Goal: Task Accomplishment & Management: Complete application form

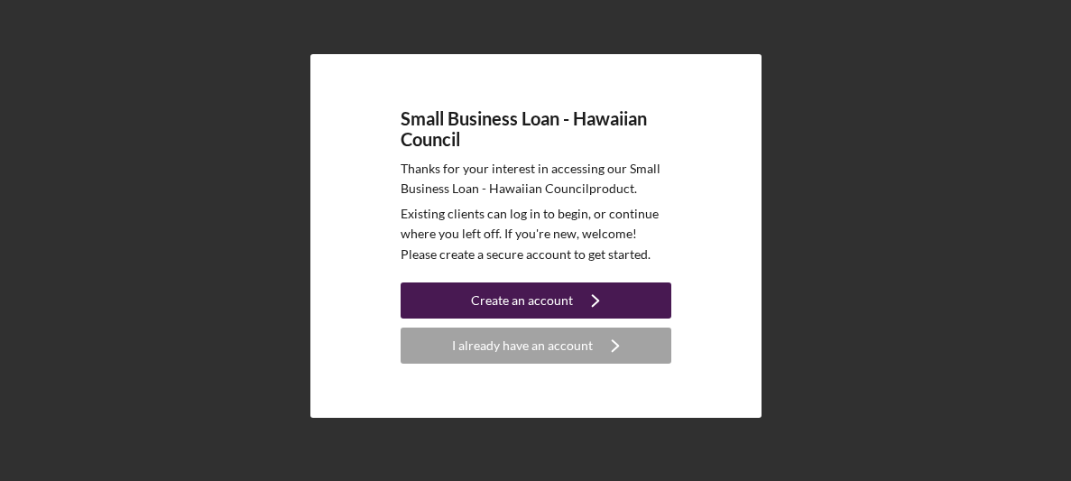
click at [483, 287] on div "Create an account" at bounding box center [522, 300] width 102 height 36
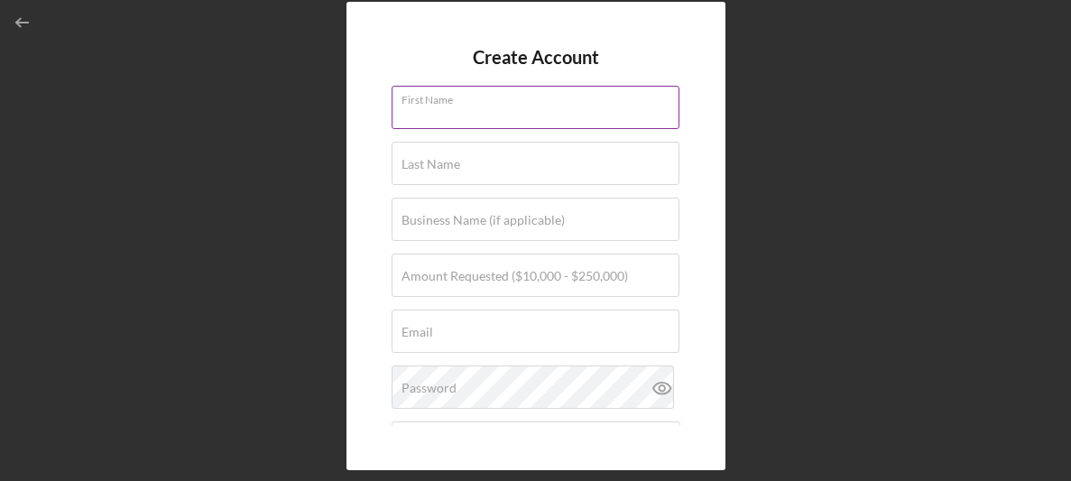
click at [486, 94] on div "First Name" at bounding box center [535, 108] width 289 height 45
type input "[PERSON_NAME]"
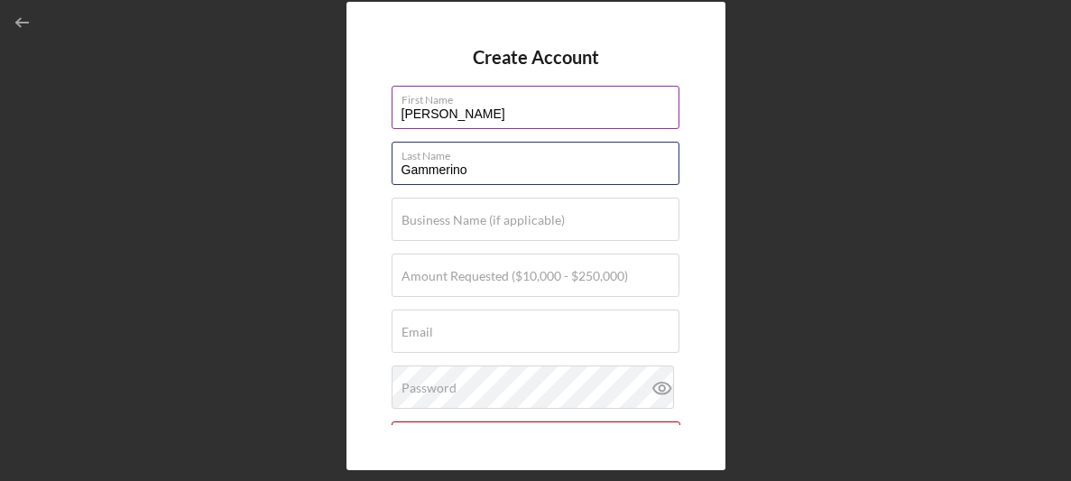
type input "Gammerino"
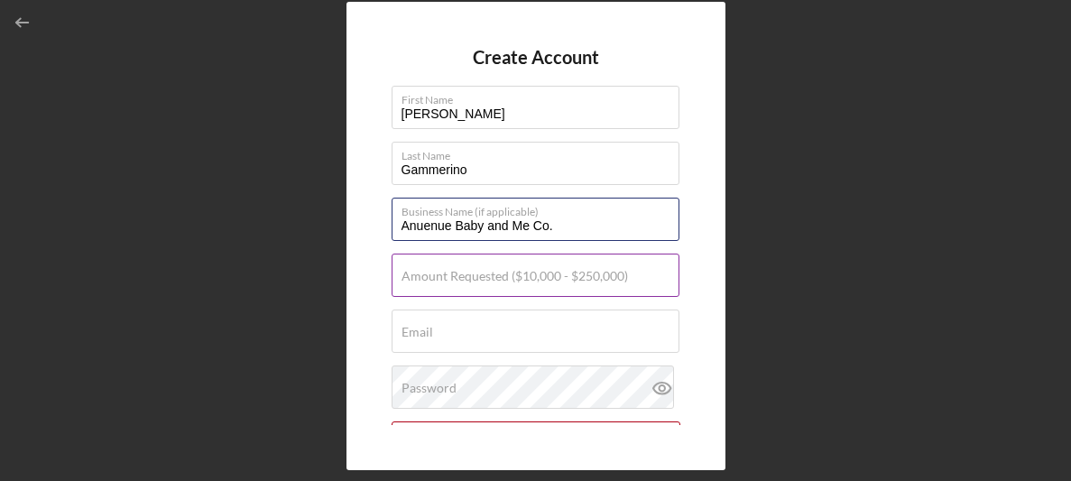
type input "Anuenue Baby and Me Co."
click at [437, 274] on label "Amount Requested ($10,000 - $250,000)" at bounding box center [514, 276] width 226 height 14
click at [437, 274] on input "Amount Requested ($10,000 - $250,000)" at bounding box center [535, 274] width 288 height 43
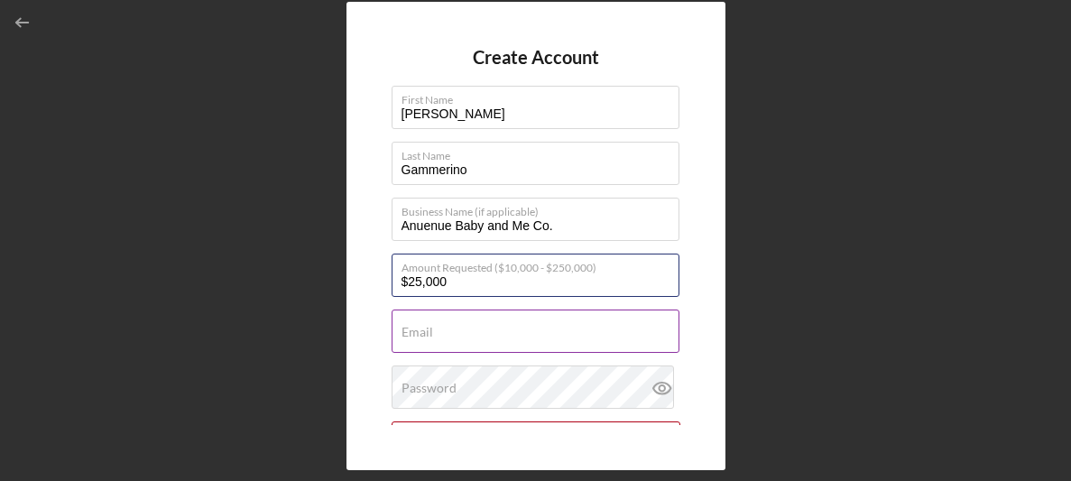
type input "$25,000"
click at [429, 326] on label "Email" at bounding box center [417, 332] width 32 height 14
click at [429, 326] on input "Email" at bounding box center [535, 330] width 288 height 43
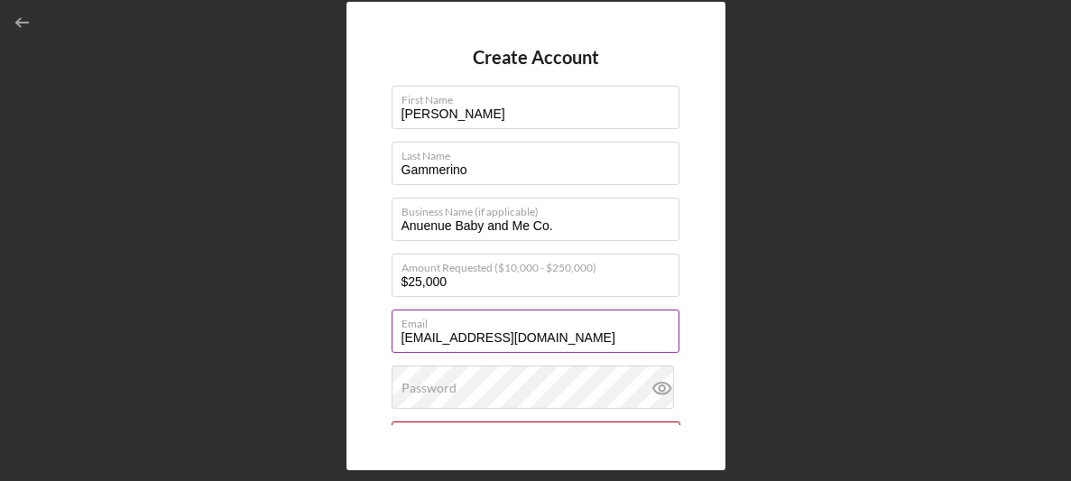
type input "[EMAIL_ADDRESS][DOMAIN_NAME]"
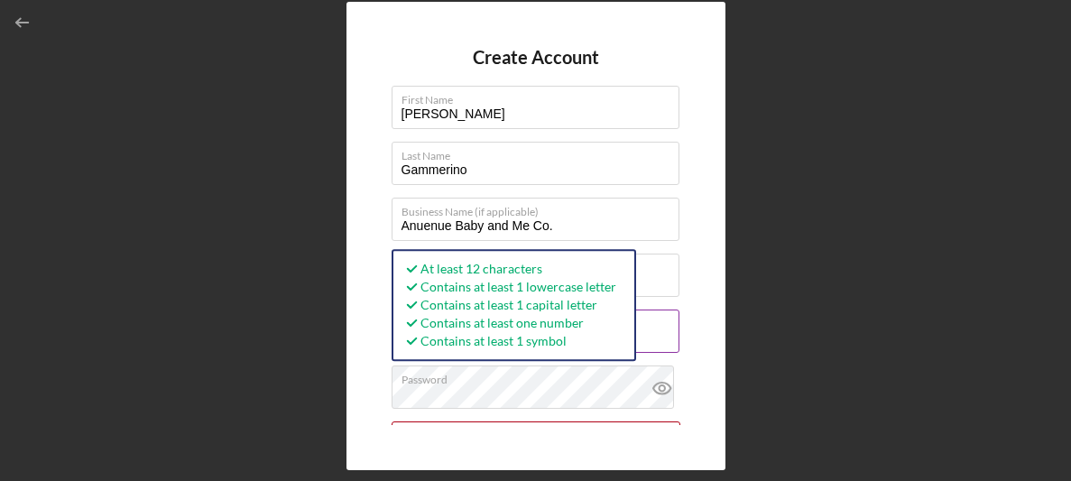
scroll to position [197, 0]
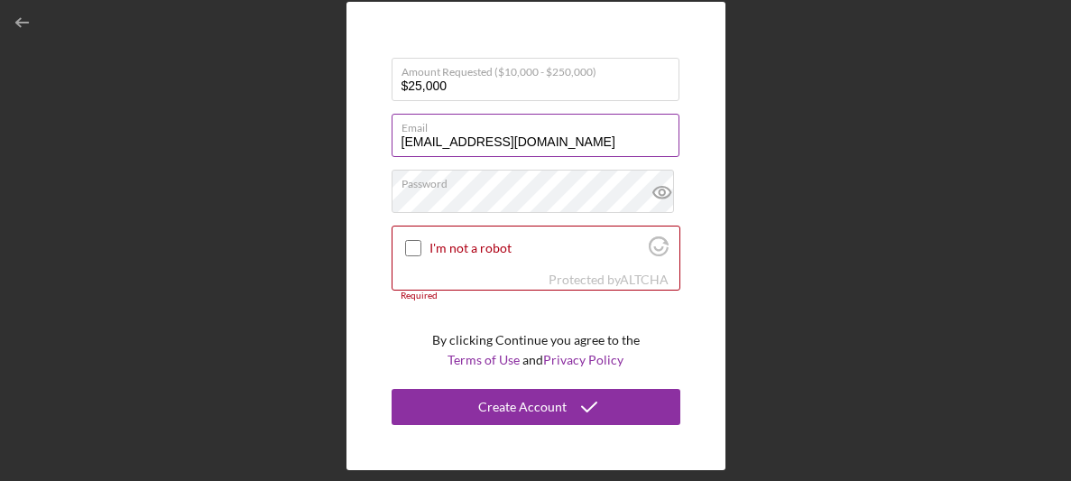
click at [391, 389] on button "Create Account" at bounding box center [535, 407] width 289 height 36
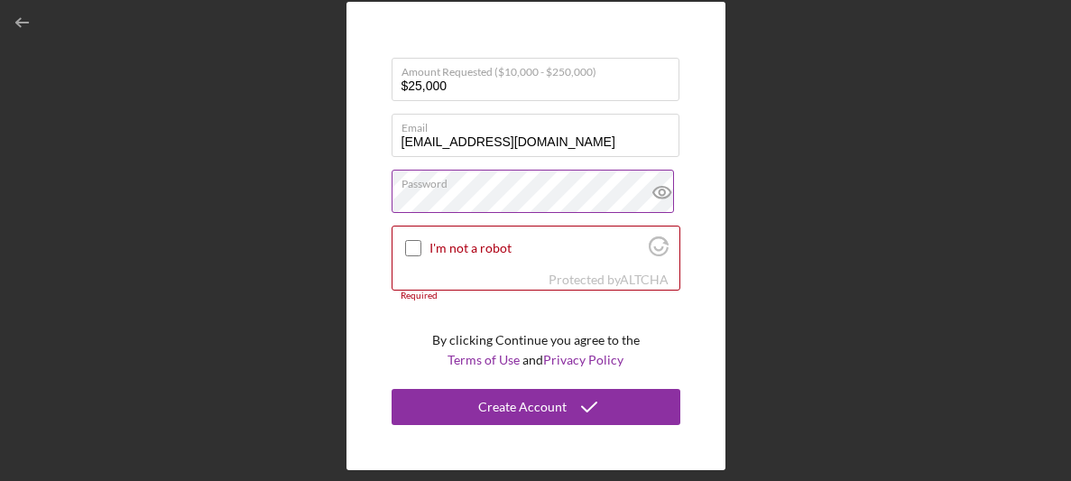
click at [650, 185] on icon at bounding box center [661, 192] width 45 height 45
click at [424, 247] on div "I'm not a robot" at bounding box center [535, 247] width 287 height 42
click at [418, 243] on input "I'm not a robot" at bounding box center [413, 248] width 16 height 16
checkbox input "true"
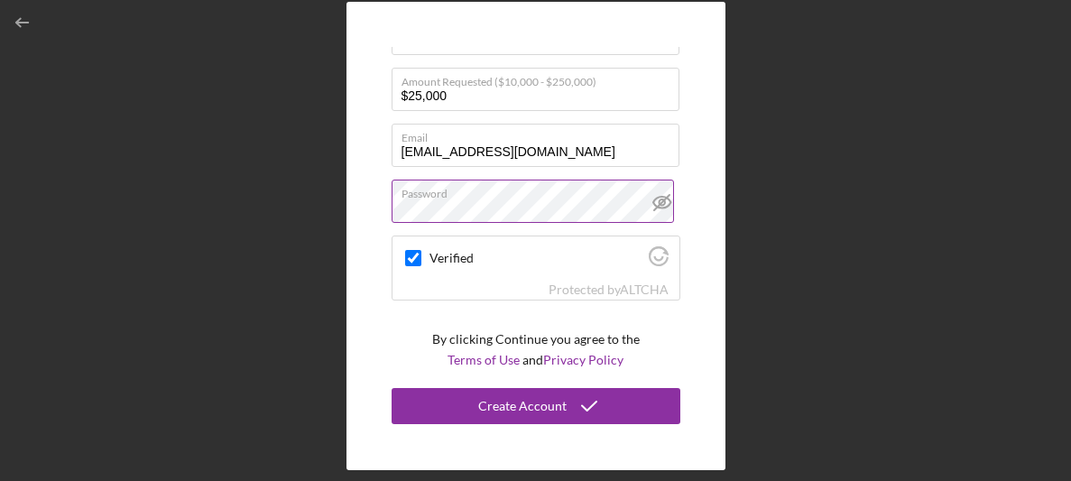
scroll to position [185, 0]
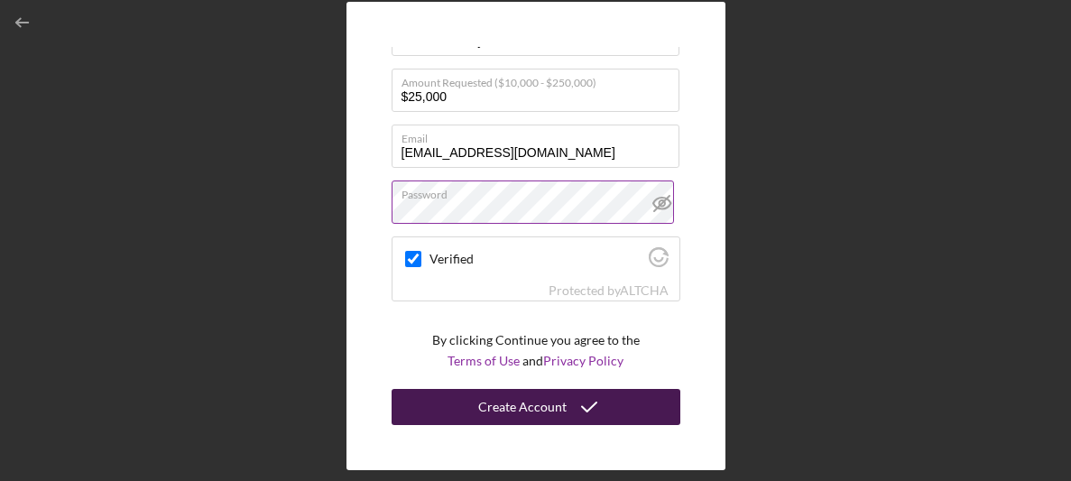
click at [466, 416] on button "Create Account" at bounding box center [535, 407] width 289 height 36
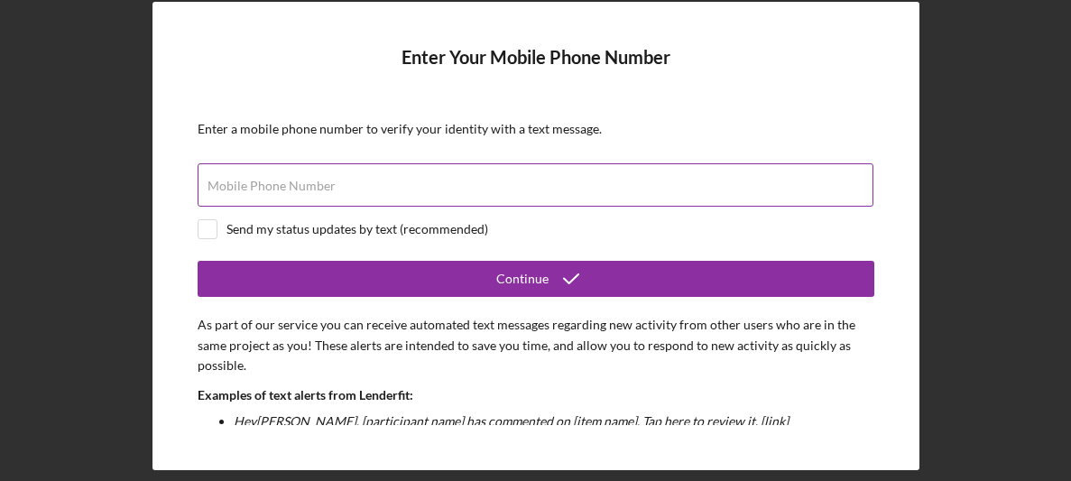
click at [504, 167] on div "Mobile Phone Number" at bounding box center [536, 185] width 676 height 45
type input "[PHONE_NUMBER]"
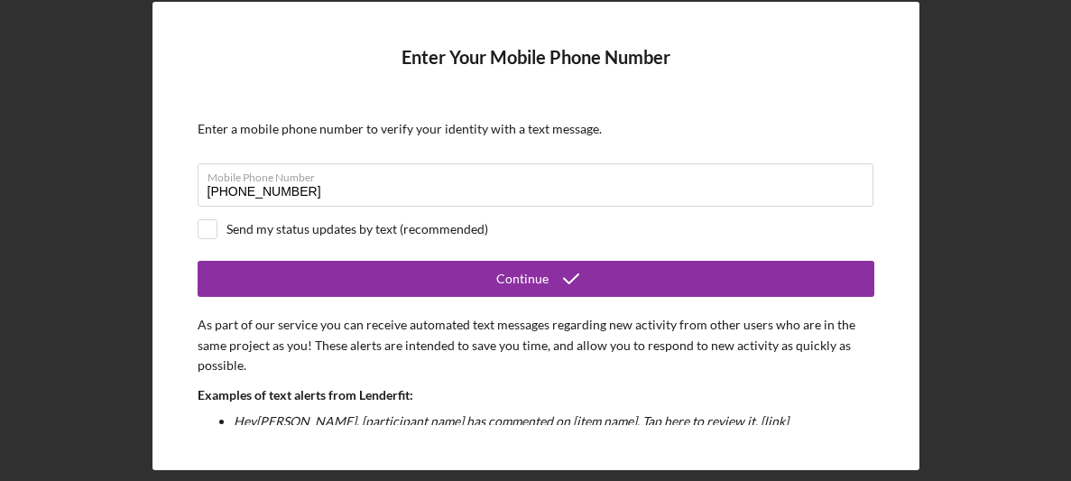
click at [209, 217] on form "Enter Your Mobile Phone Number Enter a mobile phone number to verify your ident…" at bounding box center [536, 235] width 676 height 377
click at [204, 223] on input "checkbox" at bounding box center [207, 229] width 18 height 18
checkbox input "true"
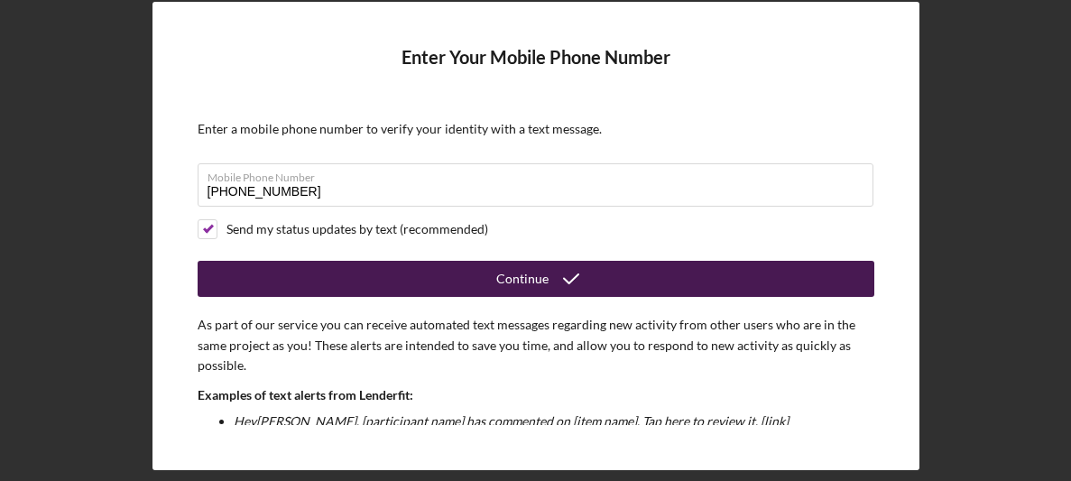
click at [245, 268] on button "Continue" at bounding box center [536, 279] width 676 height 36
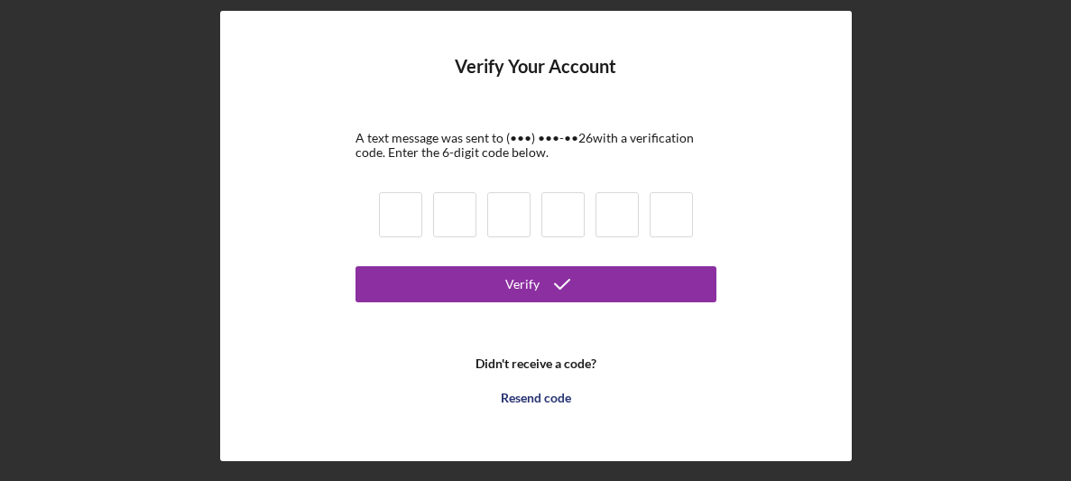
click at [418, 213] on input at bounding box center [400, 214] width 43 height 45
type input "7"
type input "8"
type input "2"
type input "9"
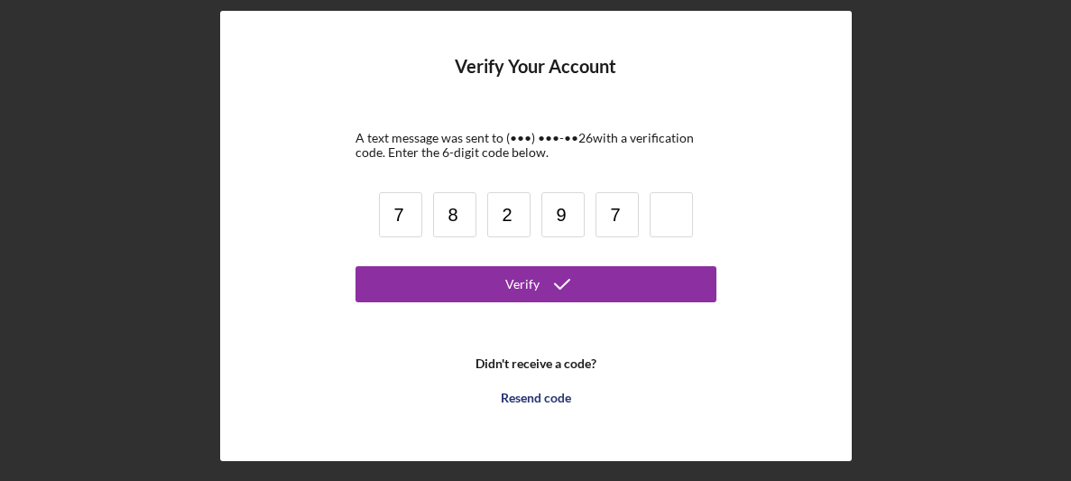
type input "7"
type input "9"
click at [355, 266] on button "Verify" at bounding box center [535, 284] width 361 height 36
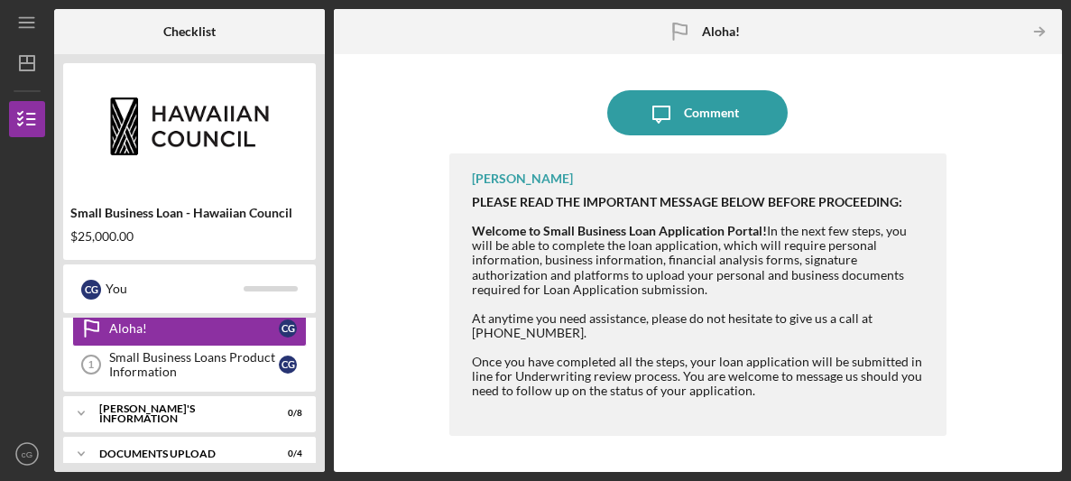
scroll to position [48, 0]
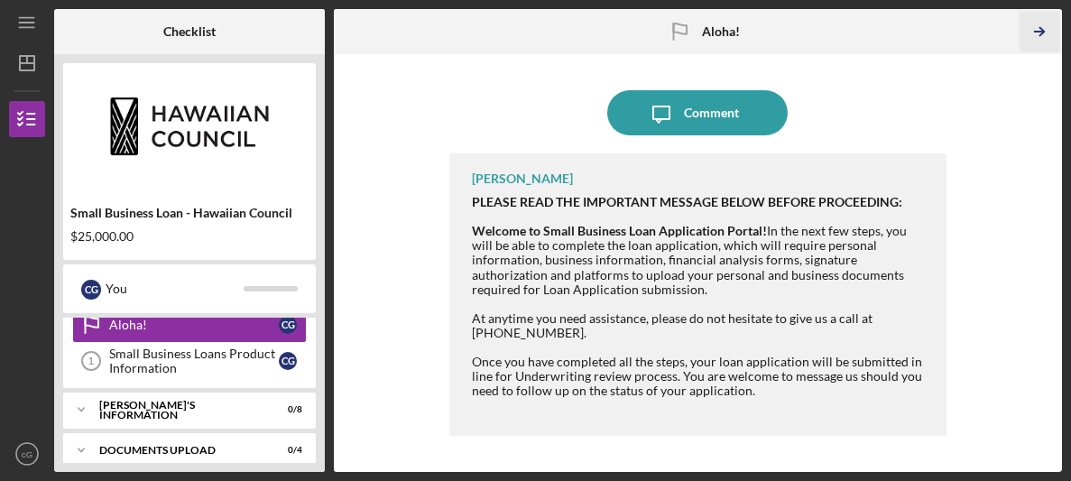
click at [1043, 32] on polyline "button" at bounding box center [1041, 32] width 5 height 8
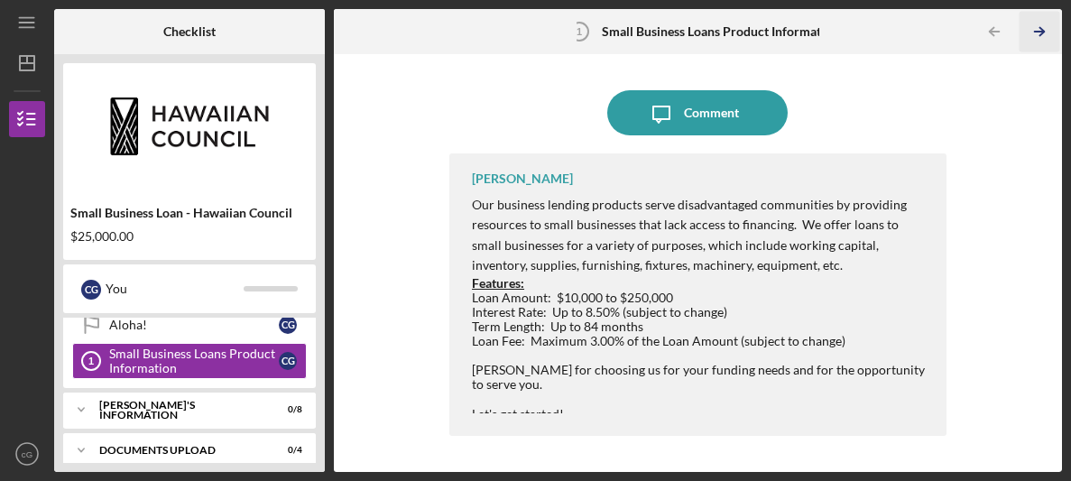
click at [1053, 31] on icon "Icon/Table Pagination Arrow" at bounding box center [1039, 32] width 41 height 41
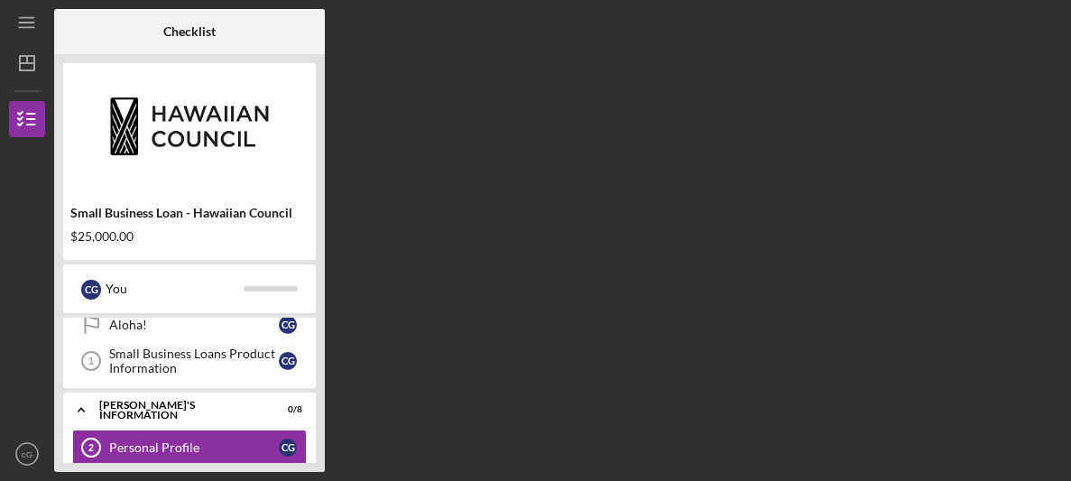
scroll to position [104, 0]
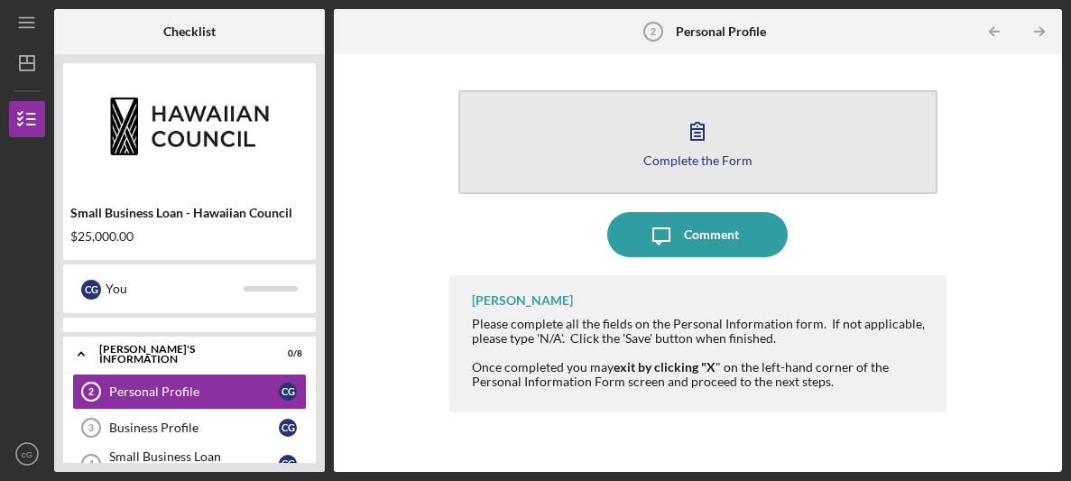
click at [802, 162] on button "Complete the Form Form" at bounding box center [697, 142] width 479 height 104
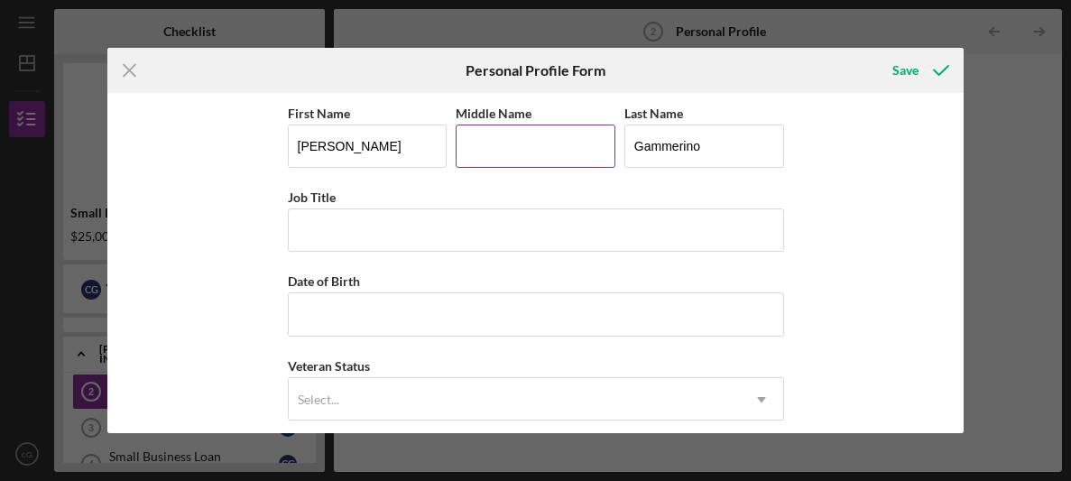
click at [541, 165] on input "Middle Name" at bounding box center [535, 145] width 160 height 43
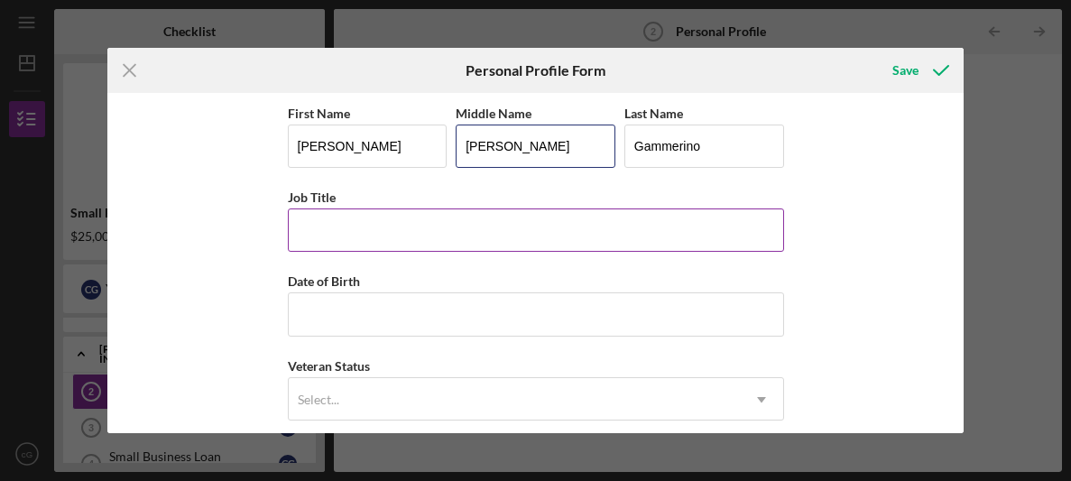
type input "[PERSON_NAME]"
click at [379, 250] on input "Job Title" at bounding box center [536, 229] width 496 height 43
type input "Entrepuener"
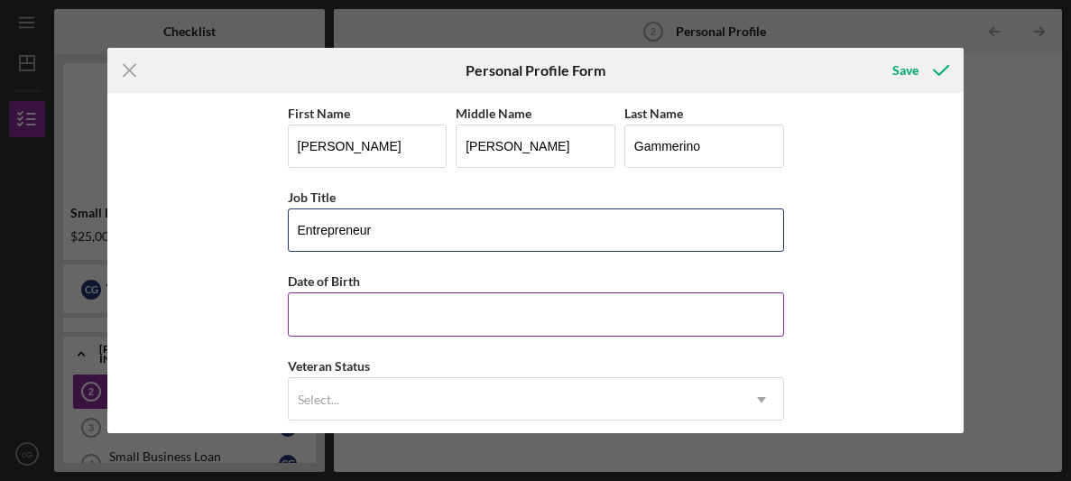
type input "Entrepreneur"
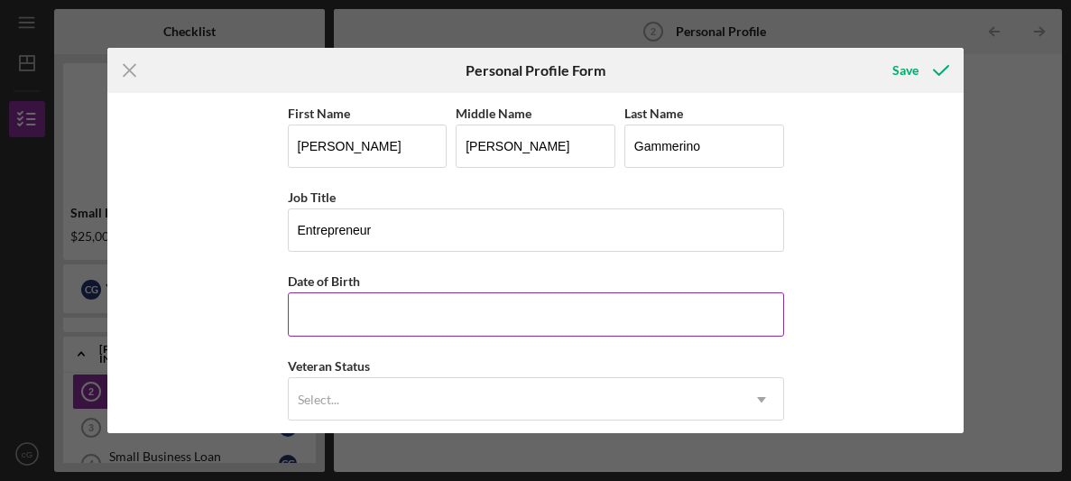
click at [291, 308] on input "Date of Birth" at bounding box center [536, 313] width 496 height 43
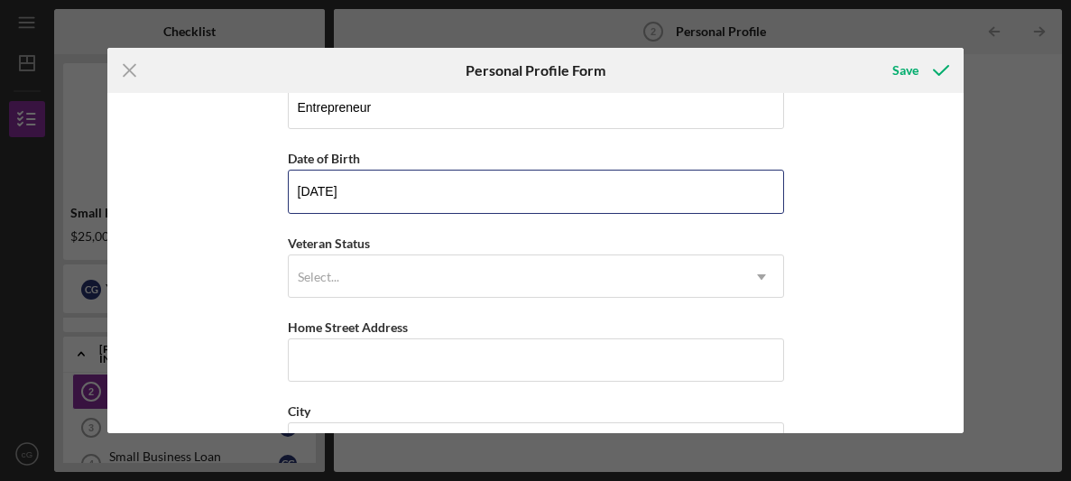
scroll to position [124, 0]
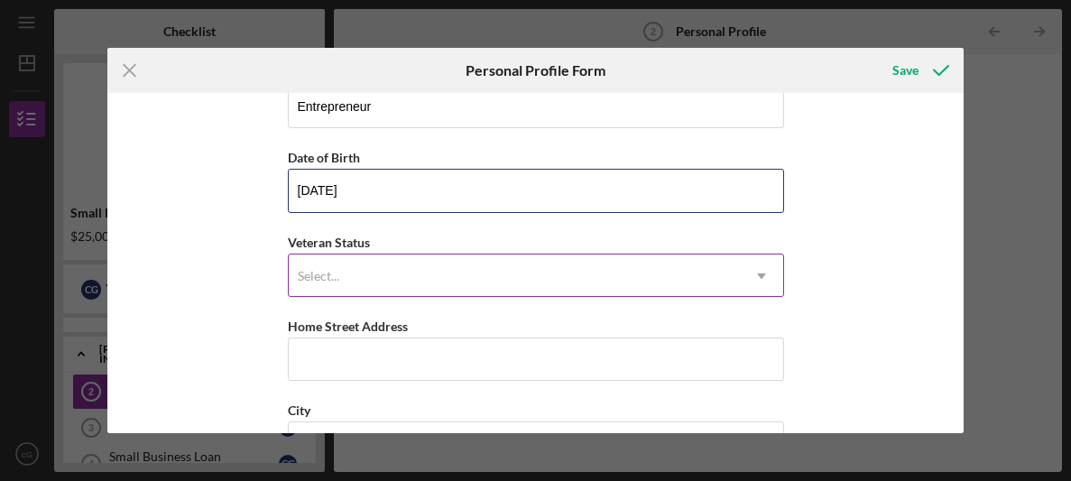
type input "[DATE]"
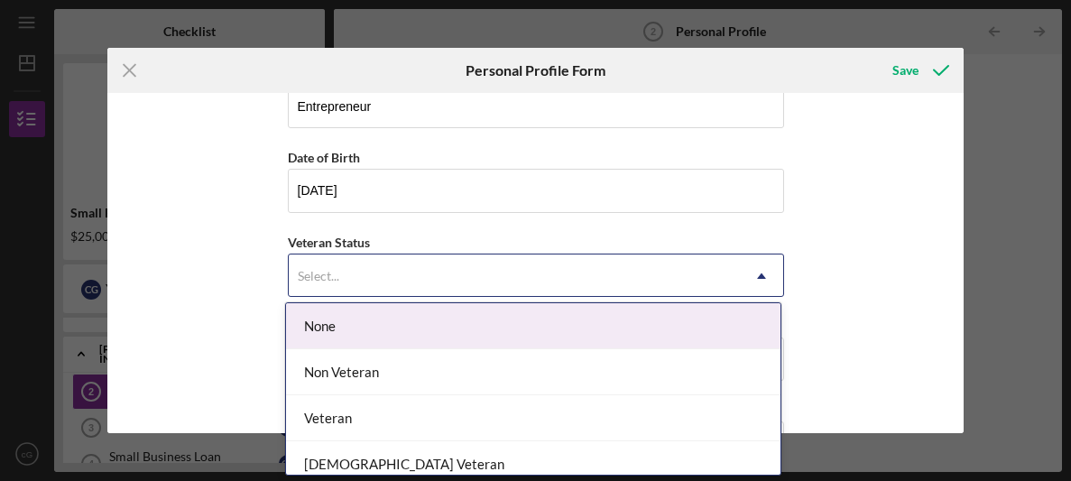
click at [317, 263] on div "Select..." at bounding box center [514, 275] width 451 height 41
click at [313, 337] on div "None" at bounding box center [533, 326] width 494 height 46
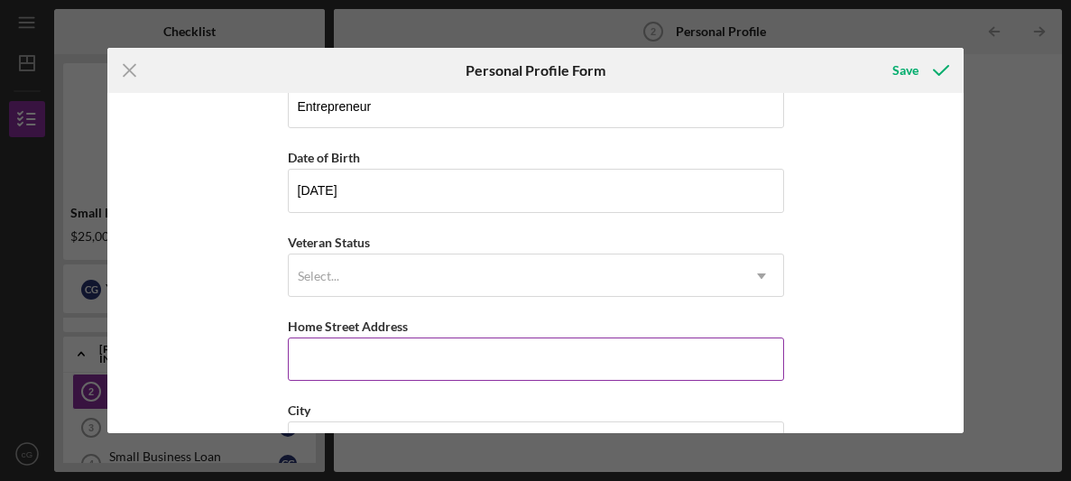
click at [314, 352] on input "Home Street Address" at bounding box center [536, 358] width 496 height 43
type input "[STREET_ADDRESS]"
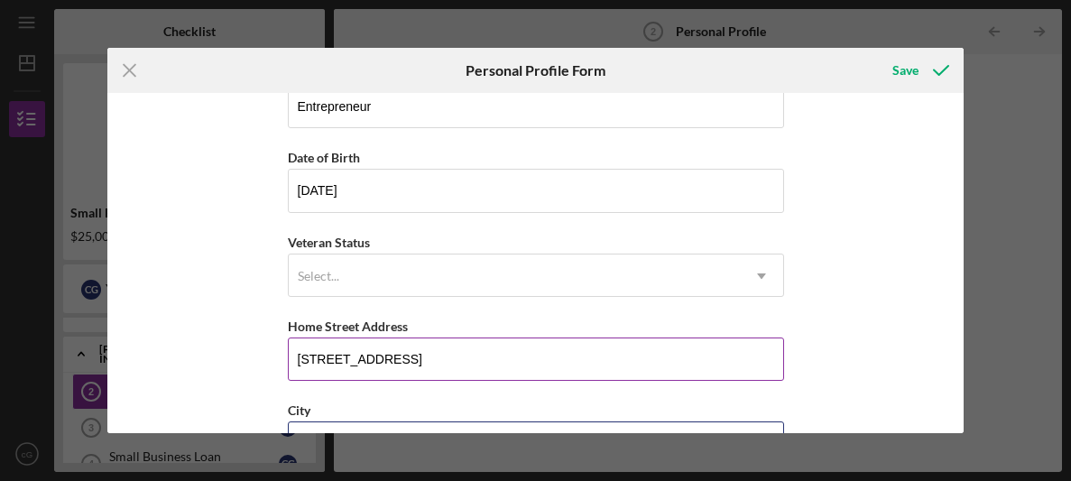
scroll to position [154, 0]
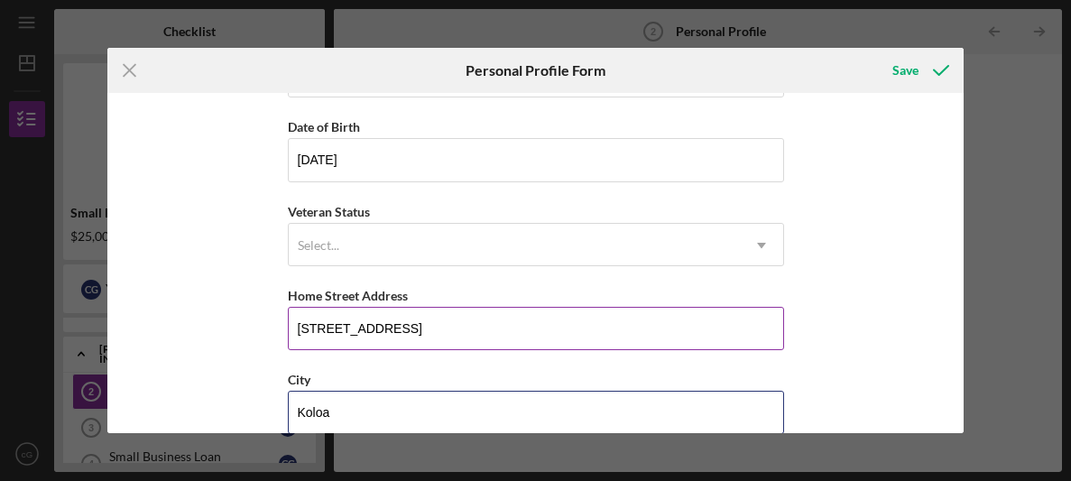
type input "Koloa"
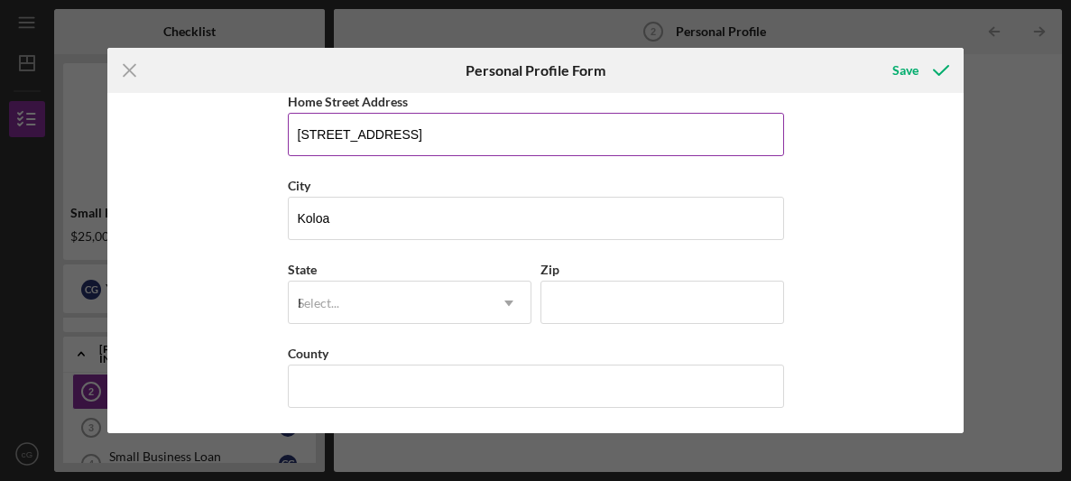
type input "HI"
type input "96756"
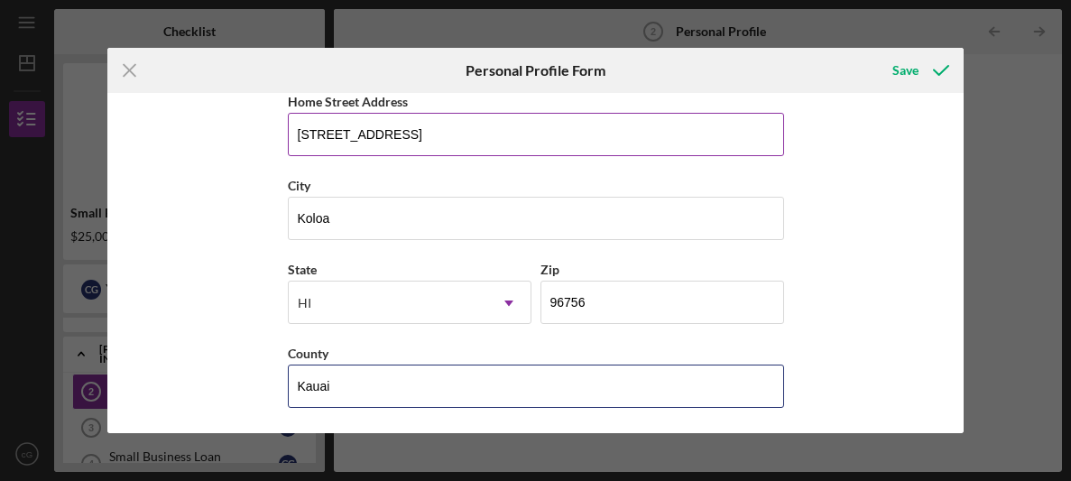
type input "Kauai"
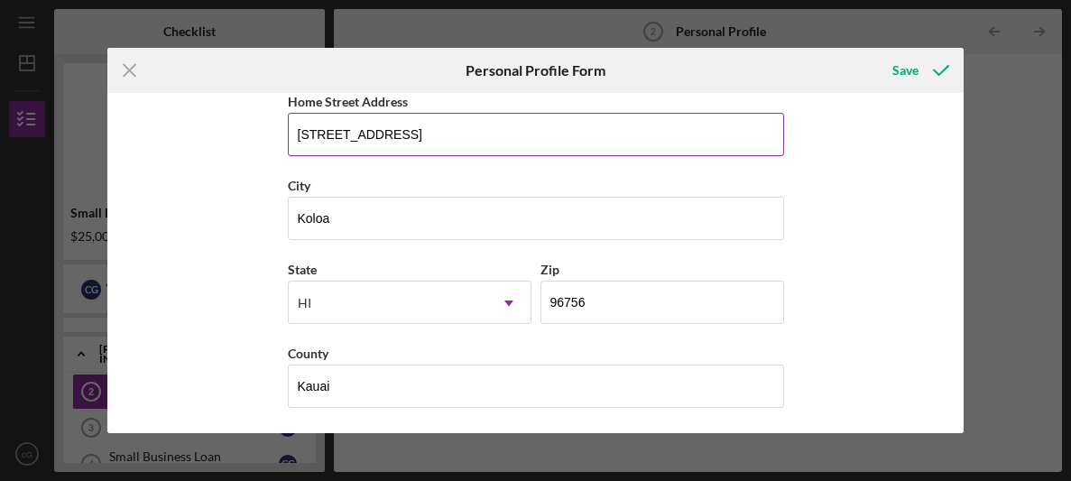
scroll to position [0, 0]
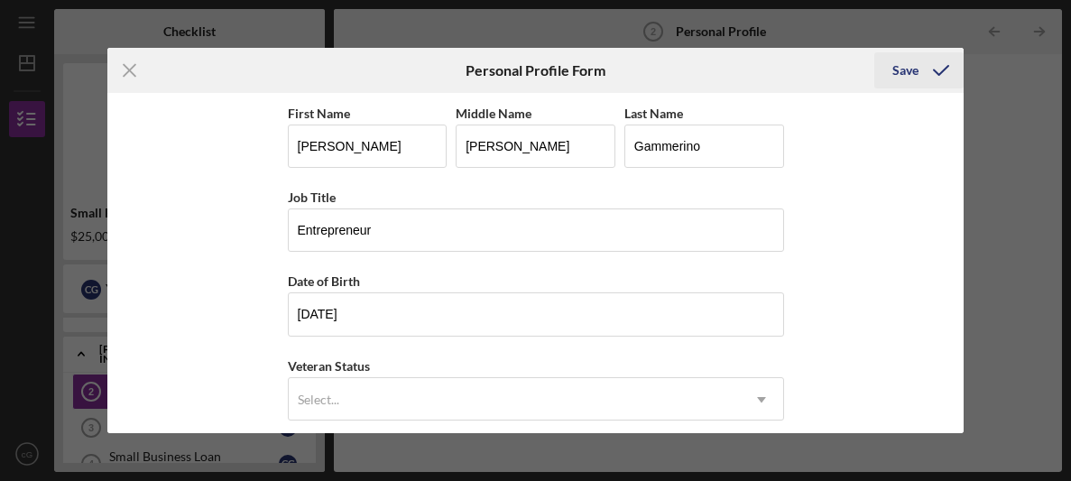
click at [920, 60] on icon "submit" at bounding box center [940, 70] width 45 height 45
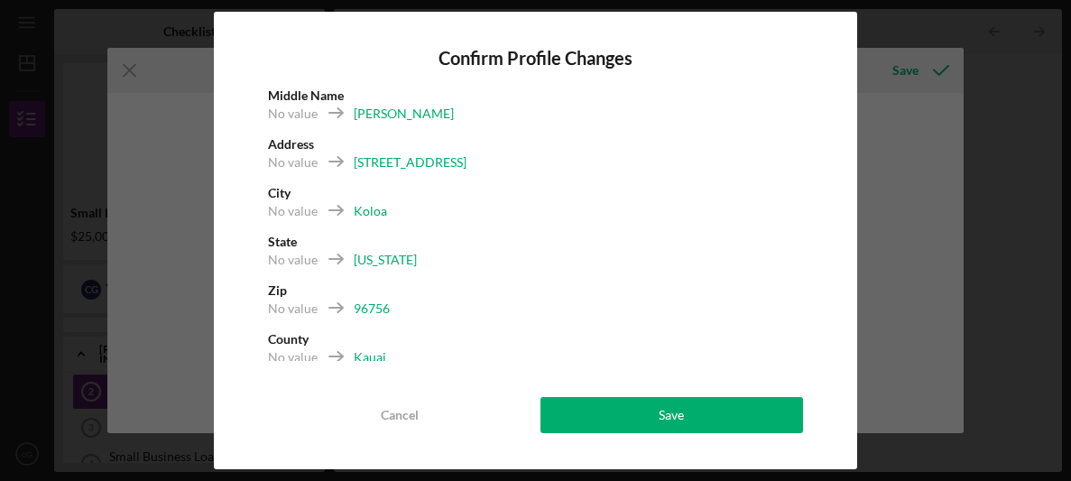
scroll to position [18, 0]
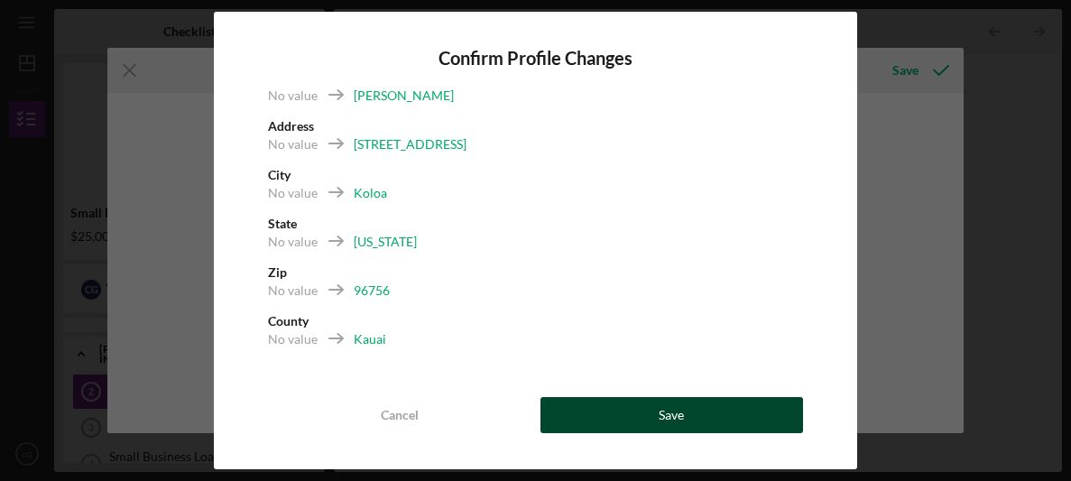
click at [608, 406] on button "Save" at bounding box center [671, 415] width 263 height 36
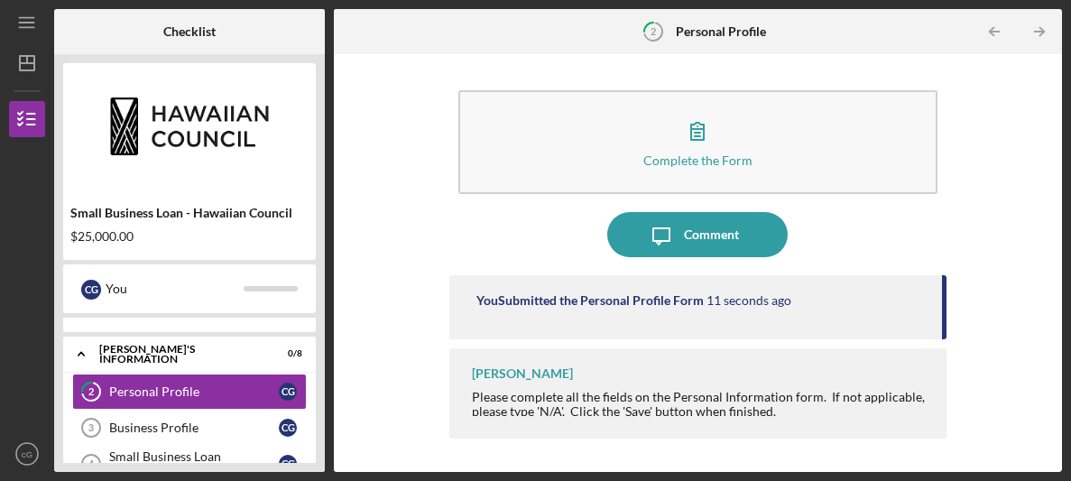
click at [547, 395] on div "Please complete all the fields on the Personal Information form. If not applica…" at bounding box center [700, 404] width 456 height 29
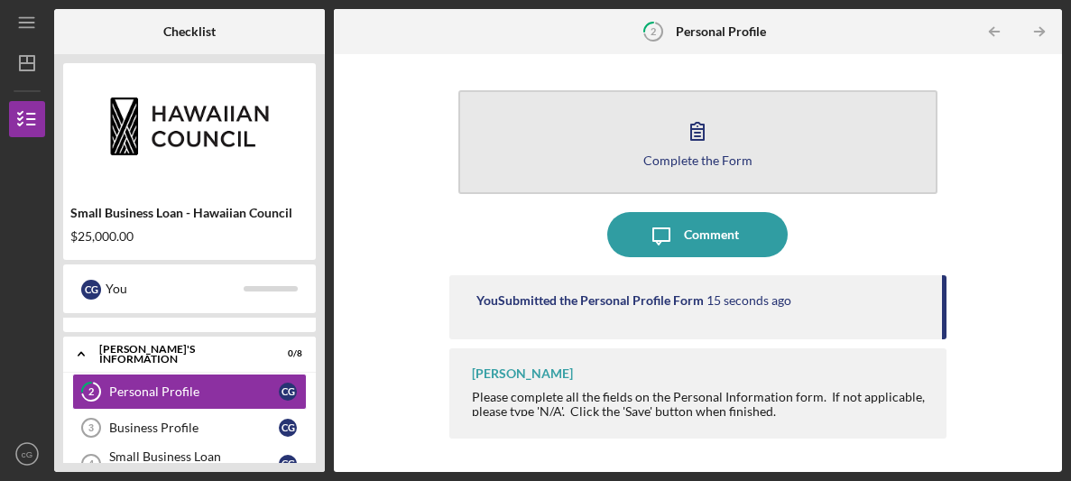
click at [876, 117] on button "Complete the Form Form" at bounding box center [697, 142] width 479 height 104
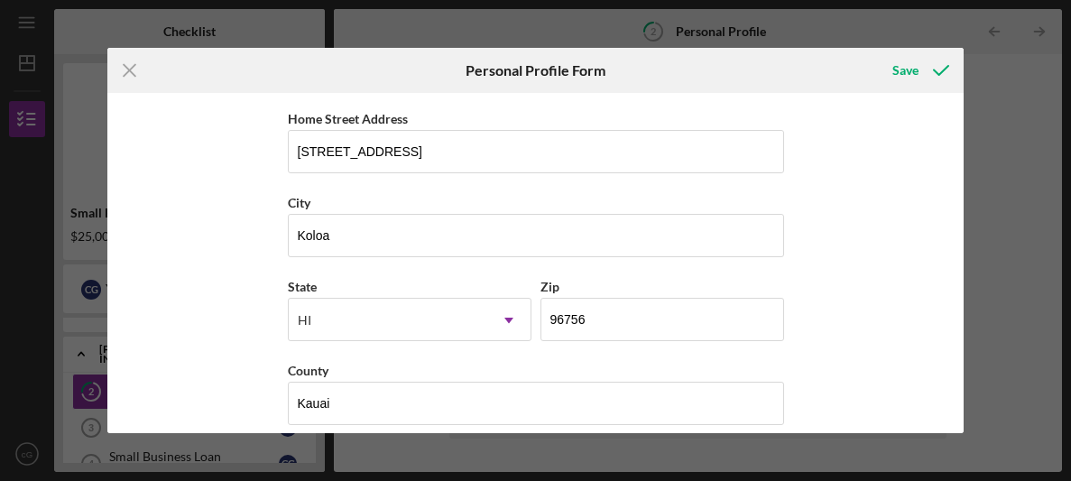
scroll to position [347, 0]
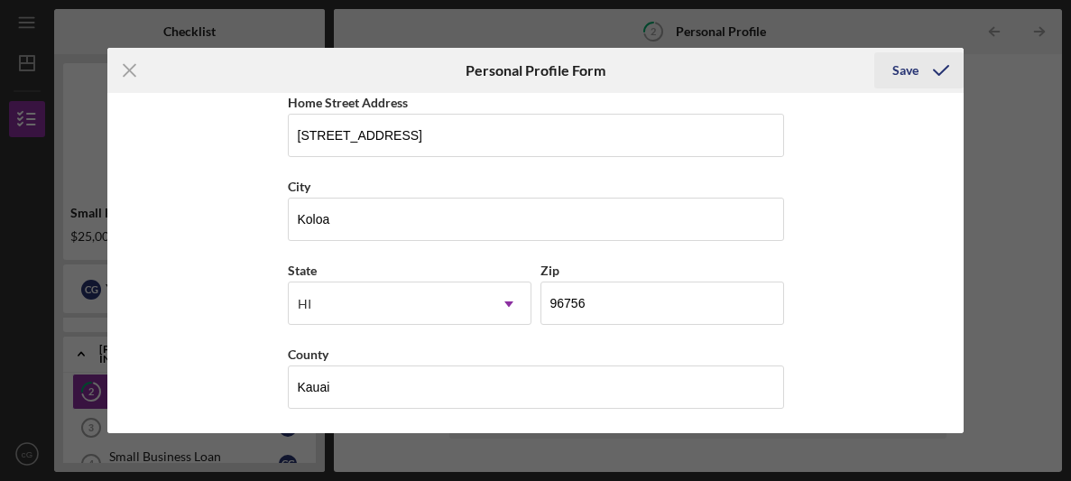
click at [942, 76] on icon "submit" at bounding box center [940, 70] width 45 height 45
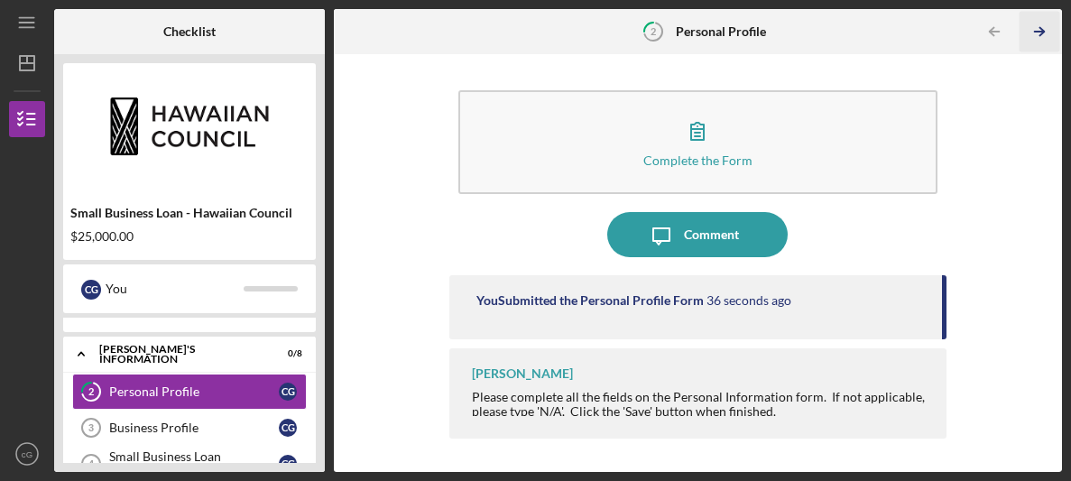
click at [1052, 23] on icon "Icon/Table Pagination Arrow" at bounding box center [1039, 32] width 41 height 41
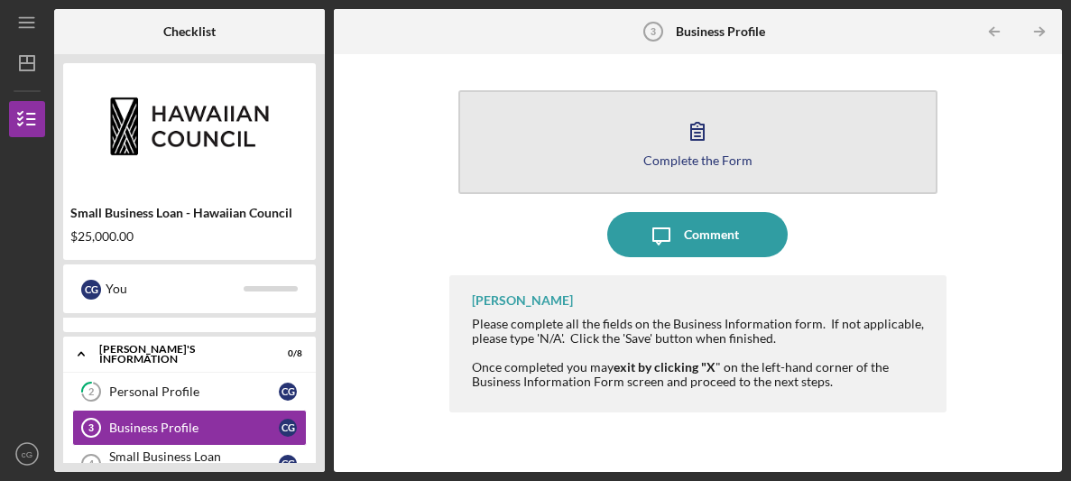
click at [680, 150] on icon "button" at bounding box center [697, 130] width 45 height 45
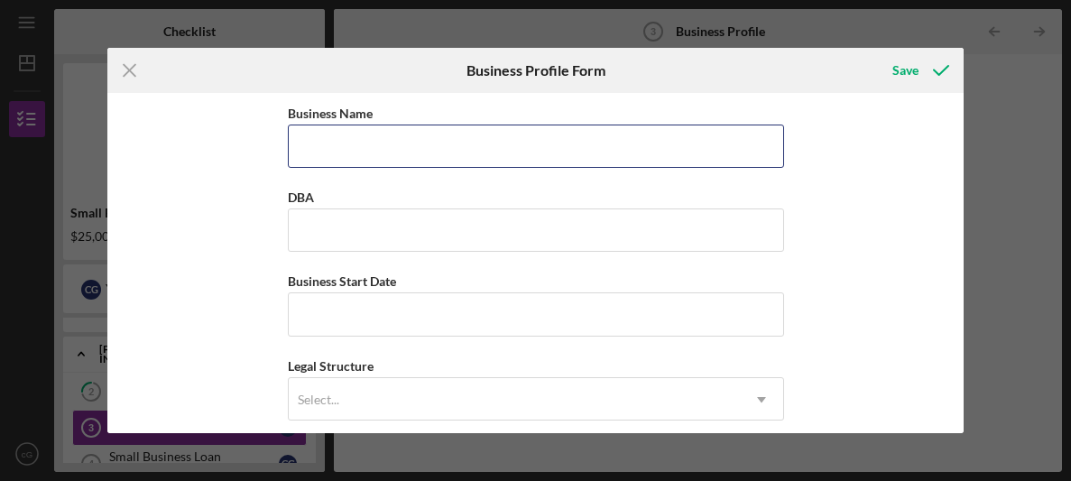
click at [680, 150] on input "Business Name" at bounding box center [536, 145] width 496 height 43
type input "Anuenue Baby and Me co"
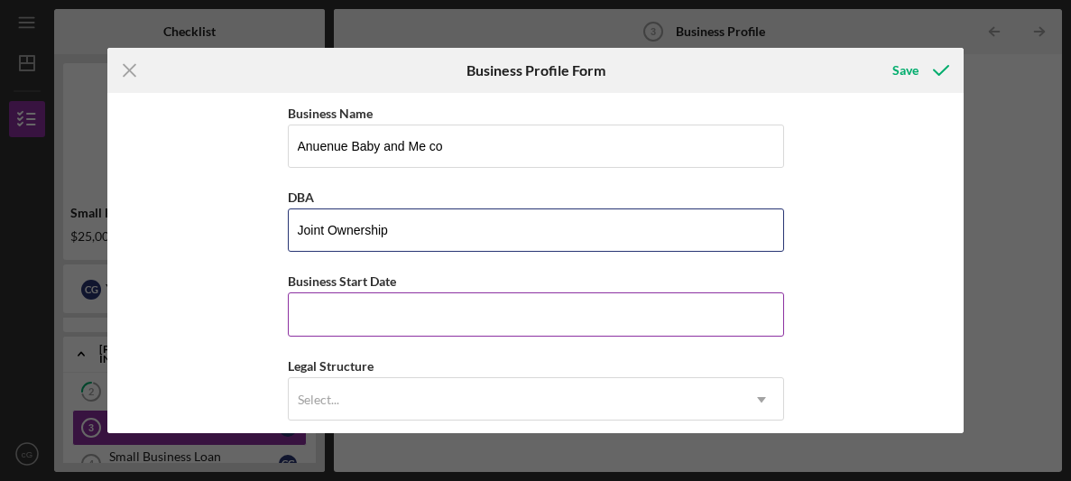
type input "Joint Ownership"
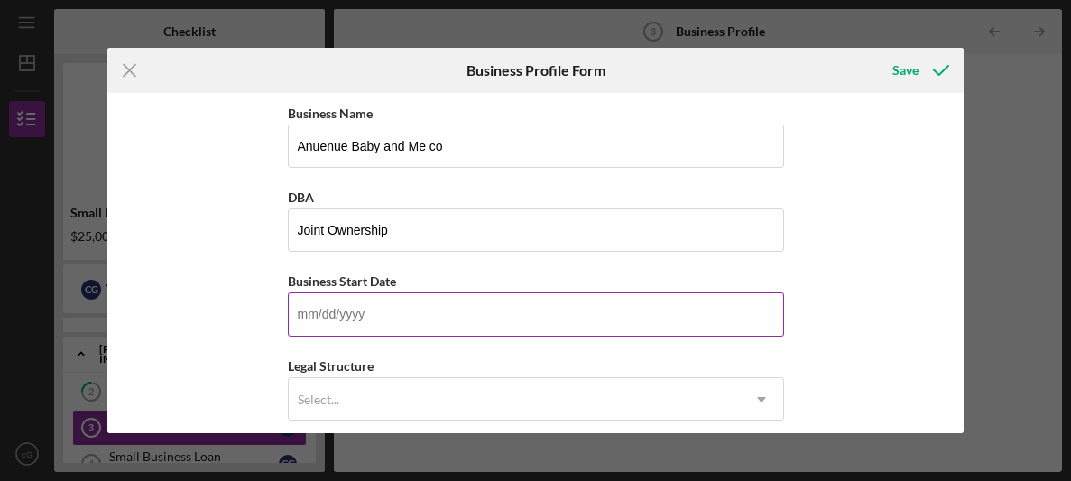
click at [377, 324] on input "Business Start Date" at bounding box center [536, 313] width 496 height 43
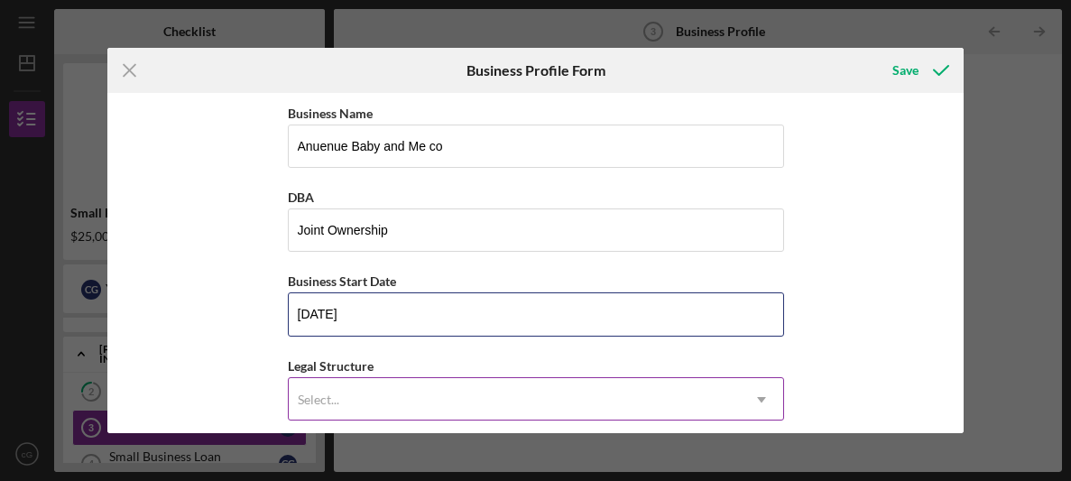
type input "[DATE]"
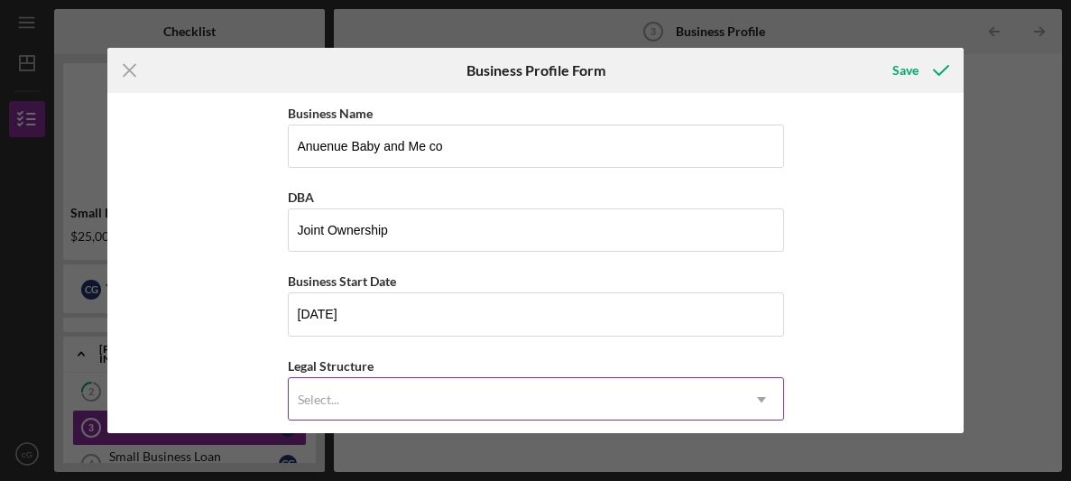
click at [338, 384] on div "Select..." at bounding box center [514, 399] width 451 height 41
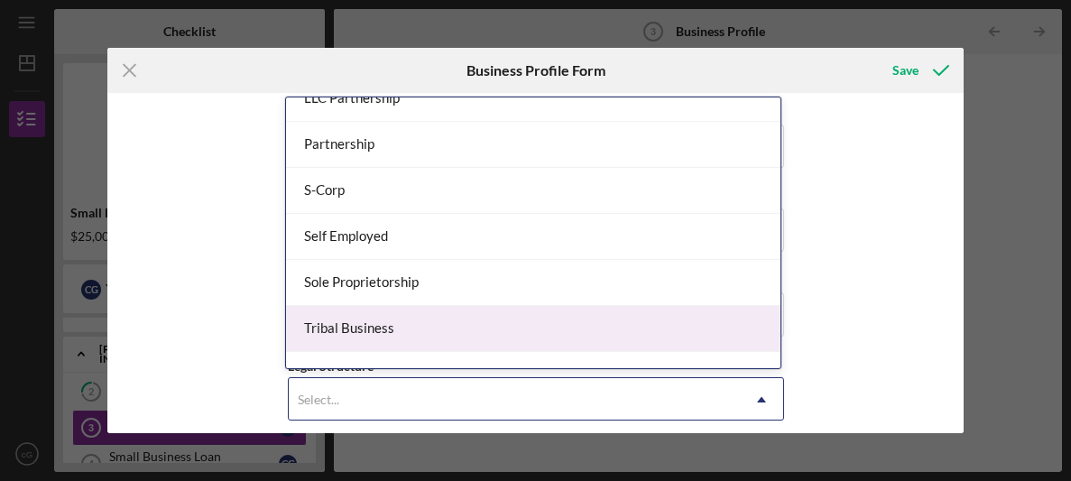
scroll to position [418, 0]
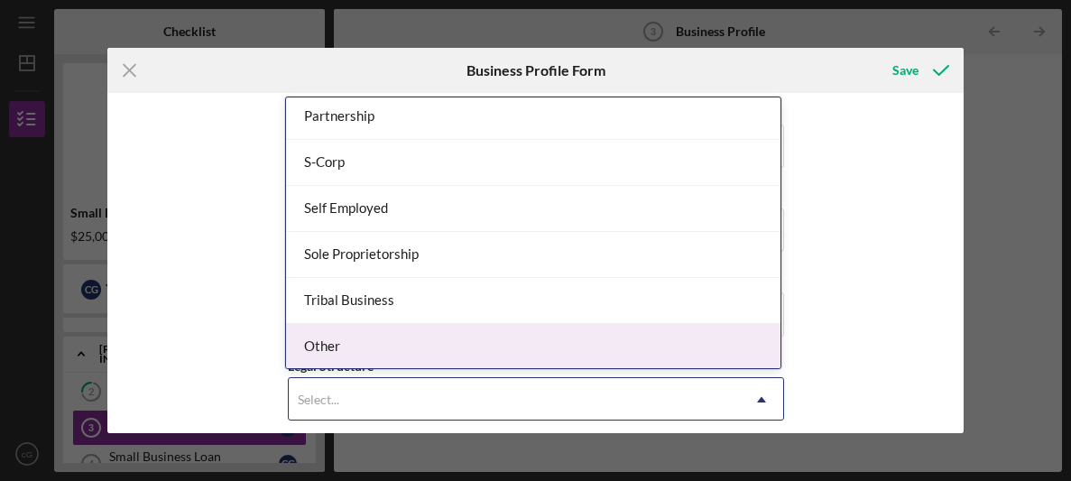
click at [354, 330] on div "Other" at bounding box center [533, 347] width 494 height 46
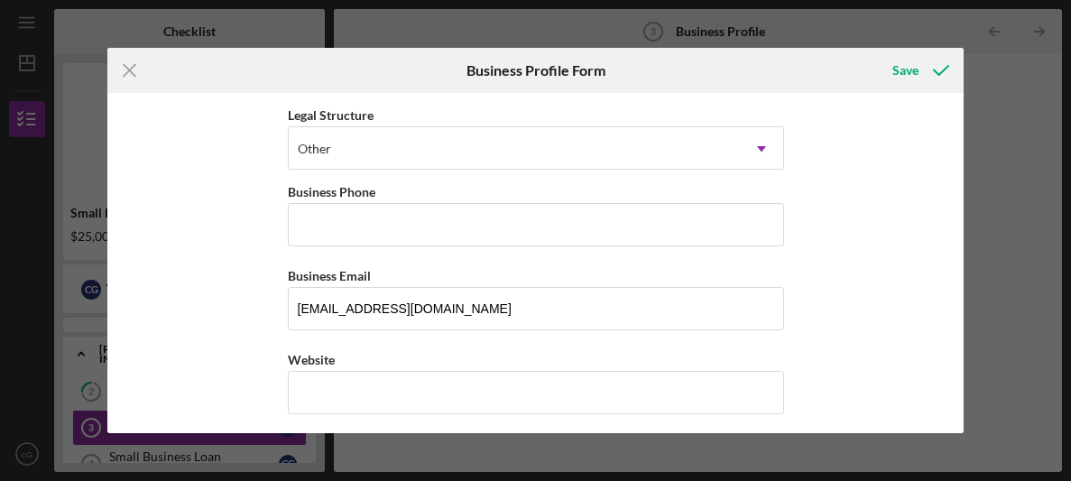
scroll to position [253, 0]
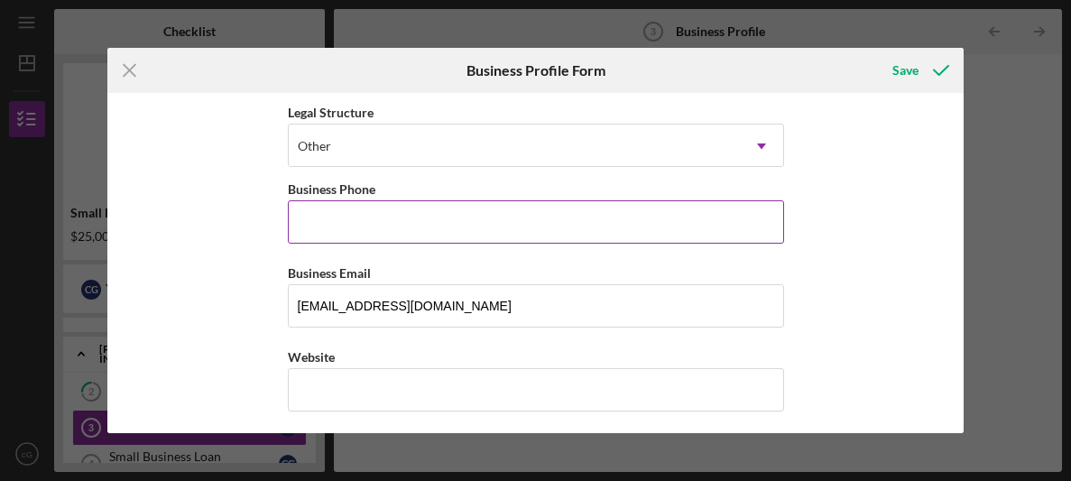
click at [366, 236] on input "Business Phone" at bounding box center [536, 221] width 496 height 43
type input "[PHONE_NUMBER]"
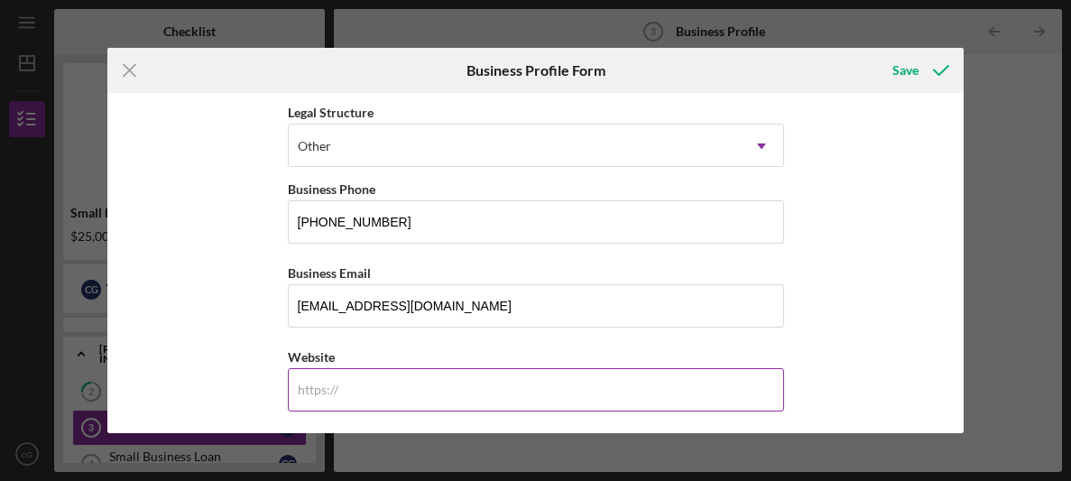
paste input "[DOMAIN_NAME]/"
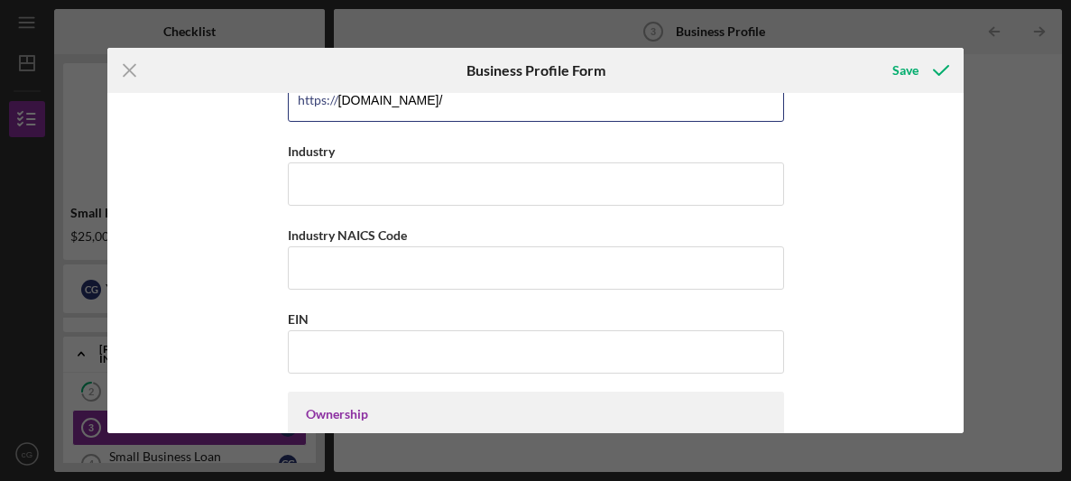
scroll to position [544, 0]
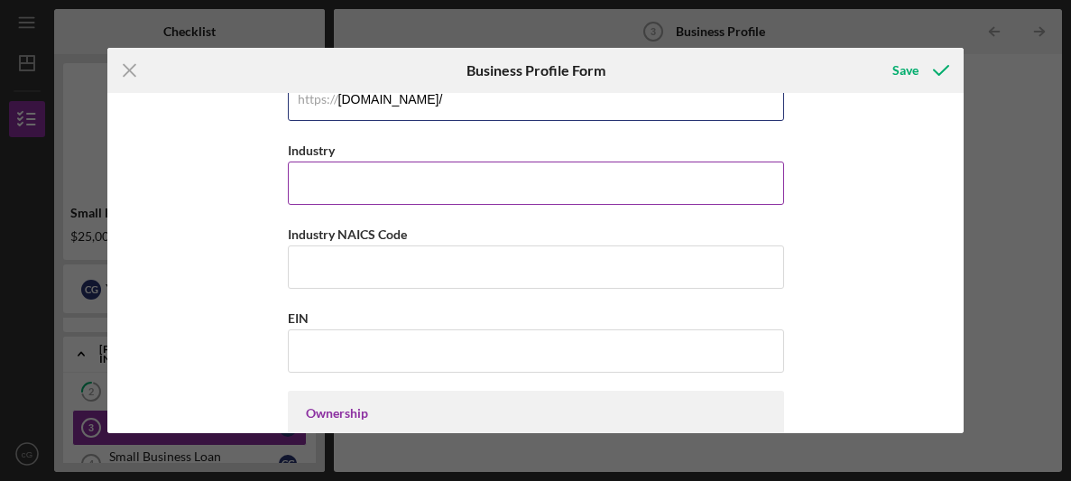
type input "[DOMAIN_NAME]/"
click at [425, 179] on input "Industry" at bounding box center [536, 182] width 496 height 43
type input "Retail"
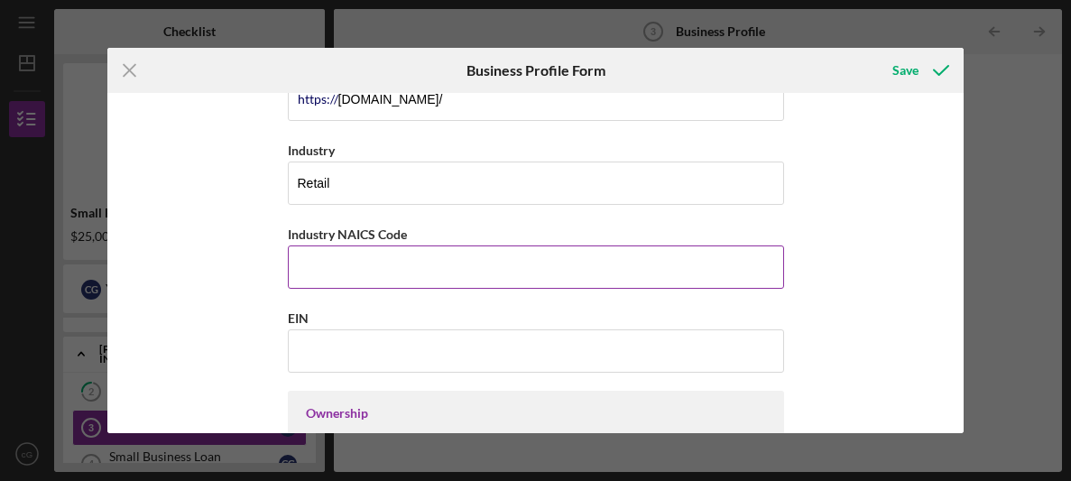
click at [295, 232] on label "Industry NAICS Code" at bounding box center [347, 233] width 119 height 15
click at [295, 245] on input "Industry NAICS Code" at bounding box center [536, 266] width 496 height 43
click at [295, 232] on label "Industry NAICS Code" at bounding box center [347, 233] width 119 height 15
click at [295, 245] on input "Industry NAICS Code" at bounding box center [536, 266] width 496 height 43
click at [295, 232] on label "Industry NAICS Code" at bounding box center [347, 233] width 119 height 15
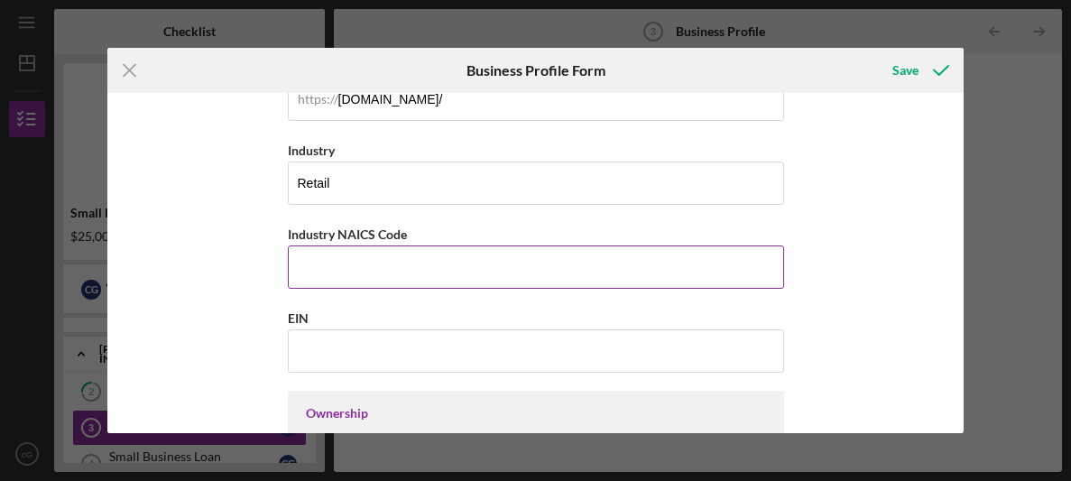
click at [295, 245] on input "Industry NAICS Code" at bounding box center [536, 266] width 496 height 43
copy label
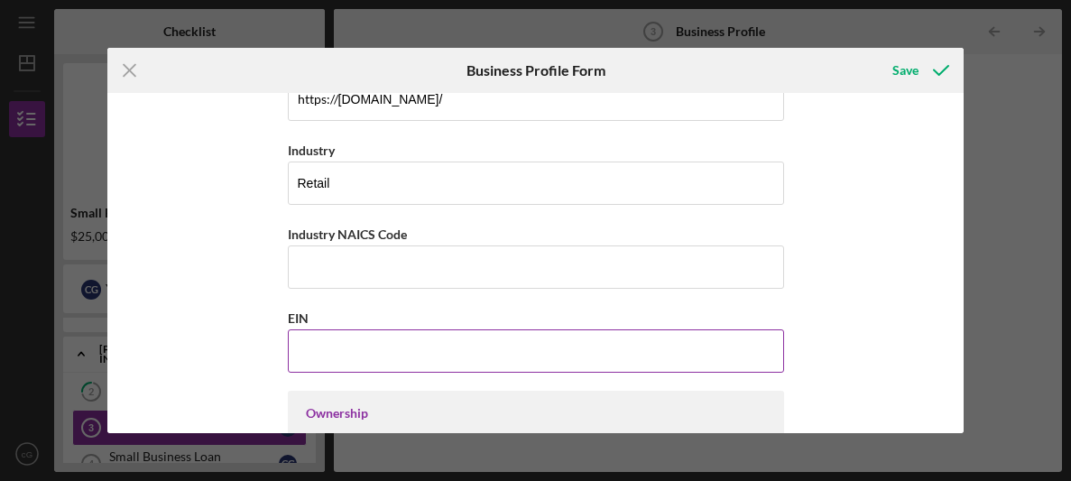
click at [417, 339] on input "EIN" at bounding box center [536, 350] width 496 height 43
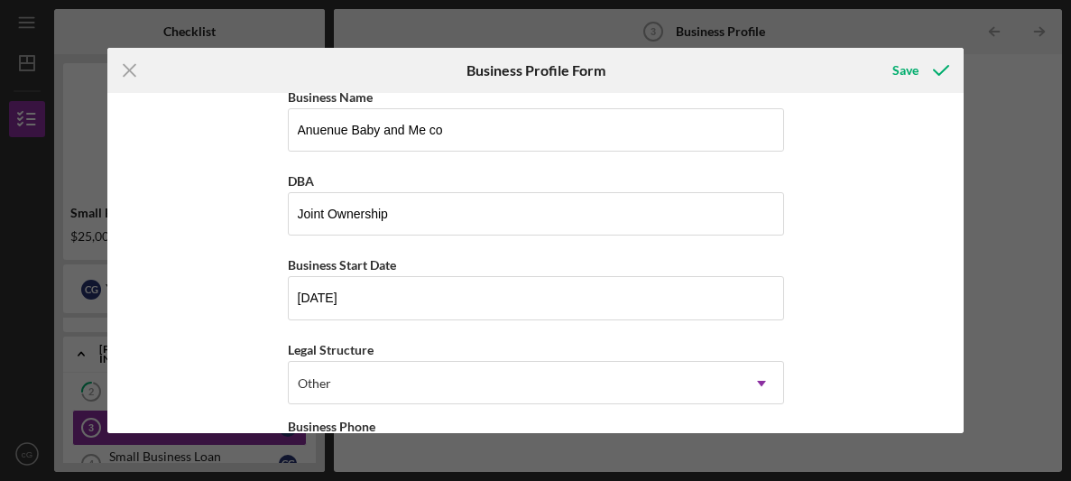
scroll to position [0, 0]
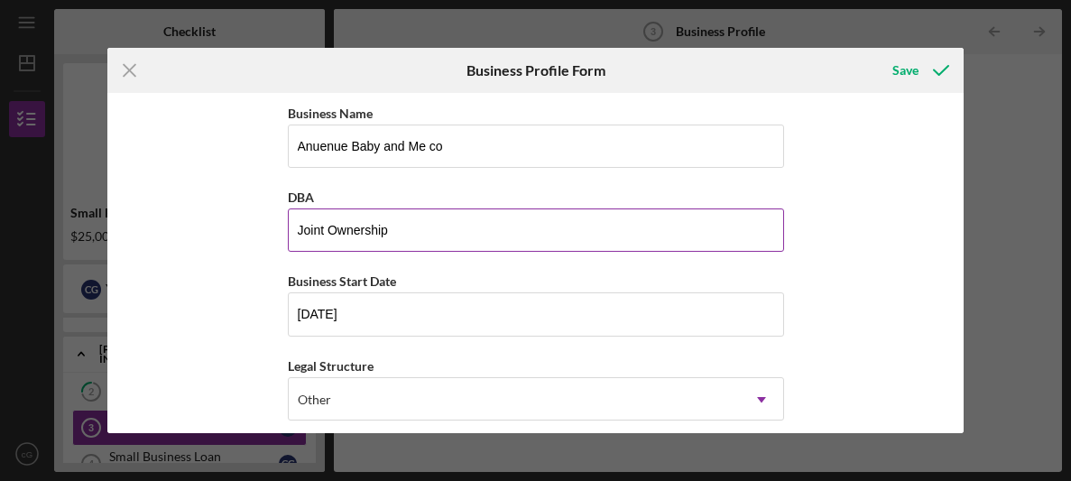
click at [462, 247] on input "Joint Ownership" at bounding box center [536, 229] width 496 height 43
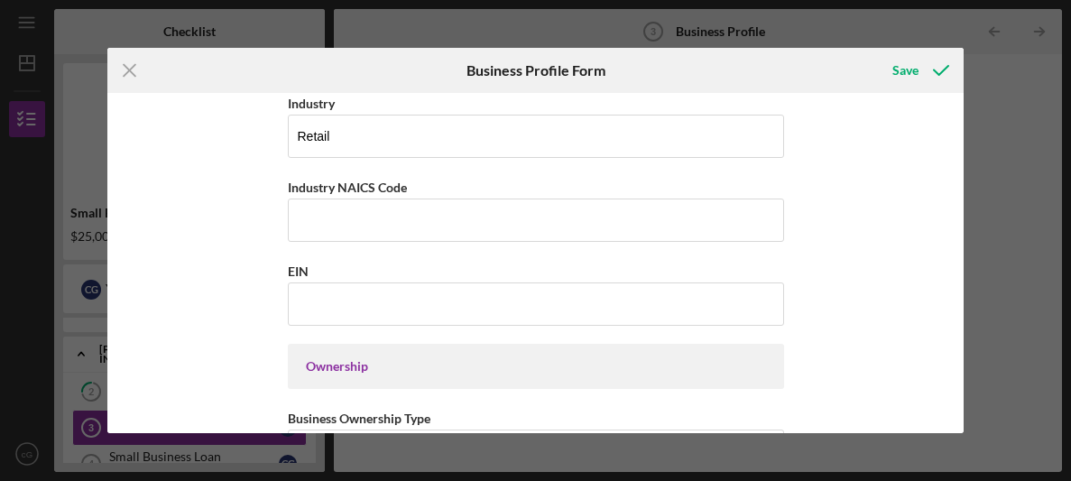
scroll to position [594, 0]
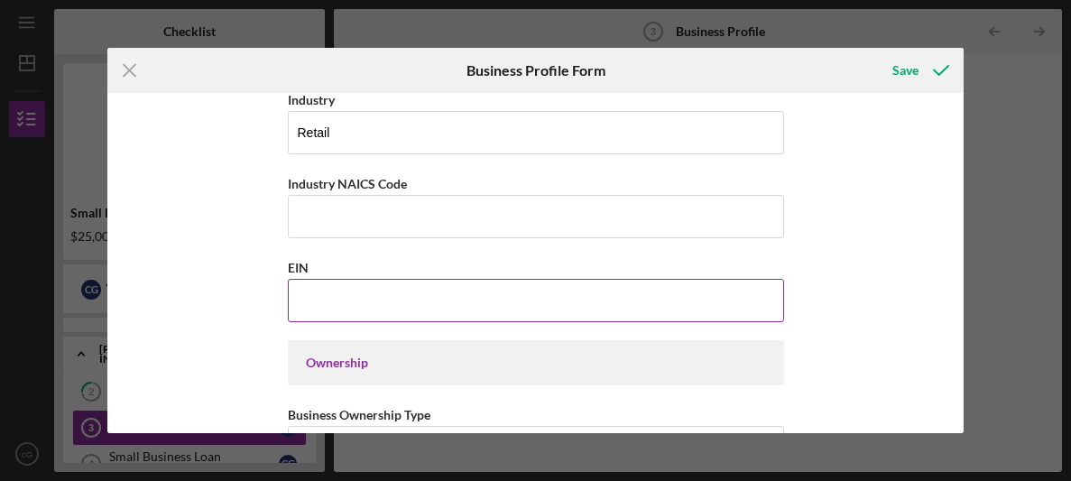
type input "Partnership"
click at [354, 285] on input "EIN" at bounding box center [536, 300] width 496 height 43
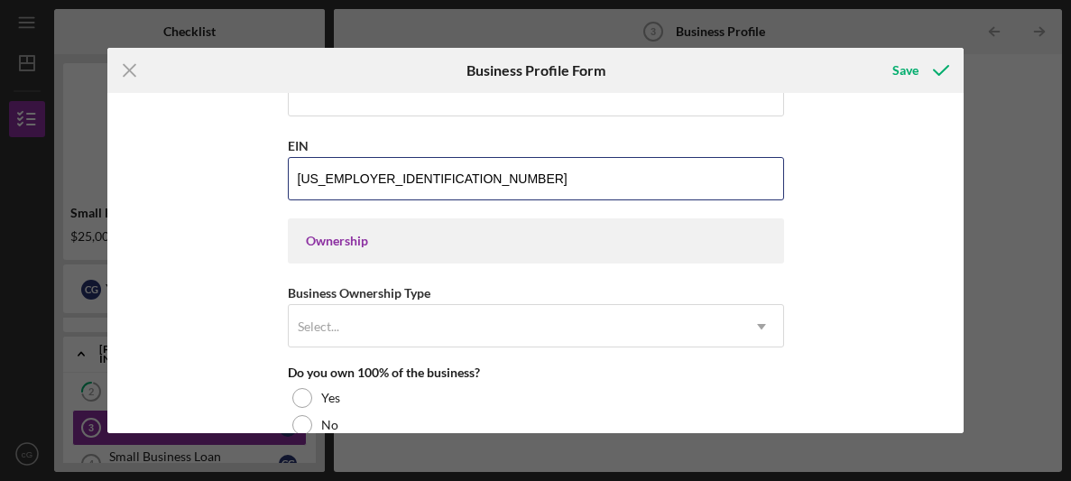
scroll to position [712, 0]
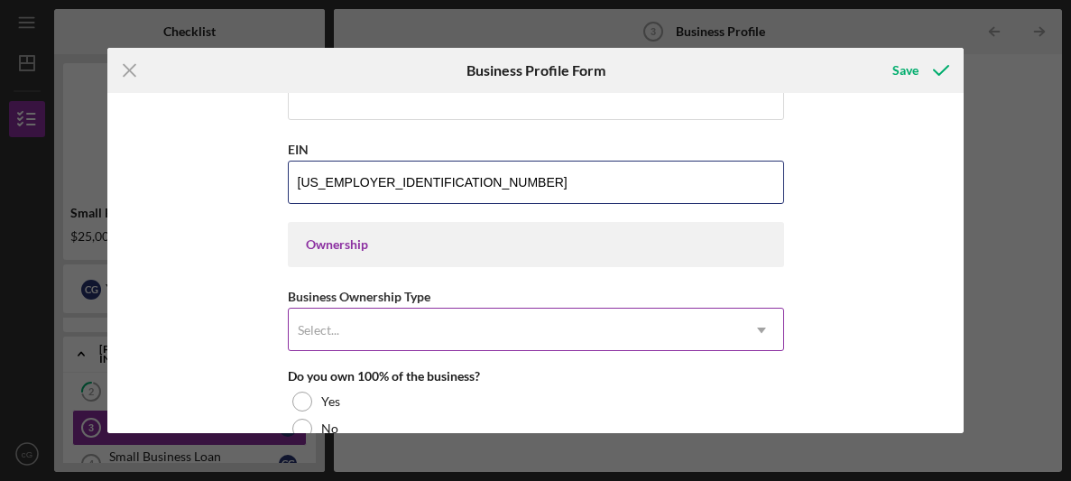
type input "[US_EMPLOYER_IDENTIFICATION_NUMBER]"
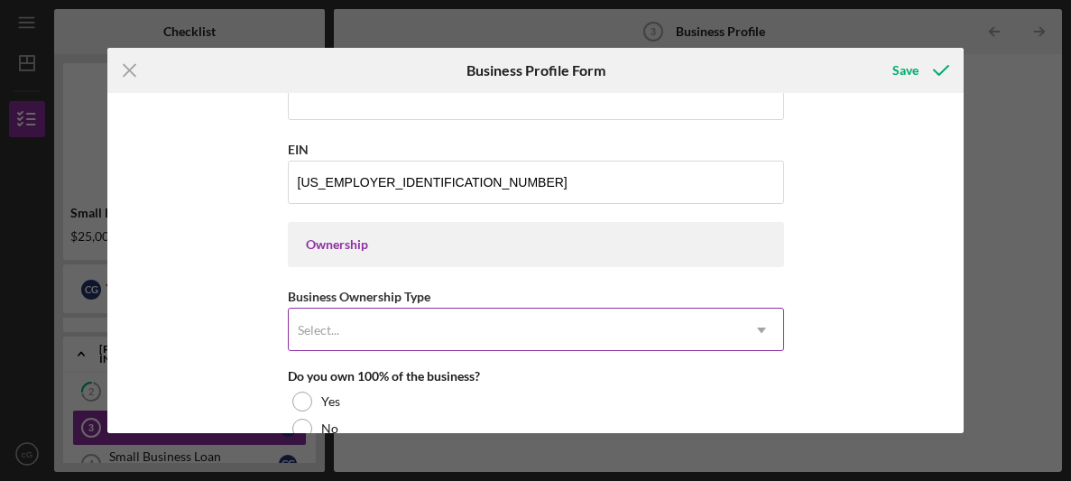
click at [339, 323] on div "Select..." at bounding box center [319, 330] width 46 height 14
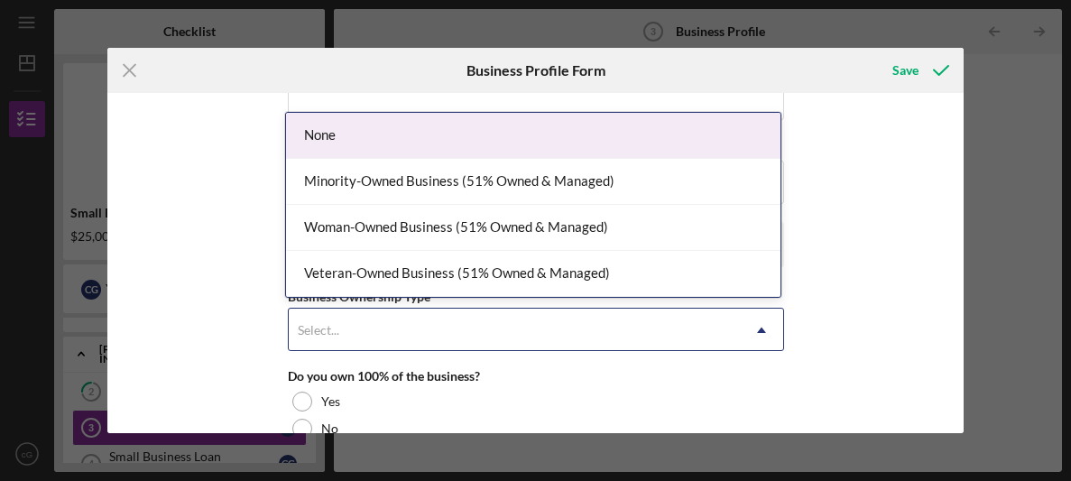
click at [358, 136] on div "None" at bounding box center [533, 136] width 494 height 46
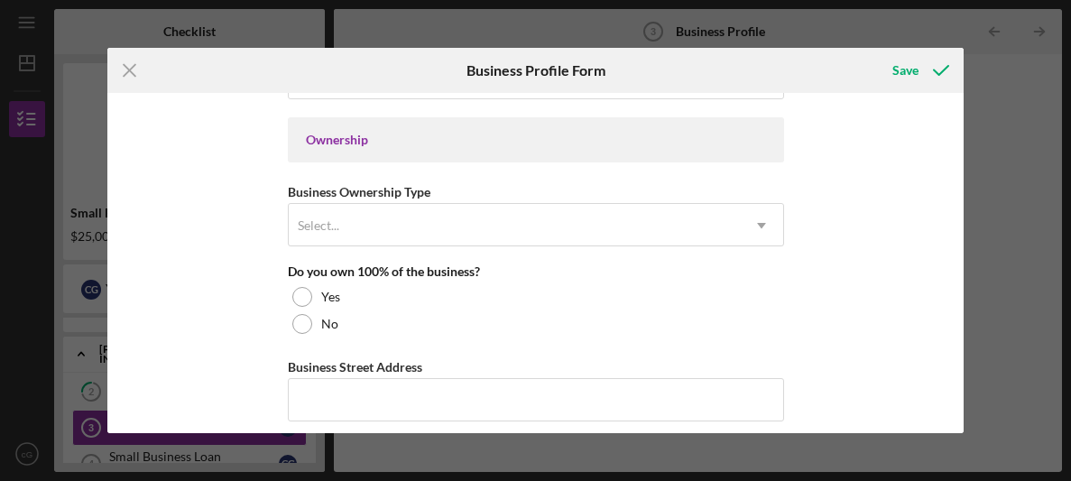
scroll to position [812, 0]
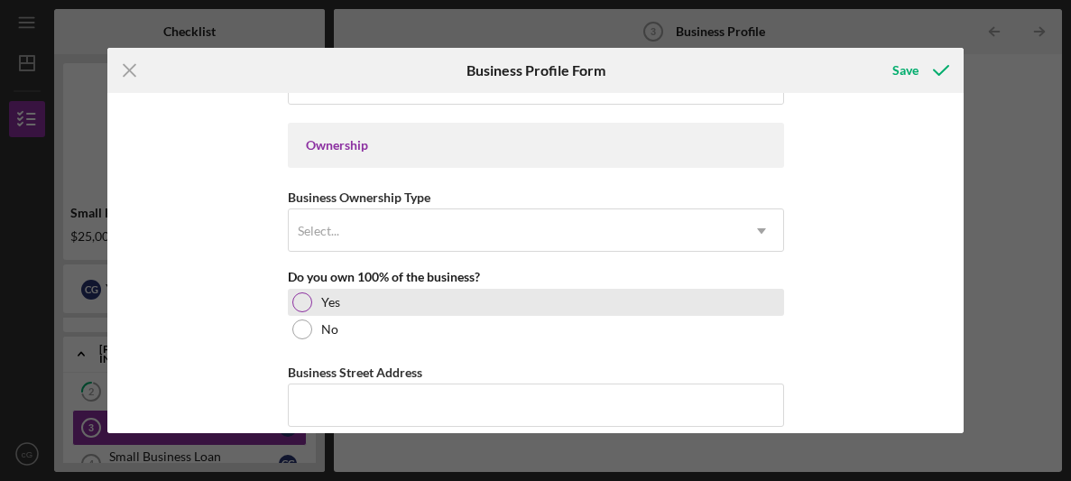
click at [297, 307] on div at bounding box center [302, 302] width 20 height 20
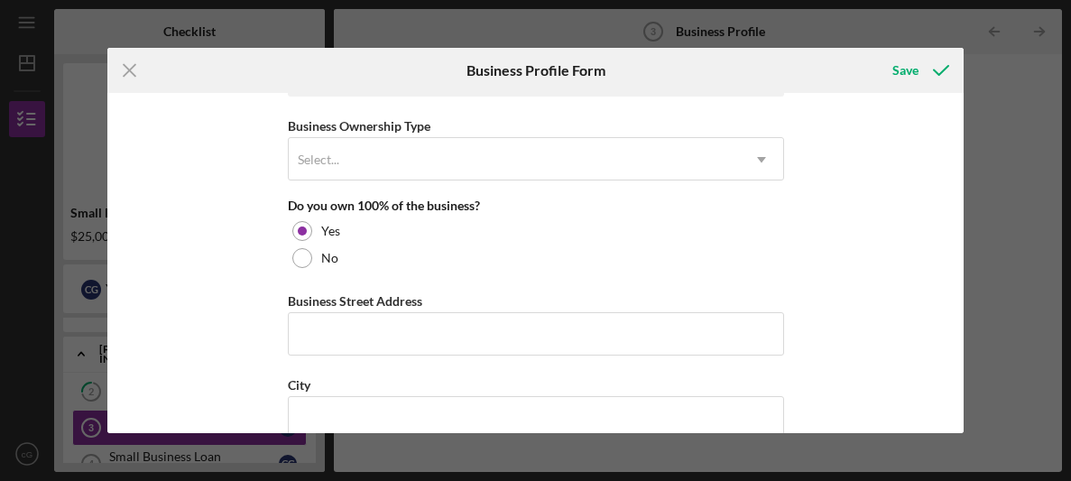
scroll to position [882, 0]
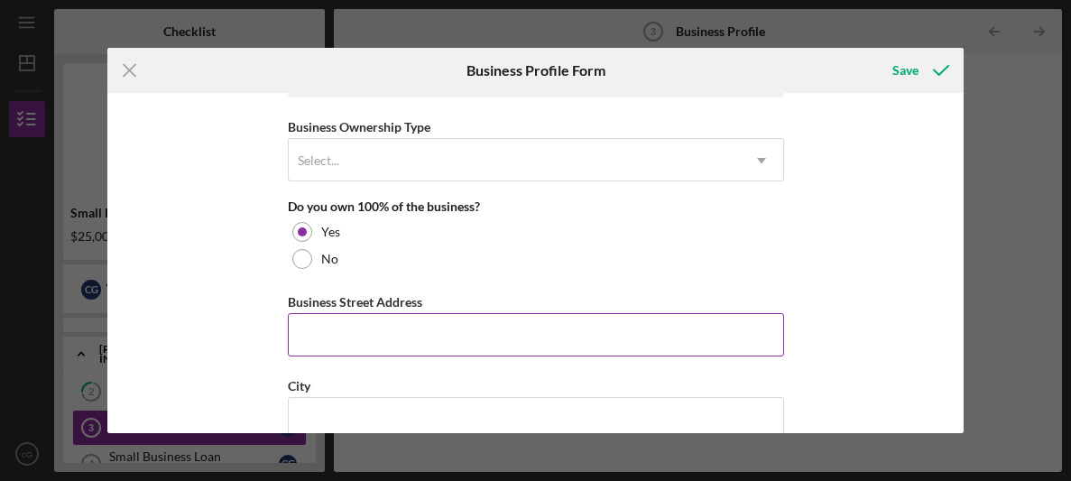
click at [353, 315] on input "Business Street Address" at bounding box center [536, 334] width 496 height 43
type input "[STREET_ADDRESS]"
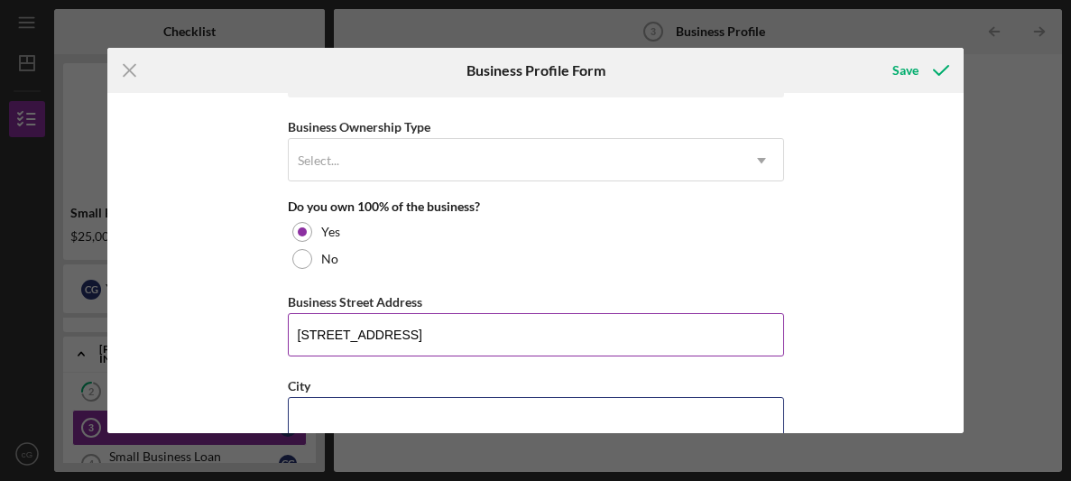
scroll to position [887, 0]
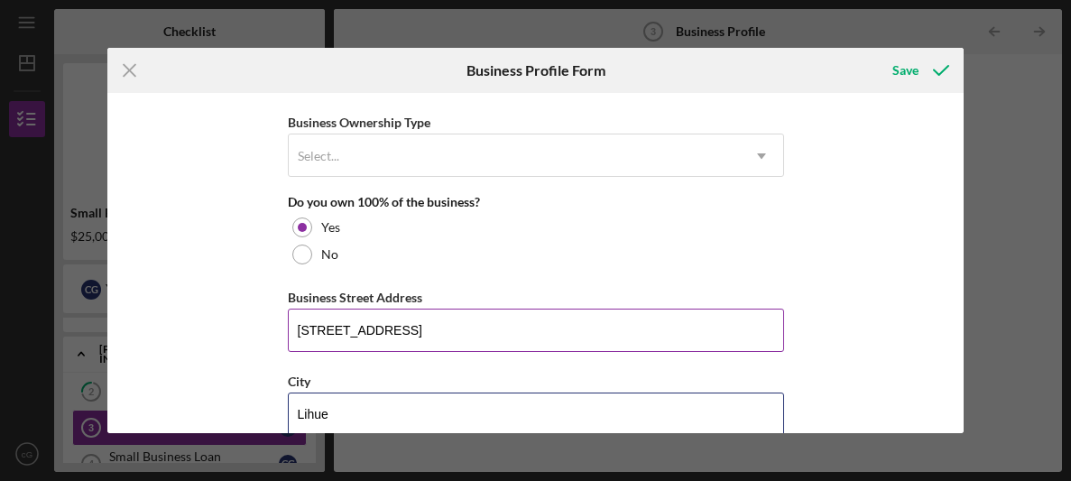
type input "Lihue"
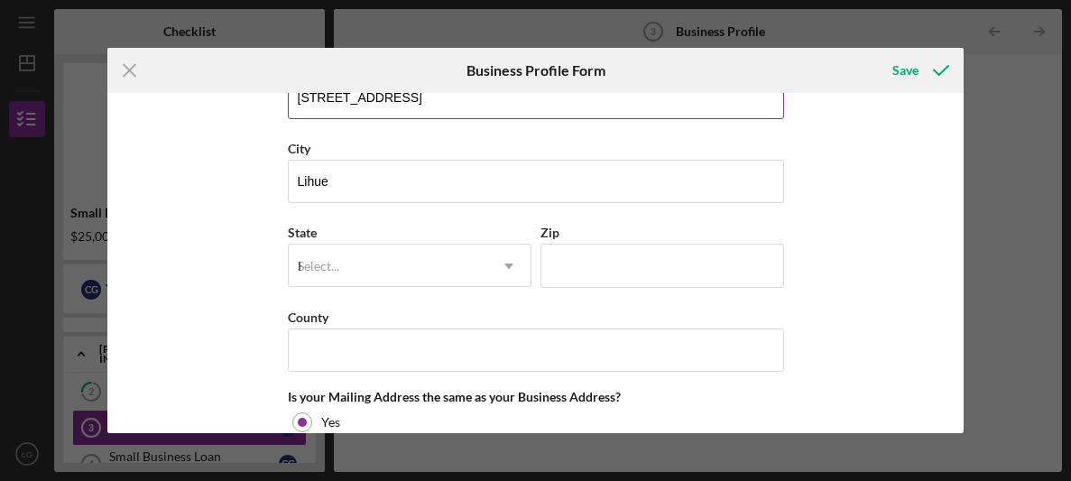
type input "HI"
type input "96766"
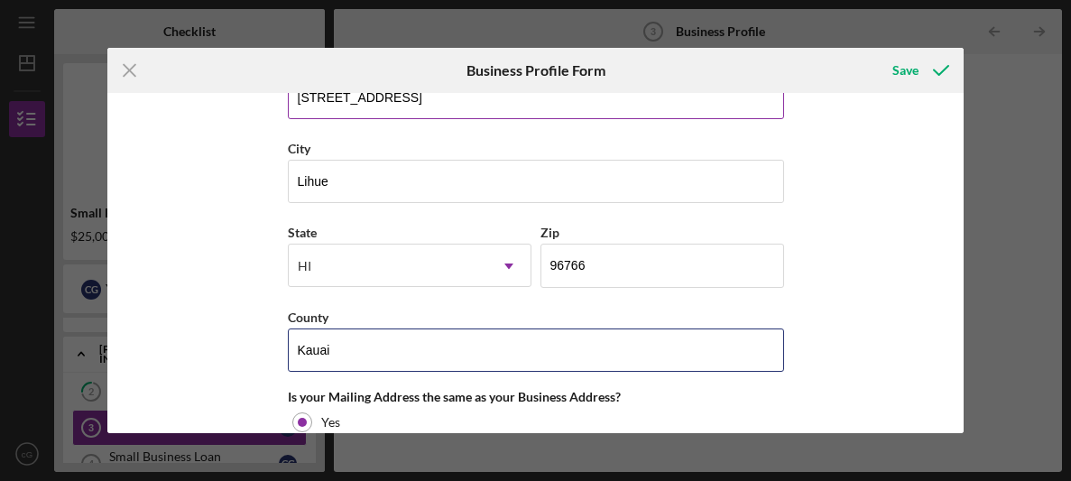
type input "Kauai"
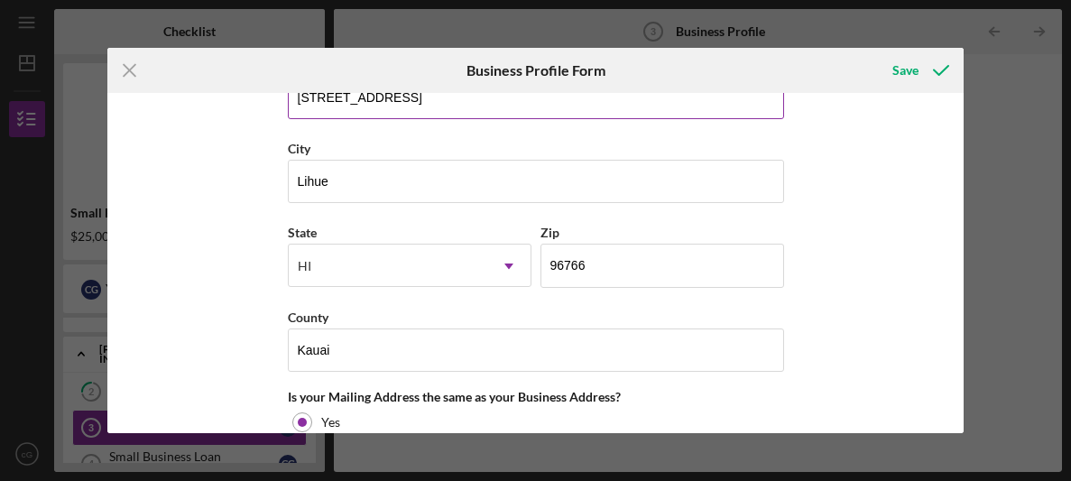
scroll to position [1378, 0]
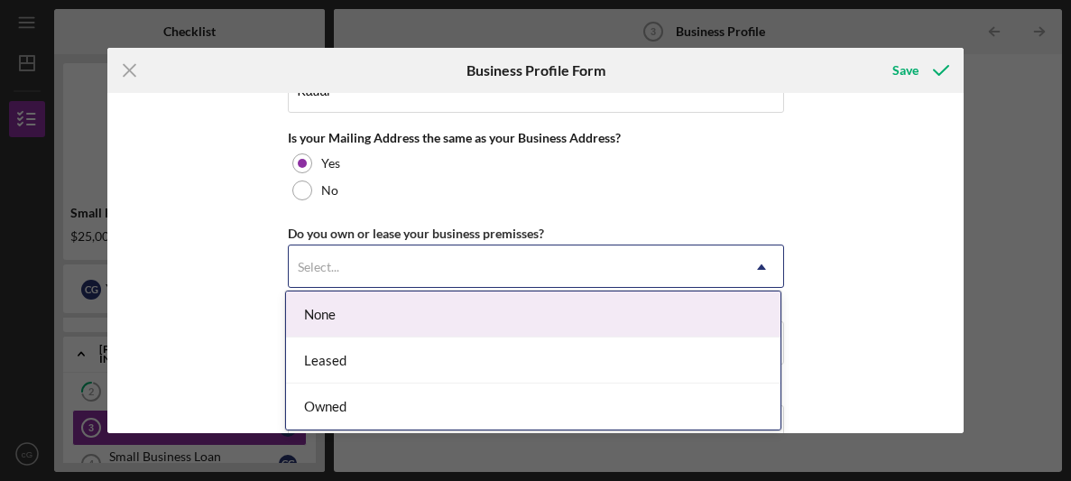
click at [360, 260] on div "Select..." at bounding box center [514, 266] width 451 height 41
click at [329, 315] on div "None" at bounding box center [533, 314] width 494 height 46
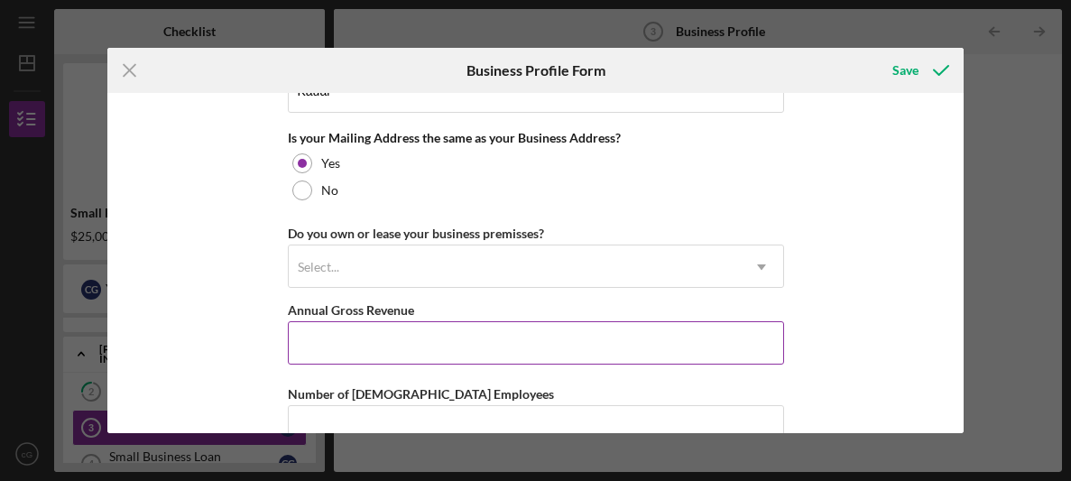
click at [327, 335] on input "Annual Gross Revenue" at bounding box center [536, 342] width 496 height 43
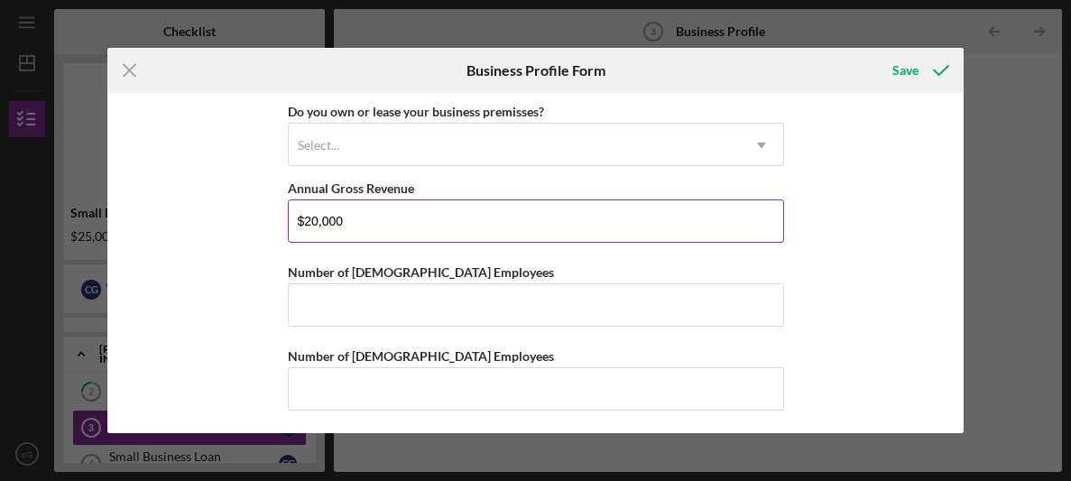
scroll to position [1498, 0]
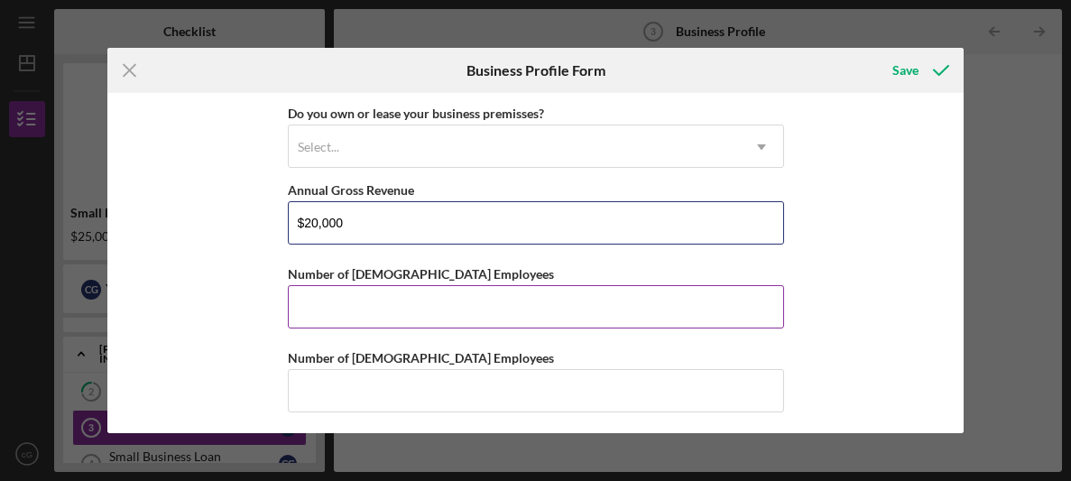
type input "$20,000"
click at [319, 310] on input "Number of [DEMOGRAPHIC_DATA] Employees" at bounding box center [536, 306] width 496 height 43
type input "2"
click at [314, 295] on input "2" at bounding box center [536, 306] width 496 height 43
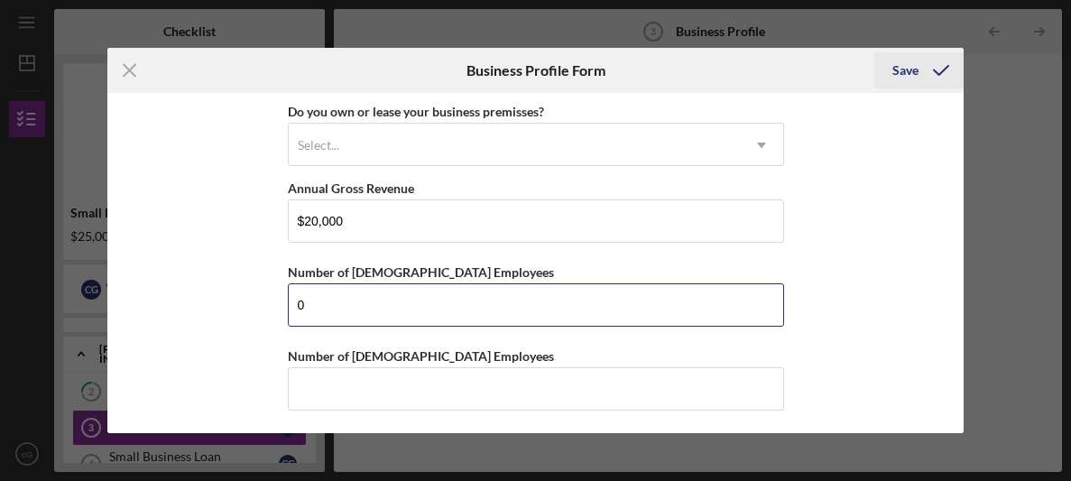
type input "0"
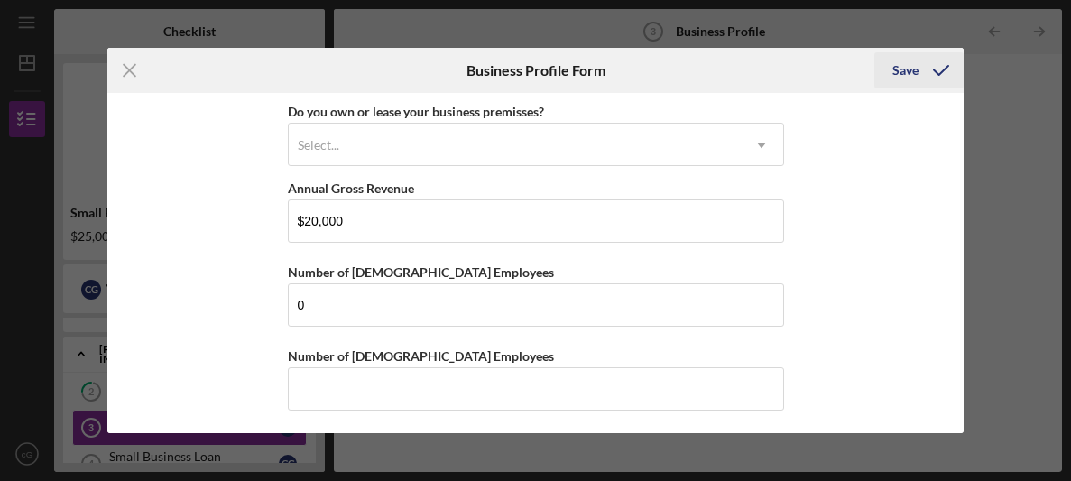
click at [920, 67] on icon "submit" at bounding box center [940, 70] width 45 height 45
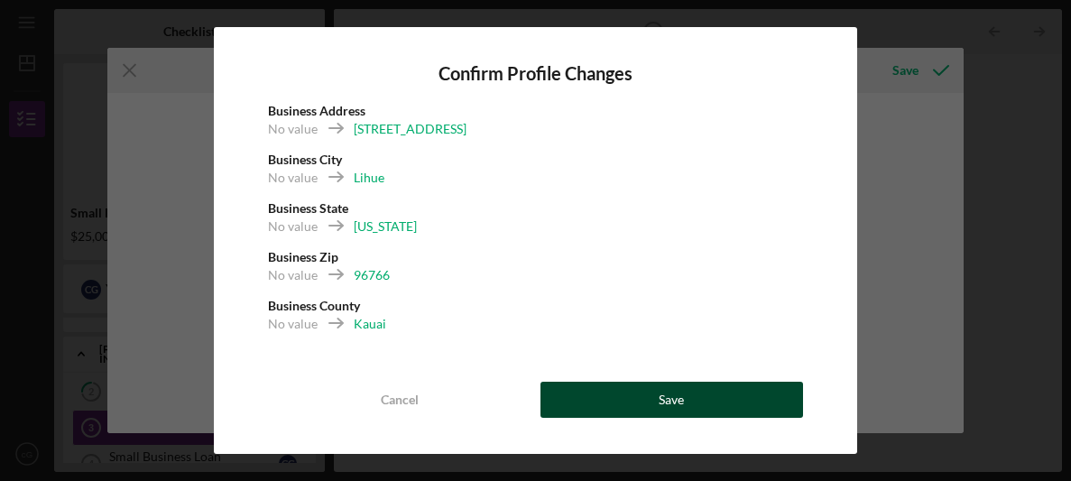
click at [645, 389] on button "Save" at bounding box center [671, 399] width 263 height 36
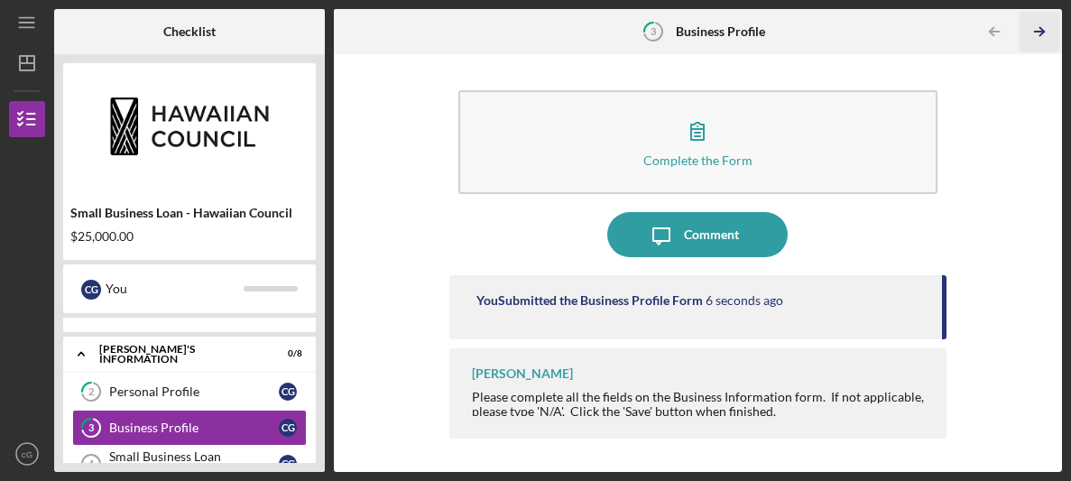
click at [1045, 36] on icon "Icon/Table Pagination Arrow" at bounding box center [1039, 32] width 41 height 41
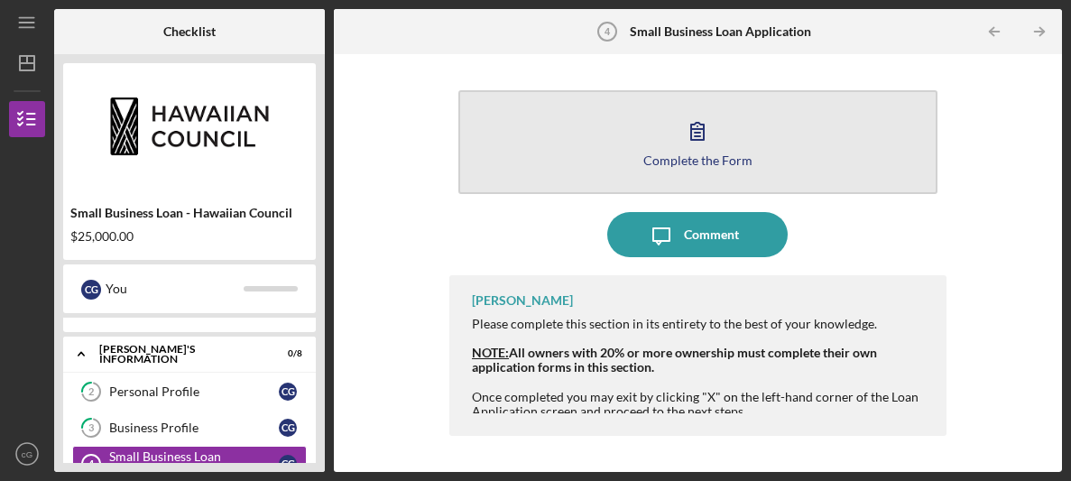
click at [849, 160] on button "Complete the Form Form" at bounding box center [697, 142] width 479 height 104
click at [694, 157] on div "Complete the Form" at bounding box center [697, 160] width 109 height 14
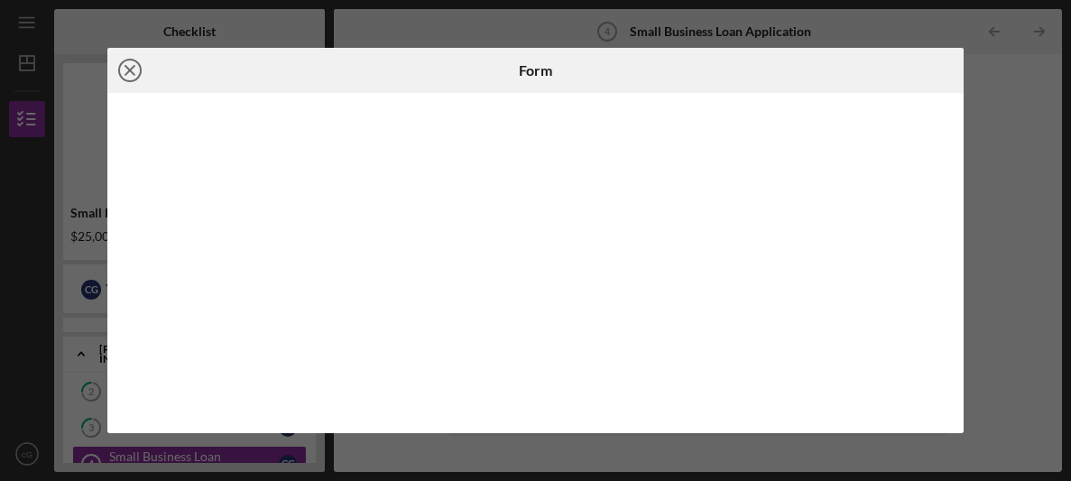
click at [133, 80] on circle at bounding box center [130, 71] width 22 height 22
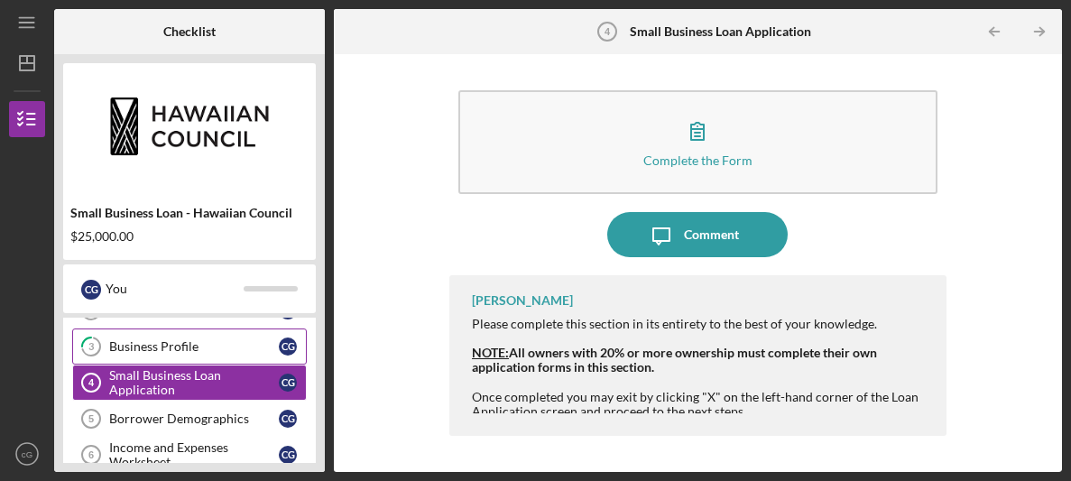
scroll to position [185, 0]
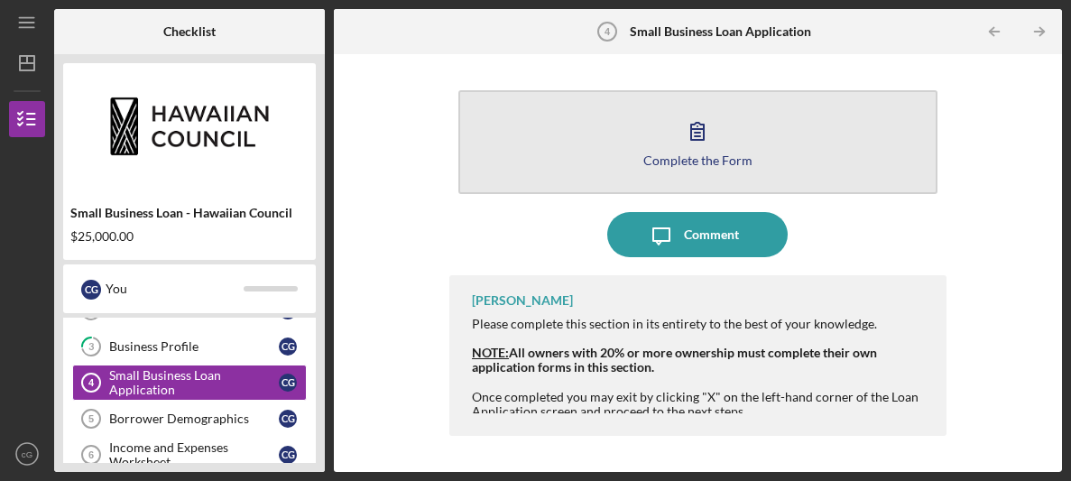
click at [731, 142] on button "Complete the Form Form" at bounding box center [697, 142] width 479 height 104
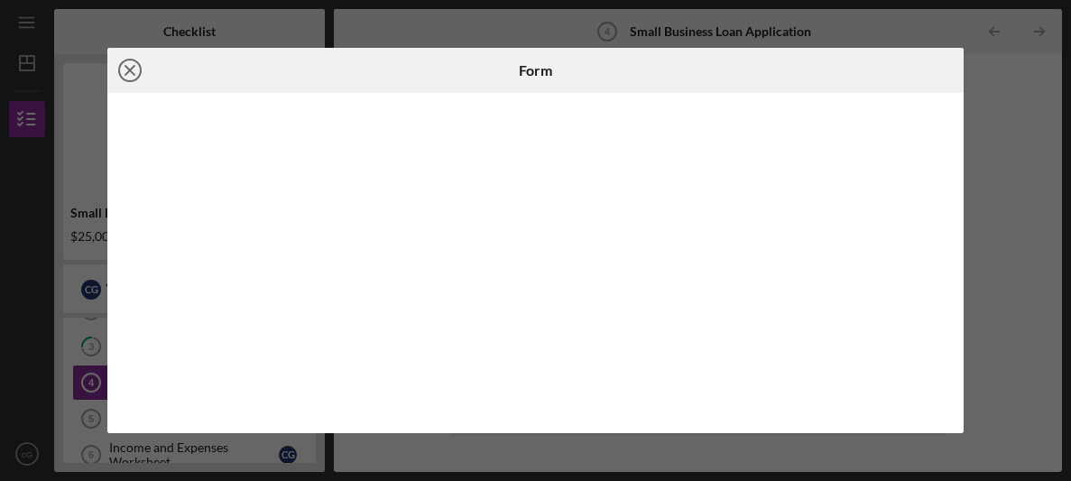
click at [137, 77] on circle at bounding box center [130, 71] width 22 height 22
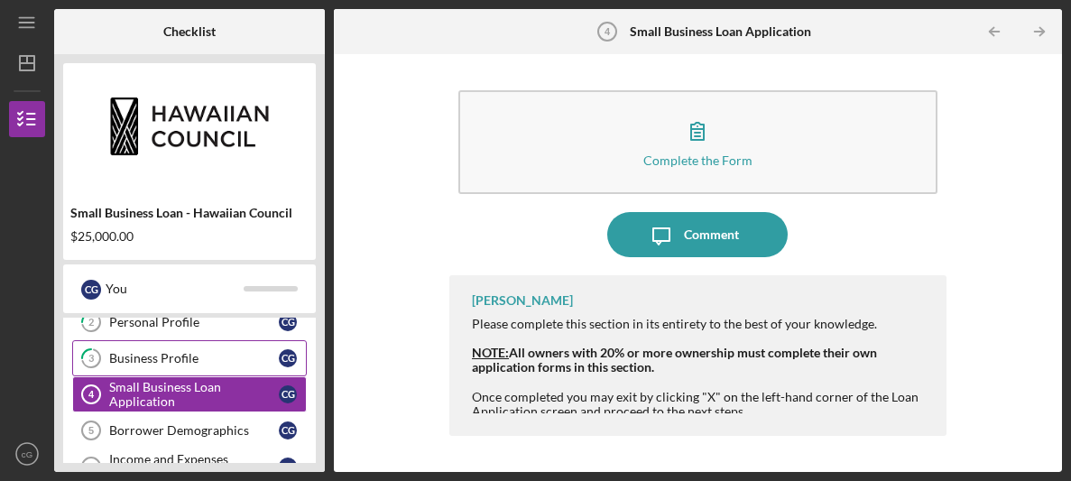
scroll to position [174, 0]
click at [235, 355] on div "Business Profile" at bounding box center [194, 357] width 170 height 14
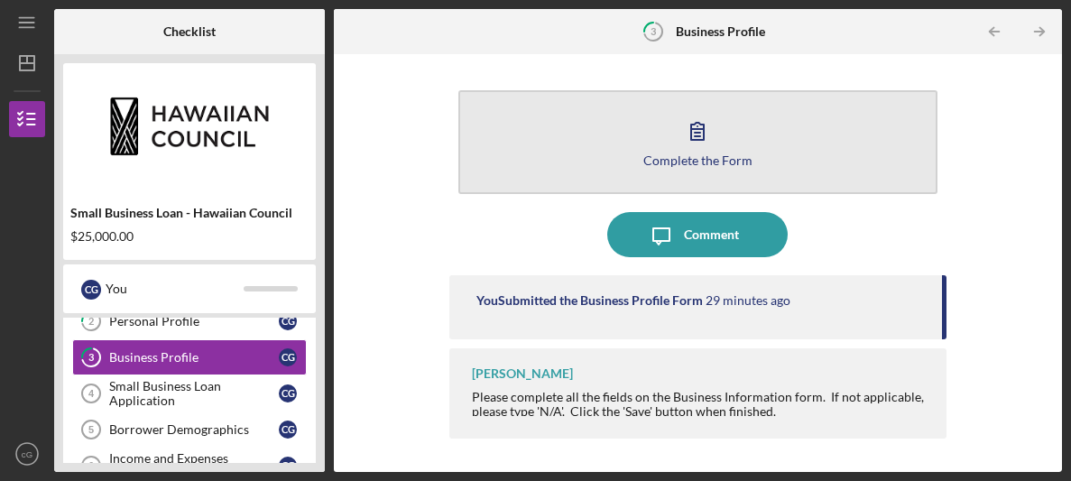
click at [632, 152] on button "Complete the Form Form" at bounding box center [697, 142] width 479 height 104
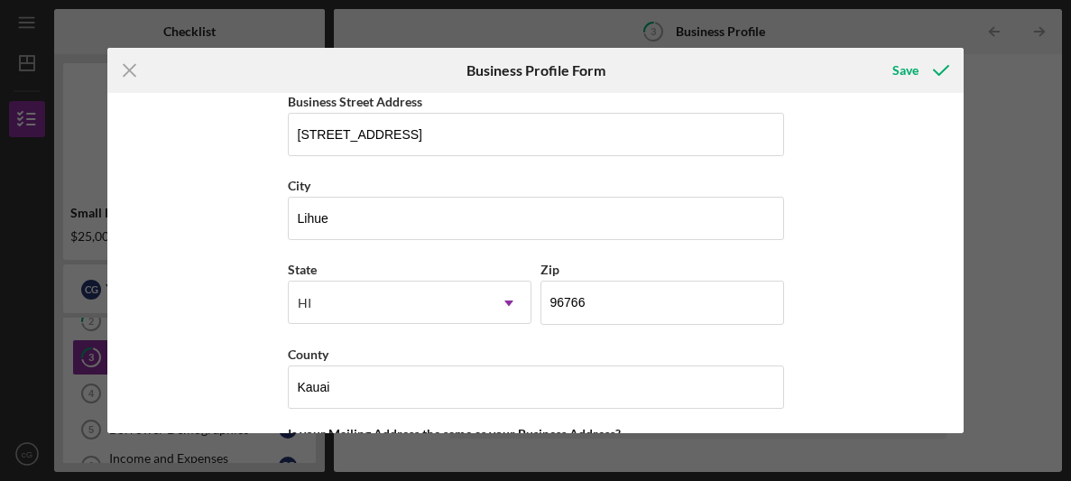
scroll to position [1500, 0]
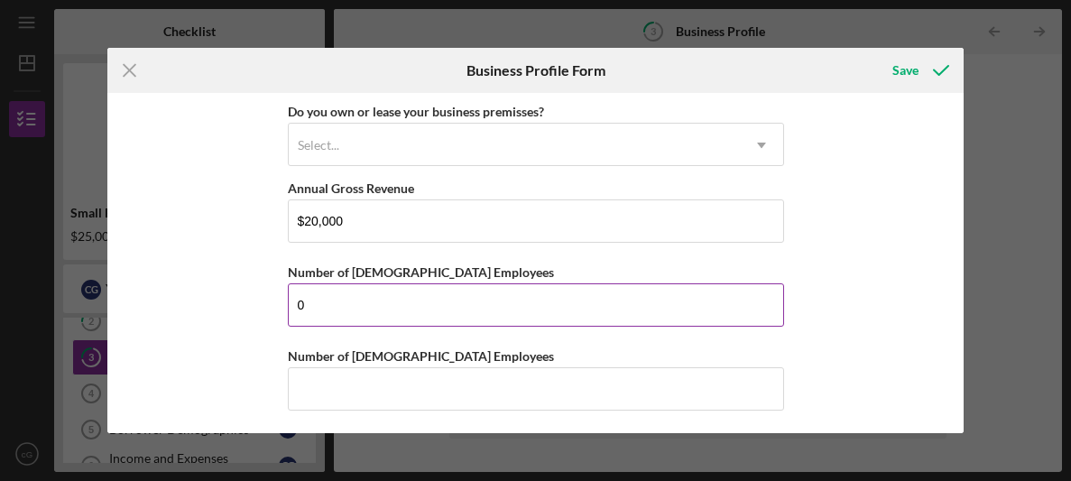
click at [462, 320] on input "0" at bounding box center [536, 304] width 496 height 43
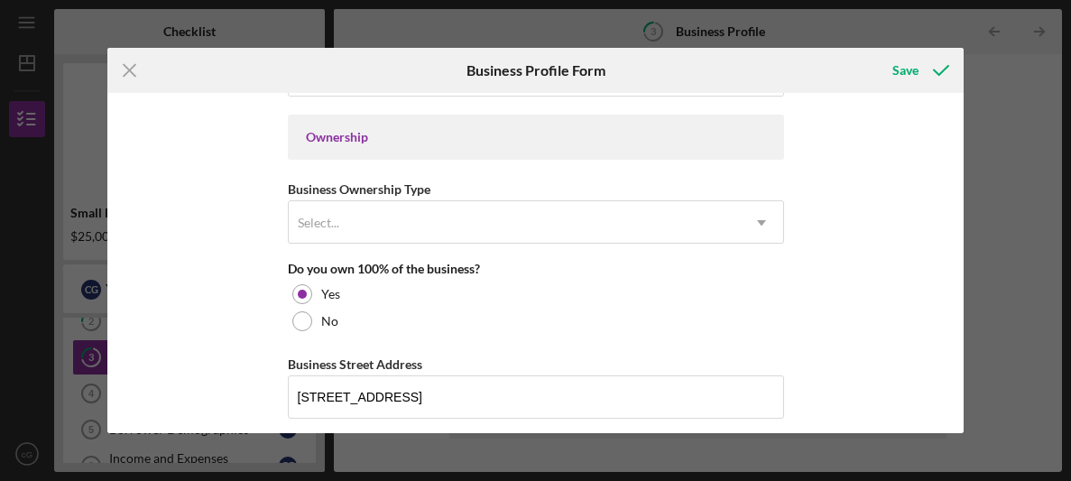
scroll to position [818, 0]
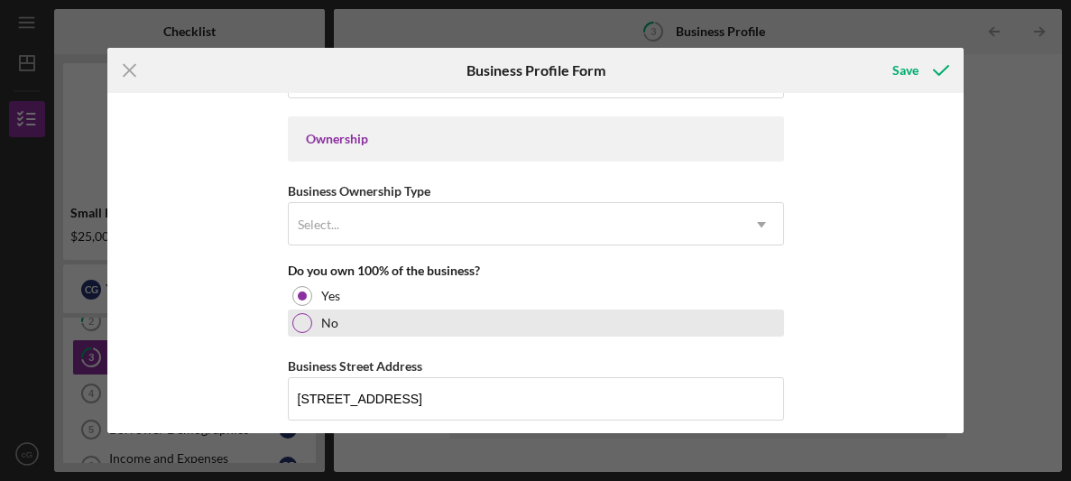
type input "2"
click at [297, 313] on div at bounding box center [302, 323] width 20 height 20
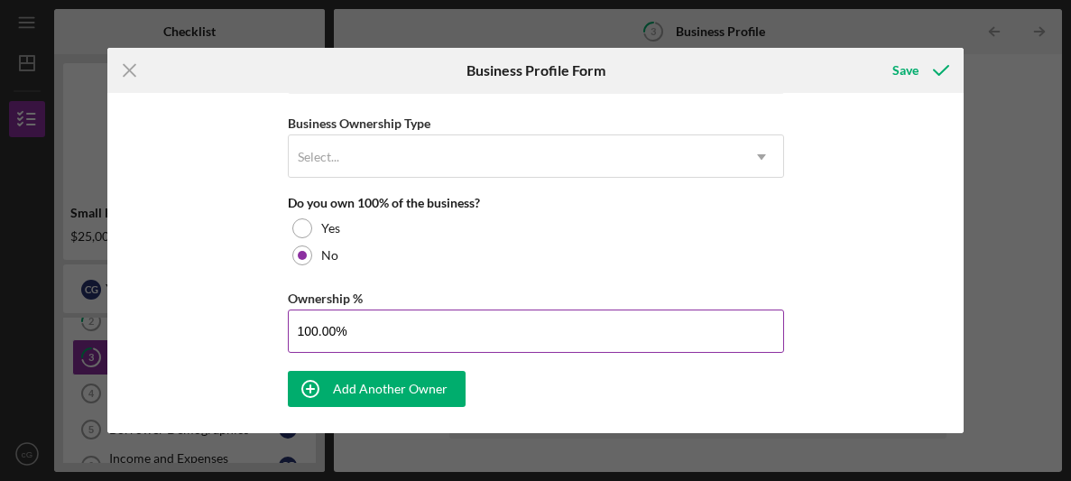
scroll to position [882, 0]
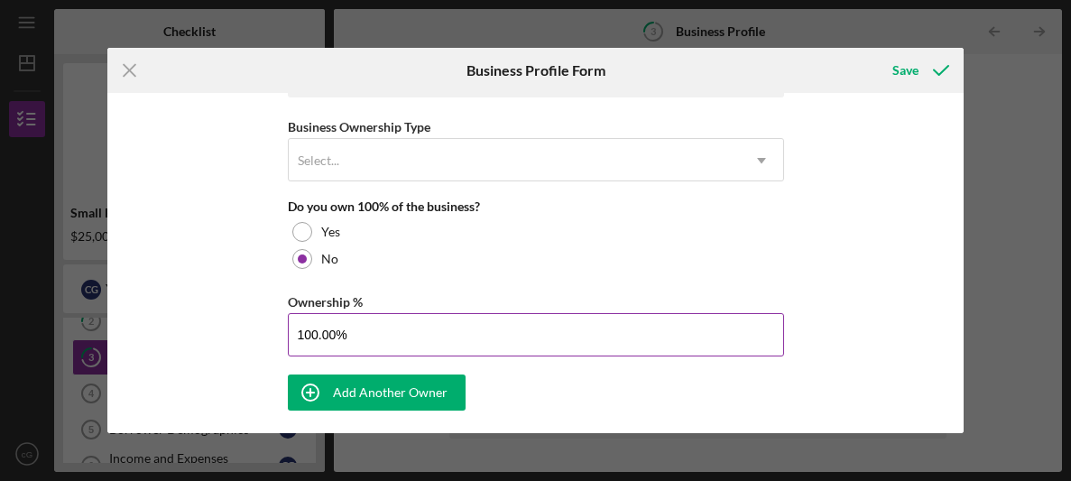
click at [316, 336] on input "100.00%" at bounding box center [536, 334] width 496 height 43
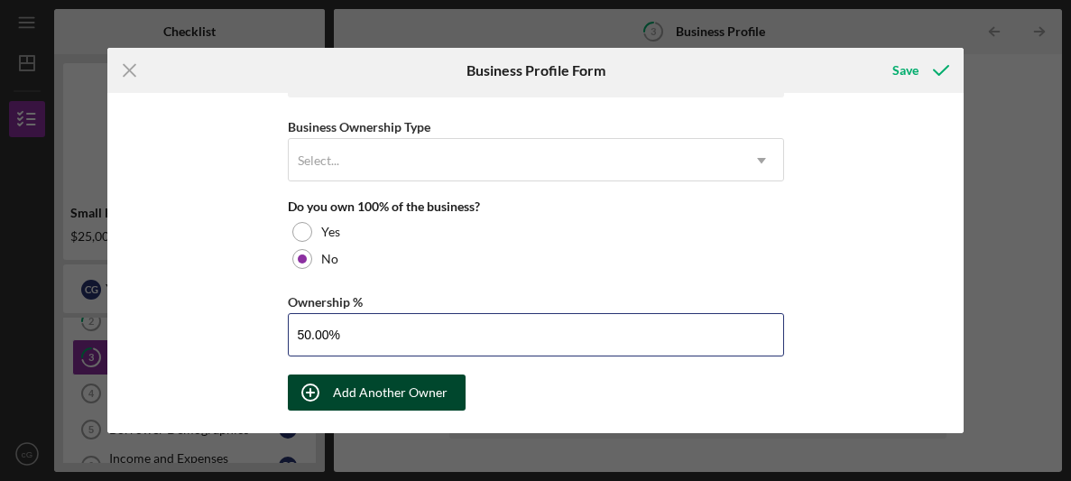
type input "50.00%"
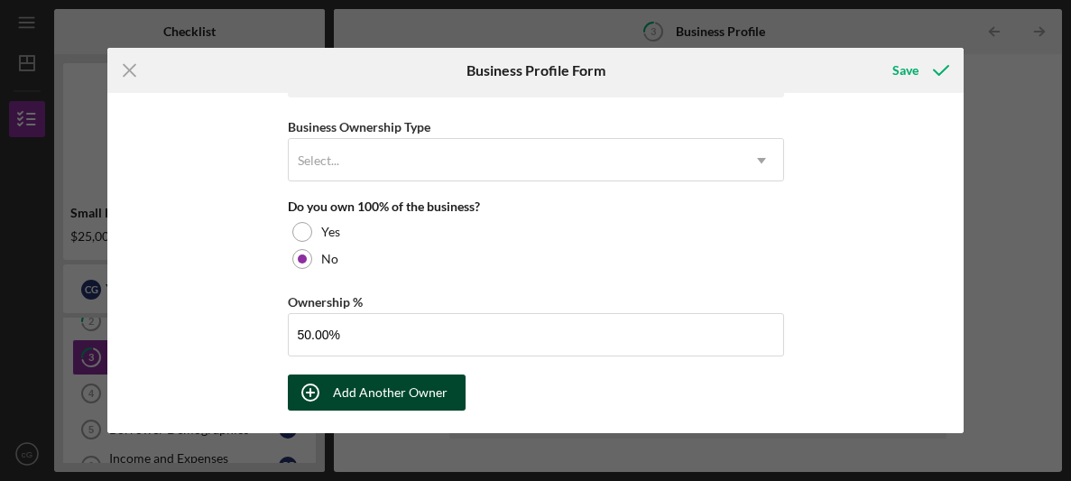
click at [347, 382] on div "Add Another Owner" at bounding box center [390, 392] width 115 height 36
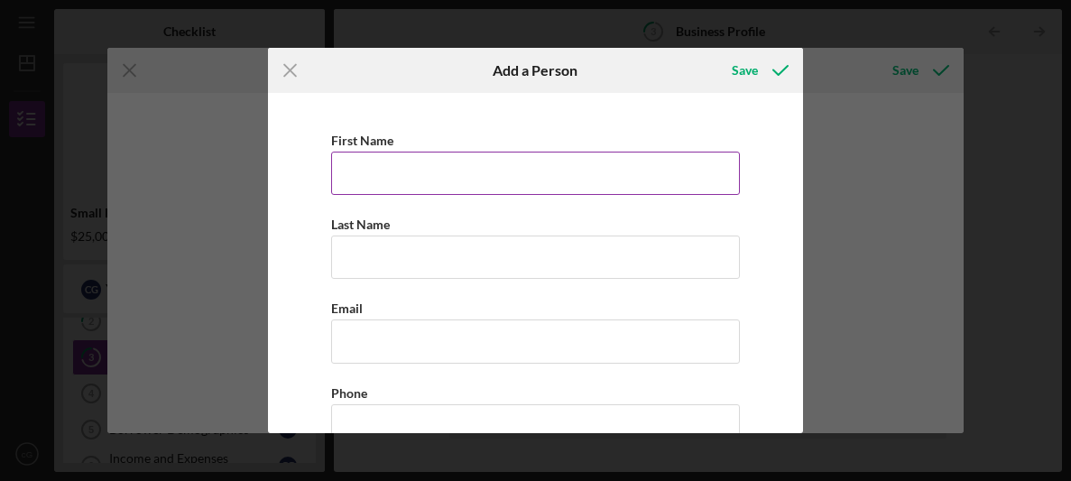
click at [437, 162] on input "First Name" at bounding box center [535, 173] width 409 height 43
type input "[PERSON_NAME]"
type input "Gammerino"
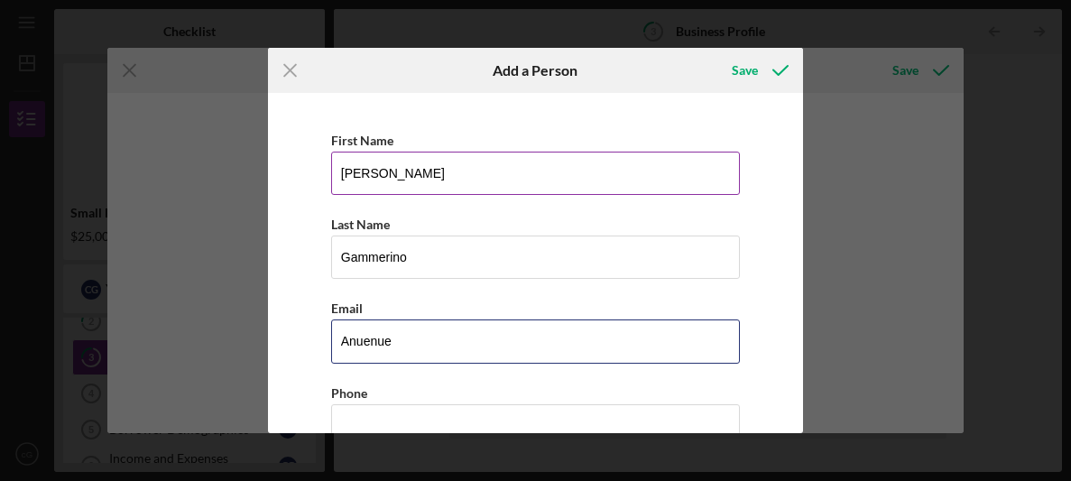
type input "[EMAIL_ADDRESS][DOMAIN_NAME]"
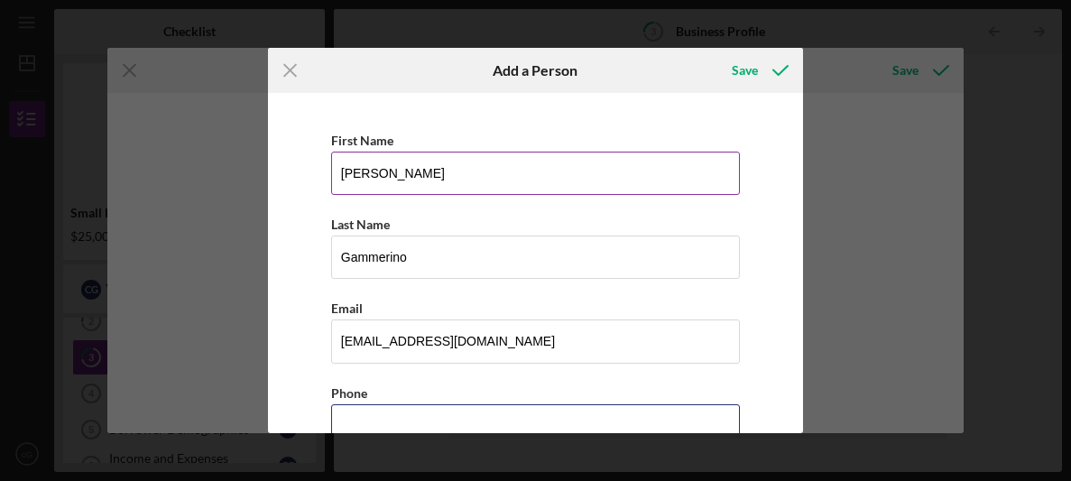
scroll to position [13, 0]
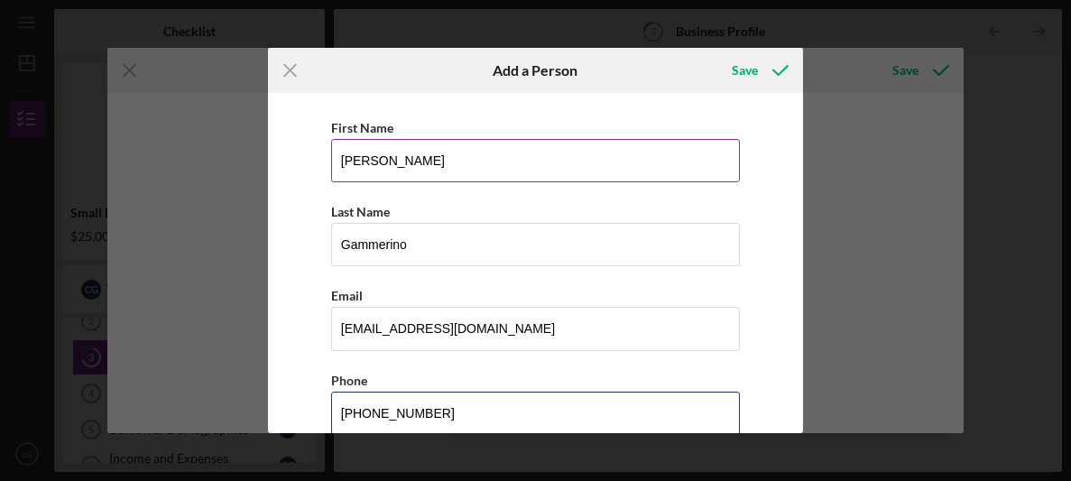
type input "[PHONE_NUMBER]"
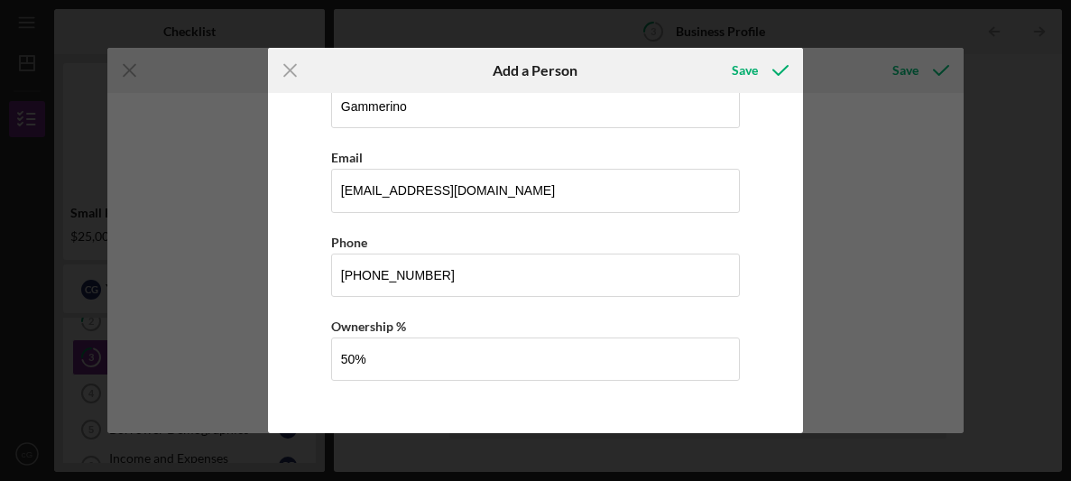
type input "50.00%"
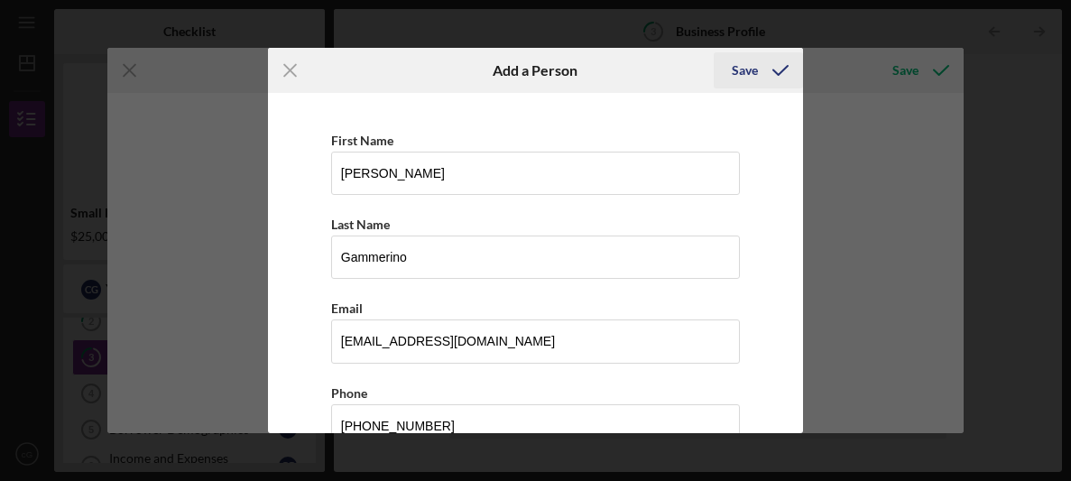
click at [768, 72] on icon "button" at bounding box center [780, 70] width 45 height 45
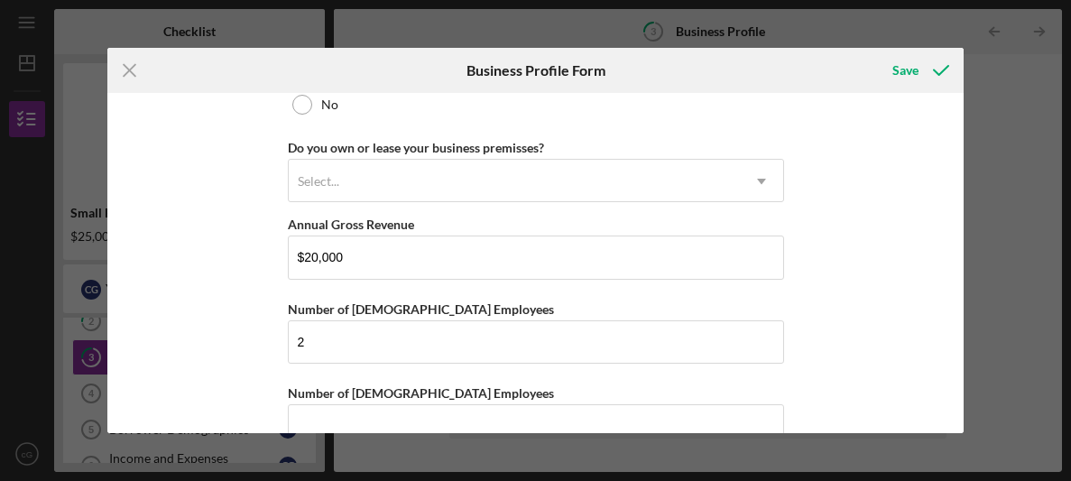
scroll to position [1756, 0]
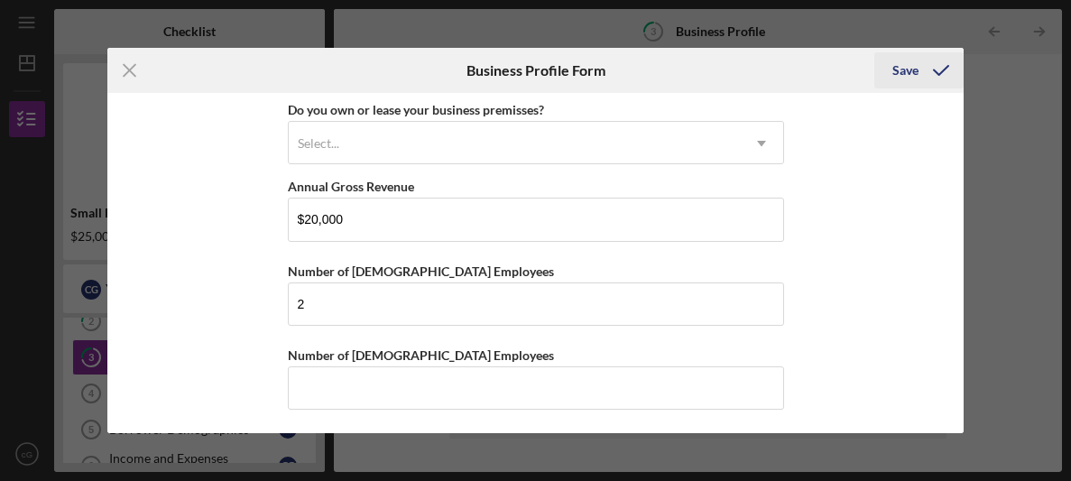
click at [896, 68] on div "Save" at bounding box center [905, 70] width 26 height 36
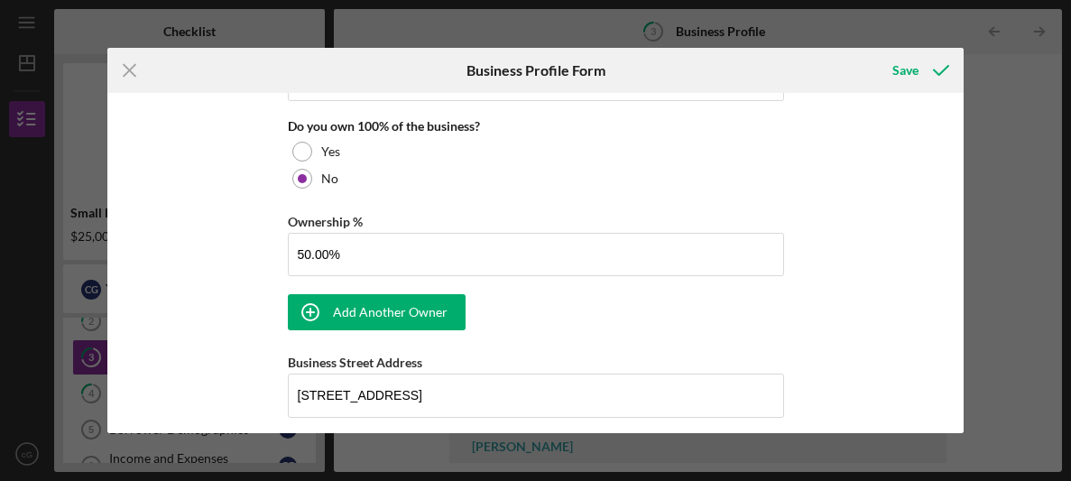
scroll to position [967, 0]
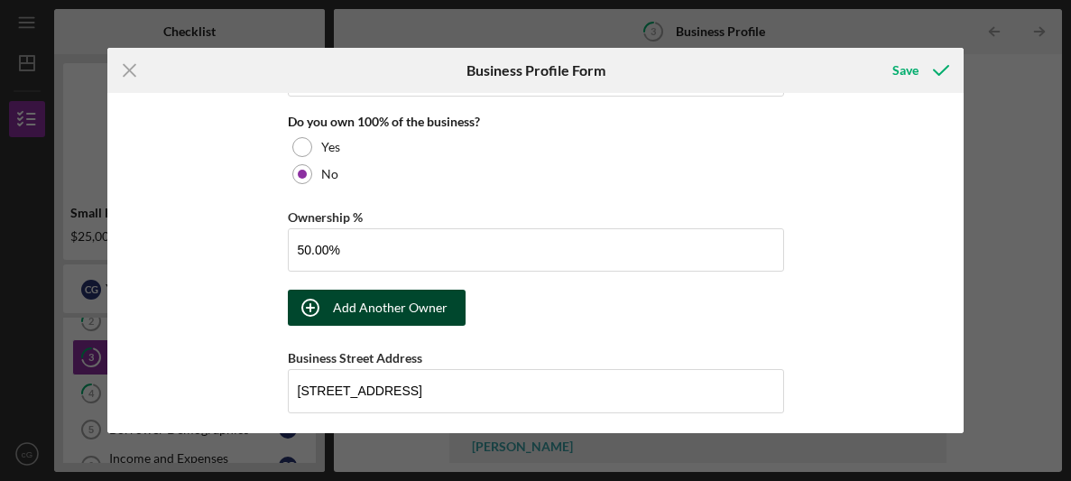
click at [377, 317] on div "Add Another Owner" at bounding box center [390, 308] width 115 height 36
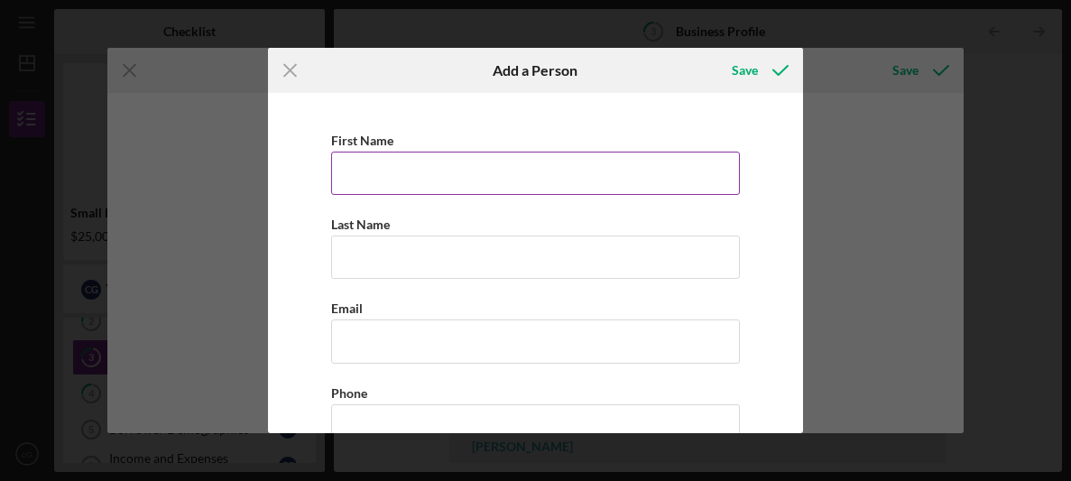
click at [353, 177] on input "First Name" at bounding box center [535, 173] width 409 height 43
type input "a"
type input "[PERSON_NAME]"
type input "Gammerino"
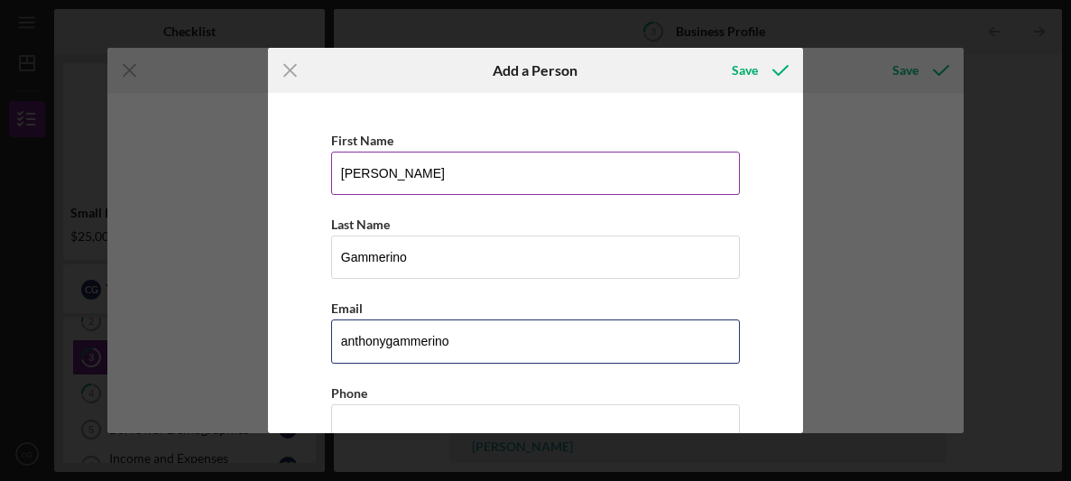
type input "[EMAIL_ADDRESS][DOMAIN_NAME]"
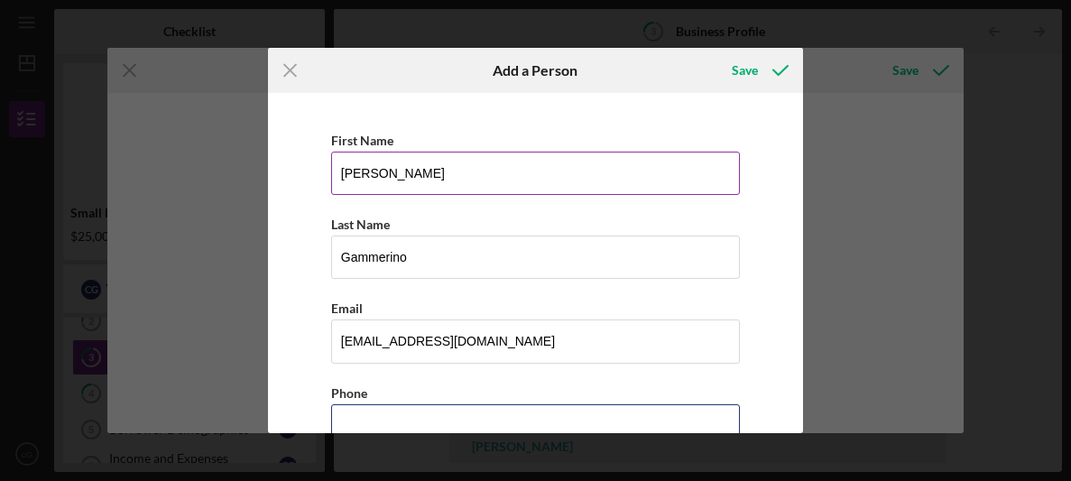
scroll to position [13, 0]
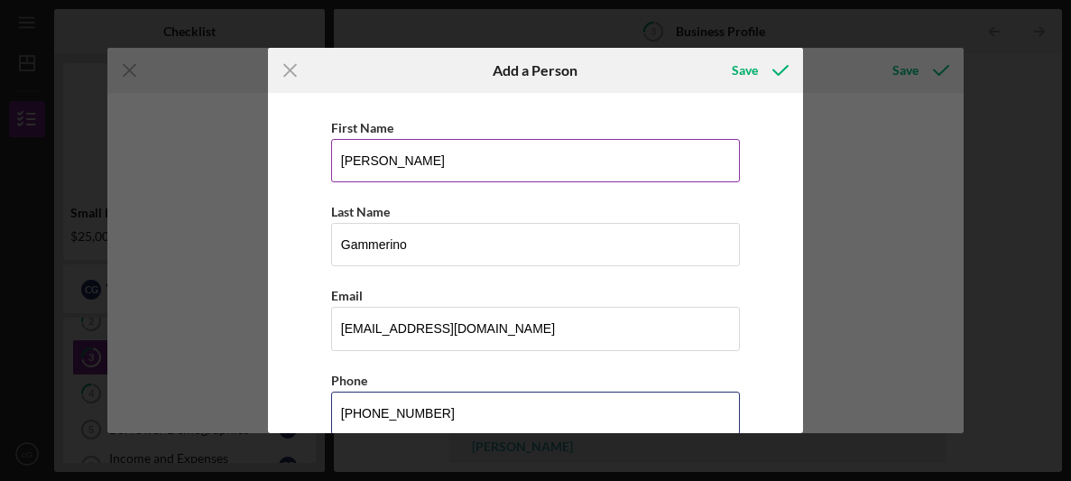
type input "[PHONE_NUMBER]"
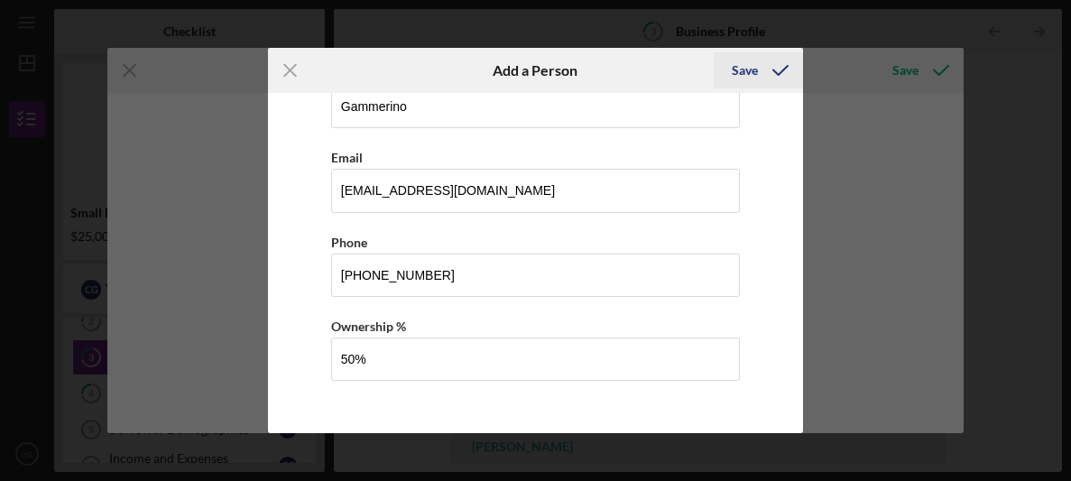
type input "50.00%"
click at [742, 60] on div "Save" at bounding box center [744, 70] width 26 height 36
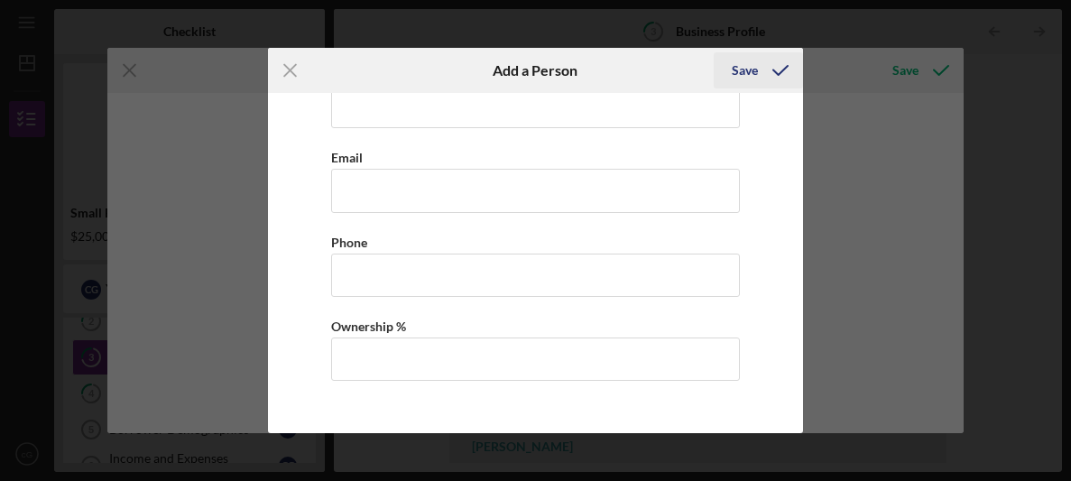
scroll to position [972, 0]
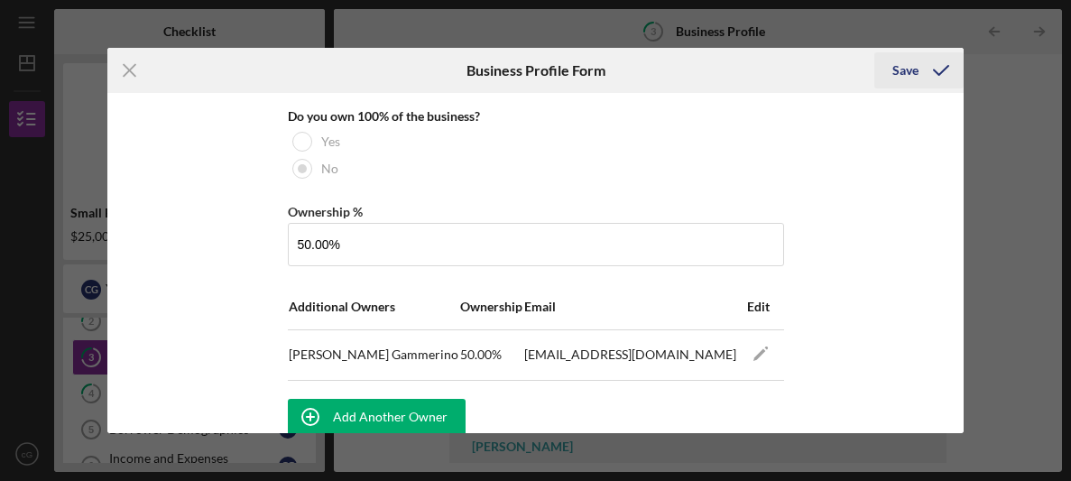
click at [927, 80] on icon "submit" at bounding box center [940, 70] width 45 height 45
click at [918, 78] on icon "submit" at bounding box center [940, 70] width 45 height 45
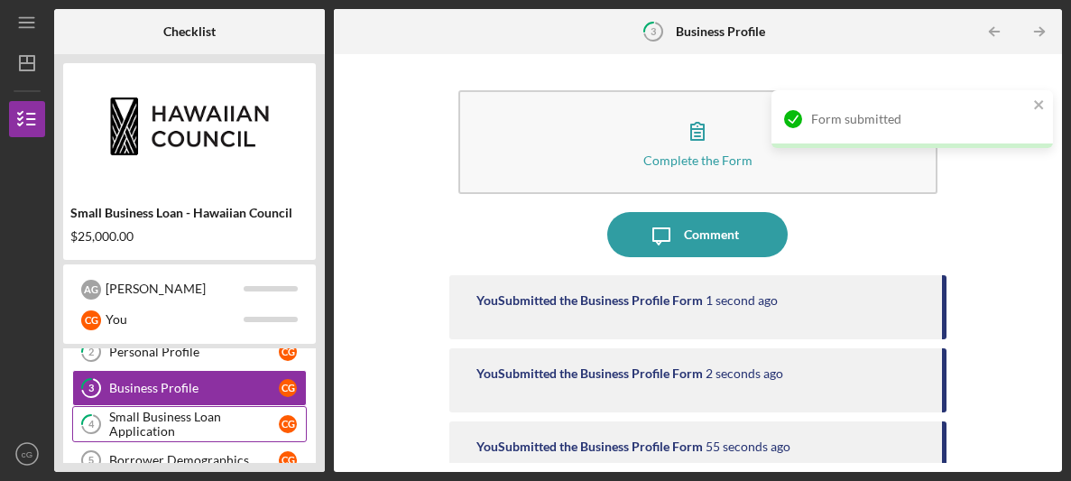
click at [234, 432] on div "Small Business Loan Application" at bounding box center [194, 423] width 170 height 29
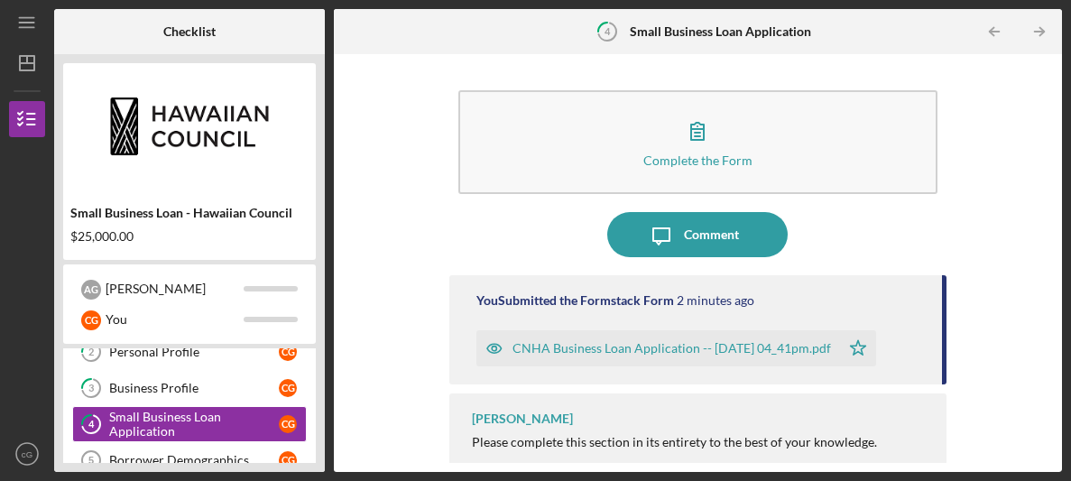
scroll to position [21, 0]
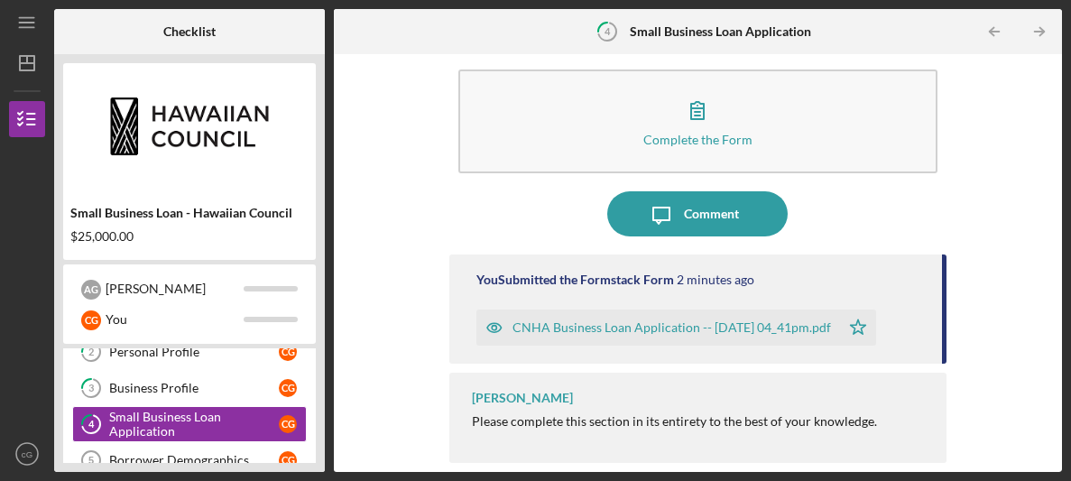
click at [579, 336] on div "CNHA Business Loan Application -- [DATE] 04_41pm.pdf" at bounding box center [657, 327] width 363 height 36
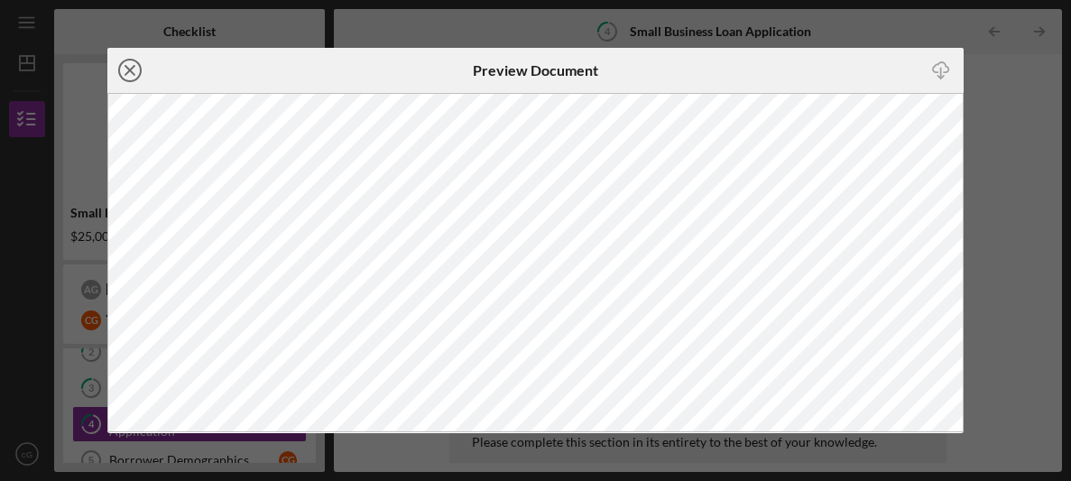
click at [122, 66] on icon "Icon/Close" at bounding box center [129, 70] width 45 height 45
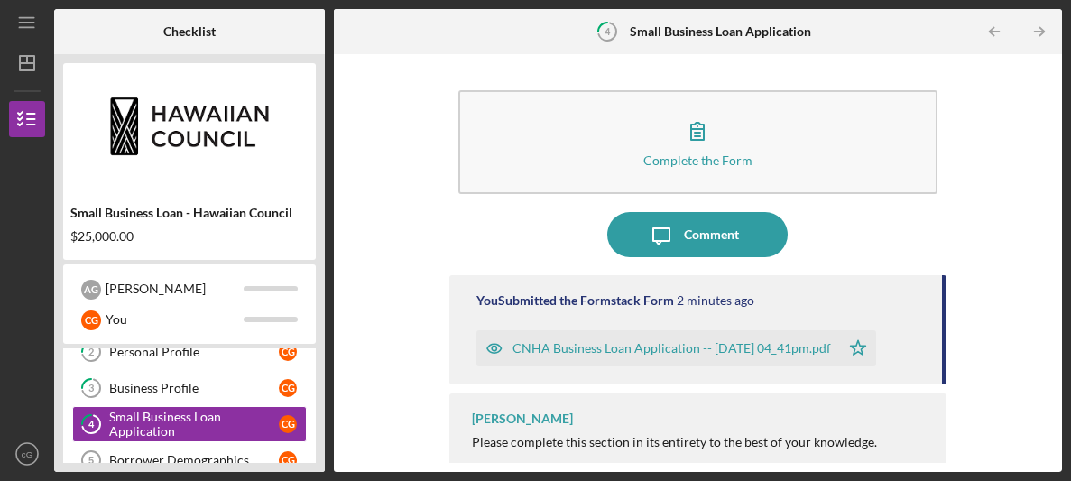
scroll to position [21, 0]
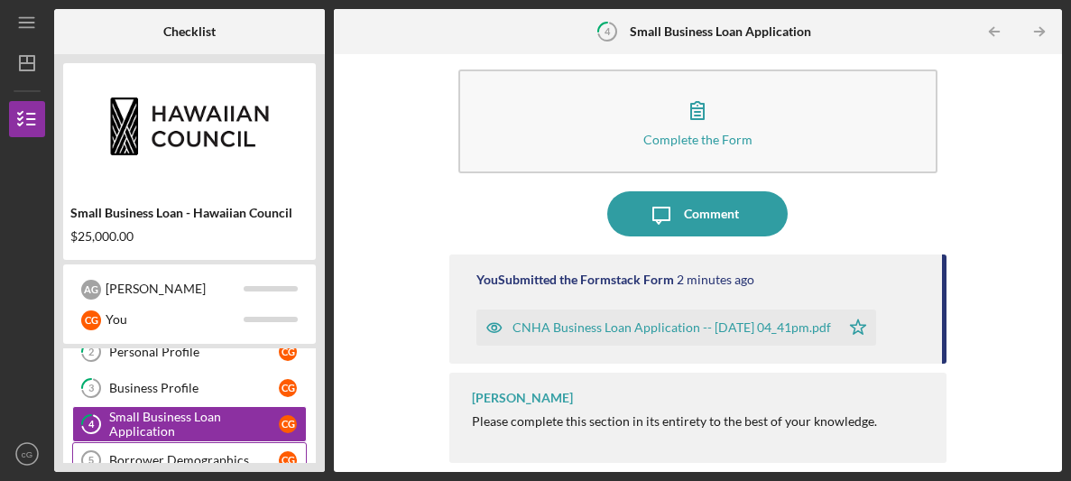
click at [227, 446] on link "Borrower Demographics 5 Borrower Demographics c G" at bounding box center [189, 460] width 234 height 36
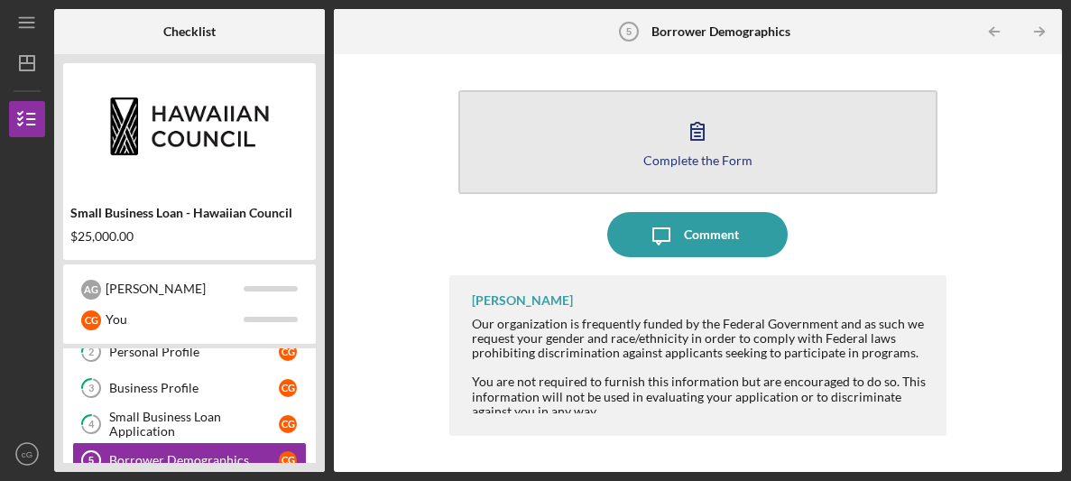
click at [591, 161] on button "Complete the Form Form" at bounding box center [697, 142] width 479 height 104
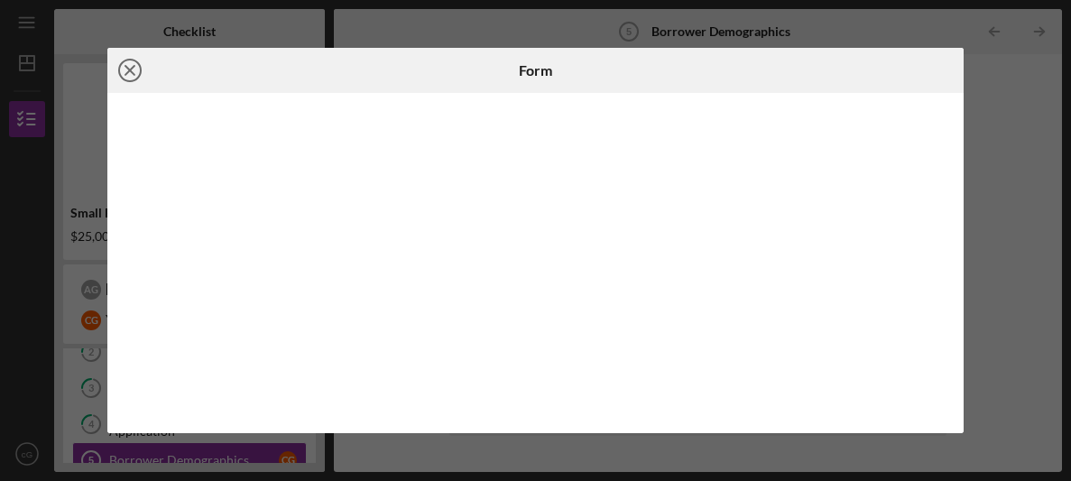
click at [122, 77] on icon "Icon/Close" at bounding box center [129, 70] width 45 height 45
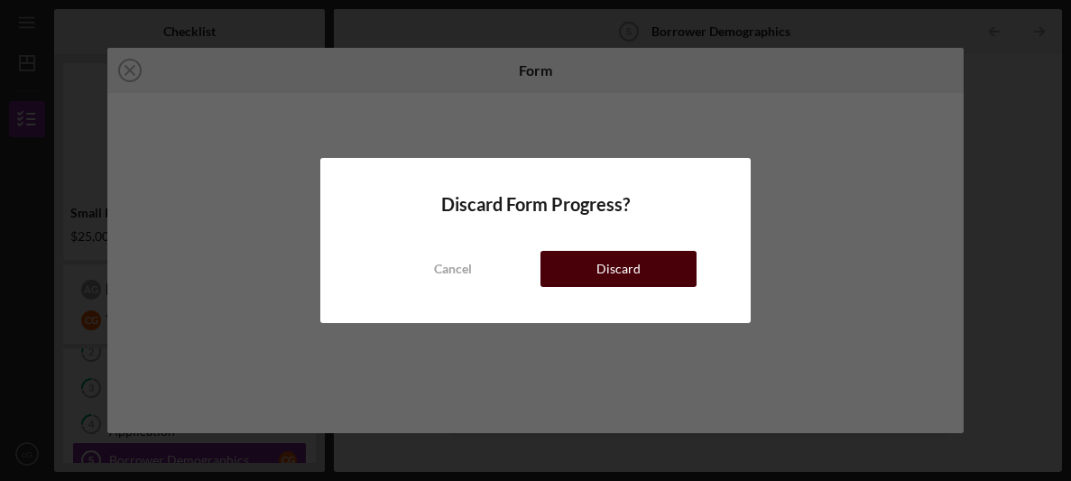
click at [621, 253] on div "Discard" at bounding box center [618, 269] width 44 height 36
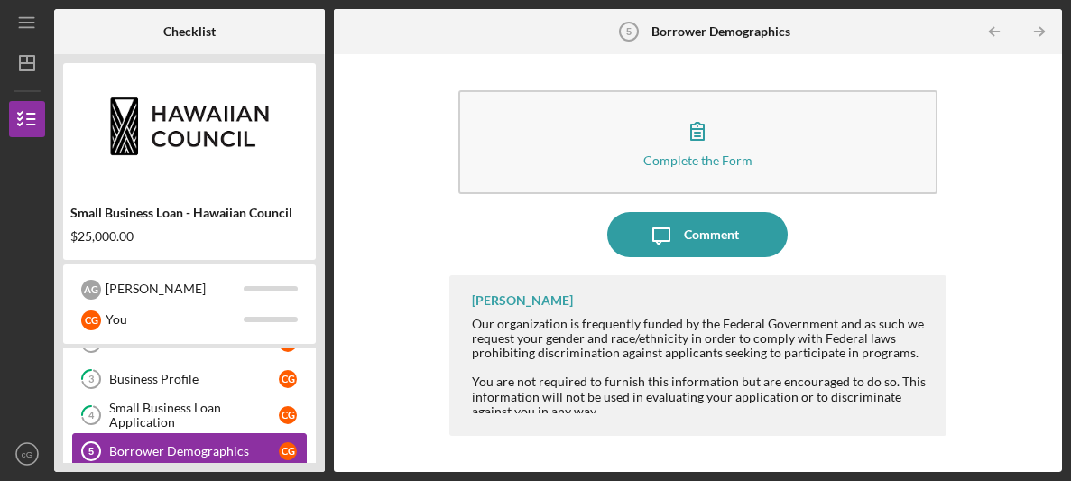
scroll to position [185, 0]
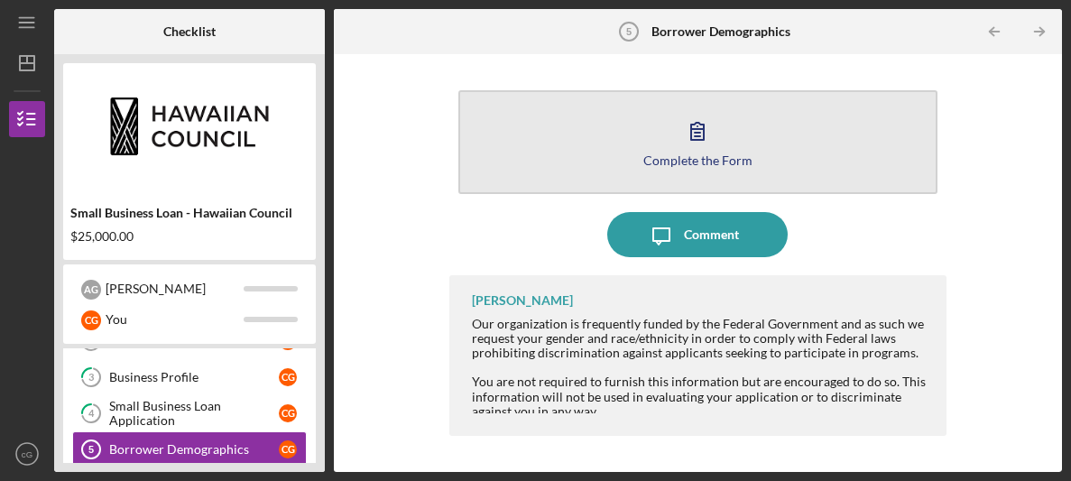
click at [697, 161] on div "Complete the Form" at bounding box center [697, 160] width 109 height 14
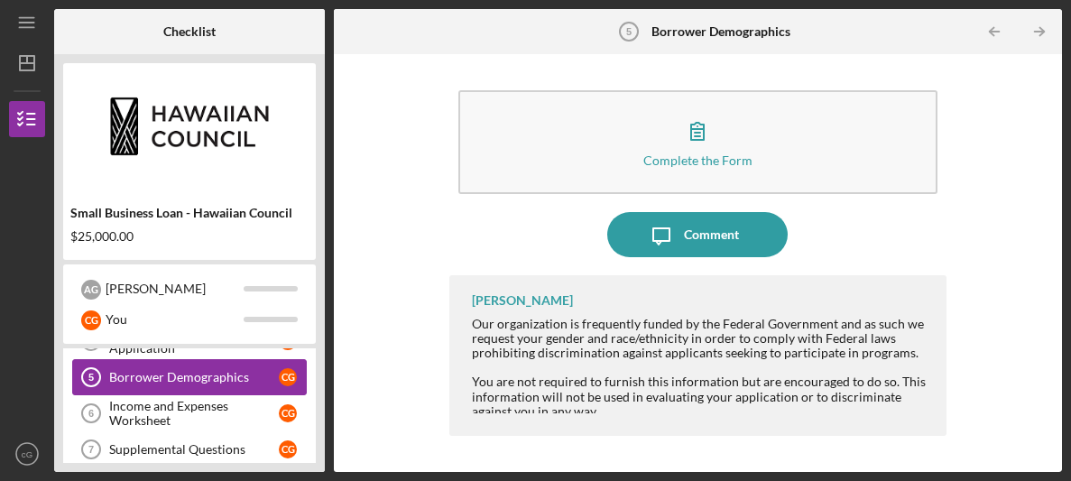
scroll to position [257, 0]
click at [234, 404] on div "Income and Expenses Worksheet" at bounding box center [194, 413] width 170 height 29
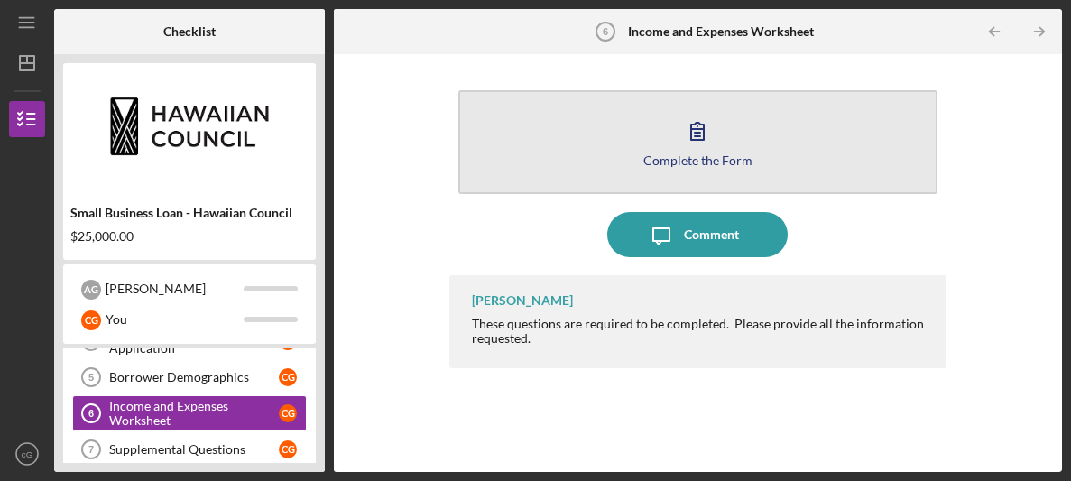
click at [548, 186] on button "Complete the Form Form" at bounding box center [697, 142] width 479 height 104
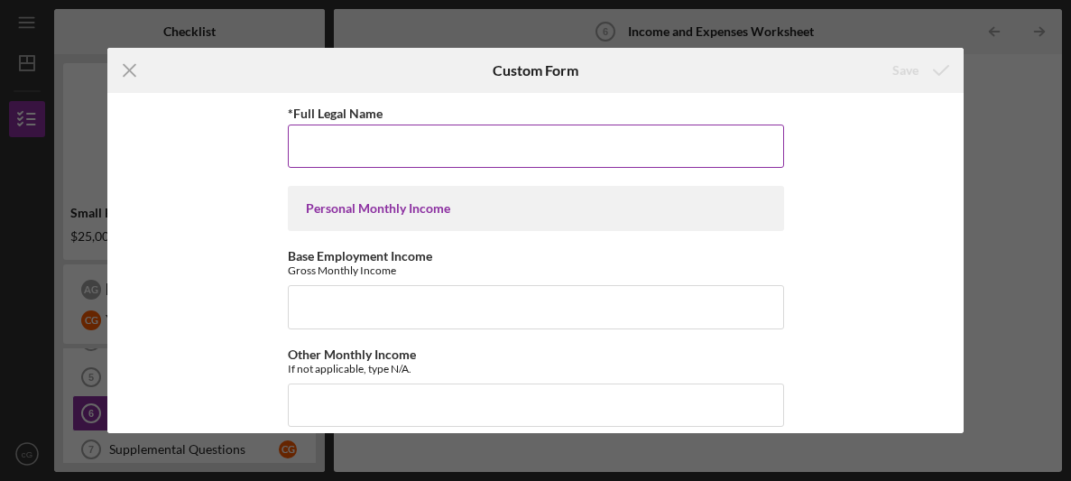
click at [522, 155] on input "*Full Legal Name" at bounding box center [536, 145] width 496 height 43
click at [446, 121] on div "*Full Legal Name" at bounding box center [536, 113] width 496 height 23
click at [427, 157] on input "[PERSON_NAME]" at bounding box center [536, 145] width 496 height 43
type input "[PERSON_NAME] [GEOGRAPHIC_DATA]"
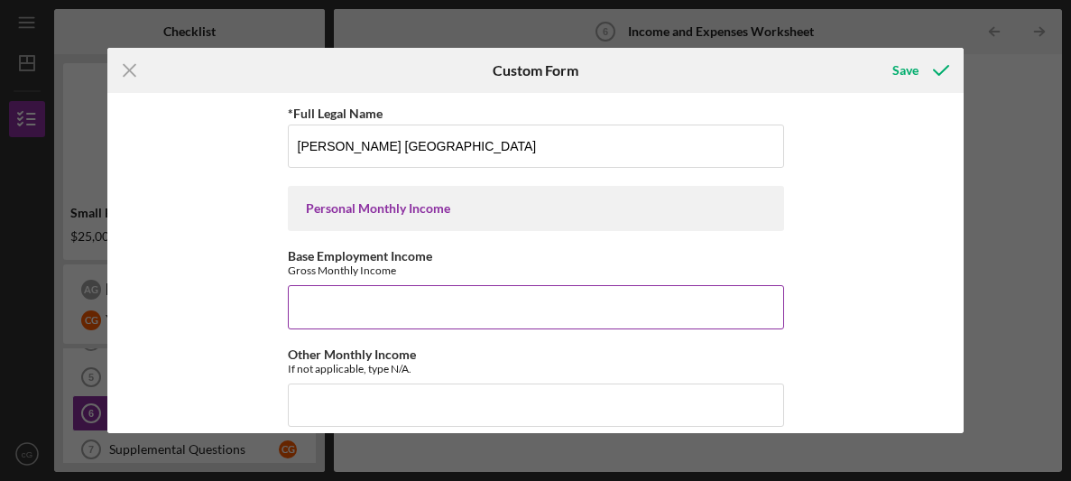
click at [433, 319] on input "Base Employment Income" at bounding box center [536, 306] width 496 height 43
type input "2000"
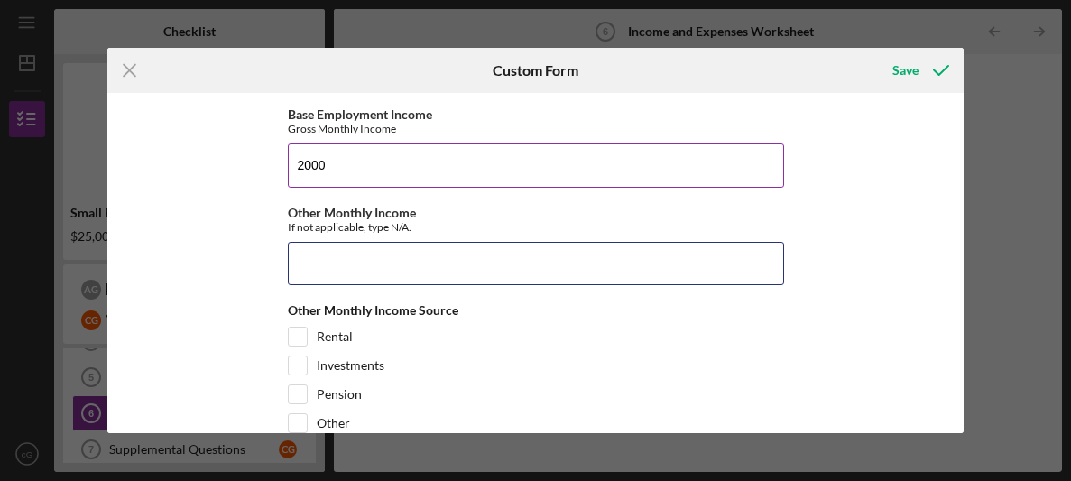
scroll to position [144, 0]
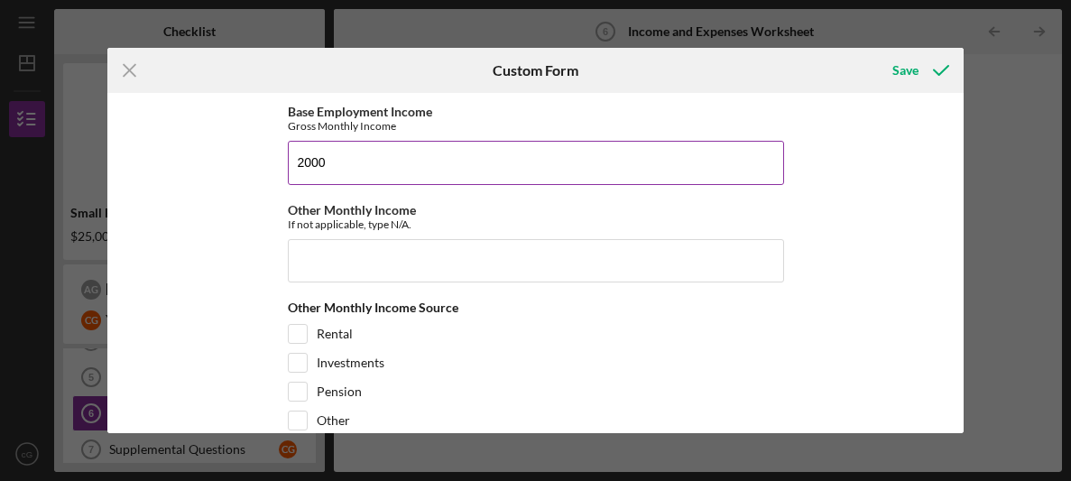
click at [369, 174] on input "2000" at bounding box center [536, 162] width 496 height 43
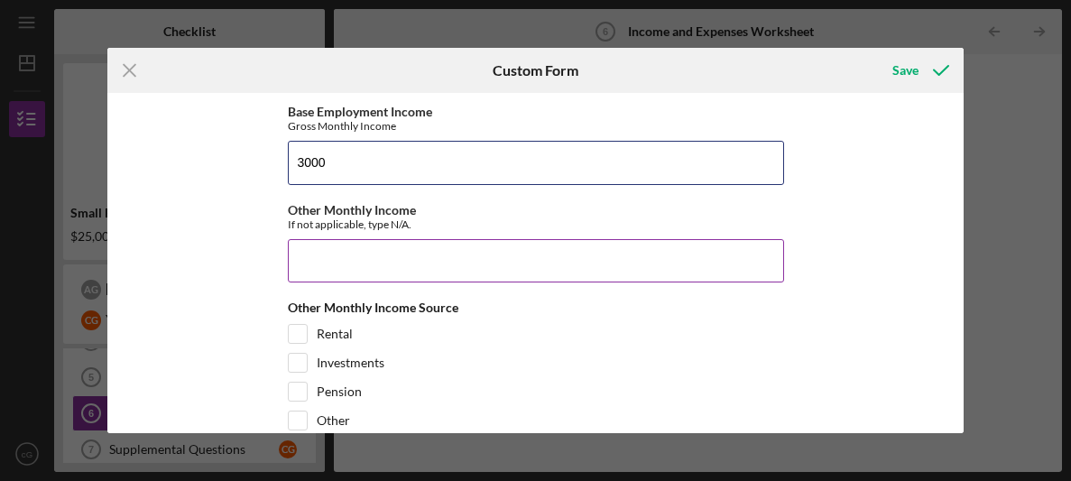
type input "3000"
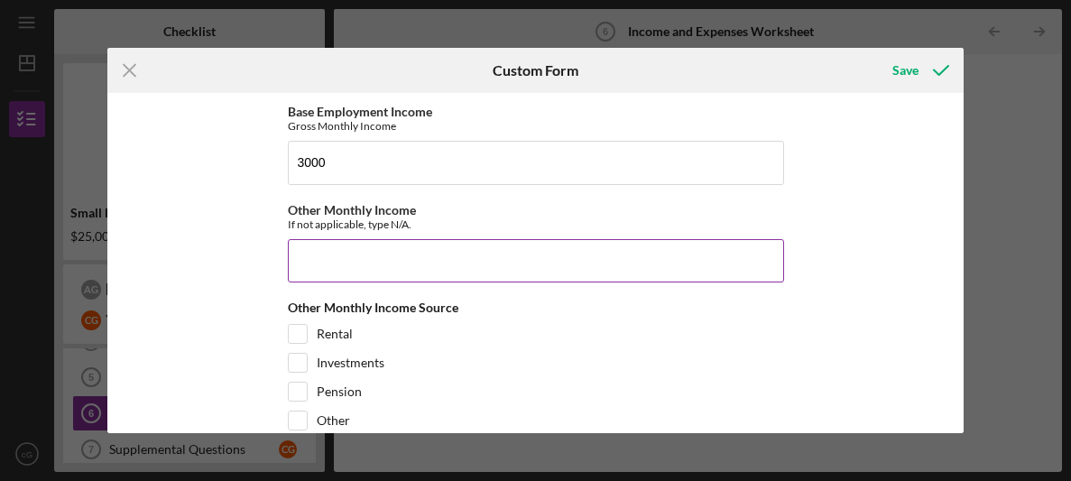
click at [299, 252] on input "Other Monthly Income" at bounding box center [536, 260] width 496 height 43
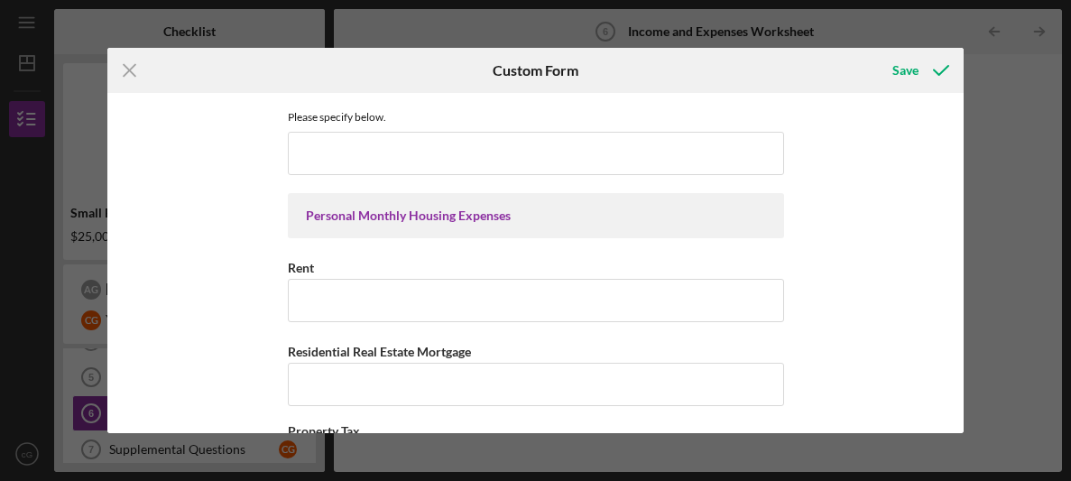
scroll to position [504, 0]
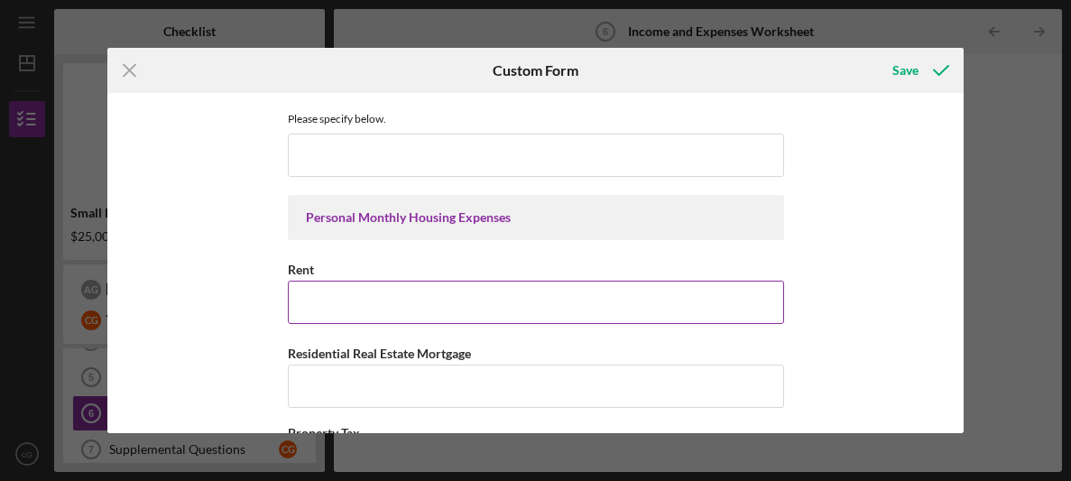
type input "800"
click at [446, 317] on input "Rent" at bounding box center [536, 301] width 496 height 43
type input "450"
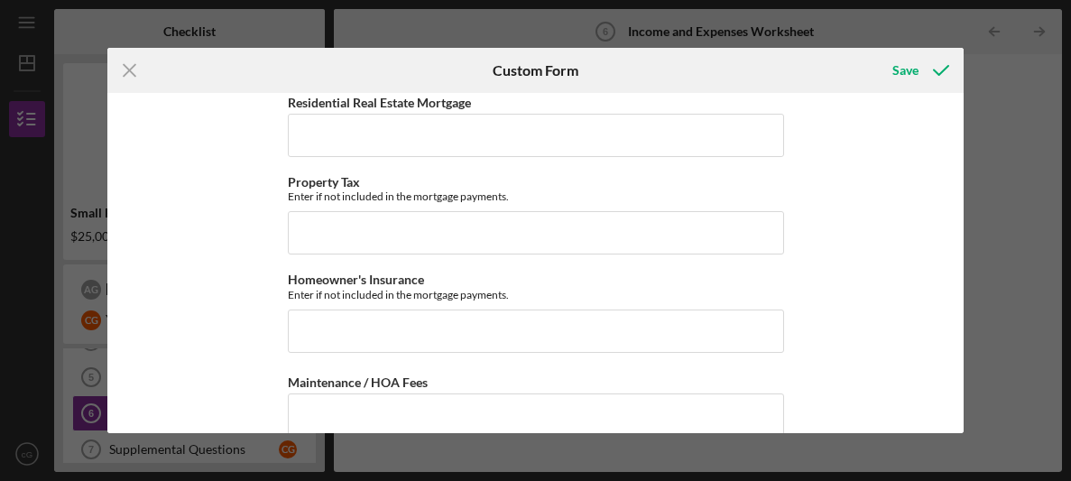
scroll to position [1000, 0]
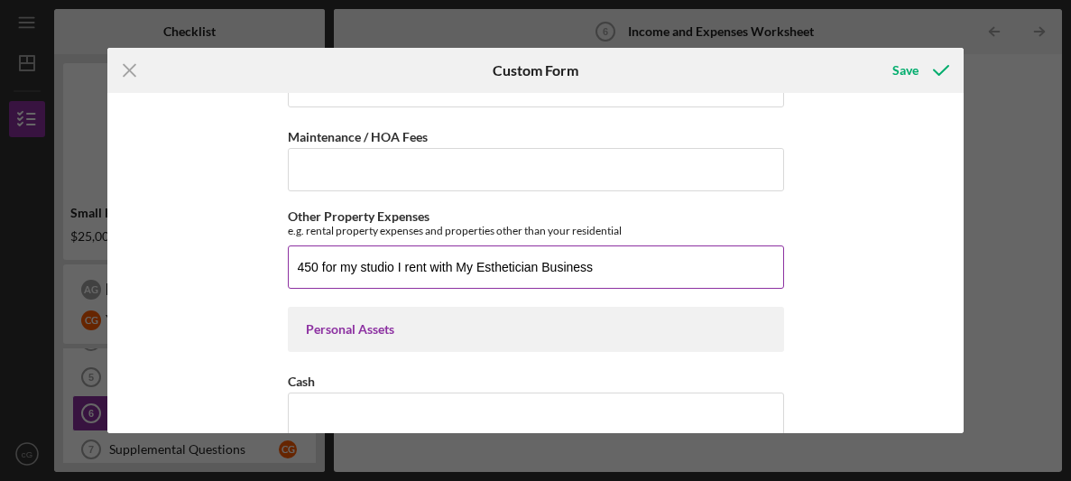
click at [516, 263] on input "450 for my studio I rent with My Esthetician Business" at bounding box center [536, 266] width 496 height 43
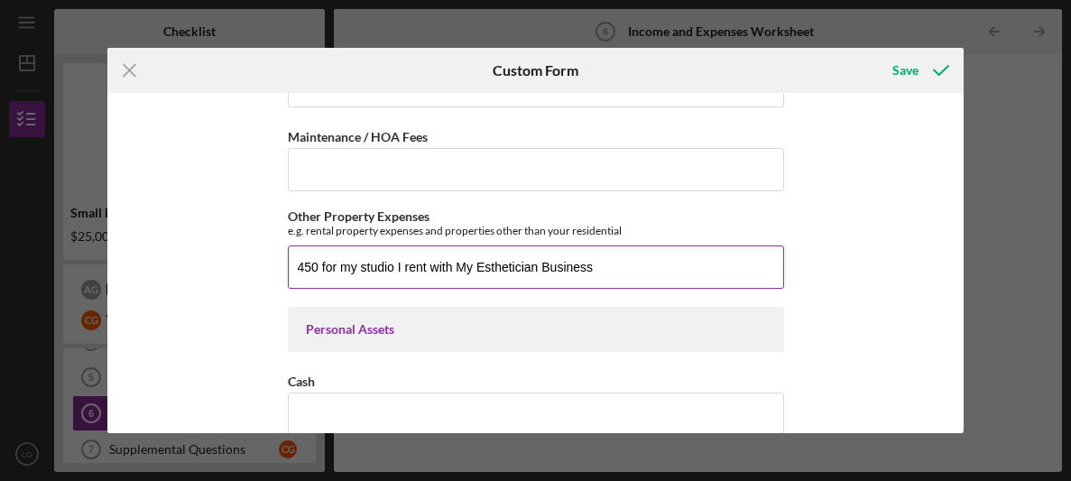
click at [516, 263] on input "450 for my studio I rent with My Esthetician Business" at bounding box center [536, 266] width 496 height 43
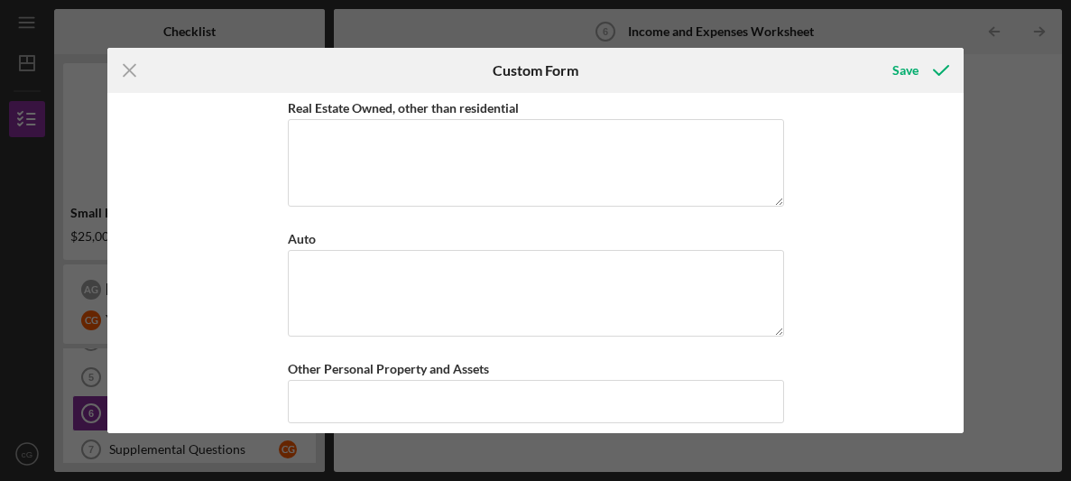
scroll to position [1526, 0]
type input "450 for my studio I rent with My Esthetics Business"
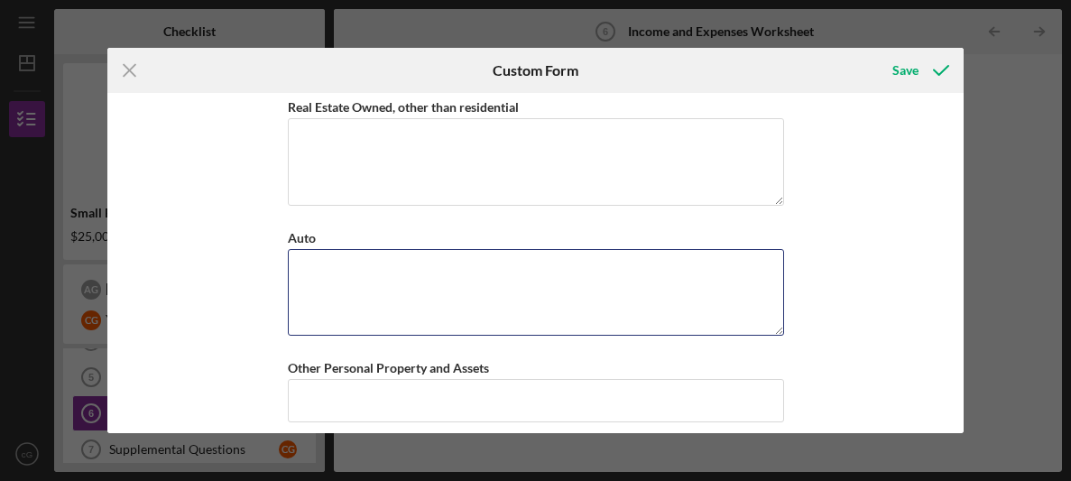
click at [309, 303] on textarea "Auto" at bounding box center [536, 292] width 496 height 87
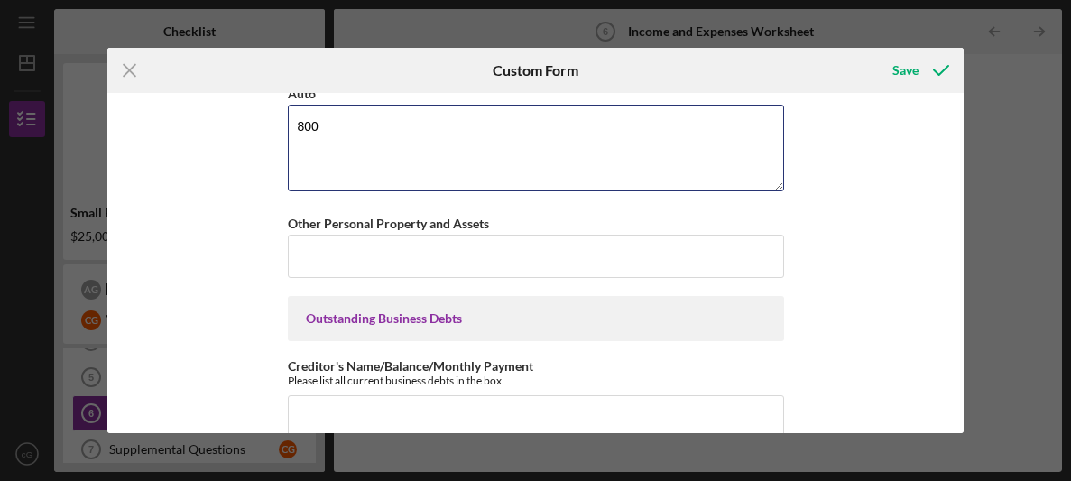
scroll to position [1746, 0]
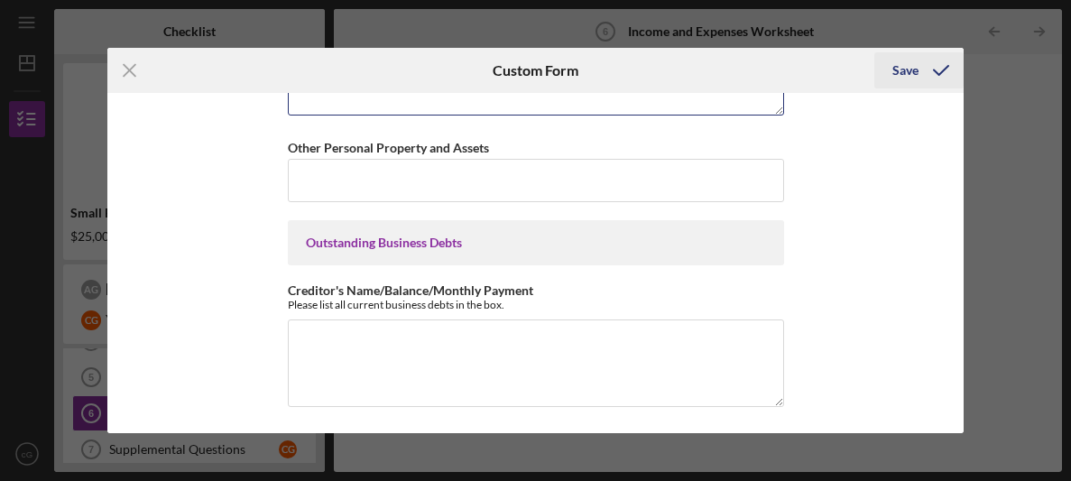
type textarea "800"
click at [944, 74] on icon "submit" at bounding box center [940, 70] width 45 height 45
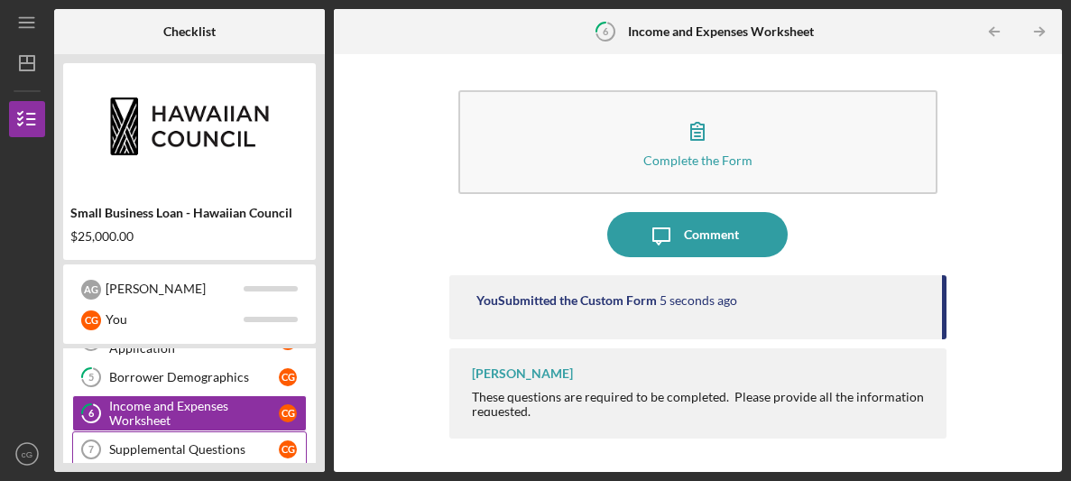
click at [153, 446] on div "Supplemental Questions" at bounding box center [194, 449] width 170 height 14
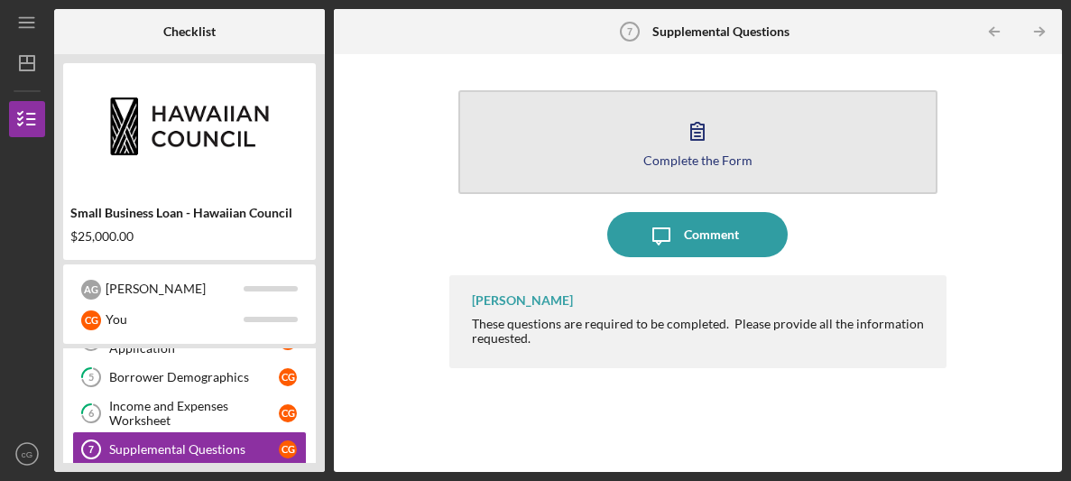
click at [684, 103] on button "Complete the Form Form" at bounding box center [697, 142] width 479 height 104
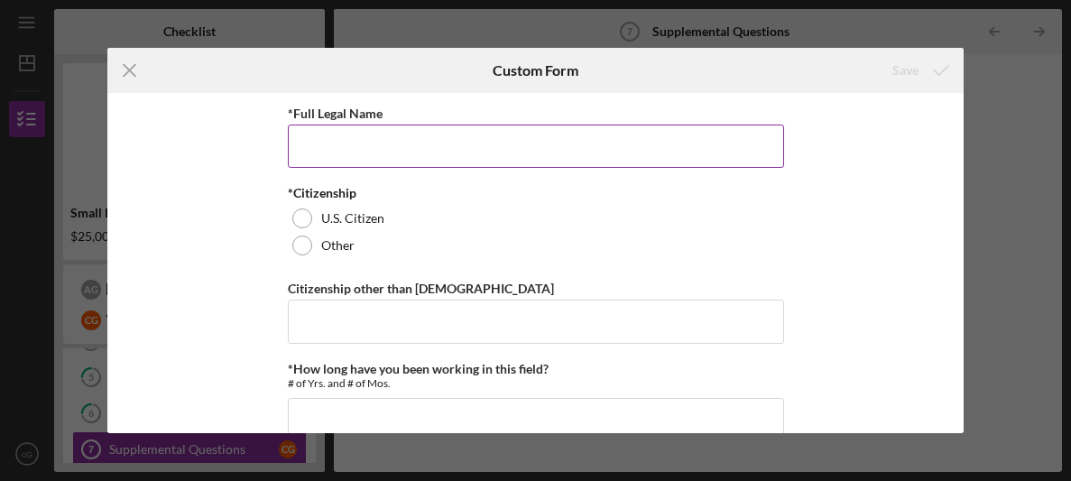
click at [558, 161] on input "*Full Legal Name" at bounding box center [536, 145] width 496 height 43
click at [354, 161] on input "[PERSON_NAME]" at bounding box center [536, 145] width 496 height 43
type input "[PERSON_NAME] [GEOGRAPHIC_DATA]"
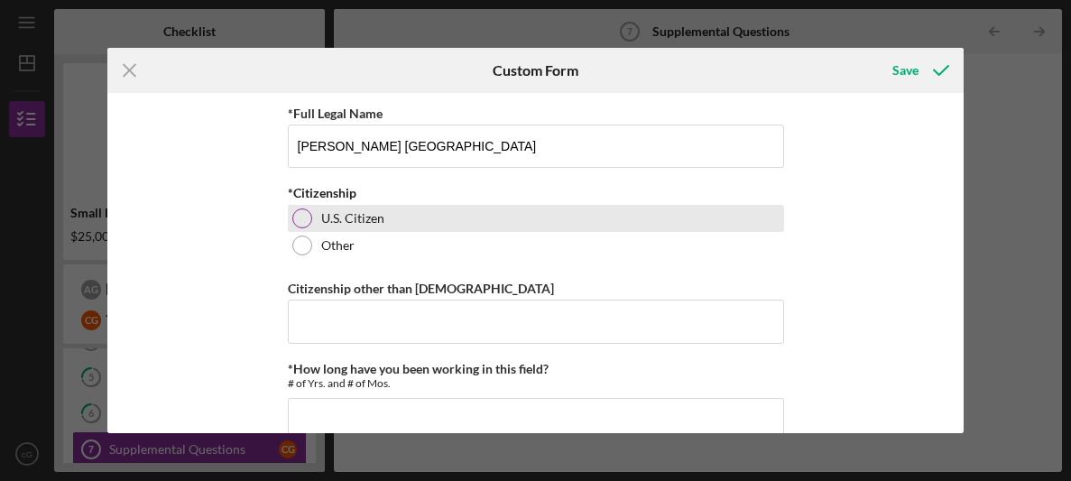
click at [294, 212] on div at bounding box center [302, 218] width 20 height 20
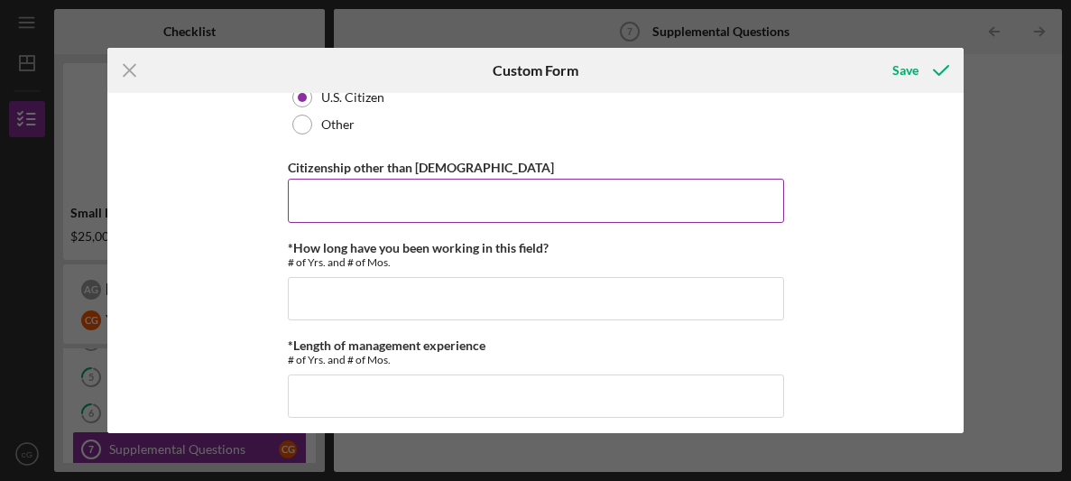
scroll to position [117, 0]
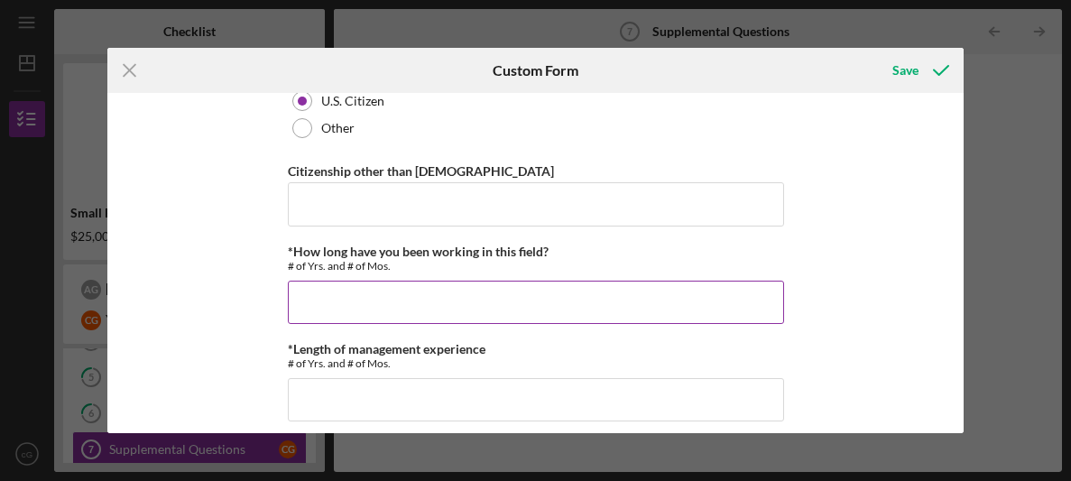
click at [319, 299] on input "*How long have you been working in this field?" at bounding box center [536, 301] width 496 height 43
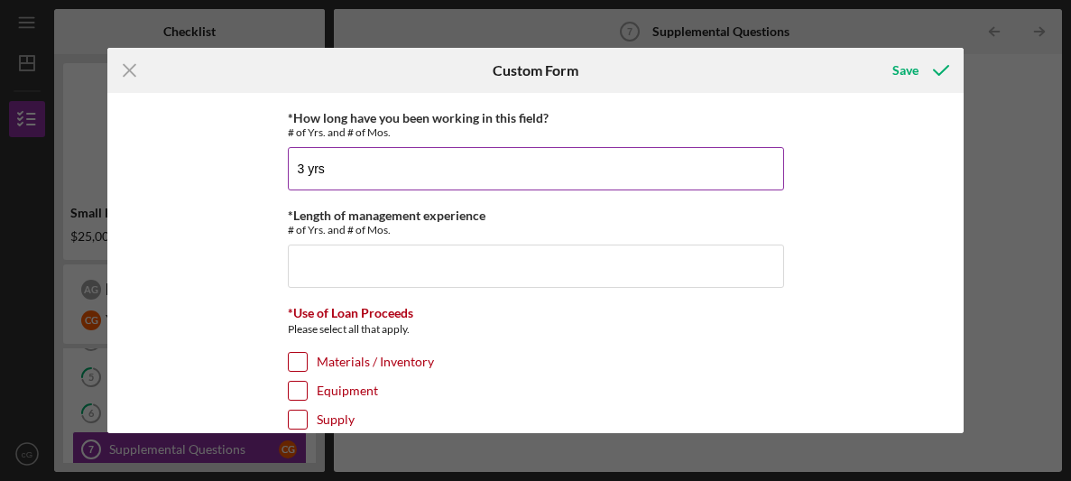
scroll to position [248, 0]
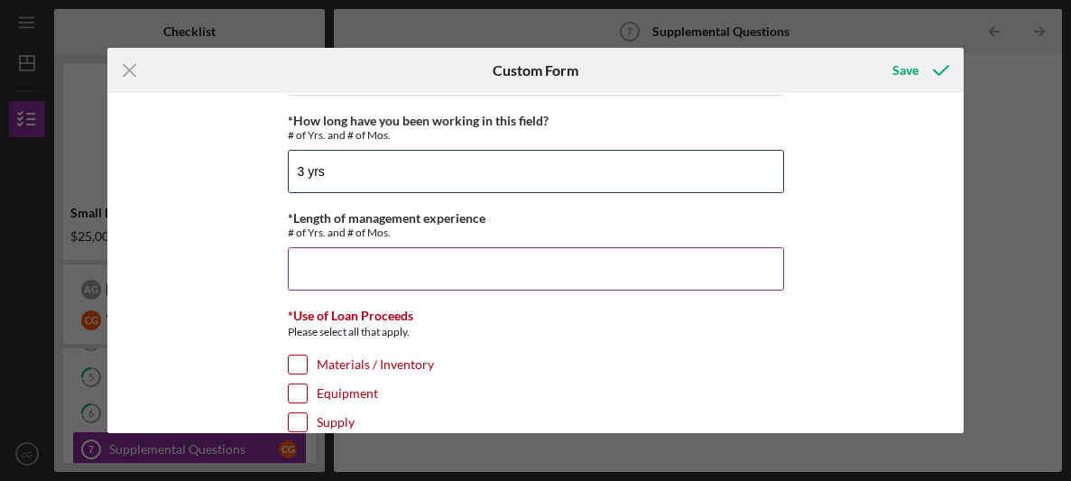
type input "3 yrs"
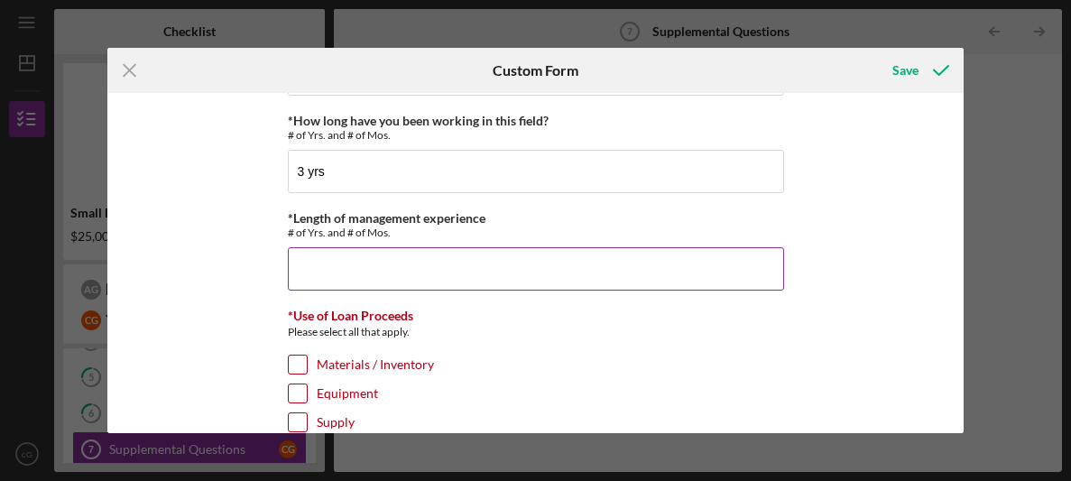
click at [323, 260] on input "*Length of management experience" at bounding box center [536, 268] width 496 height 43
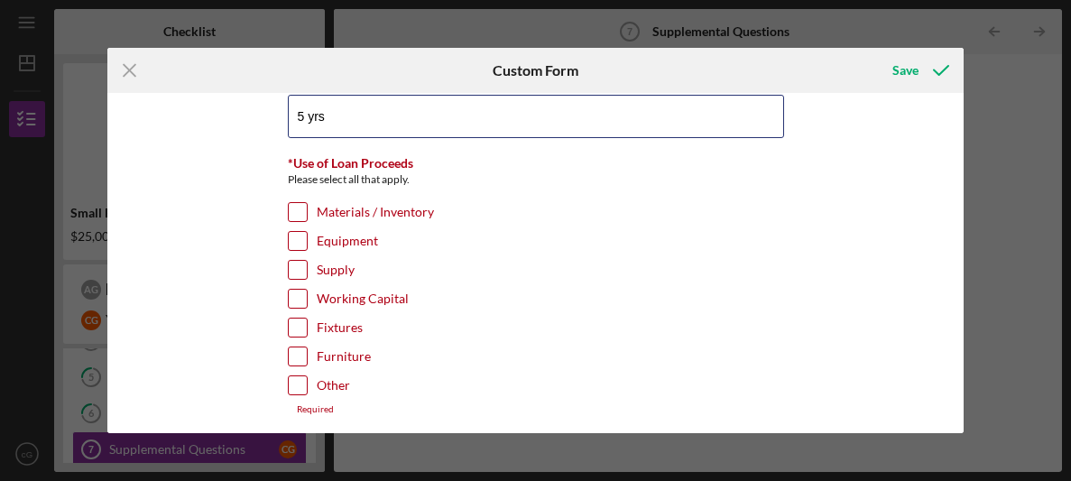
scroll to position [406, 0]
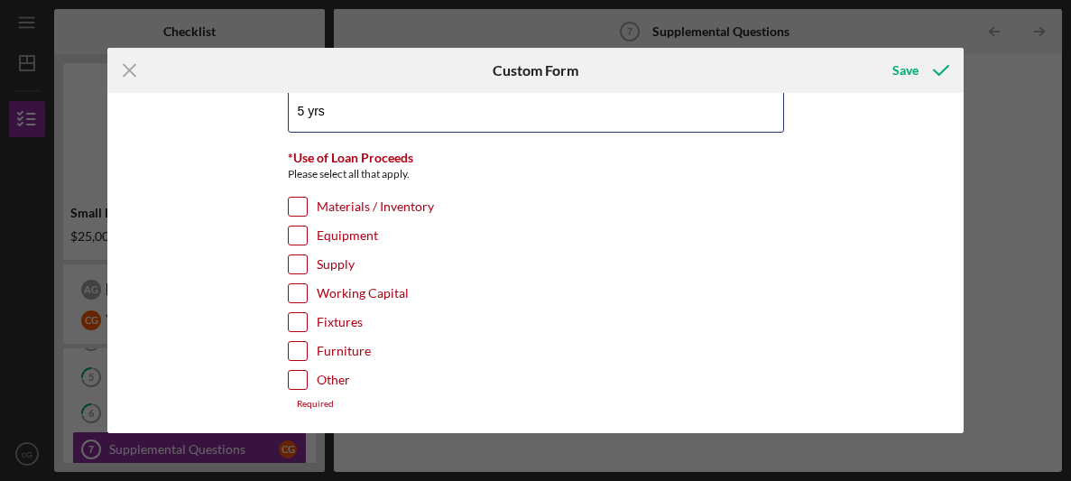
type input "5 yrs"
click at [299, 207] on input "Materials / Inventory" at bounding box center [298, 207] width 18 height 18
checkbox input "true"
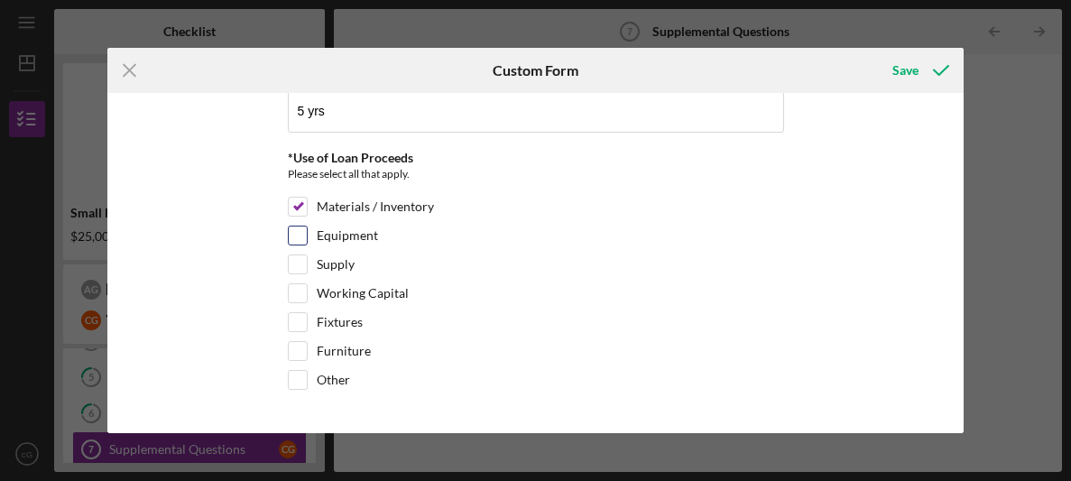
click at [293, 228] on input "Equipment" at bounding box center [298, 235] width 18 height 18
checkbox input "true"
click at [297, 257] on input "Supply" at bounding box center [298, 264] width 18 height 18
checkbox input "true"
click at [294, 348] on input "Furniture" at bounding box center [298, 351] width 18 height 18
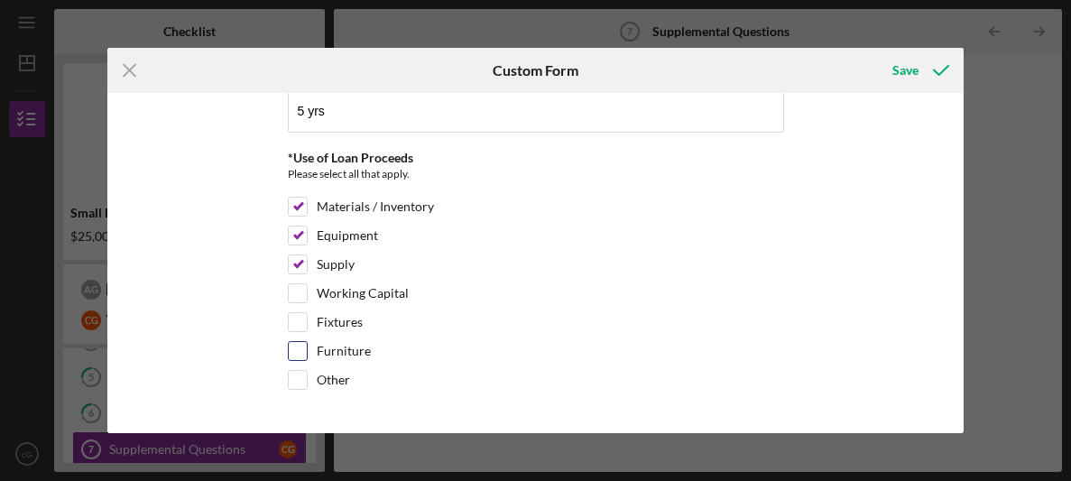
checkbox input "true"
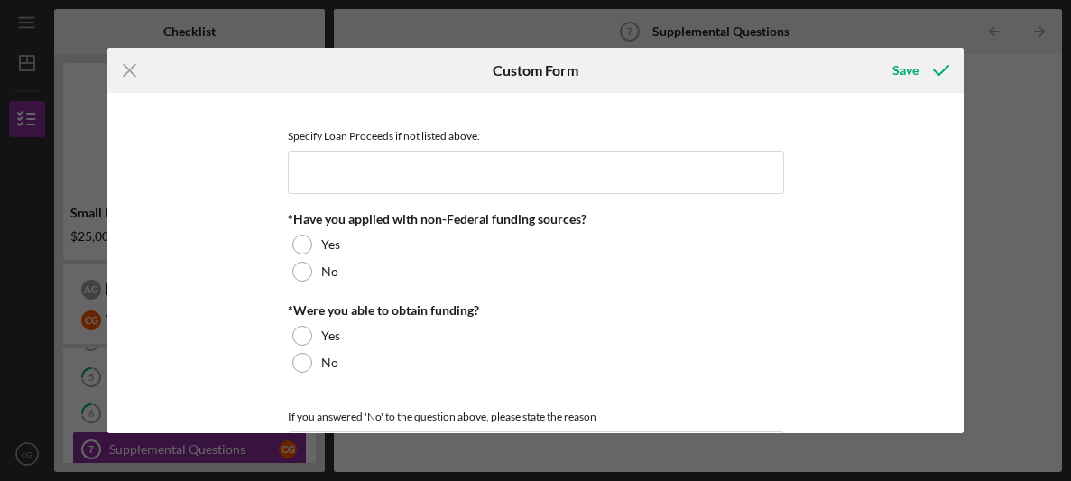
scroll to position [714, 0]
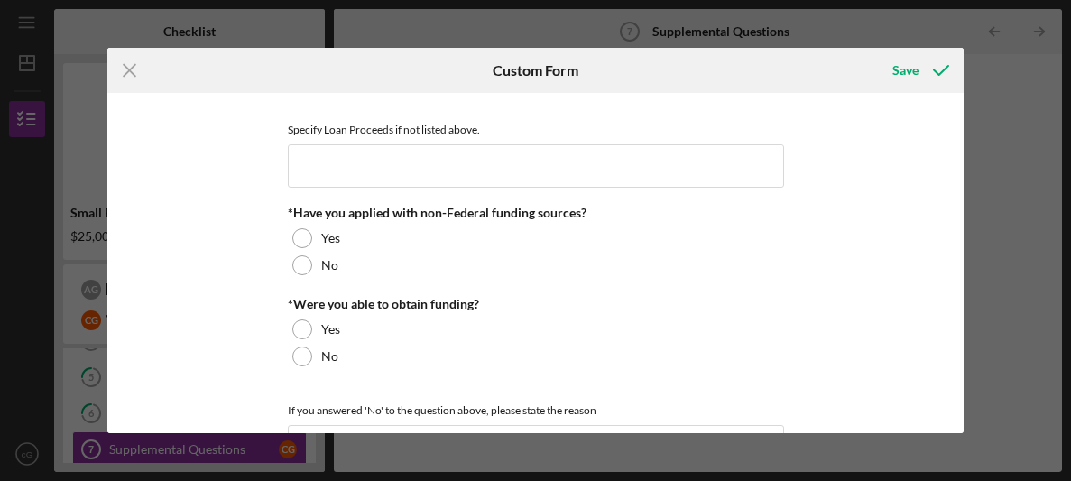
click at [297, 275] on div "*Full Legal Name [PERSON_NAME] Gammerino *Citizenship U.S. Citizen Other Citize…" at bounding box center [536, 246] width 496 height 1717
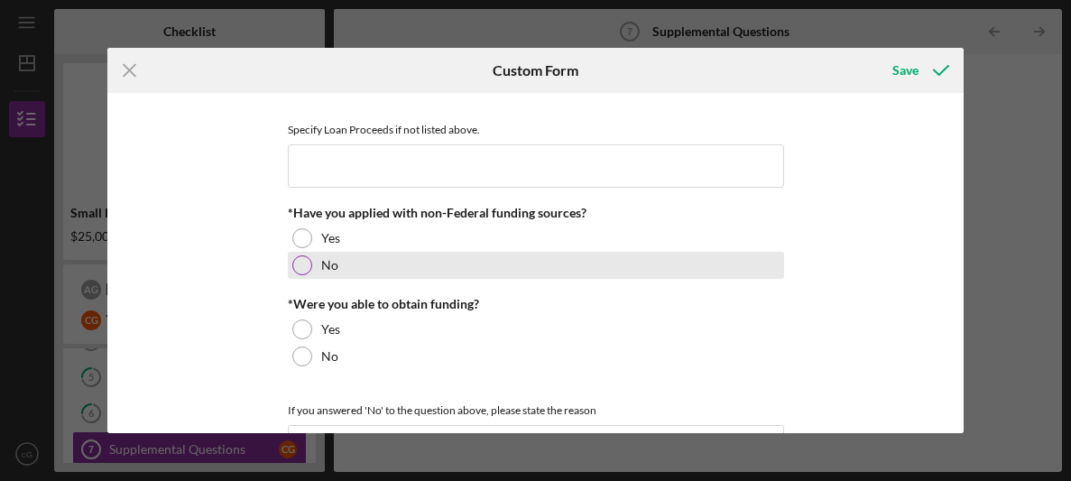
click at [295, 269] on div at bounding box center [302, 265] width 20 height 20
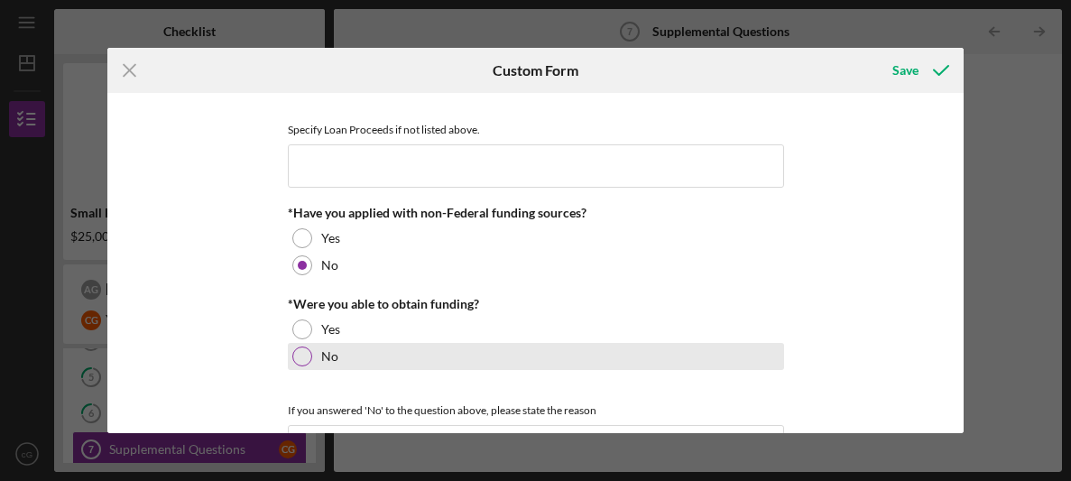
click at [296, 350] on div at bounding box center [302, 356] width 20 height 20
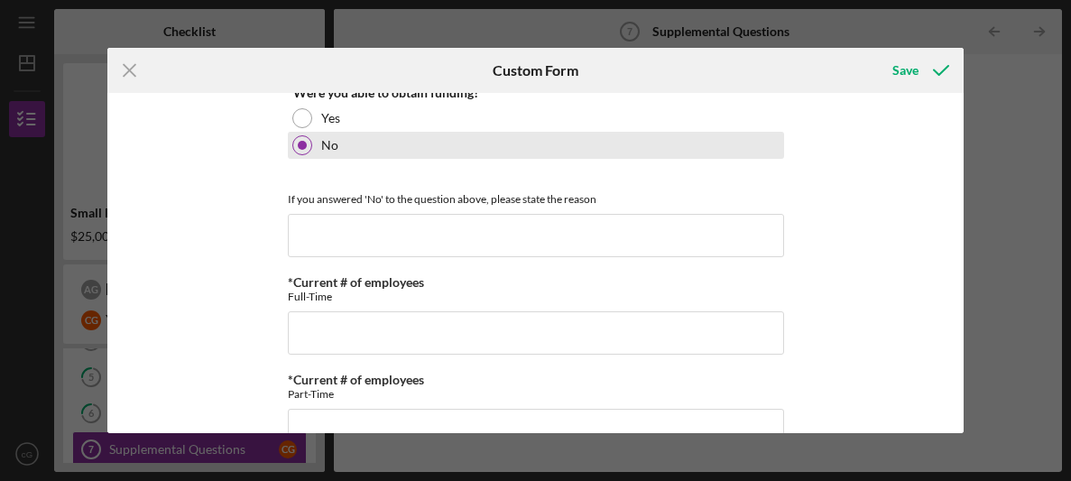
scroll to position [928, 0]
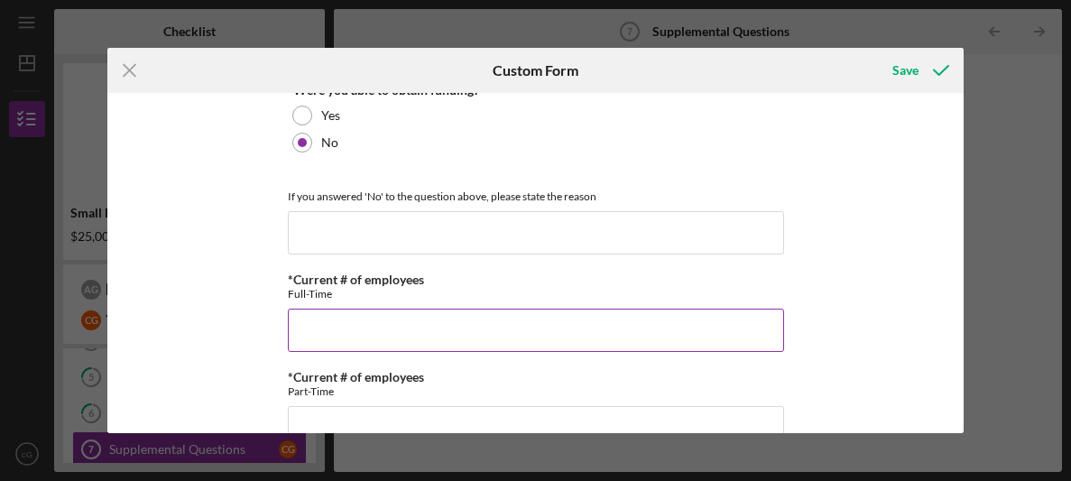
click at [300, 342] on input "*Current # of employees" at bounding box center [536, 329] width 496 height 43
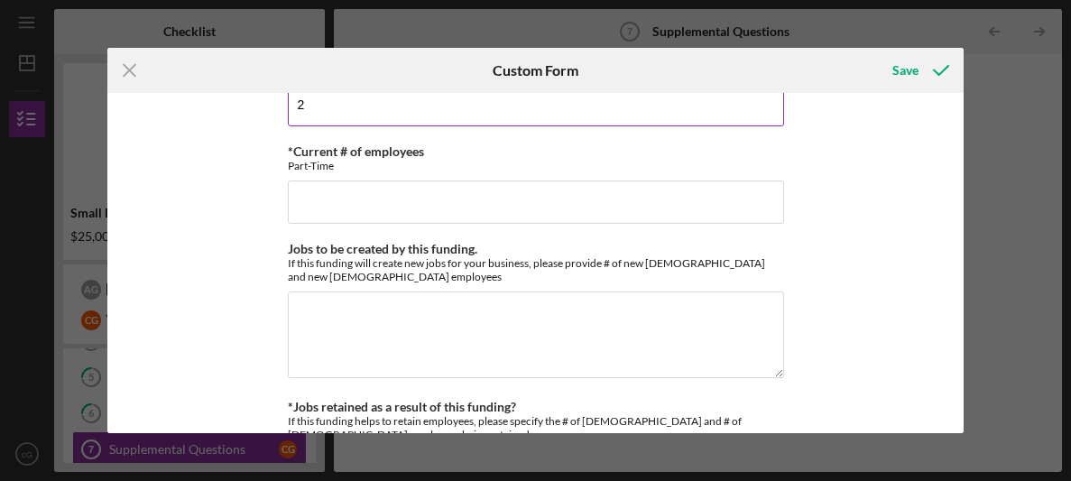
scroll to position [1154, 0]
type input "2"
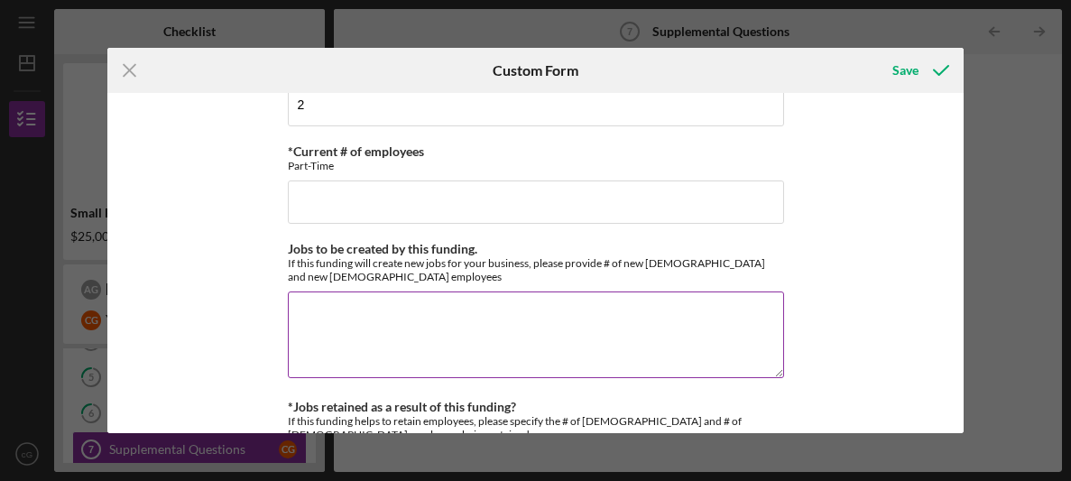
click at [336, 304] on textarea "Jobs to be created by this funding." at bounding box center [536, 334] width 496 height 87
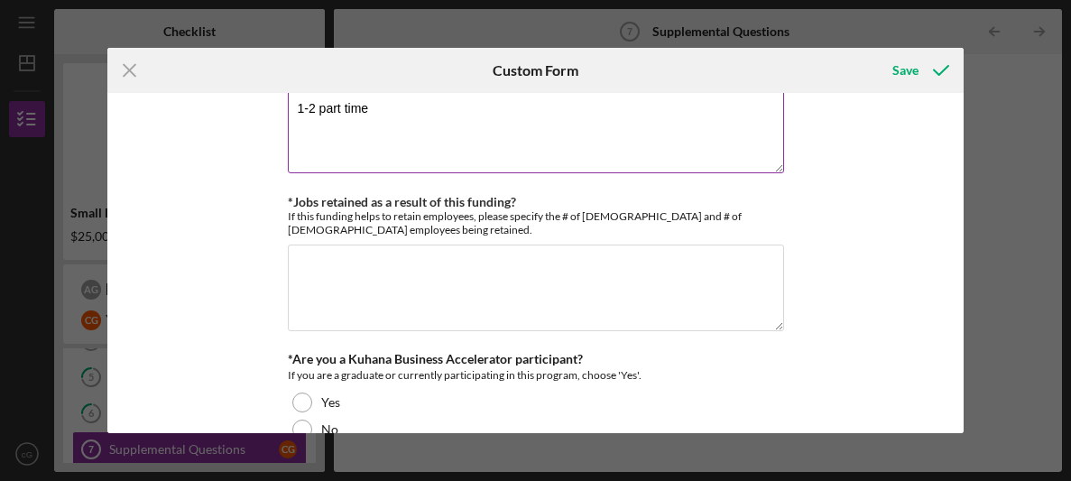
scroll to position [1356, 0]
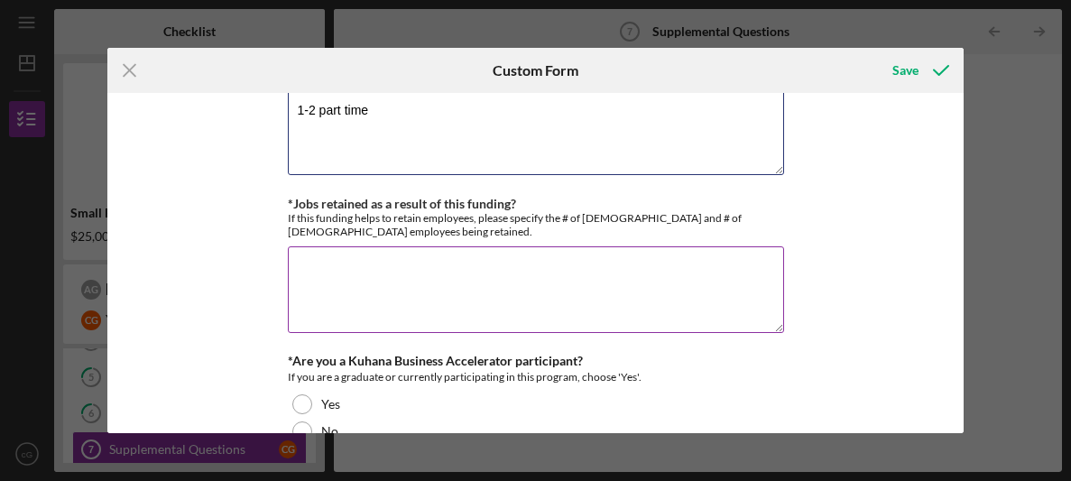
type textarea "1-2 part time"
click at [308, 293] on textarea "*Jobs retained as a result of this funding?" at bounding box center [536, 289] width 496 height 87
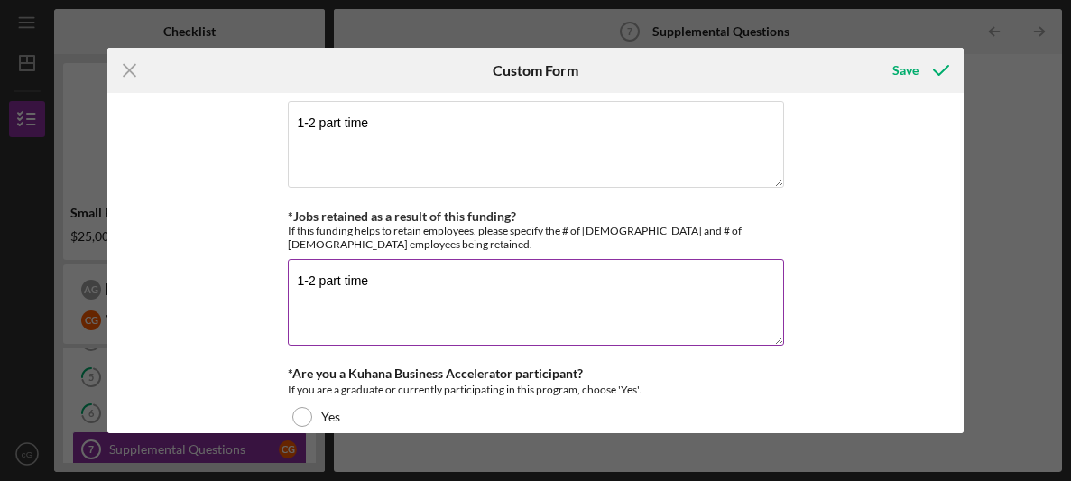
scroll to position [1393, 0]
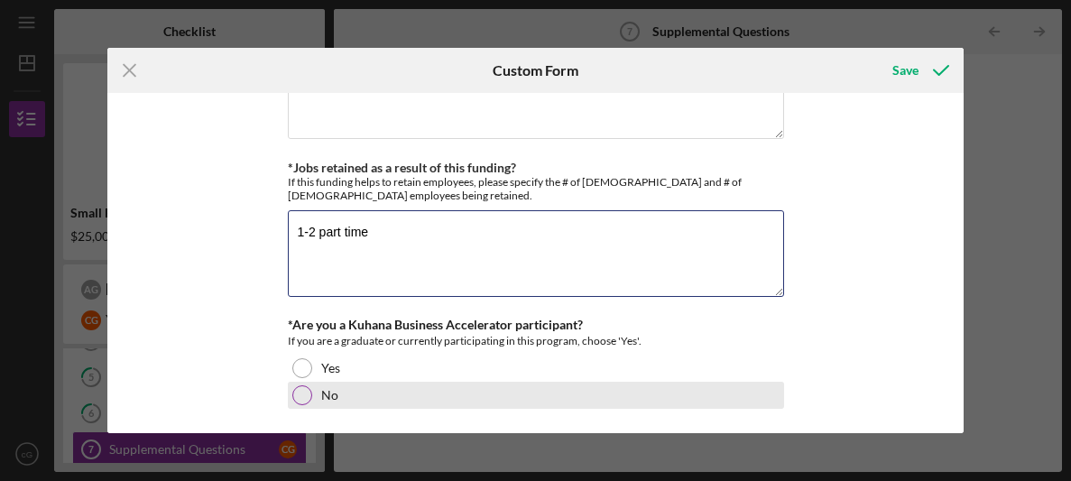
type textarea "1-2 part time"
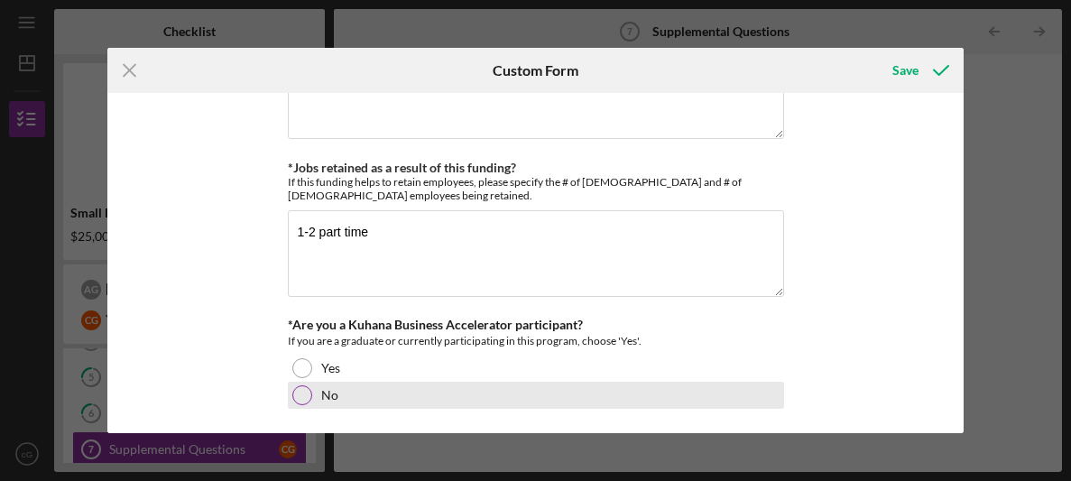
click at [298, 386] on div at bounding box center [302, 395] width 20 height 20
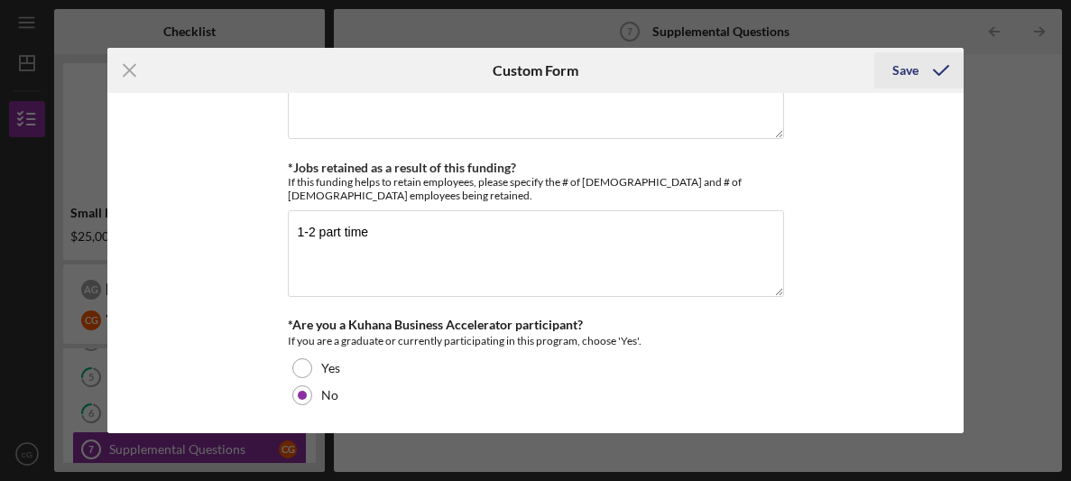
click at [937, 69] on icon "submit" at bounding box center [940, 70] width 45 height 45
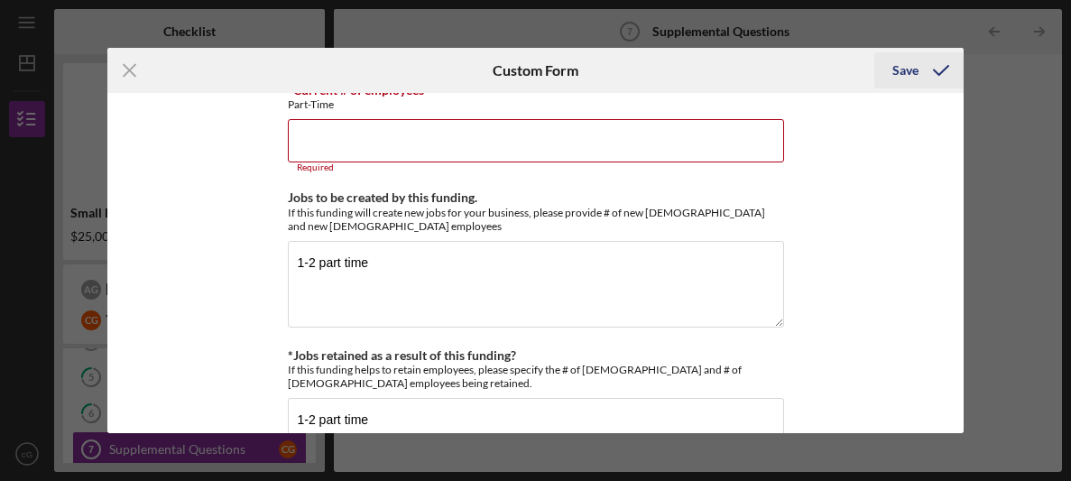
scroll to position [1200, 0]
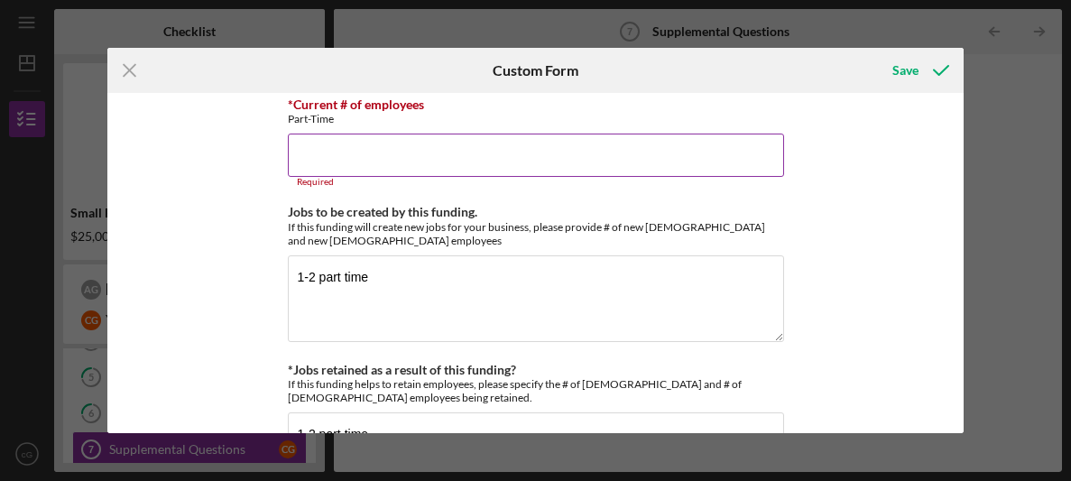
click at [405, 161] on input "*Current # of employees" at bounding box center [536, 154] width 496 height 43
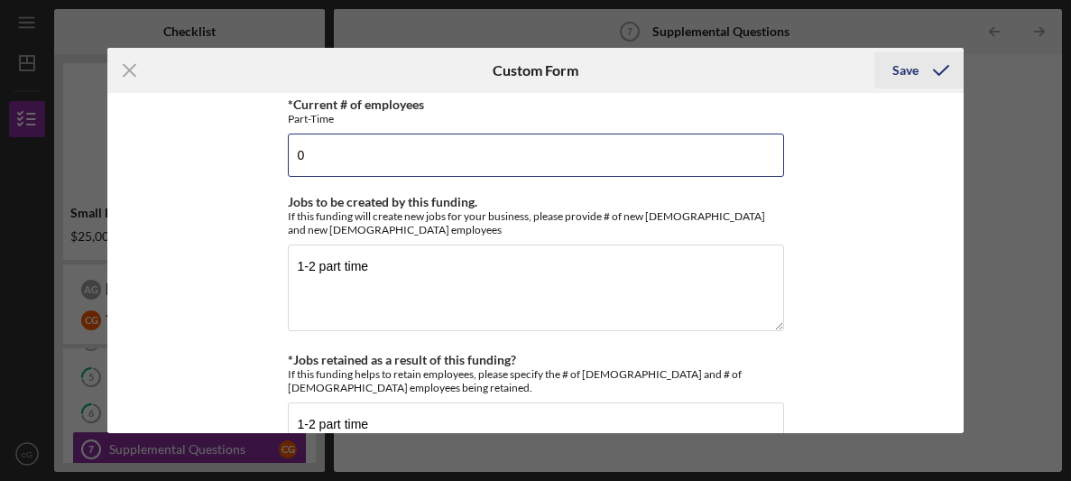
type input "0"
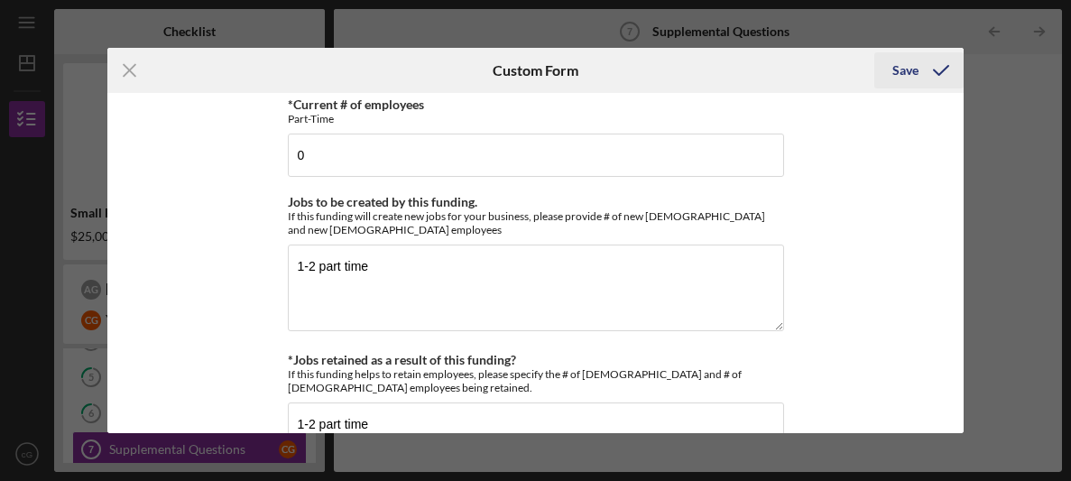
click at [931, 69] on icon "submit" at bounding box center [940, 70] width 45 height 45
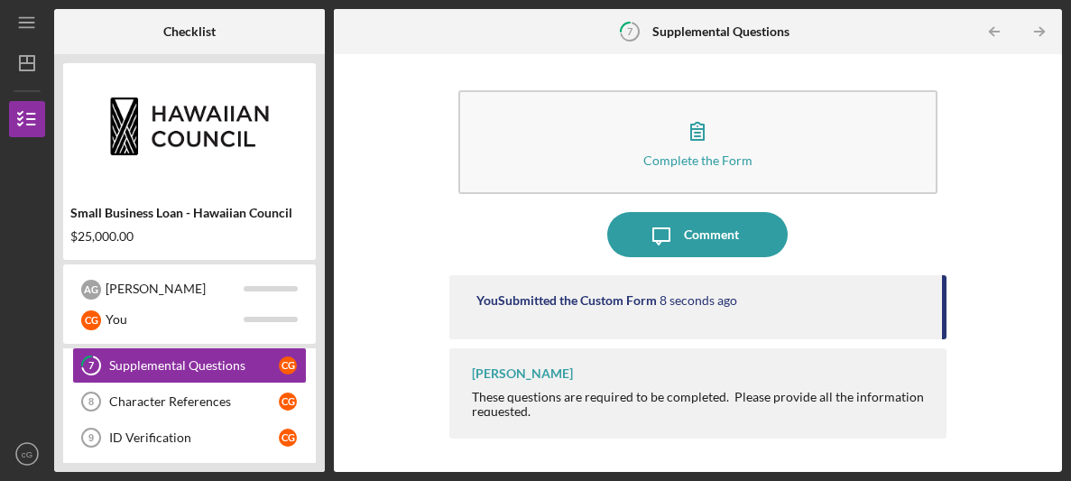
scroll to position [346, 0]
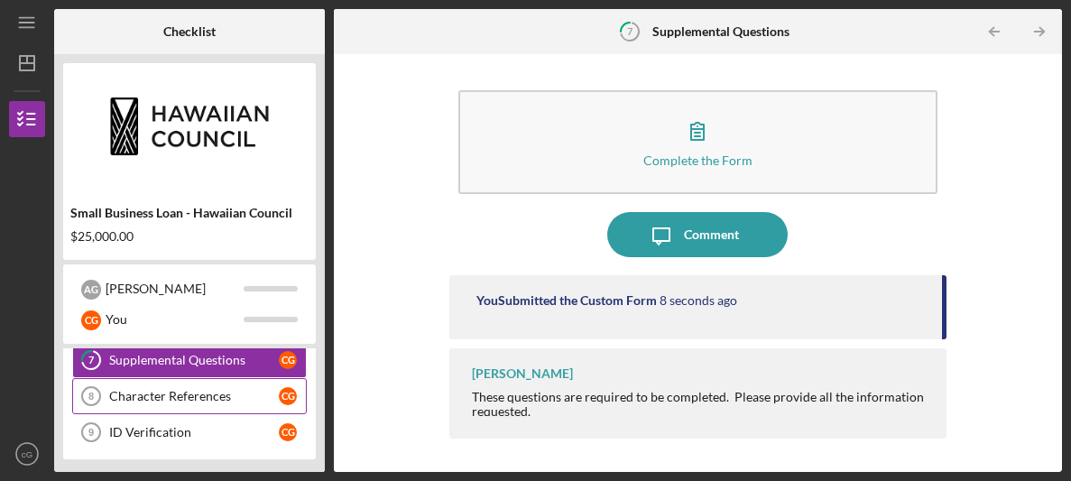
click at [161, 389] on div "Character References" at bounding box center [194, 396] width 170 height 14
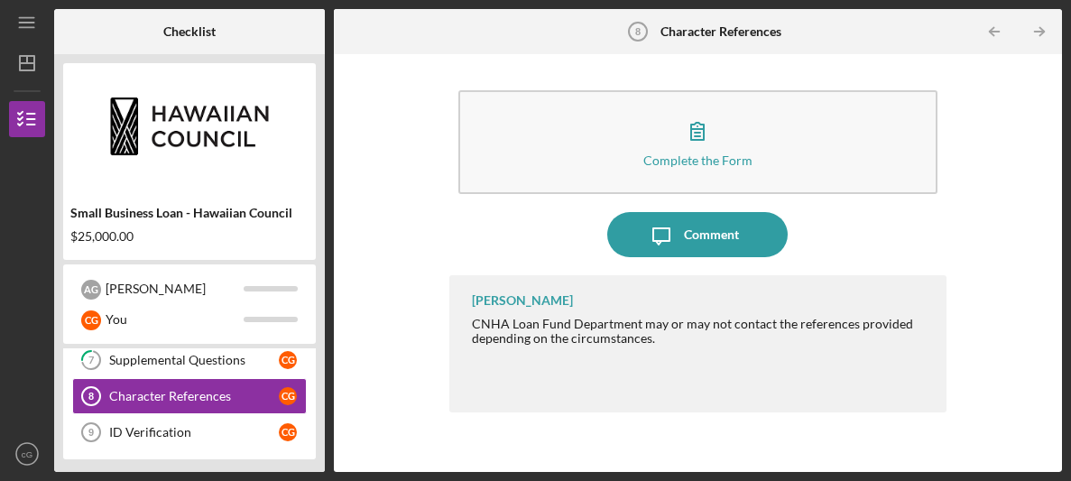
click at [561, 77] on div "Complete the Form Form Icon/Message Comment [PERSON_NAME] CNHA Loan Fund Depart…" at bounding box center [697, 263] width 497 height 400
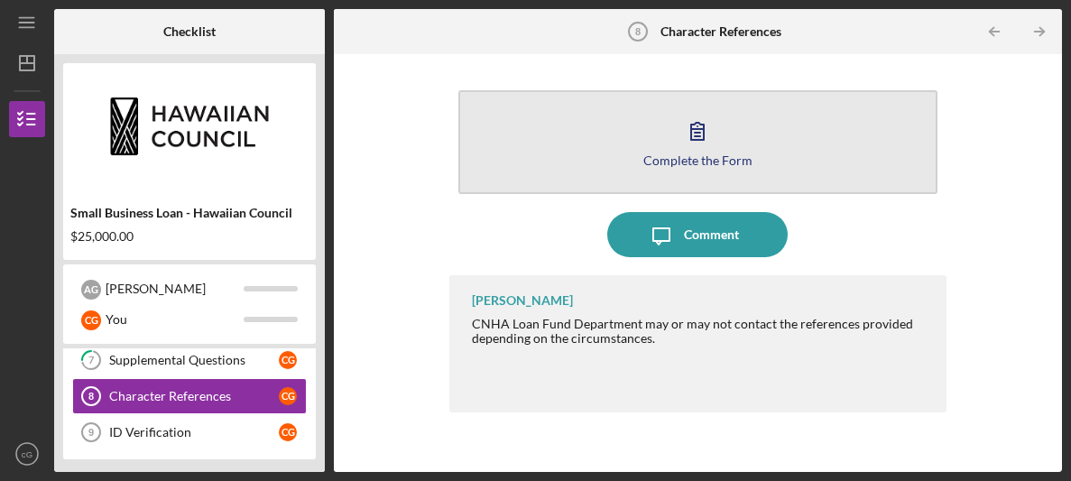
click at [558, 102] on button "Complete the Form Form" at bounding box center [697, 142] width 479 height 104
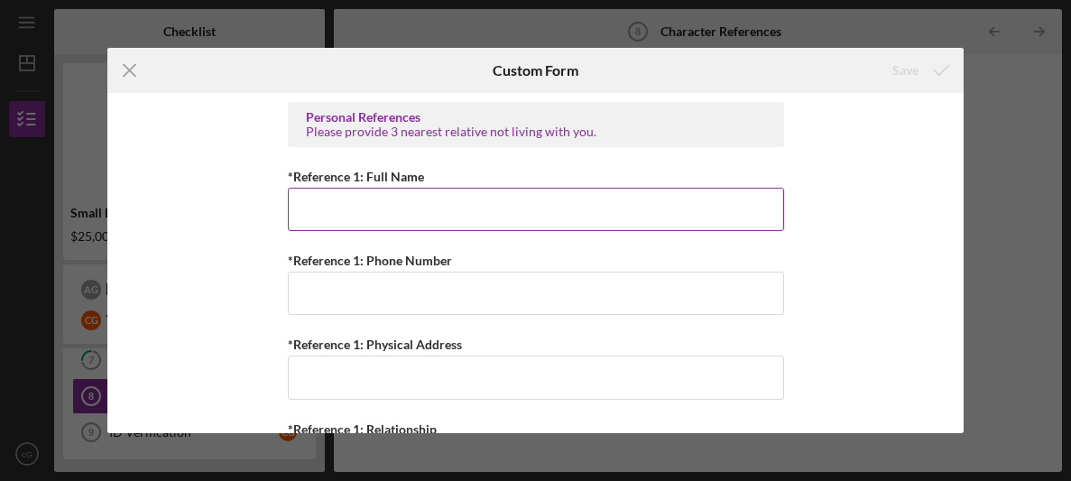
click at [480, 210] on input "*Reference 1: Full Name" at bounding box center [536, 209] width 496 height 43
type input "[PERSON_NAME] kauiokeanuenue Gammerino"
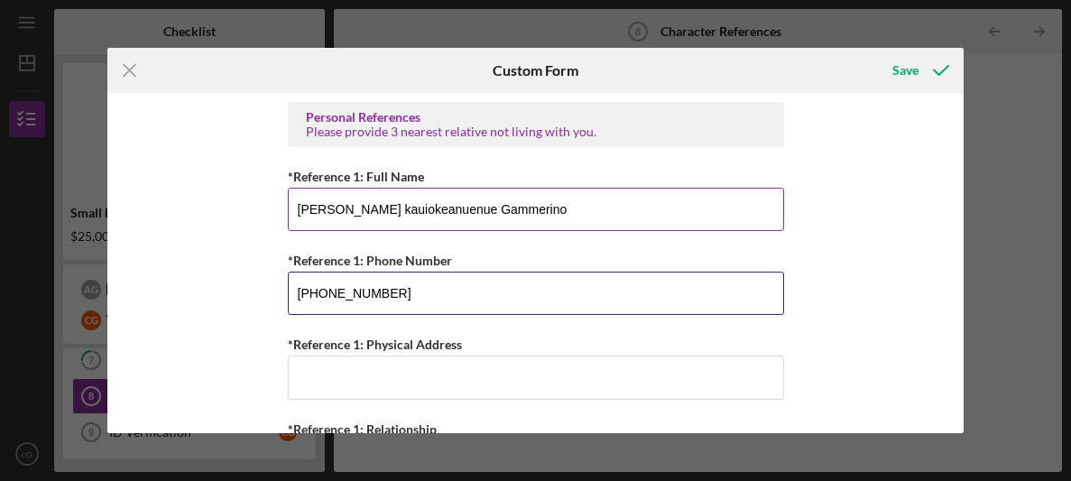
type input "[PHONE_NUMBER]"
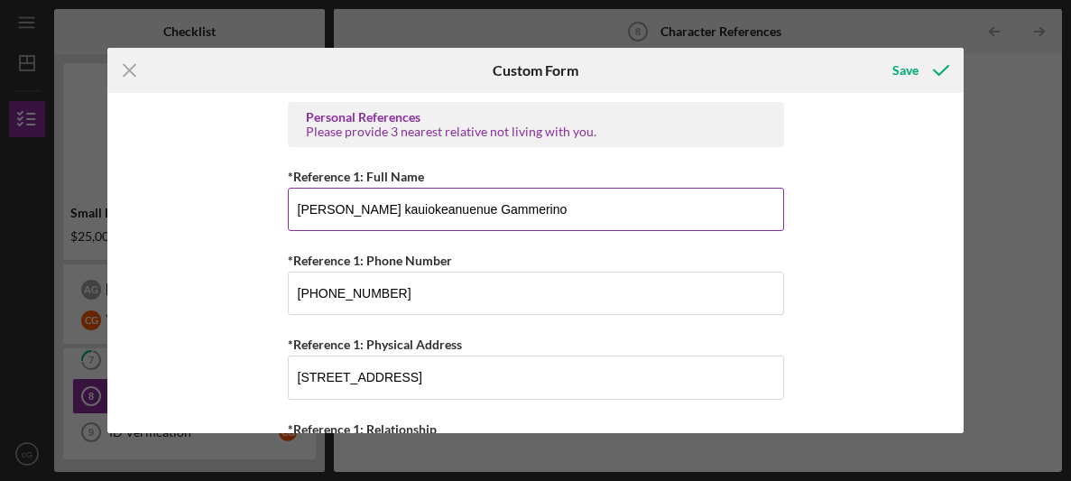
scroll to position [197, 0]
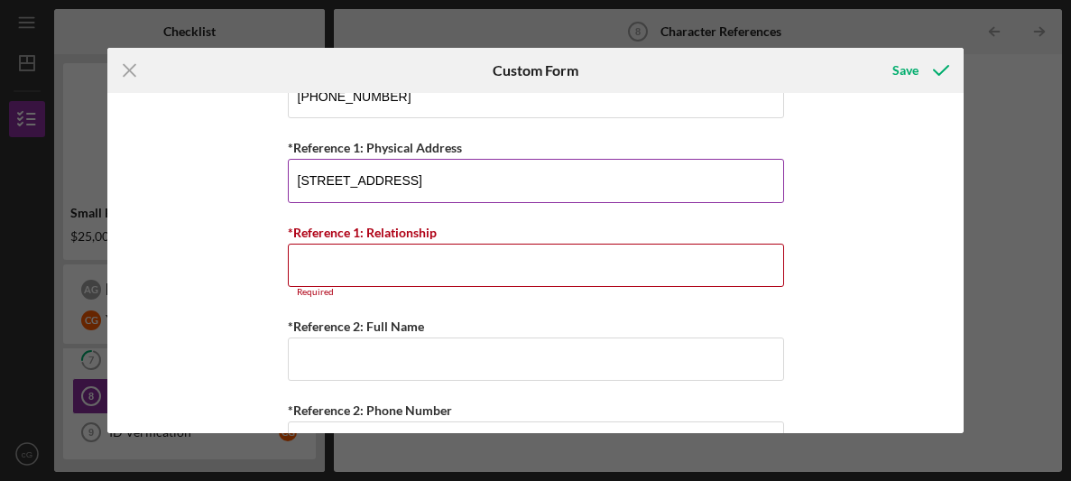
click at [461, 186] on input "[STREET_ADDRESS]" at bounding box center [536, 180] width 496 height 43
type input "[STREET_ADDRESS]"
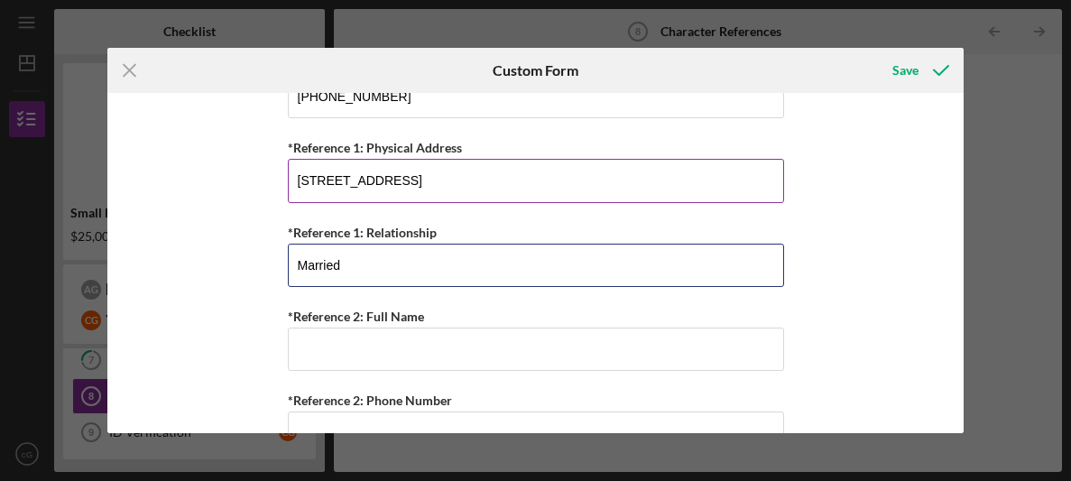
type input "Married"
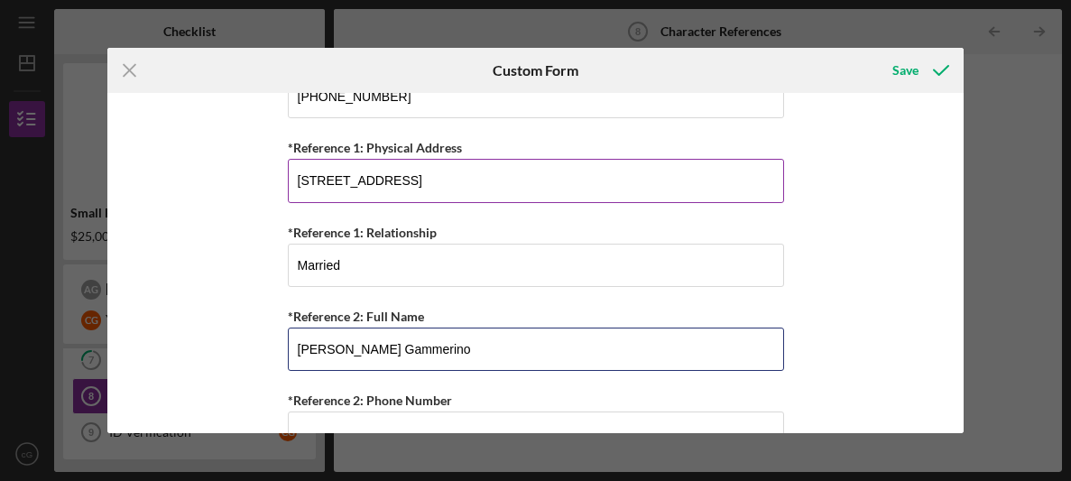
type input "[PERSON_NAME] Gammerino"
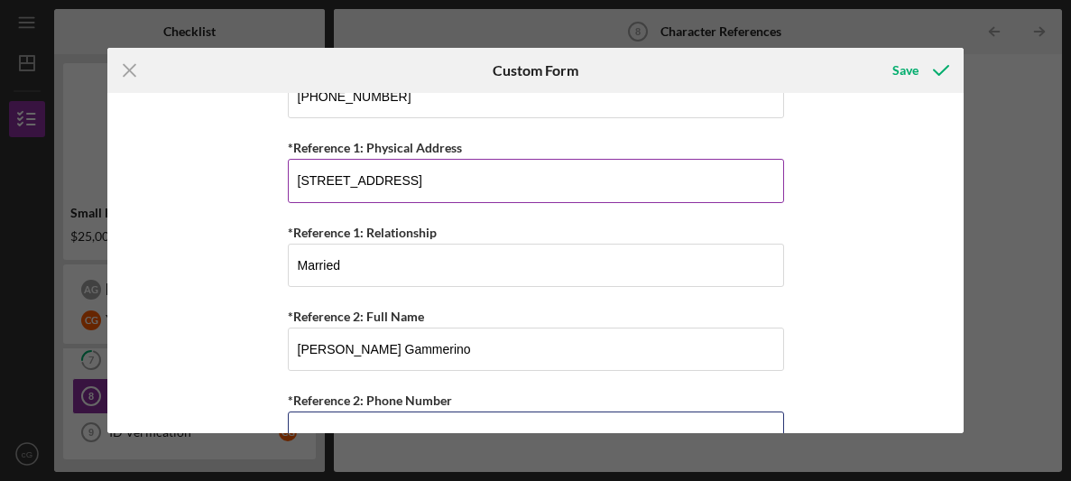
scroll to position [216, 0]
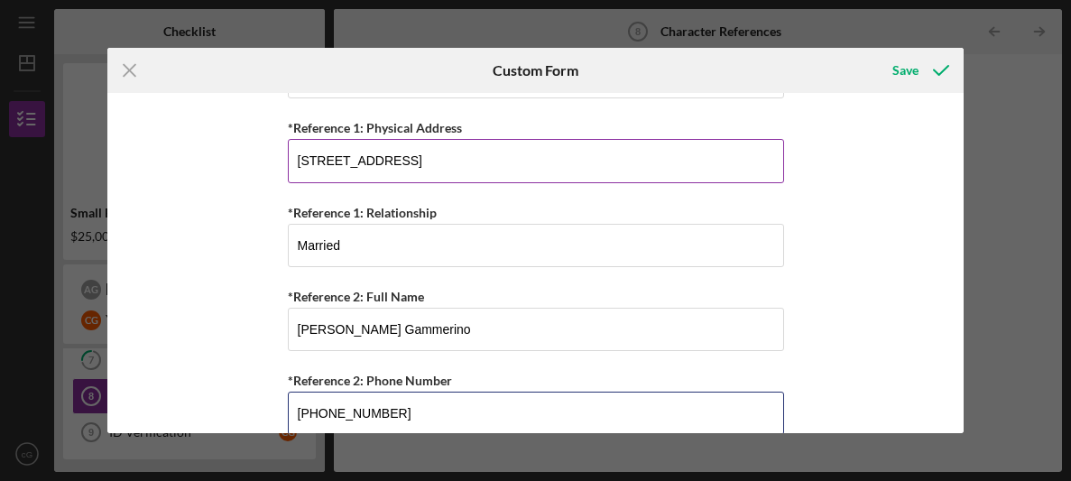
type input "[PHONE_NUMBER]"
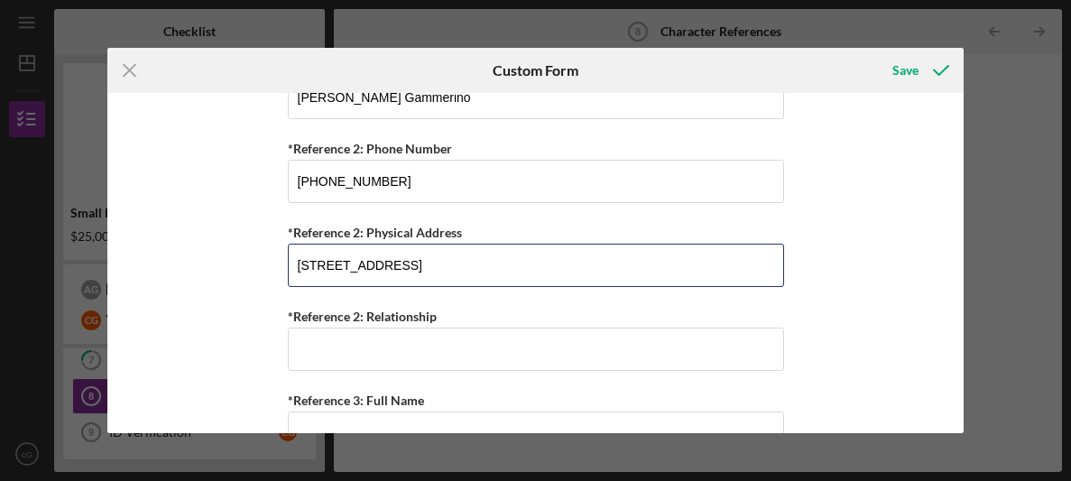
type input "[STREET_ADDRESS]"
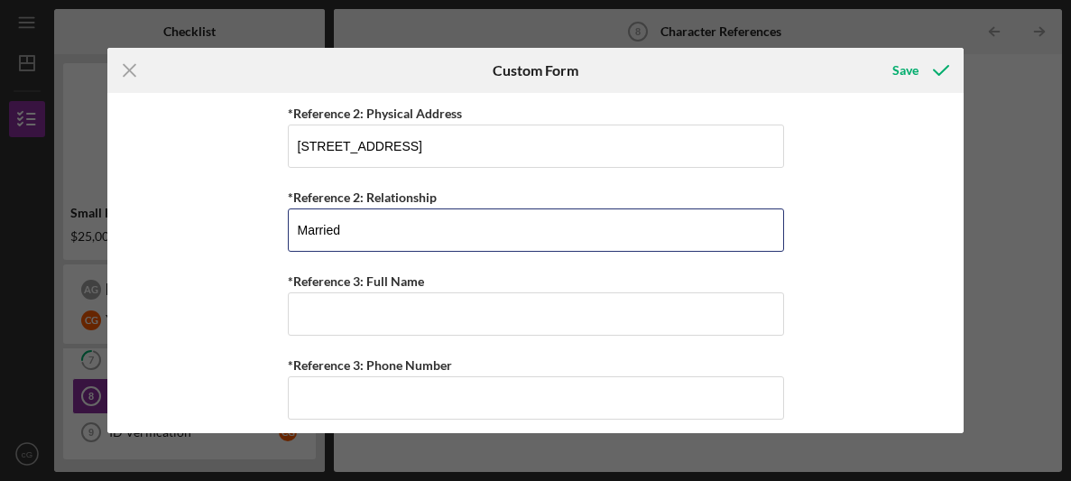
scroll to position [0, 0]
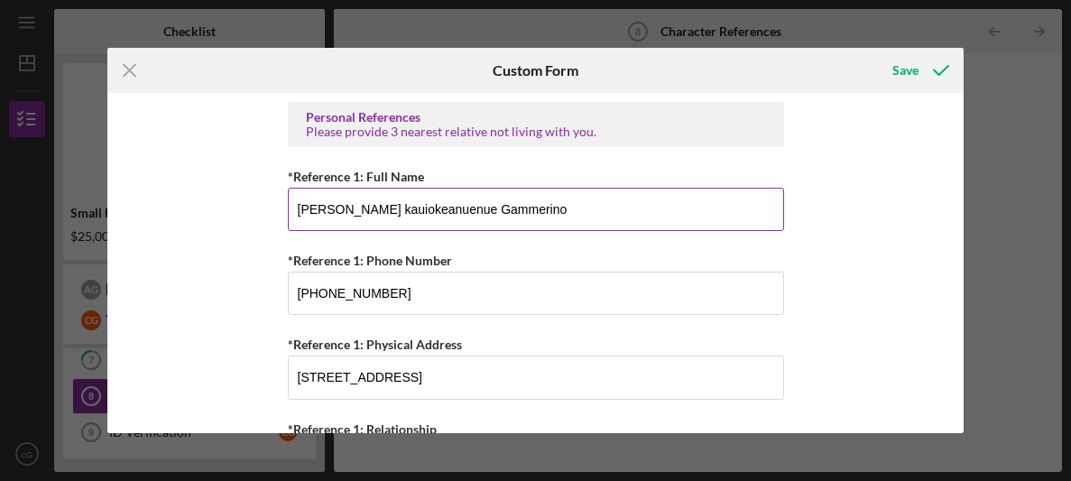
type input "Married"
click at [416, 221] on input "[PERSON_NAME] kauiokeanuenue Gammerino" at bounding box center [536, 209] width 496 height 43
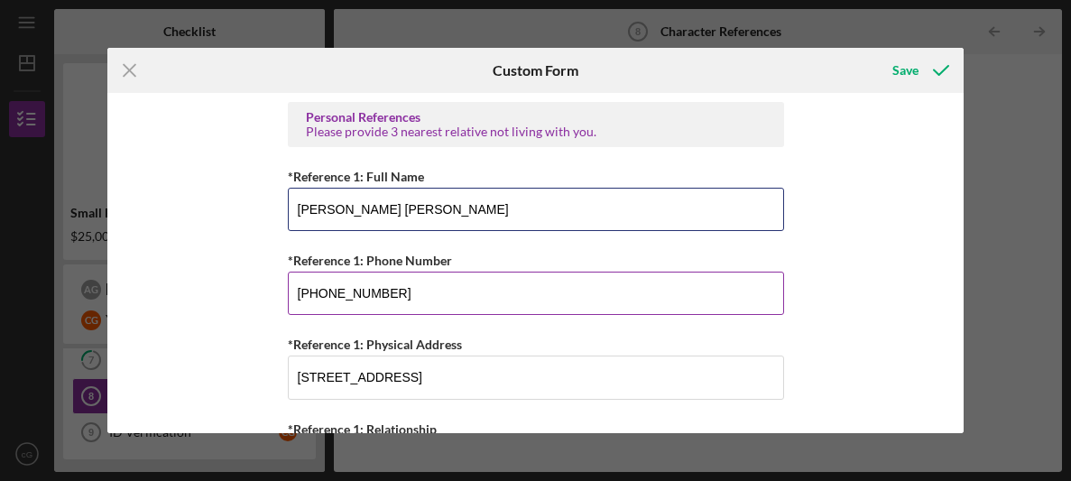
type input "[PERSON_NAME] [PERSON_NAME]"
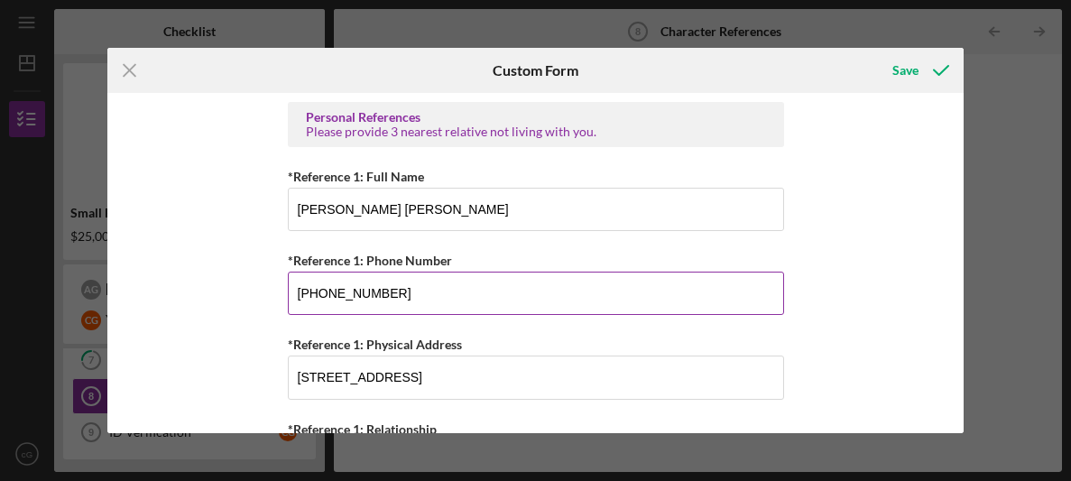
click at [422, 299] on input "[PHONE_NUMBER]" at bounding box center [536, 292] width 496 height 43
type input "[PHONE_NUMBER]"
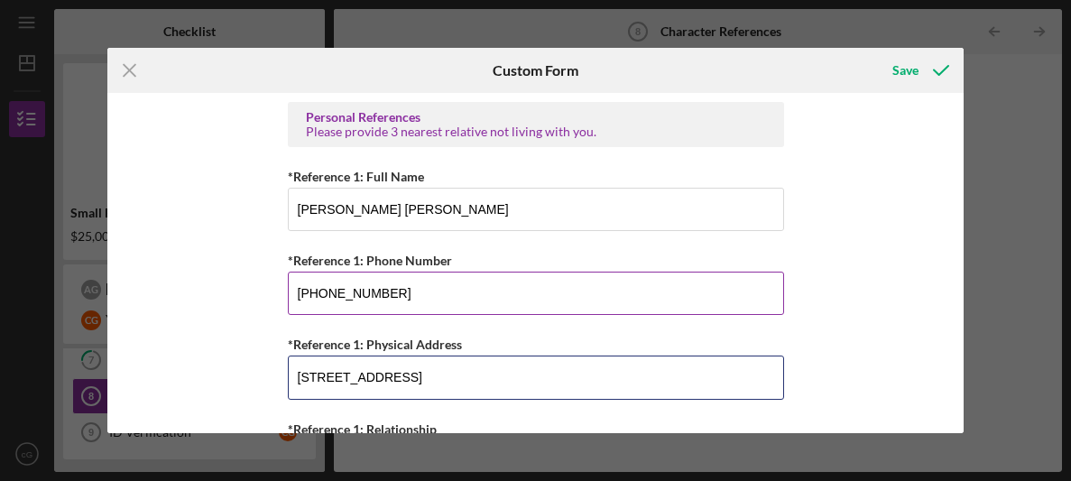
type input "[STREET_ADDRESS]"
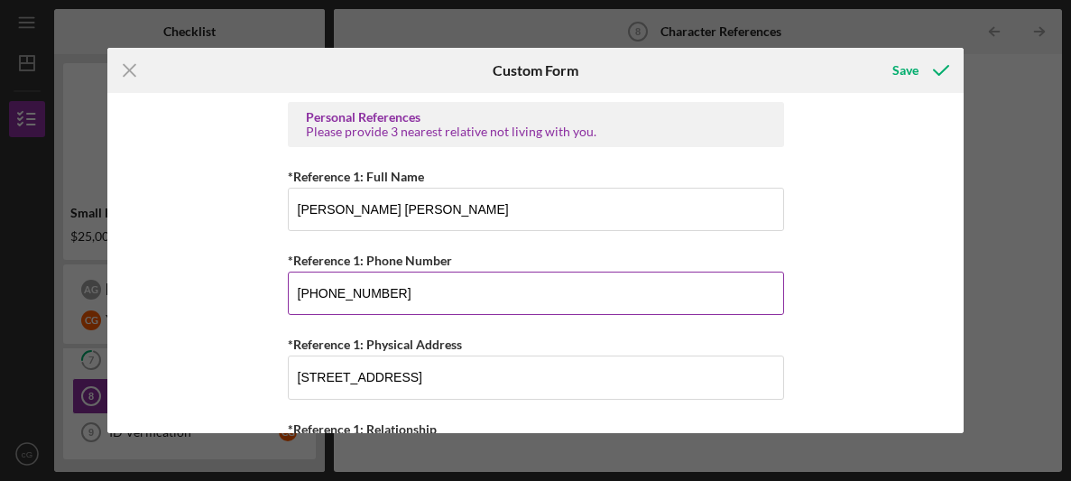
scroll to position [197, 0]
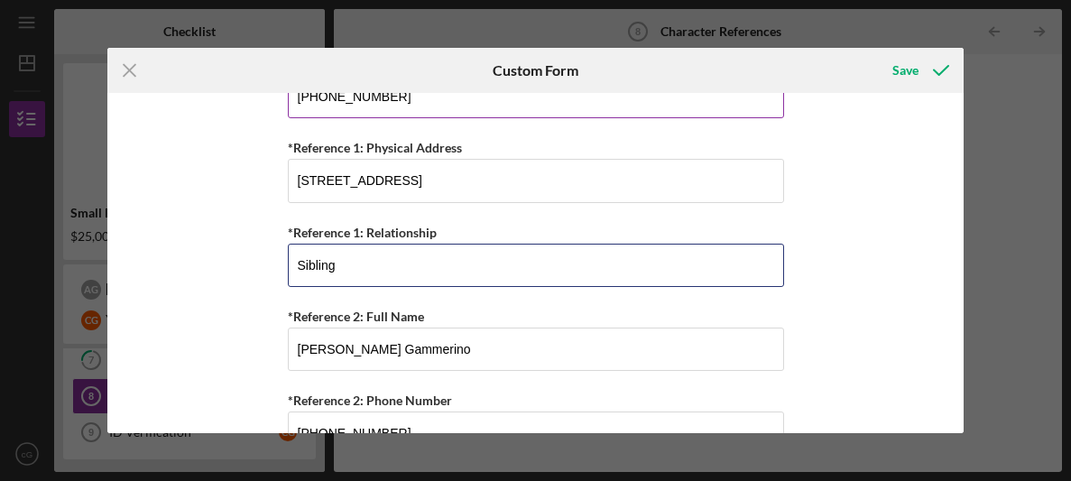
type input "Sibling"
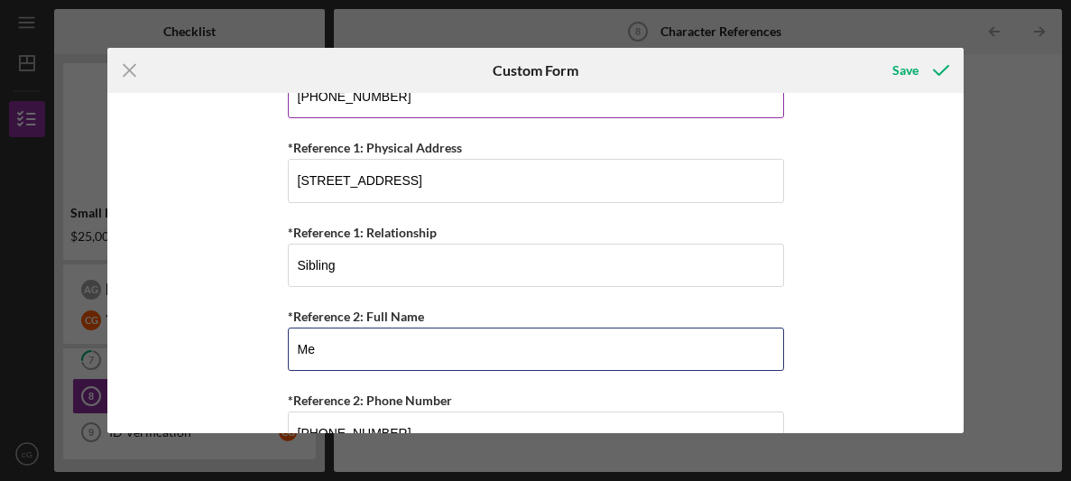
type input "M"
type input "[PERSON_NAME]"
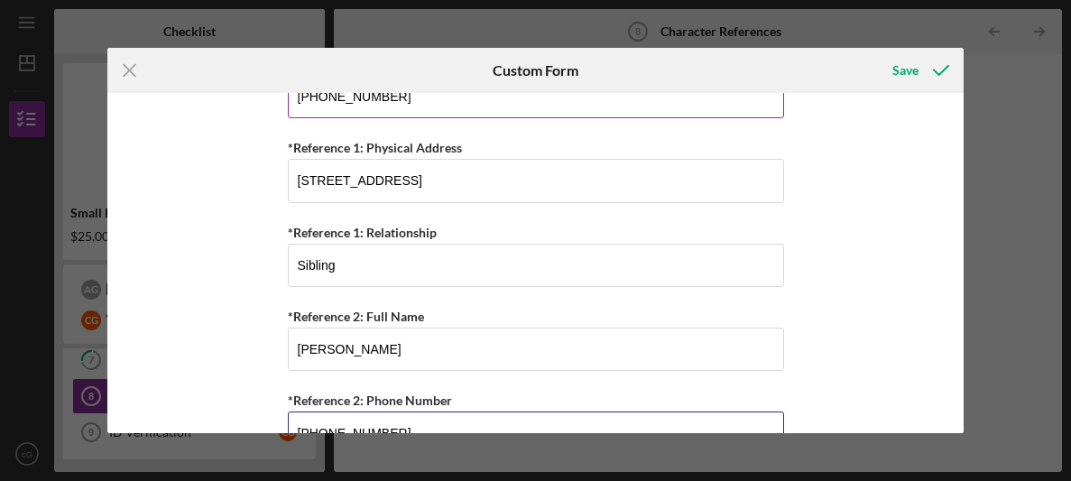
scroll to position [216, 0]
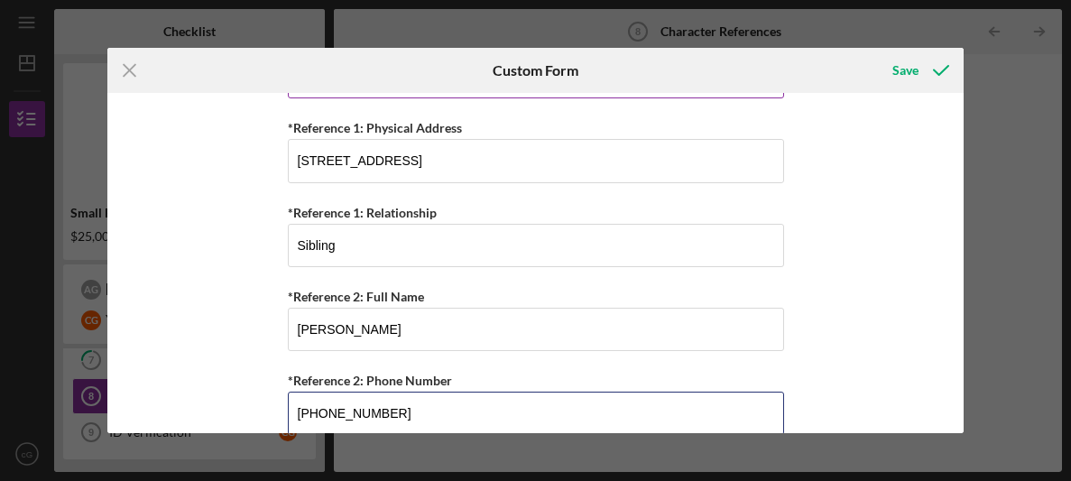
type input "[PHONE_NUMBER]"
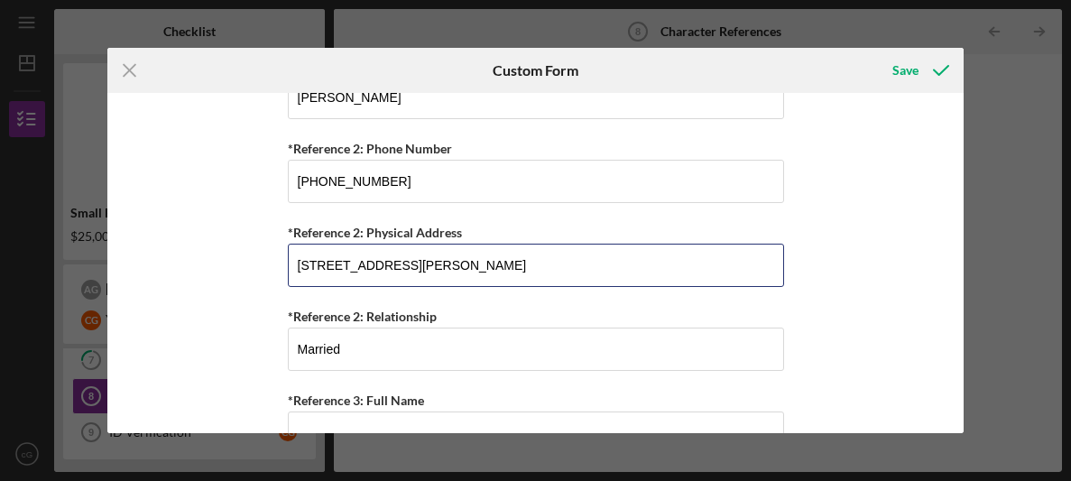
type input "[STREET_ADDRESS][PERSON_NAME]"
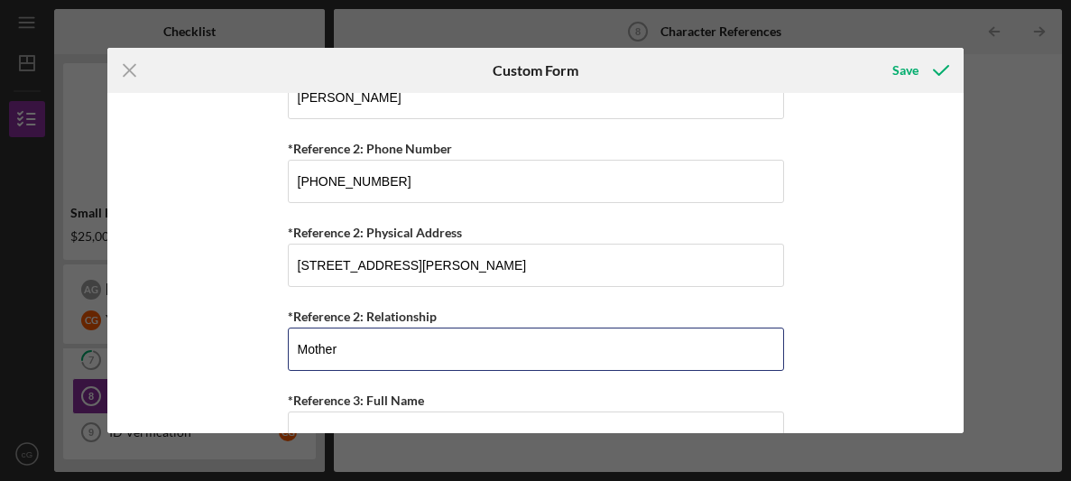
type input "Mother"
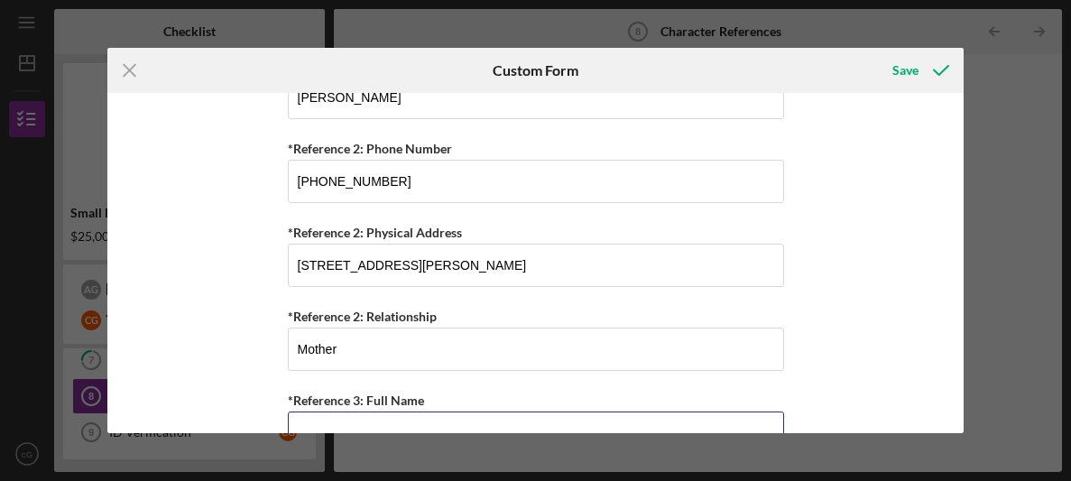
scroll to position [467, 0]
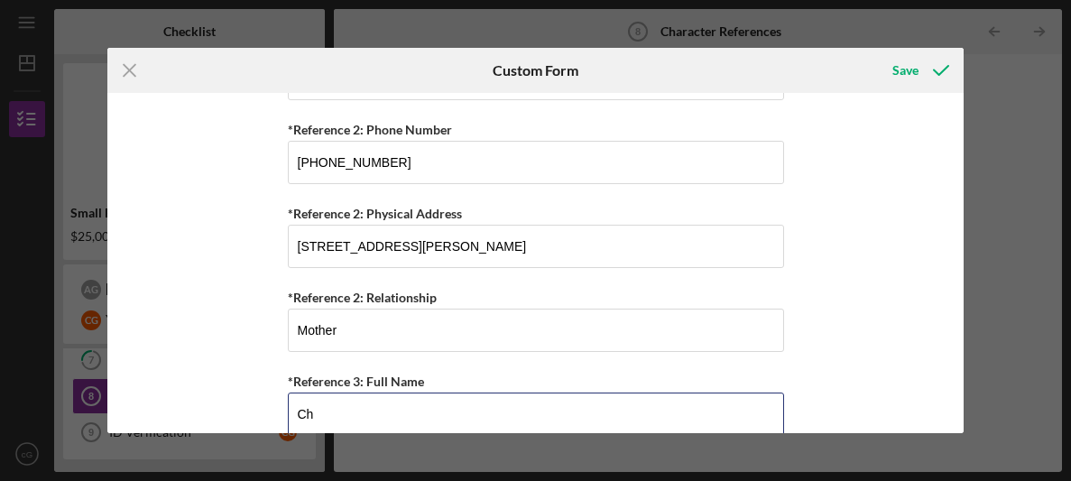
type input "C"
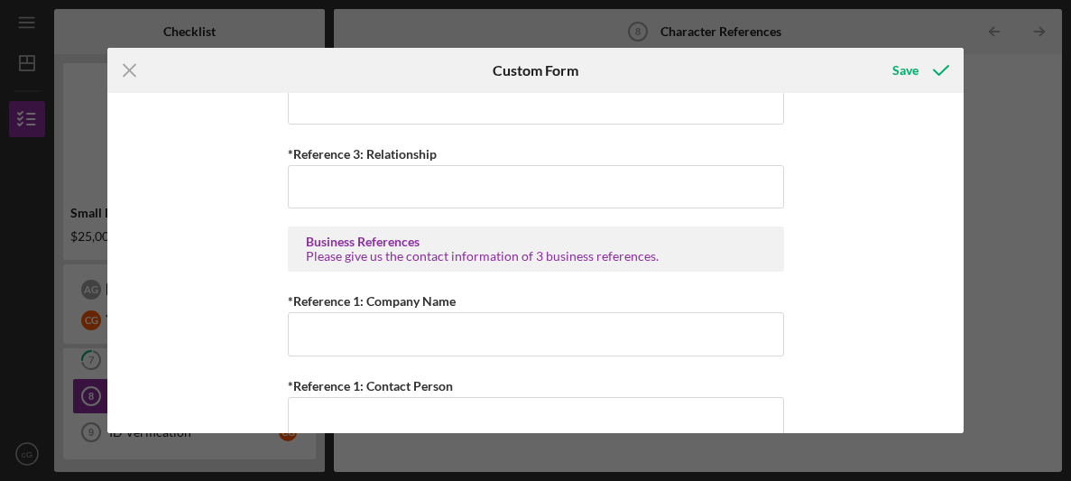
scroll to position [951, 0]
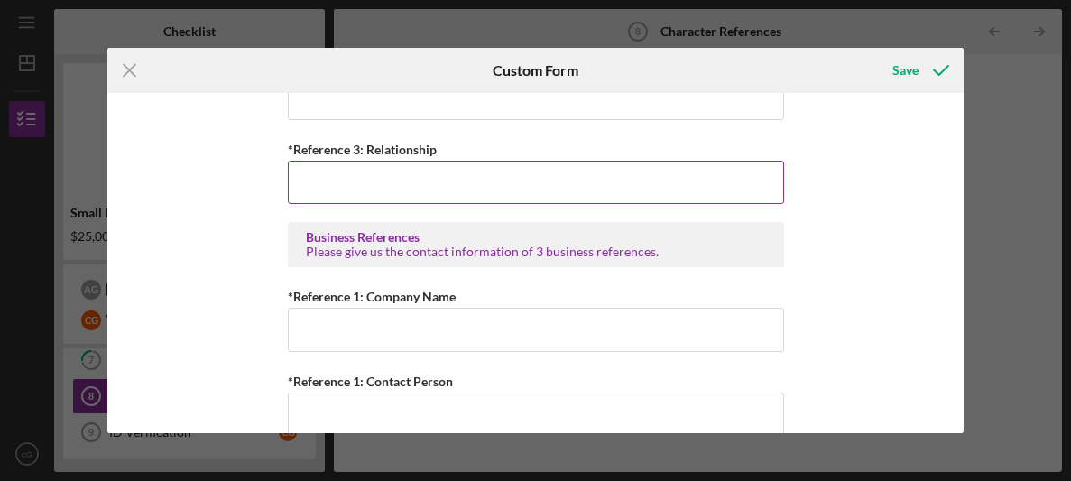
click at [437, 176] on input "*Reference 3: Relationship" at bounding box center [536, 182] width 496 height 43
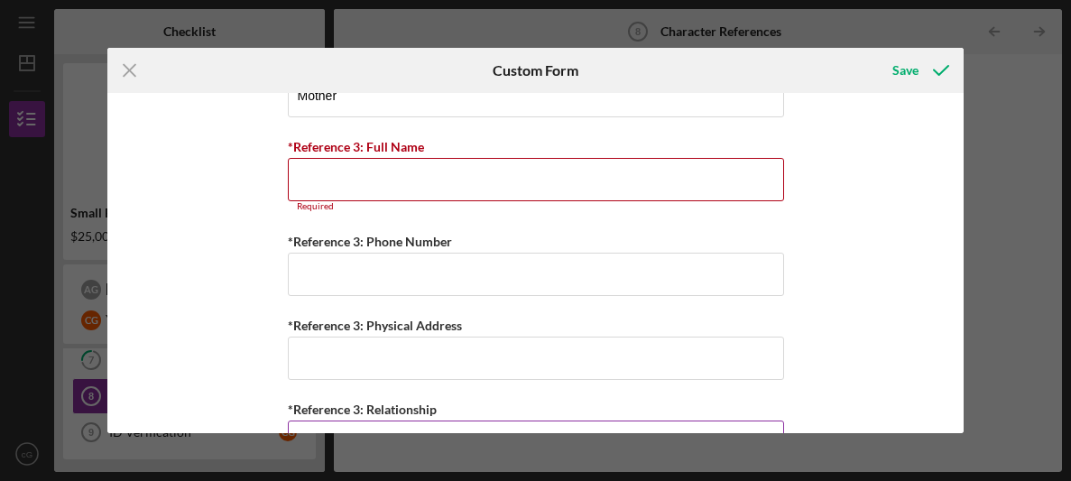
scroll to position [711, 0]
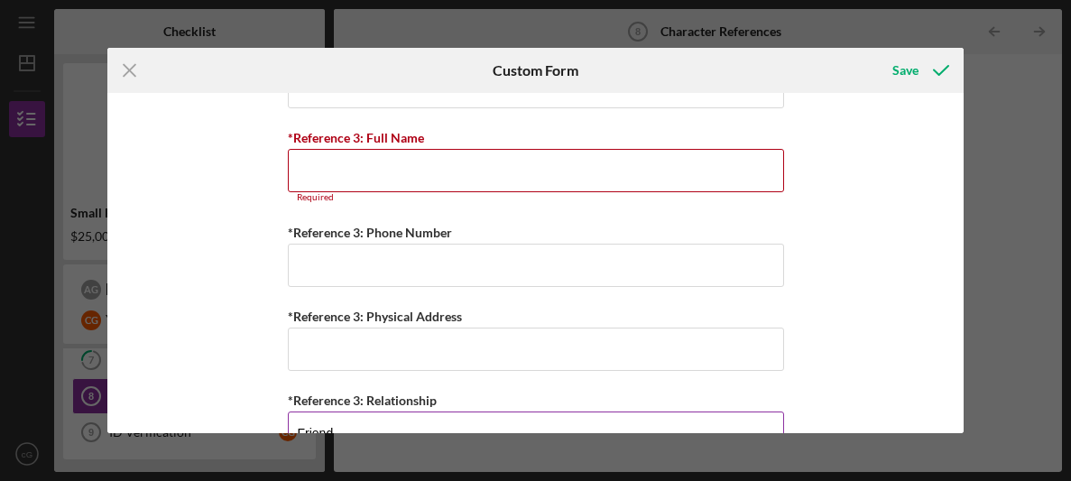
type input "Friend"
click at [381, 176] on input "*Reference 3: Full Name" at bounding box center [536, 170] width 496 height 43
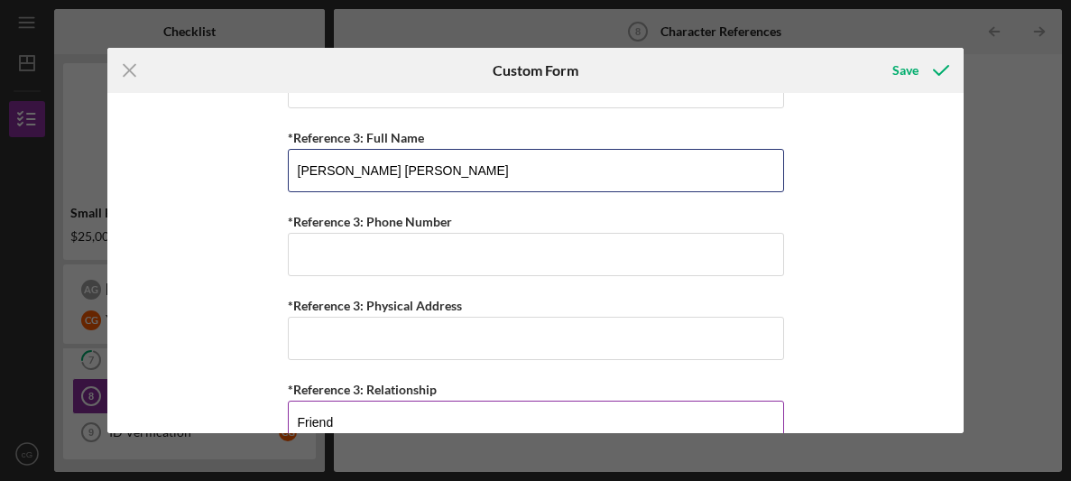
type input "[PERSON_NAME] [PERSON_NAME]"
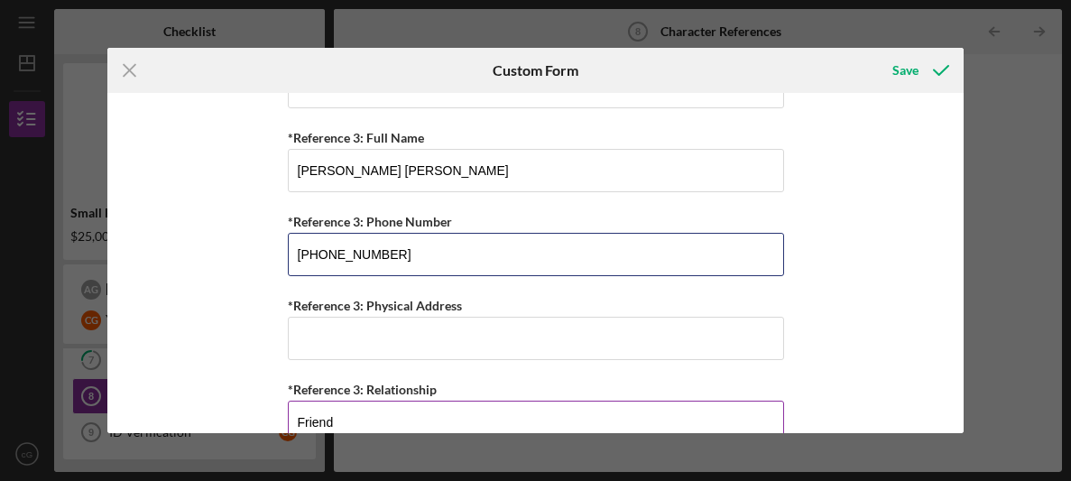
type input "[PHONE_NUMBER]"
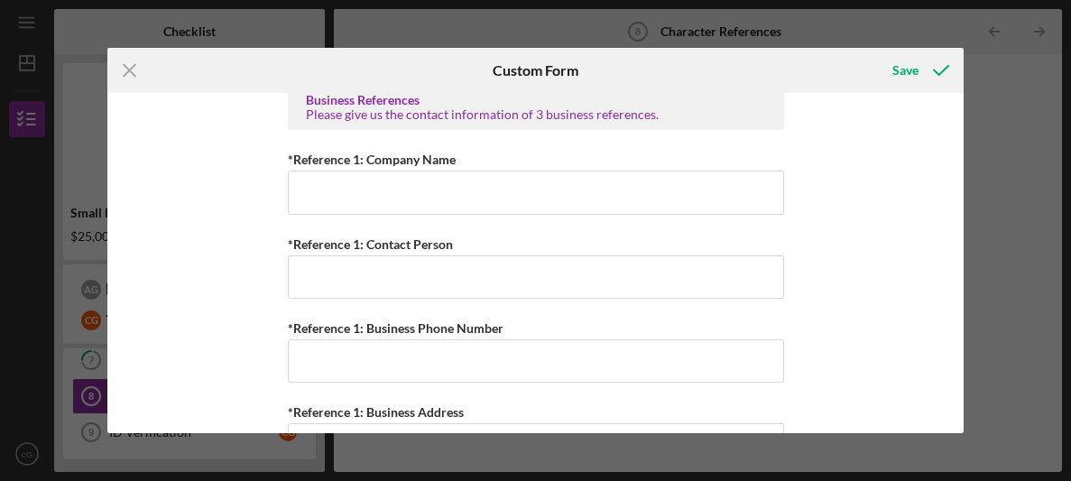
scroll to position [1083, 0]
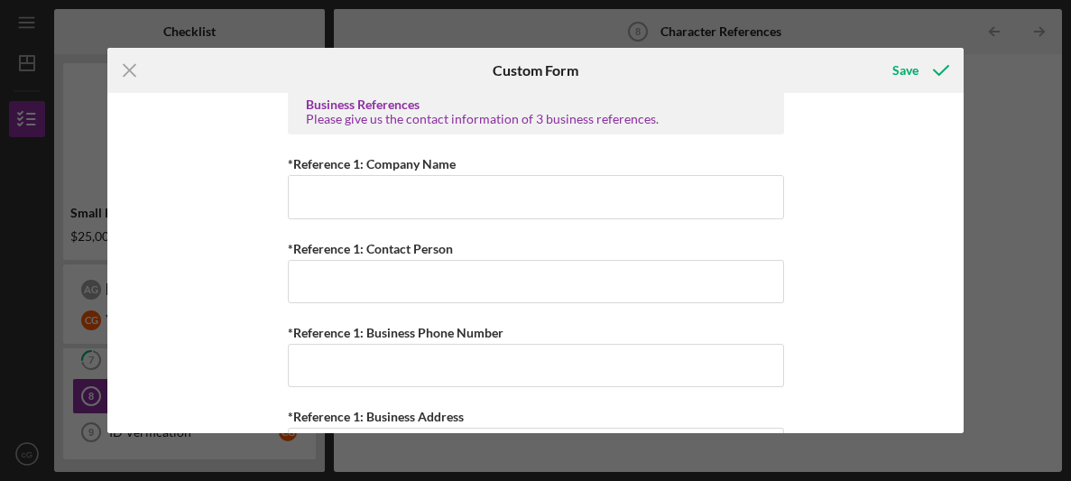
type input "1429 kanepoonui rd kapaa 96746"
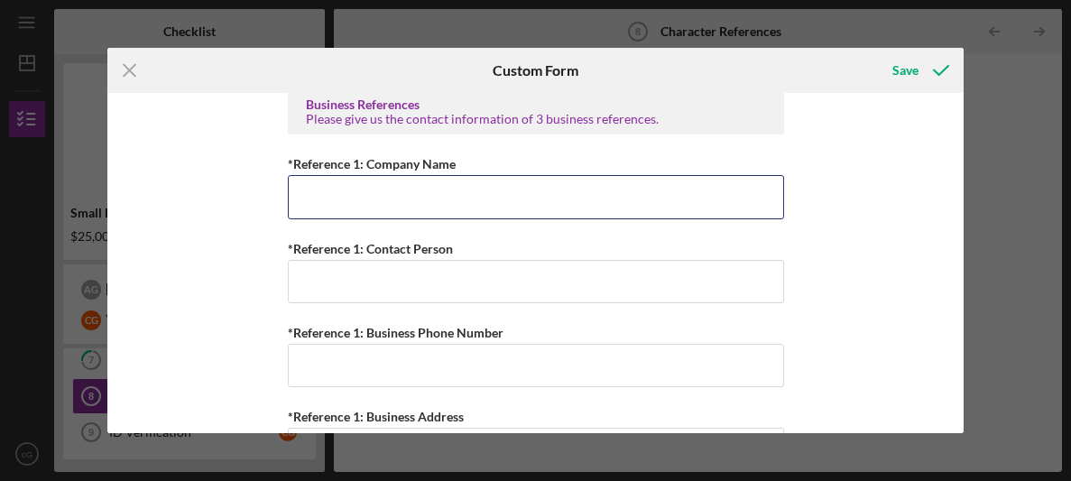
click at [381, 176] on input "*Reference 1: Company Name" at bounding box center [536, 196] width 496 height 43
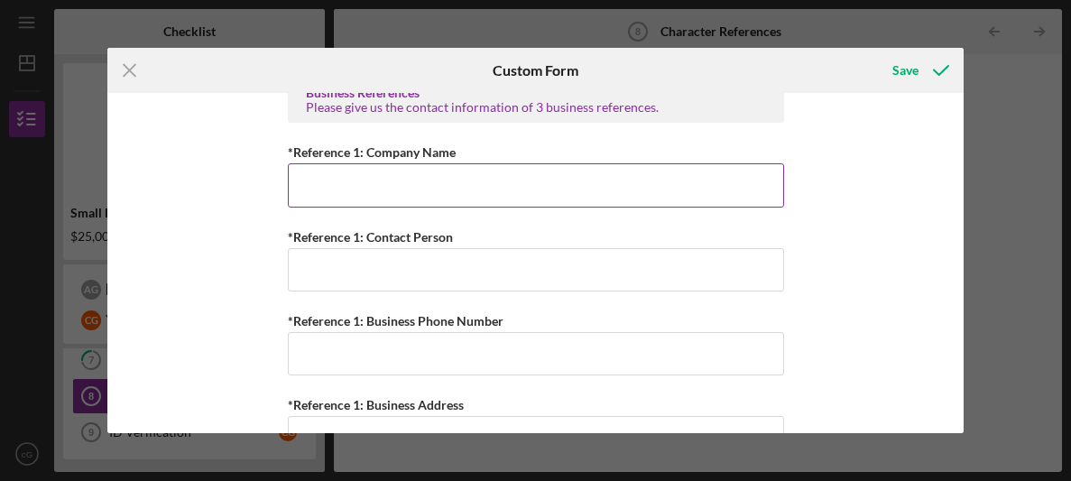
scroll to position [1094, 0]
type input "Suite Bliss Massage"
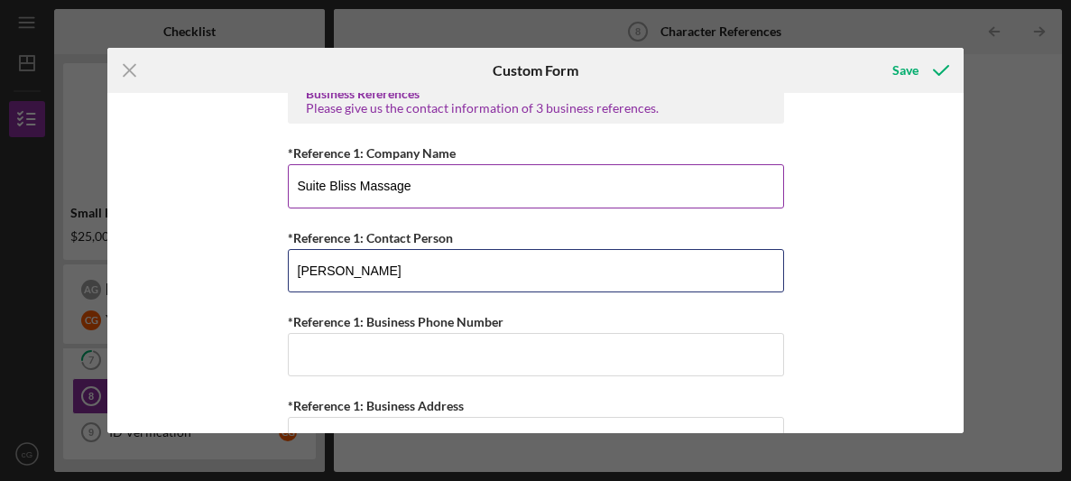
type input "[PERSON_NAME]"
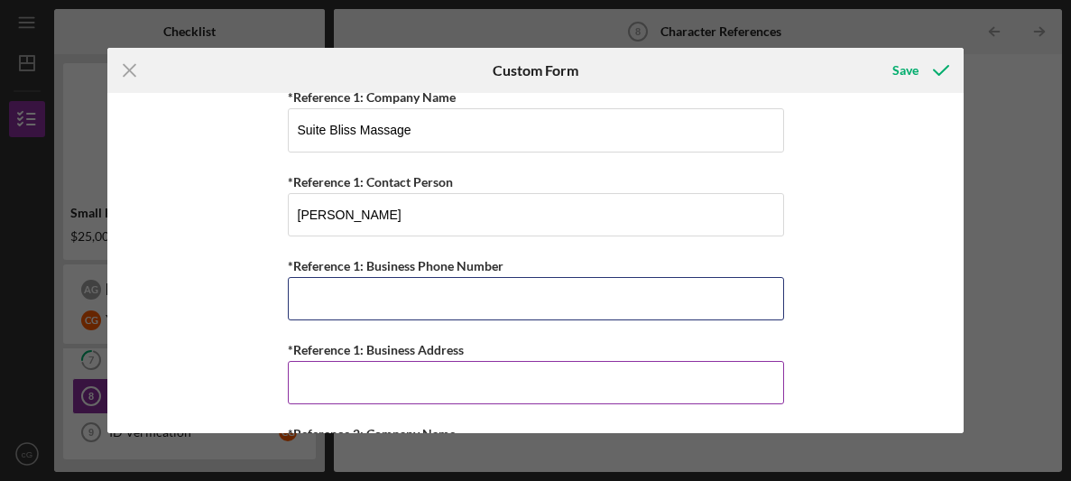
scroll to position [1144, 0]
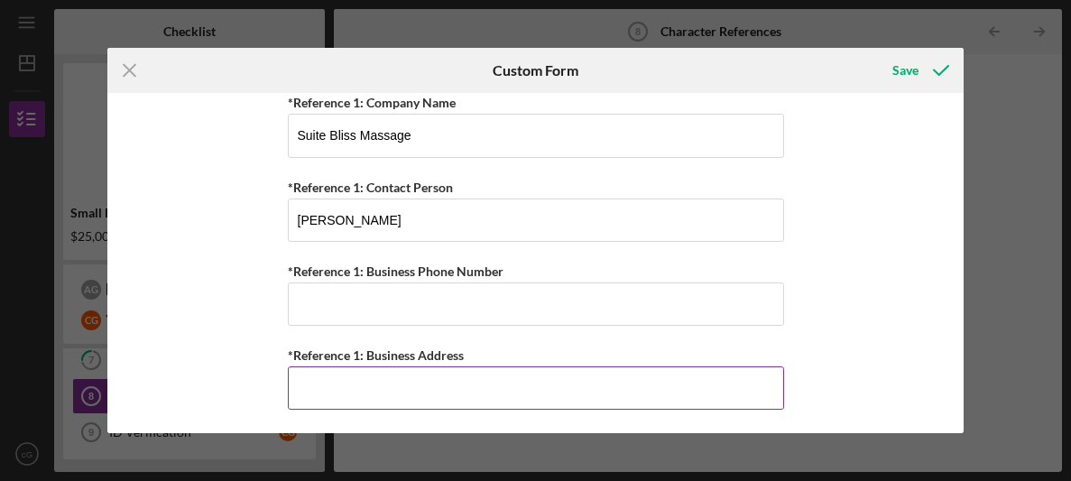
click at [374, 404] on div "Personal References Please provide 3 nearest relative not living with you. *Ref…" at bounding box center [536, 27] width 496 height 2141
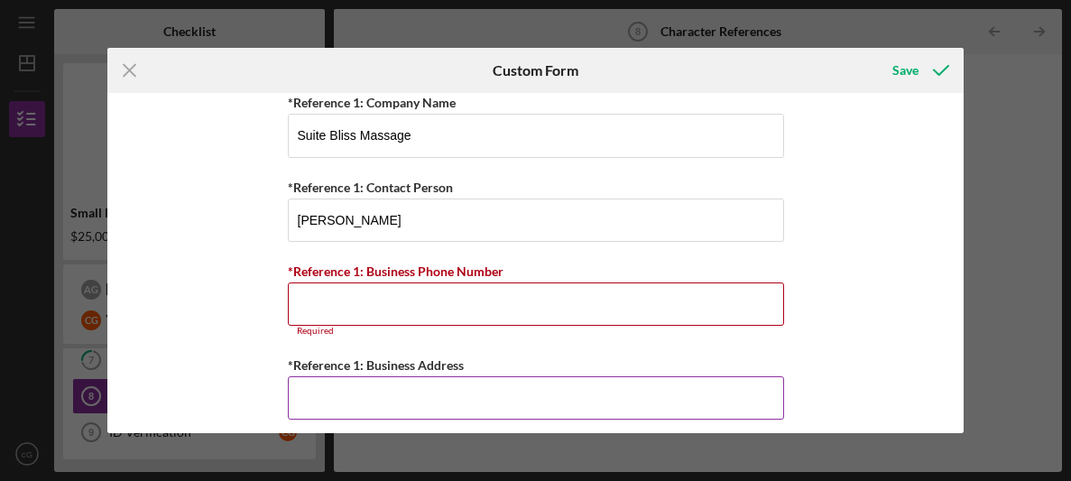
click at [372, 403] on input "*Reference 1: Business Address" at bounding box center [536, 397] width 496 height 43
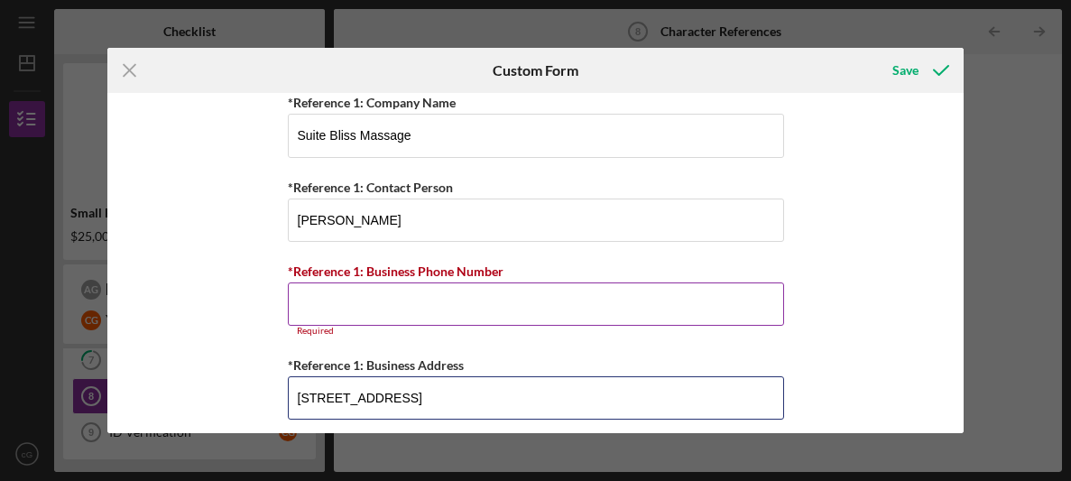
type input "[STREET_ADDRESS]"
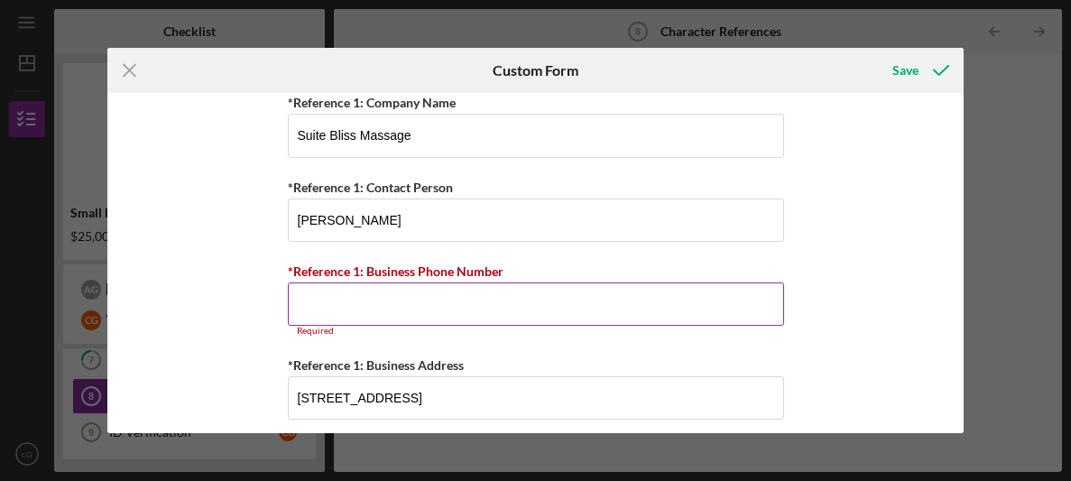
click at [411, 307] on input "*Reference 1: Business Phone Number" at bounding box center [536, 303] width 496 height 43
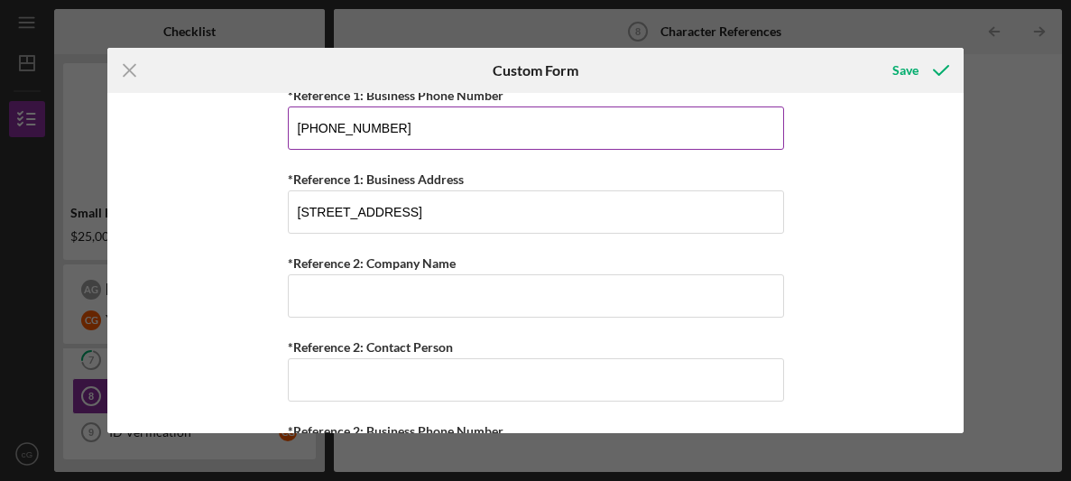
scroll to position [1321, 0]
type input "[PHONE_NUMBER]"
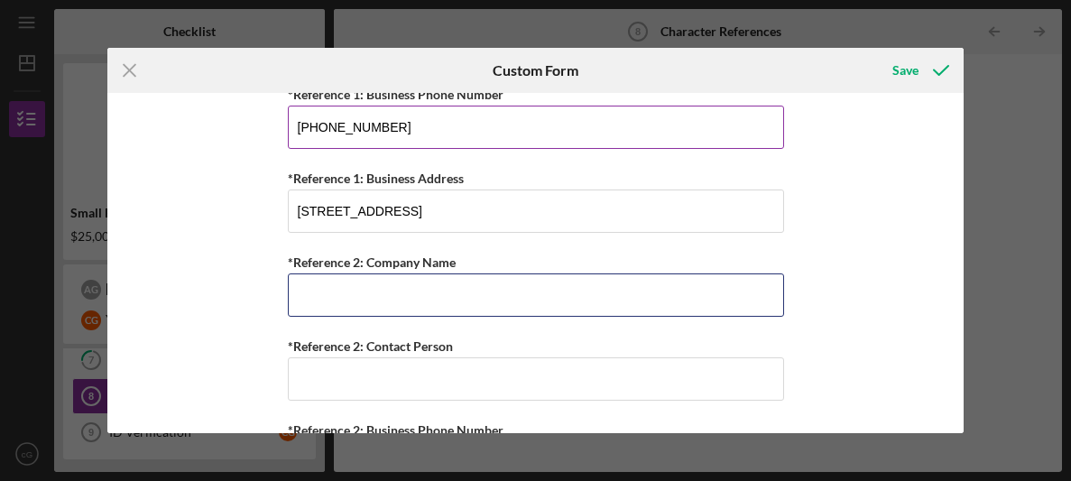
click at [451, 299] on input "*Reference 2: Company Name" at bounding box center [536, 294] width 496 height 43
type input "Kauai Skin Studio"
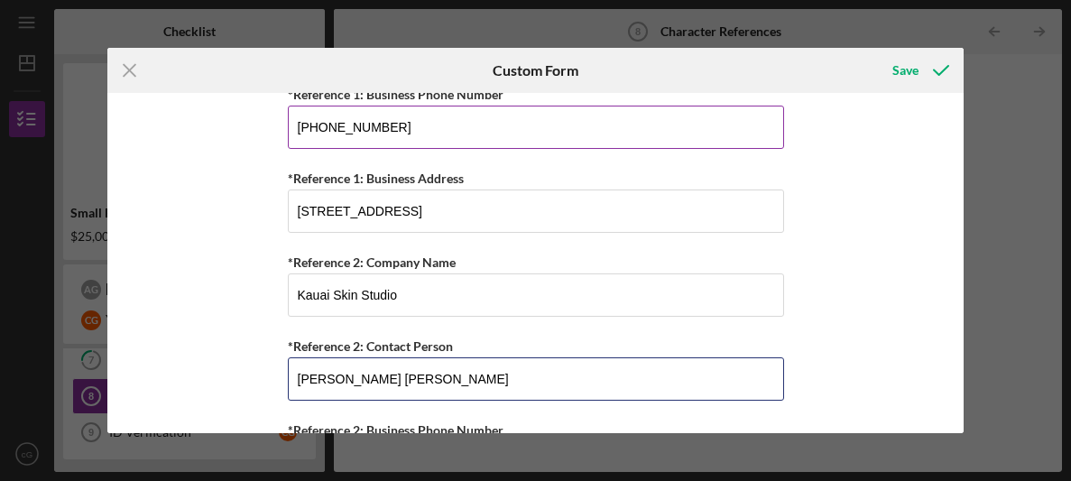
type input "[PERSON_NAME] [PERSON_NAME]"
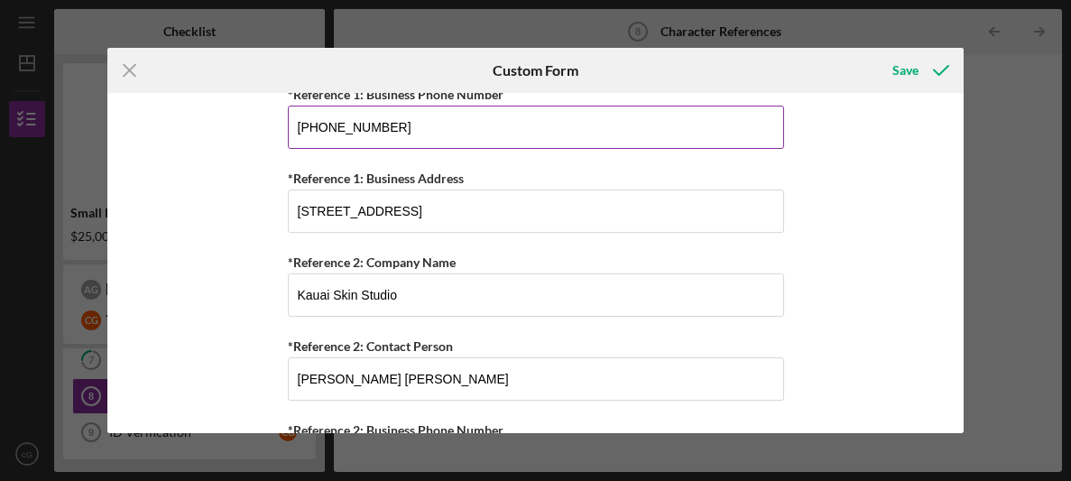
scroll to position [1516, 0]
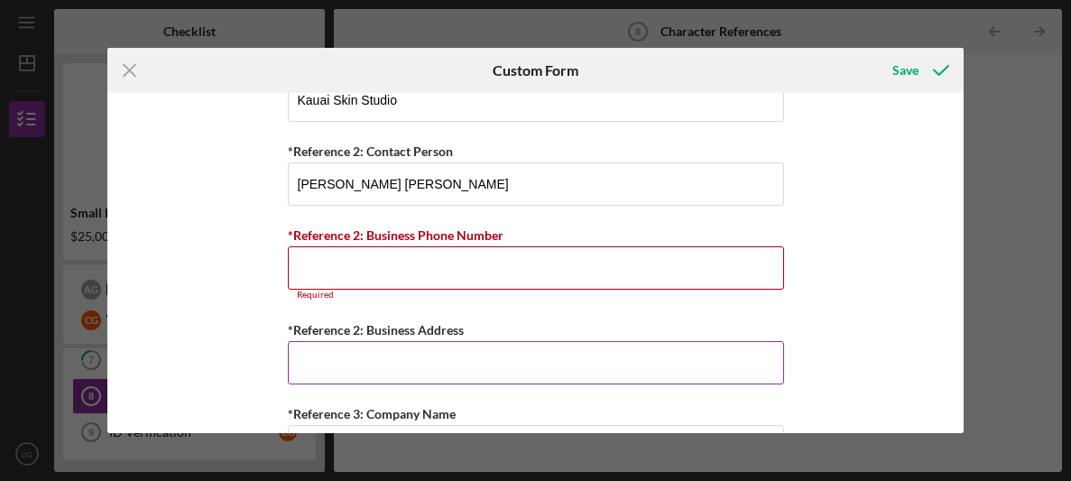
click at [385, 344] on input "*Reference 2: Business Address" at bounding box center [536, 362] width 496 height 43
type input "[STREET_ADDRESS]"
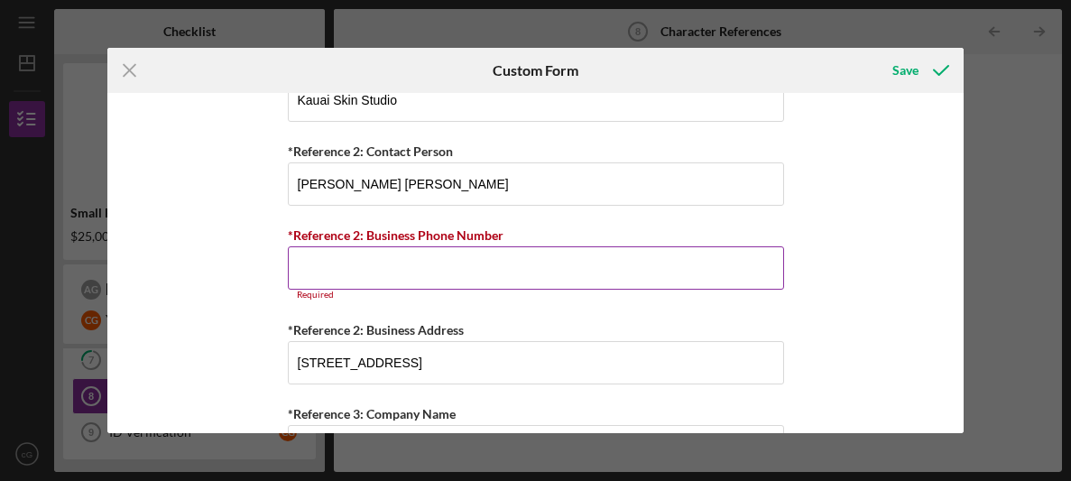
click at [350, 256] on input "*Reference 2: Business Phone Number" at bounding box center [536, 267] width 496 height 43
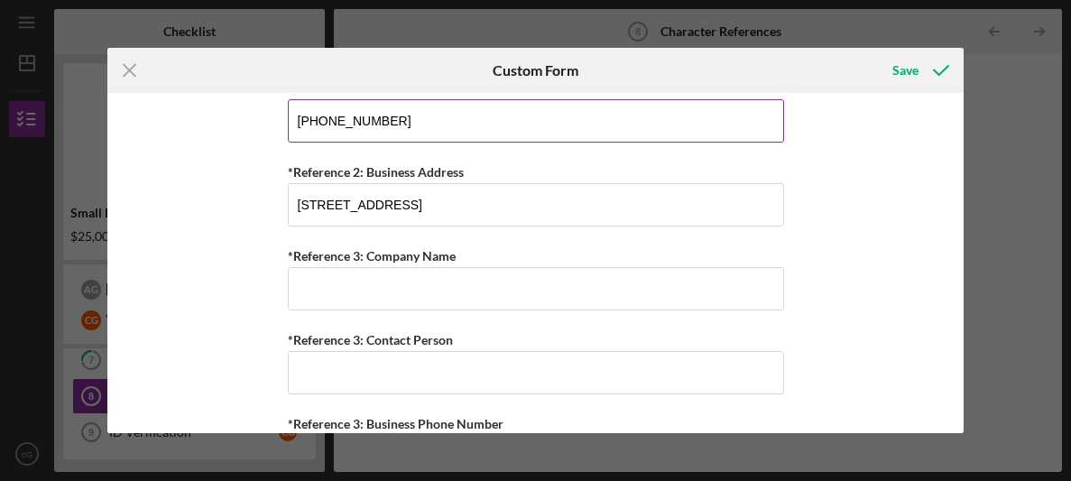
scroll to position [1664, 0]
type input "[PHONE_NUMBER]"
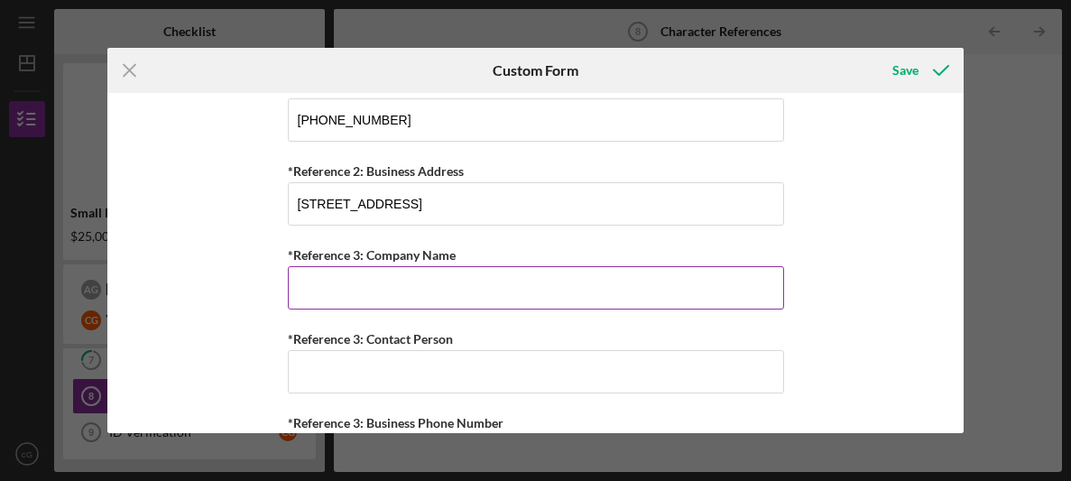
click at [310, 275] on input "*Reference 3: Company Name" at bounding box center [536, 287] width 496 height 43
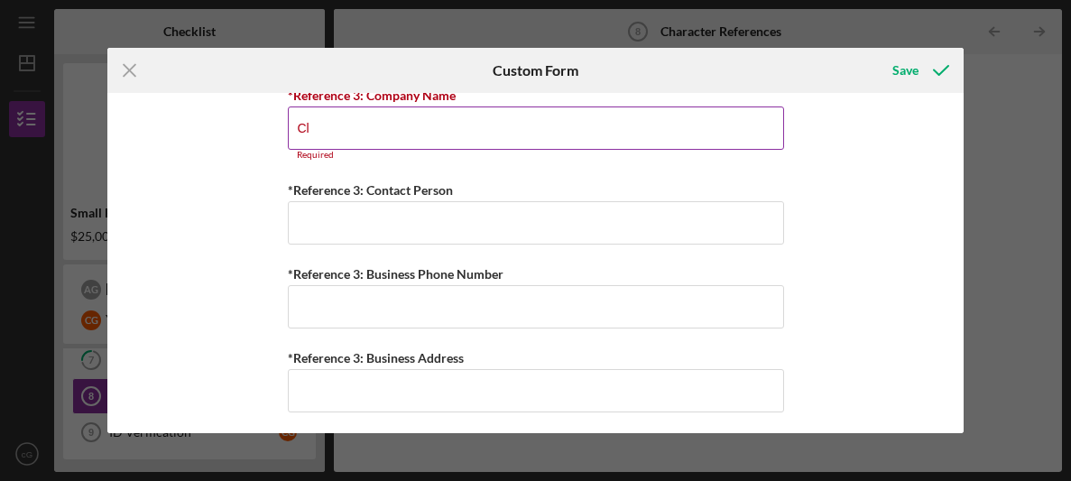
scroll to position [1813, 0]
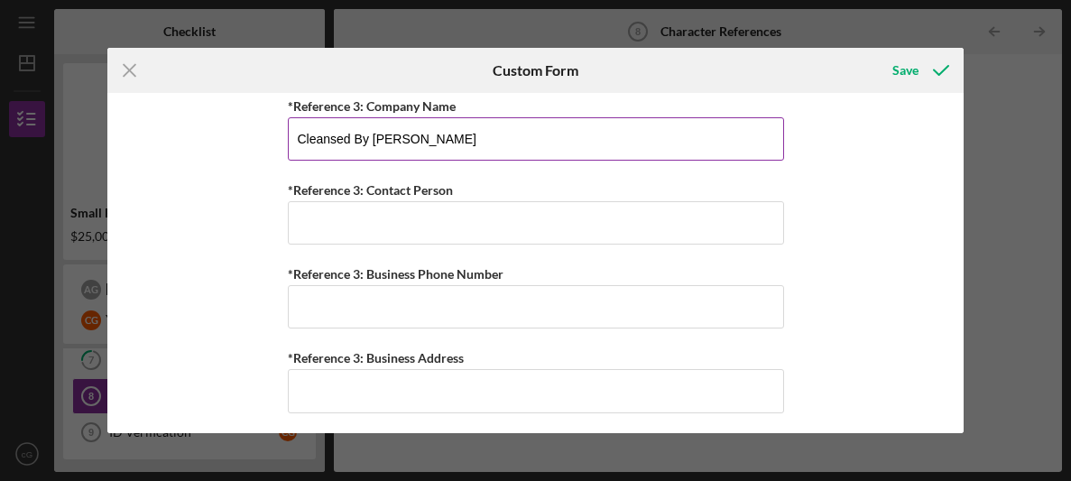
type input "Cleansed By [PERSON_NAME]"
click at [415, 129] on input "Cleansed By [PERSON_NAME]" at bounding box center [536, 138] width 496 height 43
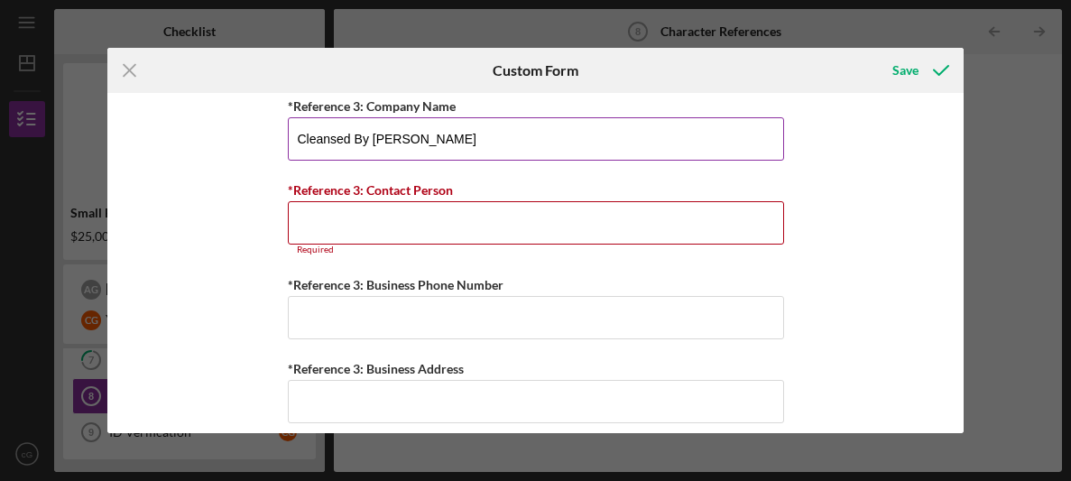
click at [415, 129] on input "Cleansed By [PERSON_NAME]" at bounding box center [536, 138] width 496 height 43
type input "L"
type input "American Fencing"
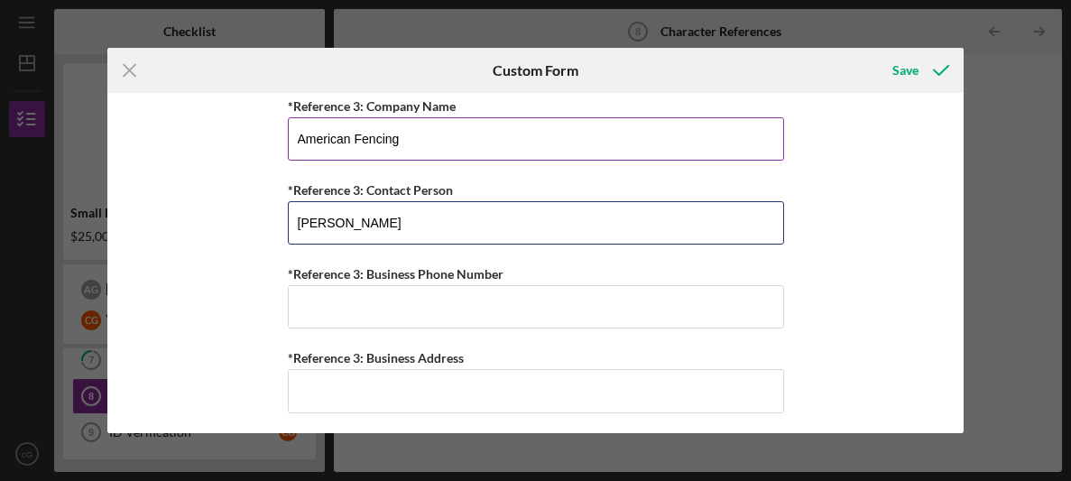
type input "[PERSON_NAME]"
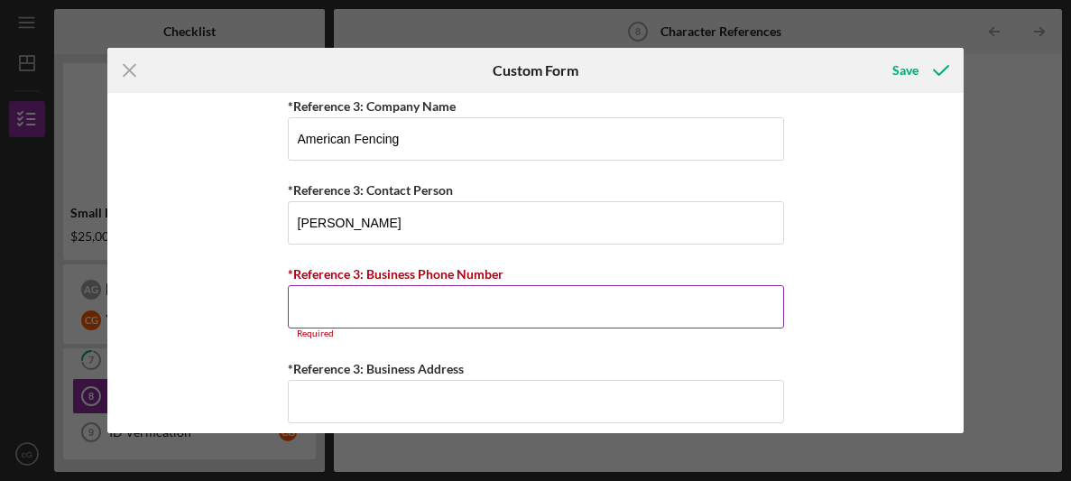
paste input "[PHONE_NUMBER]"
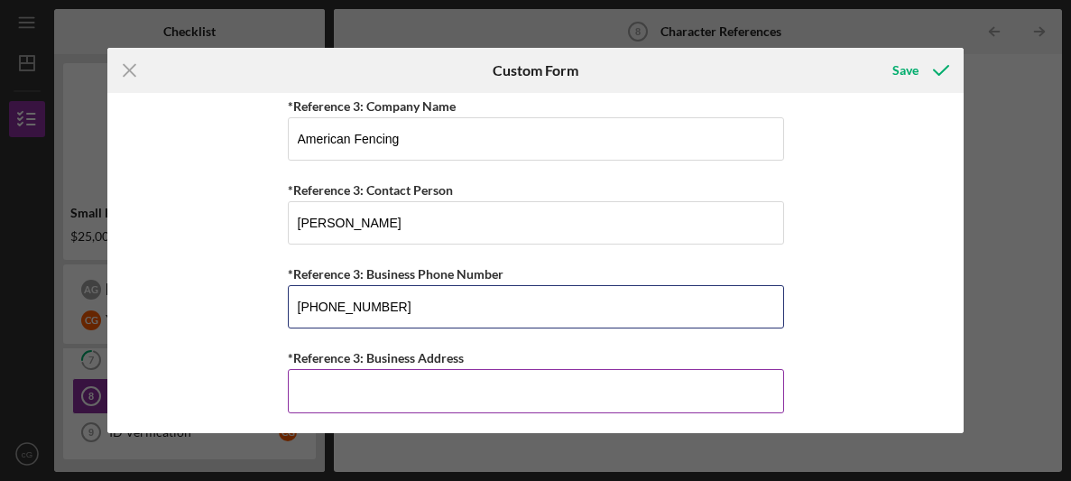
type input "[PHONE_NUMBER]"
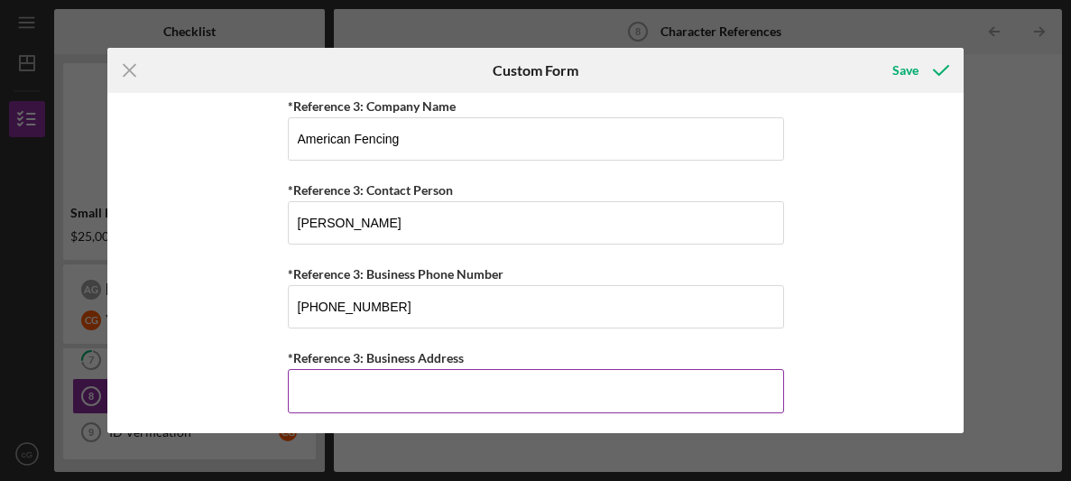
click at [331, 400] on input "*Reference 3: Business Address" at bounding box center [536, 390] width 496 height 43
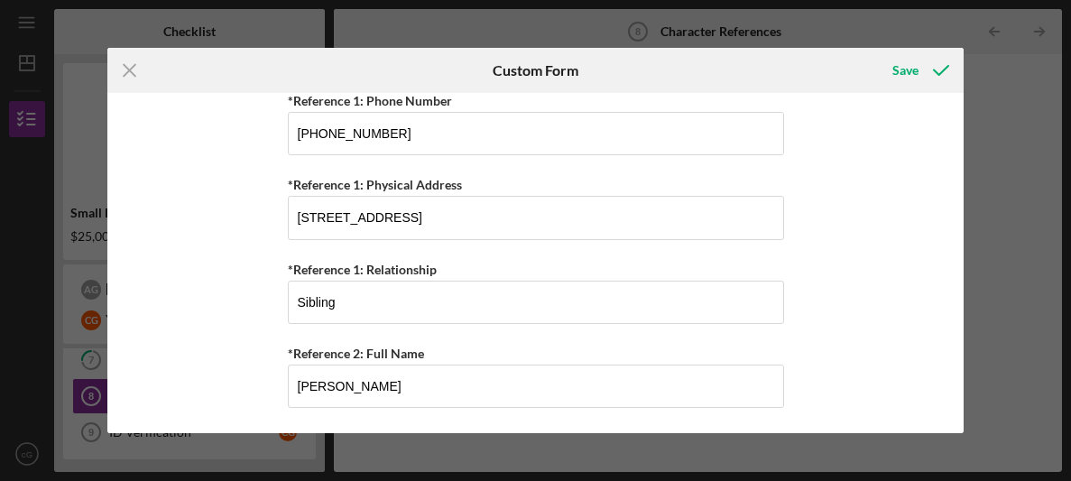
scroll to position [0, 0]
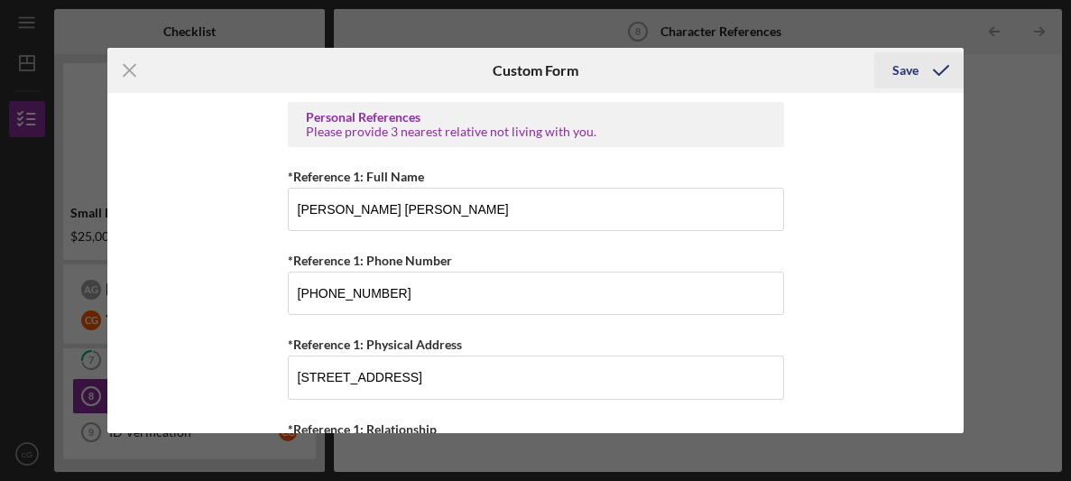
type input "[STREET_ADDRESS]"
click at [916, 79] on div "Save" at bounding box center [905, 70] width 26 height 36
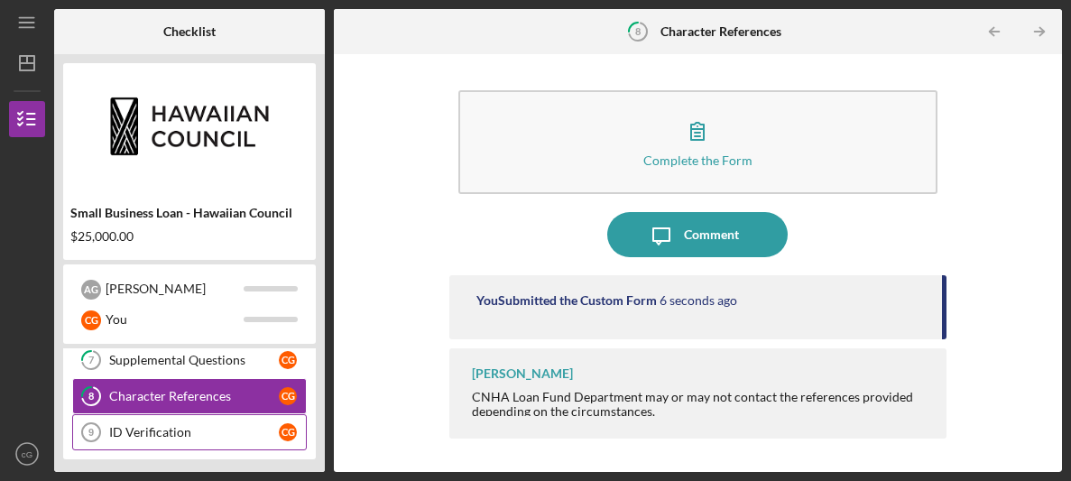
click at [164, 425] on div "ID Verification" at bounding box center [194, 432] width 170 height 14
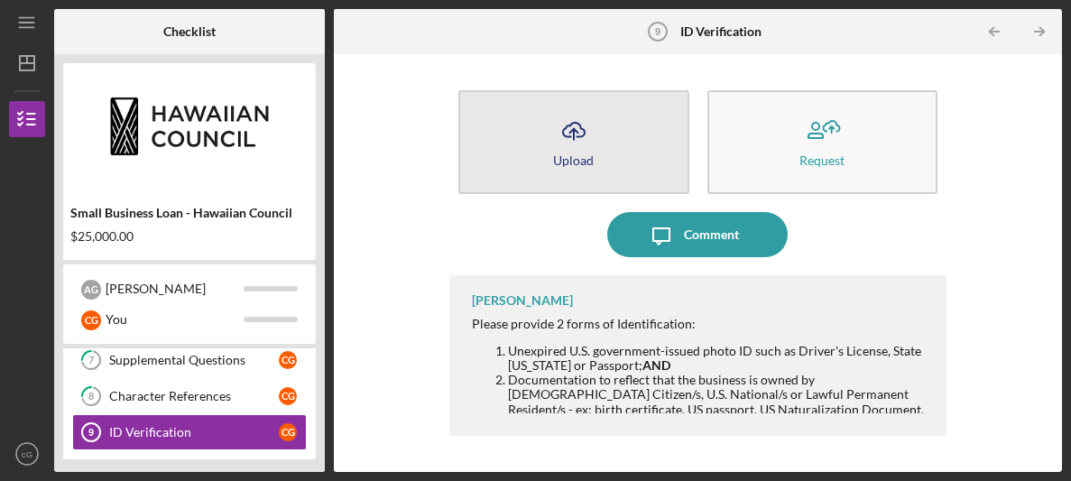
click at [590, 102] on button "Icon/Upload Upload" at bounding box center [573, 142] width 230 height 104
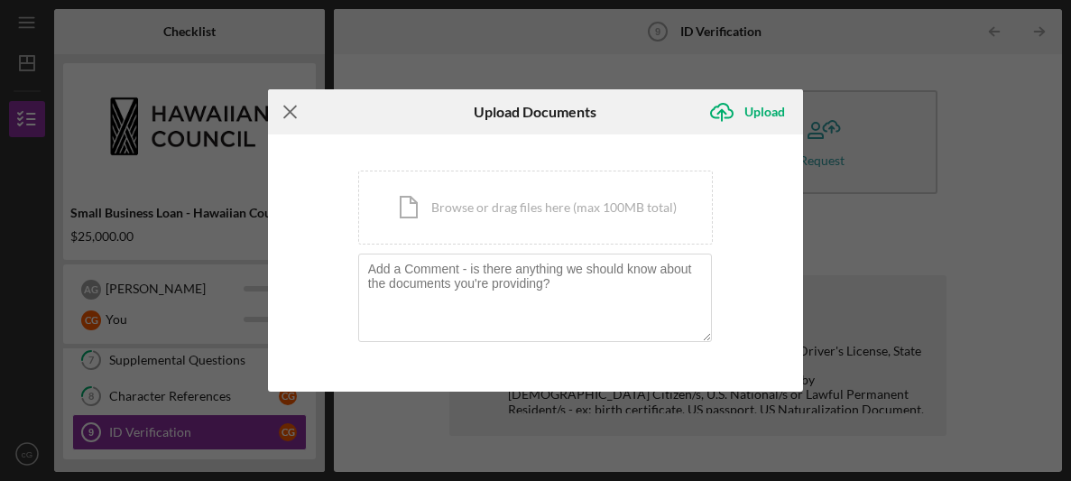
click at [287, 106] on icon "Icon/Menu Close" at bounding box center [290, 111] width 45 height 45
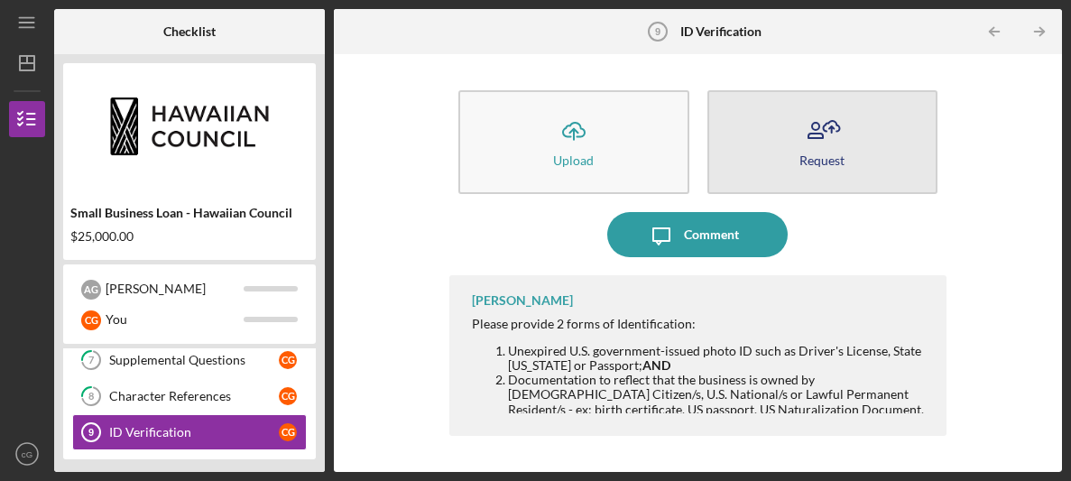
click at [841, 172] on button "Request" at bounding box center [822, 142] width 230 height 104
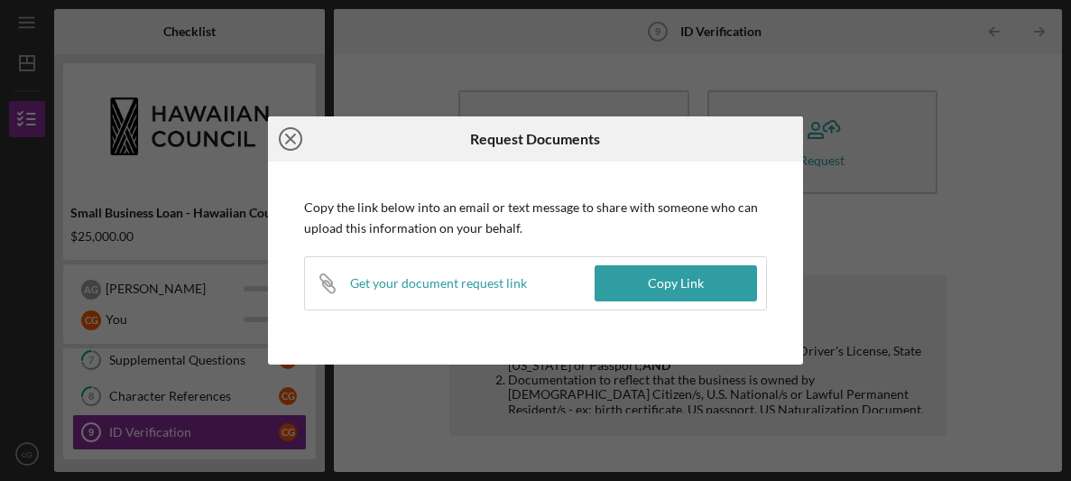
click at [276, 147] on icon "Icon/Close" at bounding box center [290, 138] width 45 height 45
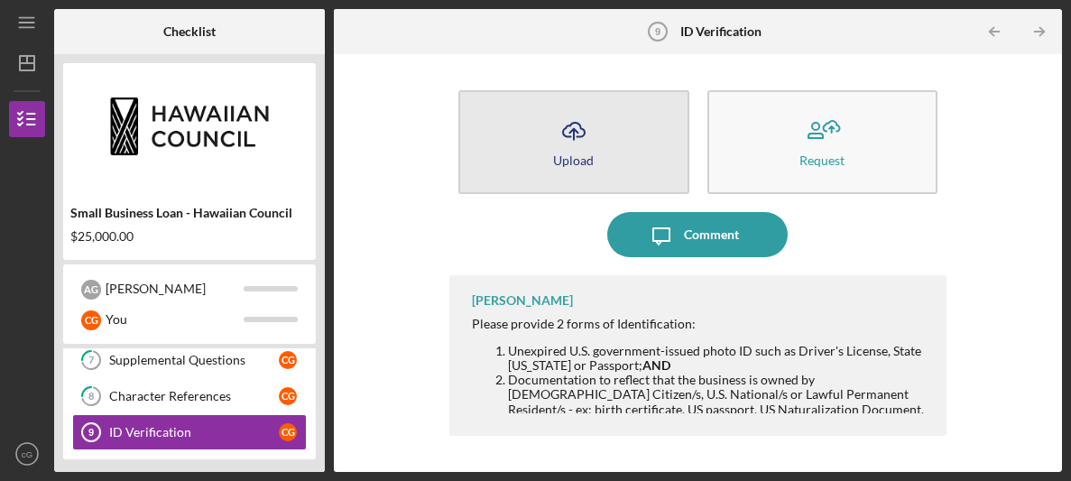
click at [538, 136] on button "Icon/Upload Upload" at bounding box center [573, 142] width 230 height 104
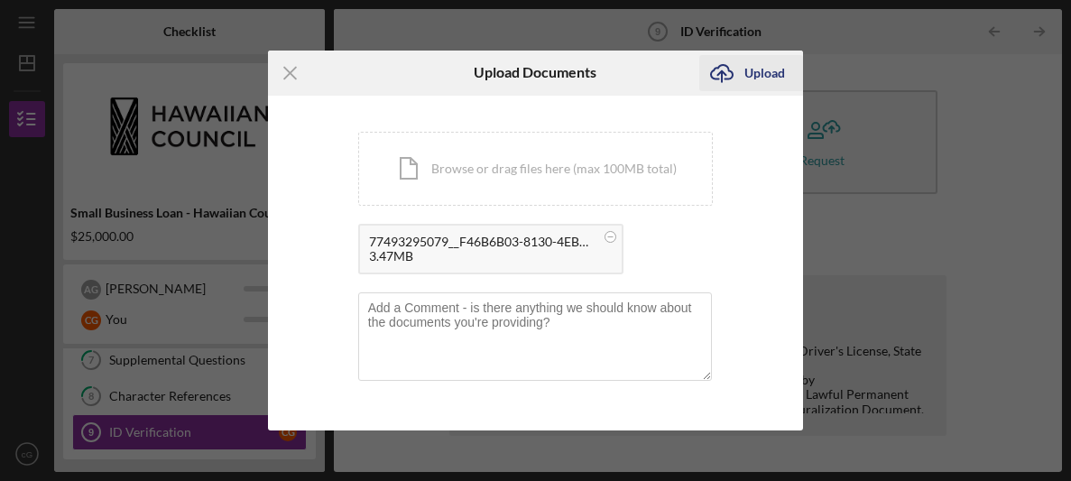
click at [746, 63] on div "Upload" at bounding box center [764, 73] width 41 height 36
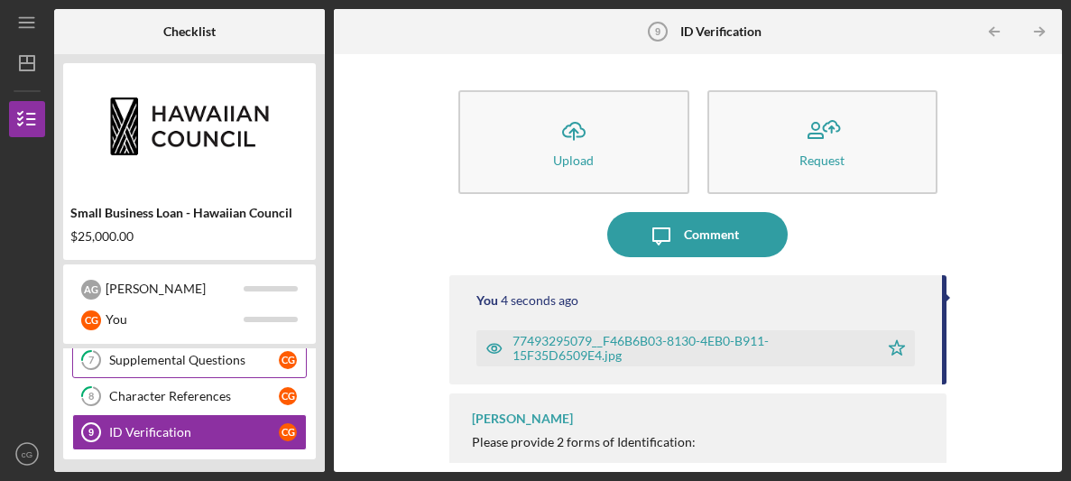
scroll to position [430, 0]
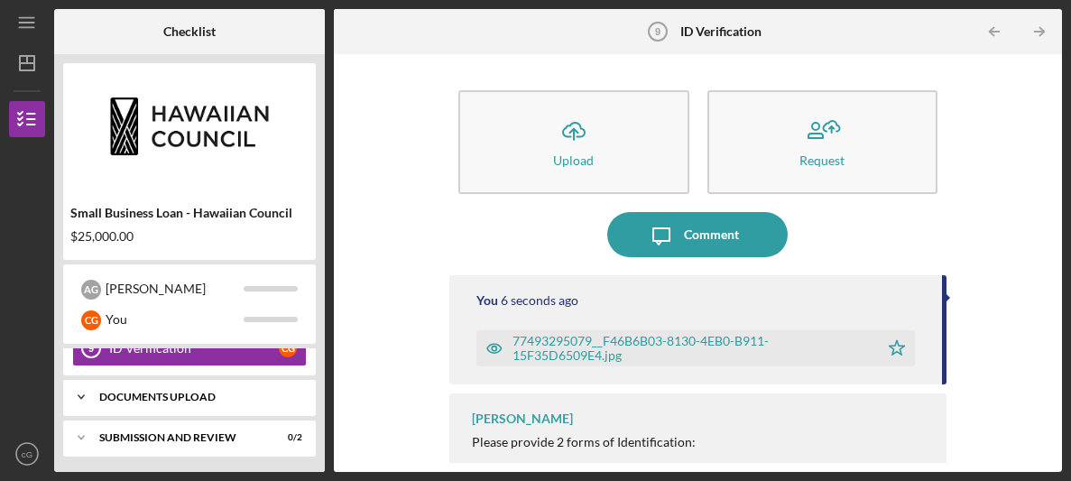
click at [236, 400] on div "Icon/Expander DOCUMENTS UPLOAD 0 / 4" at bounding box center [189, 397] width 253 height 36
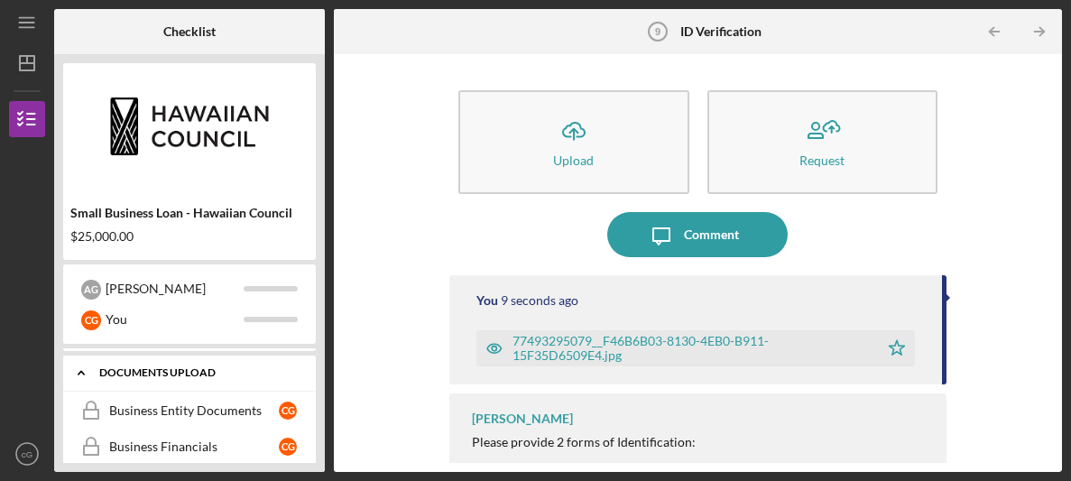
scroll to position [466, 0]
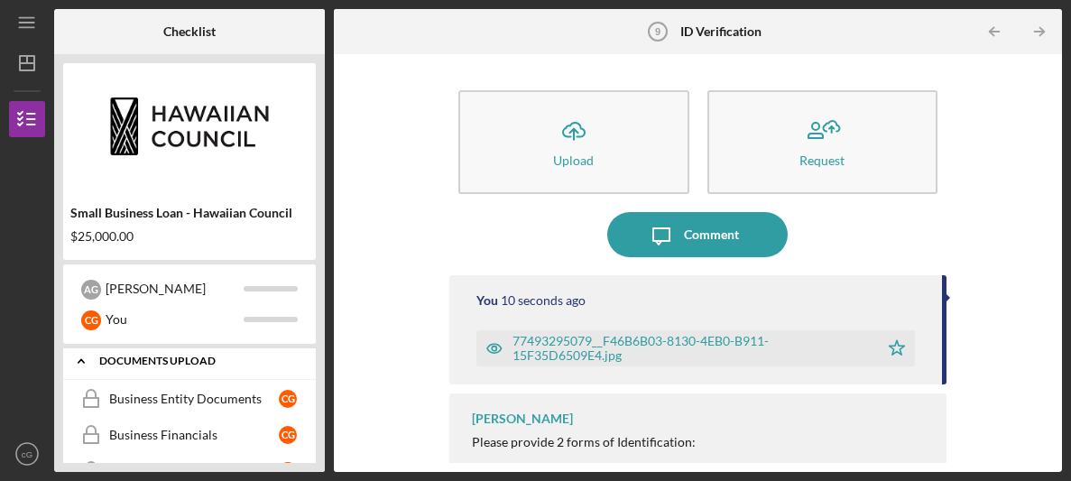
click at [236, 400] on div "Business Entity Documents" at bounding box center [194, 398] width 170 height 14
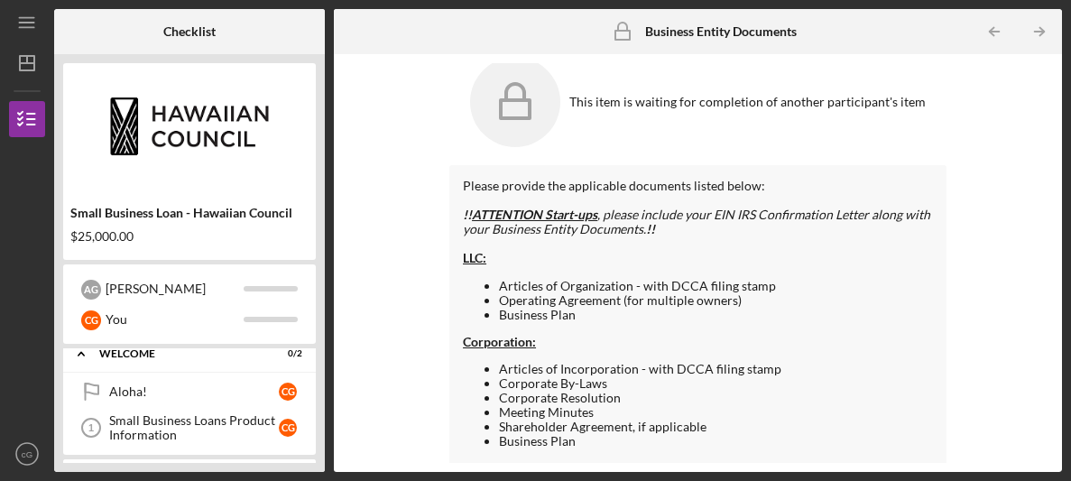
scroll to position [7, 0]
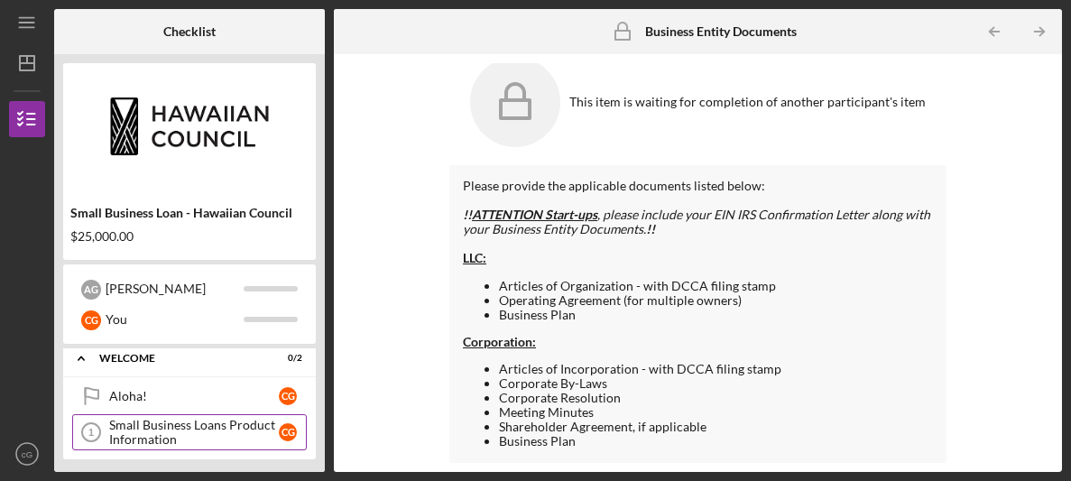
click at [199, 418] on div "Small Business Loans Product Information" at bounding box center [194, 432] width 170 height 29
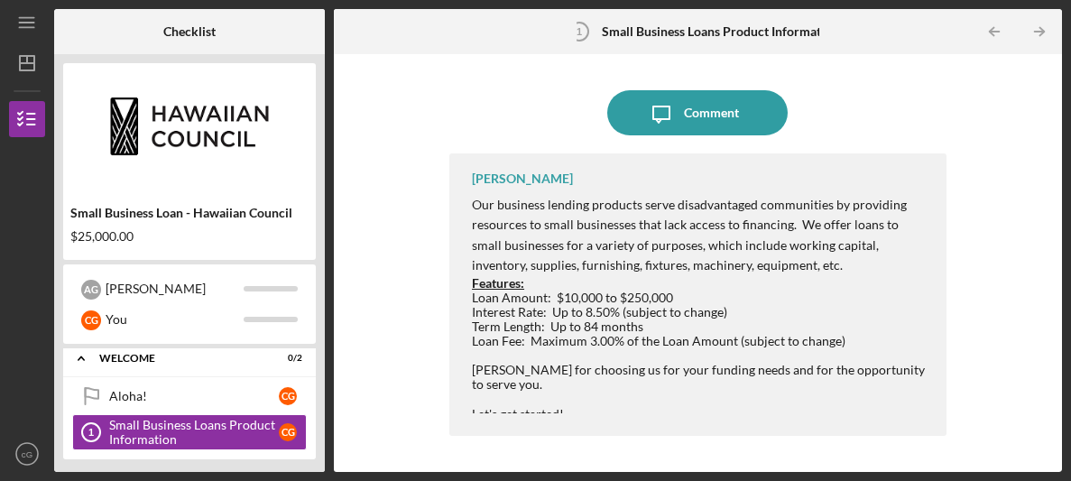
click at [579, 354] on div at bounding box center [700, 355] width 456 height 14
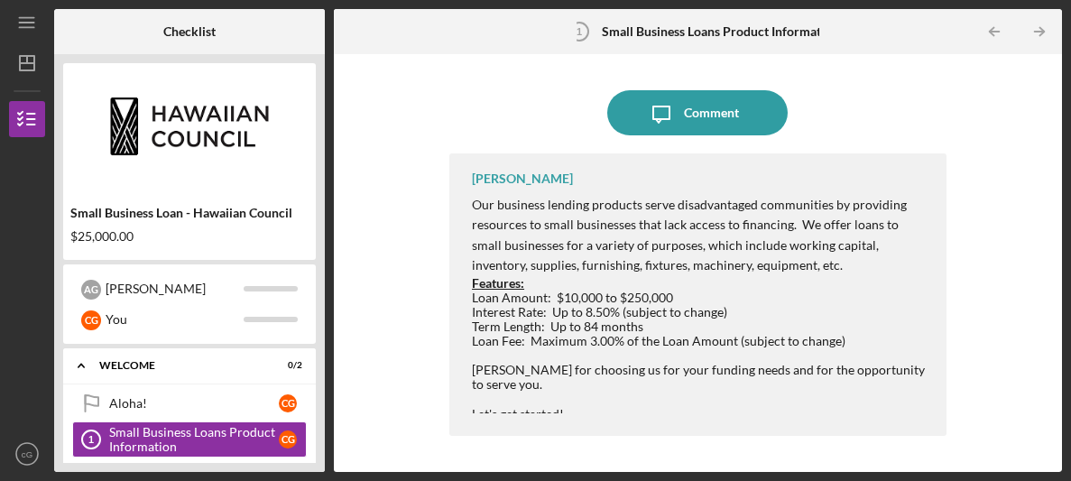
click at [274, 271] on div "[PERSON_NAME]" at bounding box center [189, 303] width 253 height 79
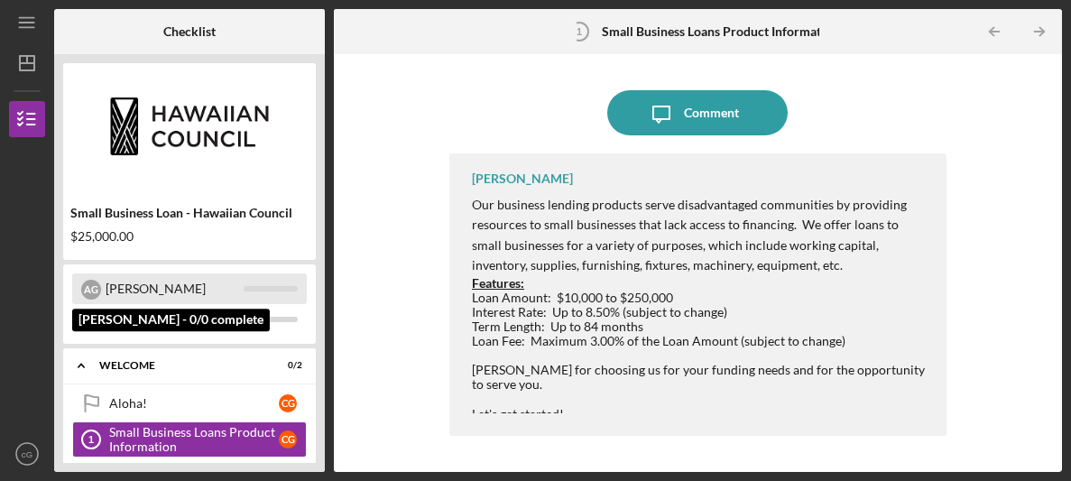
click at [269, 280] on div "[PERSON_NAME]" at bounding box center [189, 288] width 234 height 31
click at [210, 292] on div "[PERSON_NAME]" at bounding box center [175, 288] width 138 height 31
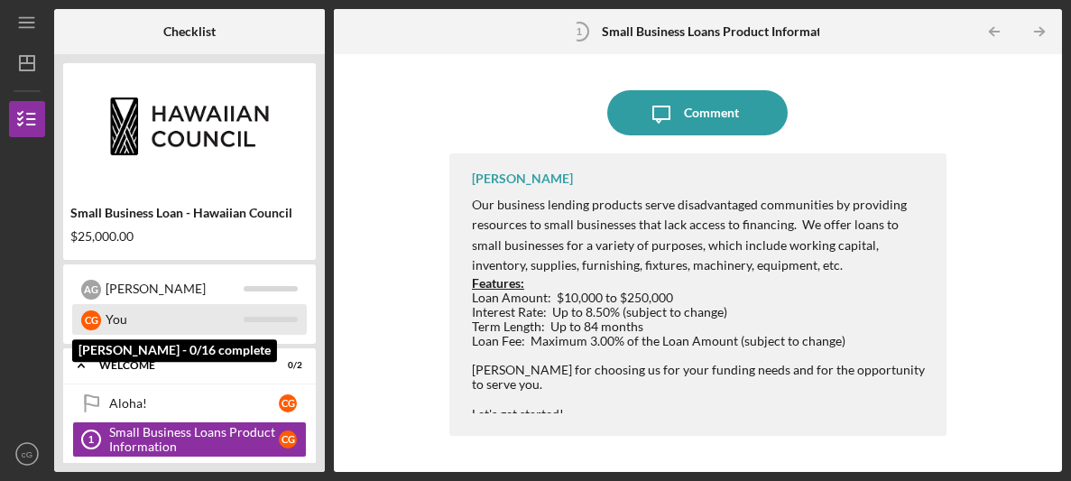
click at [170, 319] on div "You" at bounding box center [175, 319] width 138 height 31
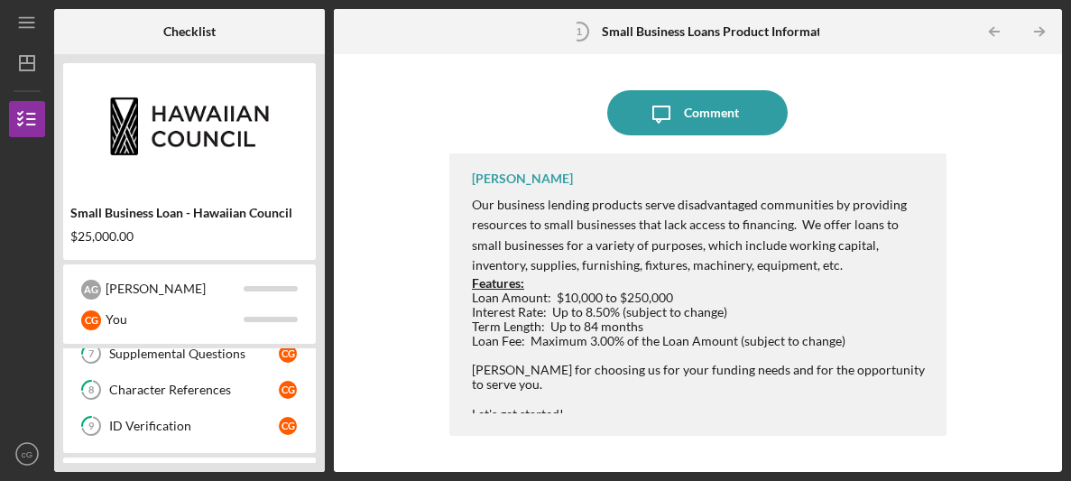
scroll to position [358, 0]
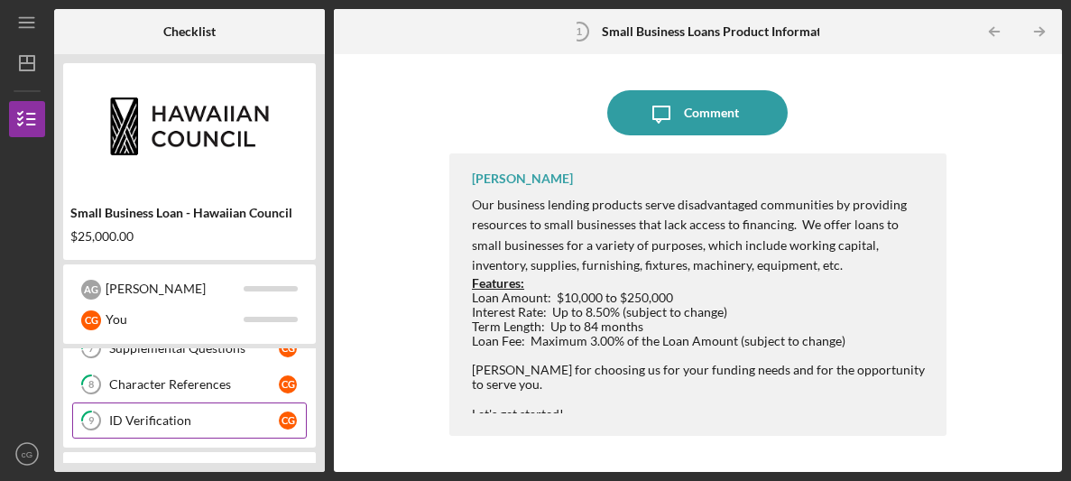
click at [274, 432] on link "9 ID Verification c G" at bounding box center [189, 420] width 234 height 36
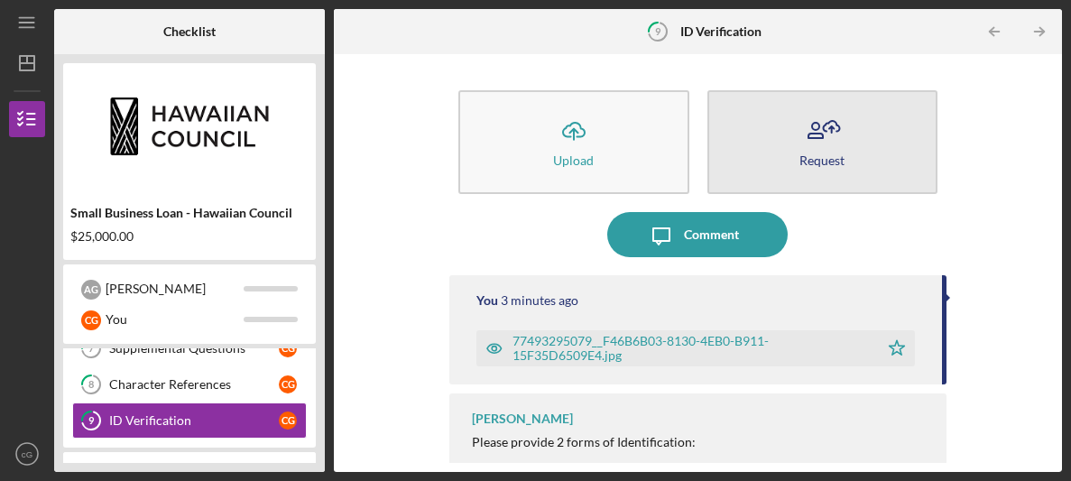
click at [786, 136] on button "Request" at bounding box center [822, 142] width 230 height 104
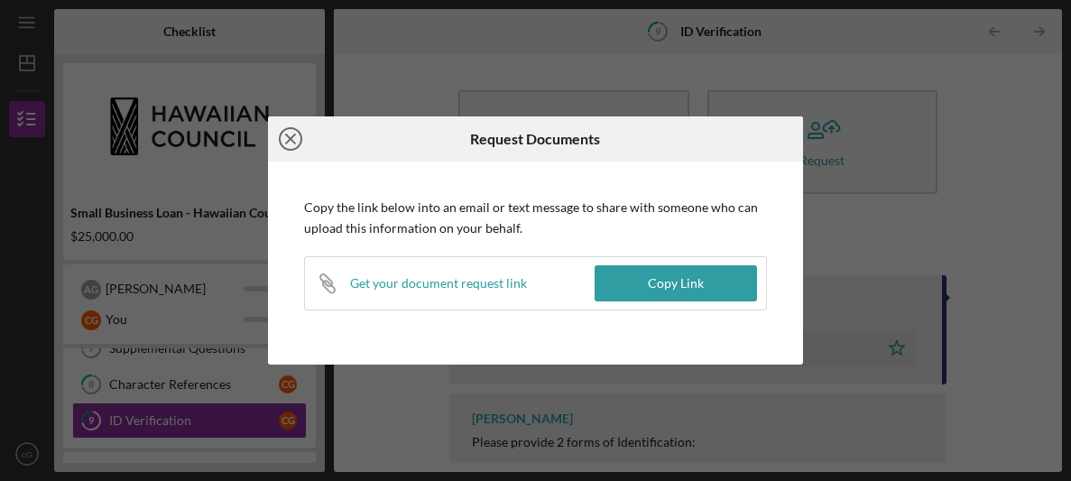
click at [280, 143] on circle at bounding box center [291, 139] width 22 height 22
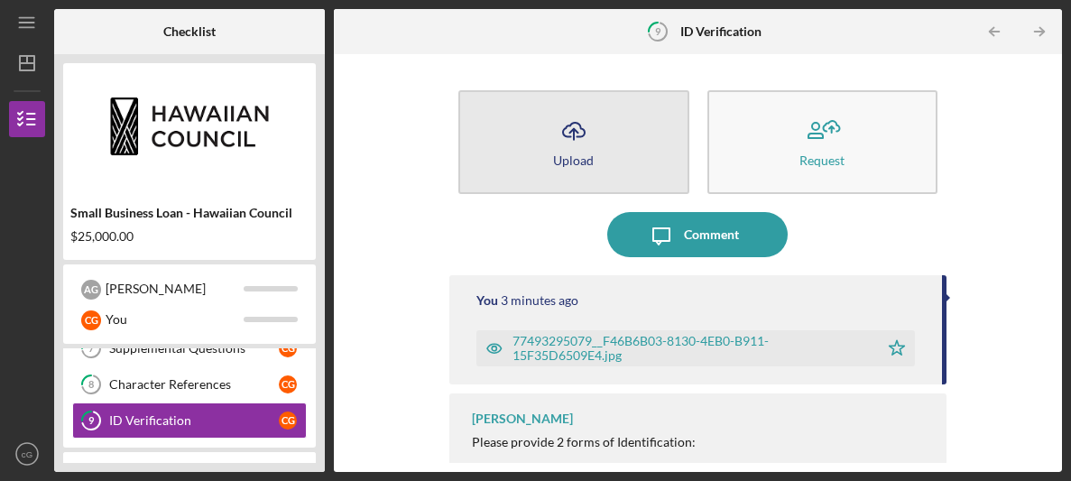
click at [537, 137] on button "Icon/Upload Upload" at bounding box center [573, 142] width 230 height 104
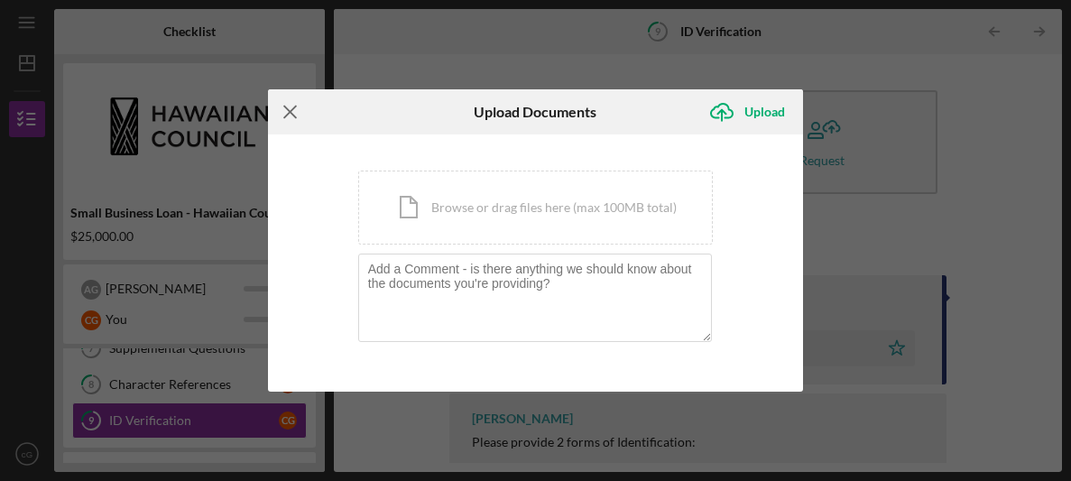
click at [296, 119] on icon "Icon/Menu Close" at bounding box center [290, 111] width 45 height 45
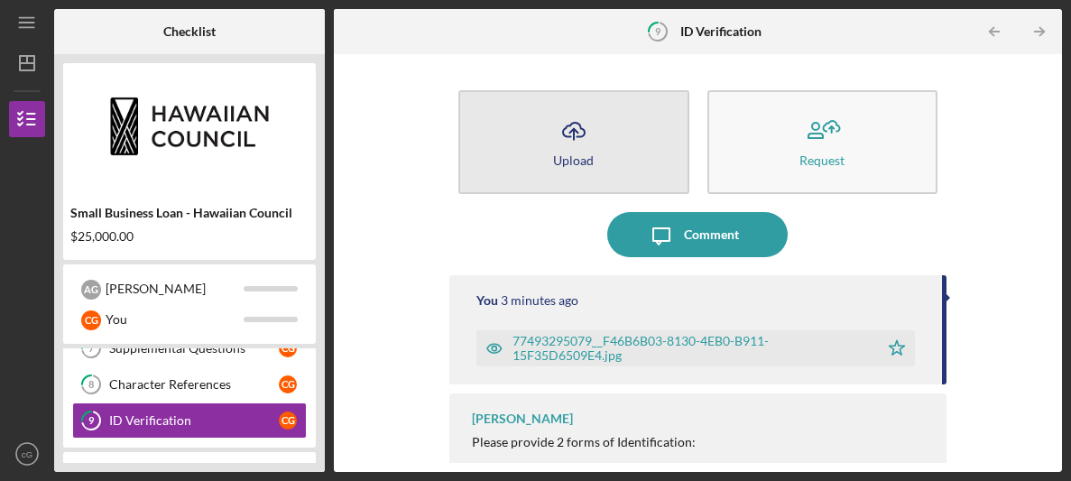
click at [544, 165] on button "Icon/Upload Upload" at bounding box center [573, 142] width 230 height 104
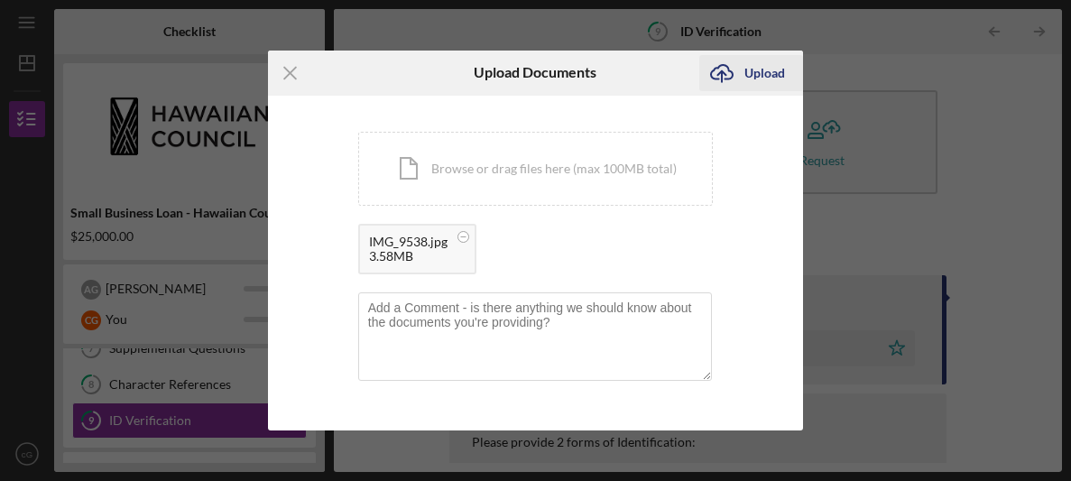
click at [758, 79] on div "Upload" at bounding box center [764, 73] width 41 height 36
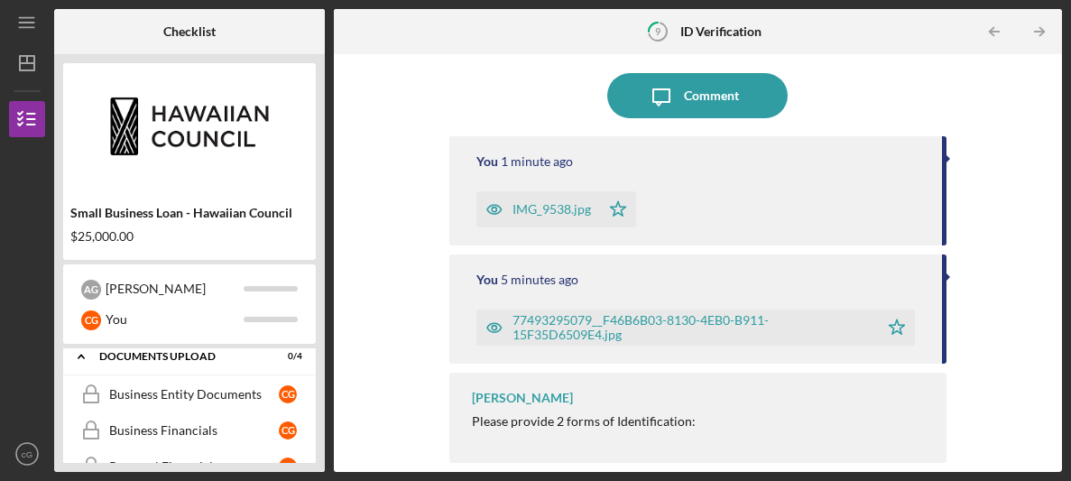
scroll to position [472, 0]
click at [116, 391] on div "Business Entity Documents" at bounding box center [194, 393] width 170 height 14
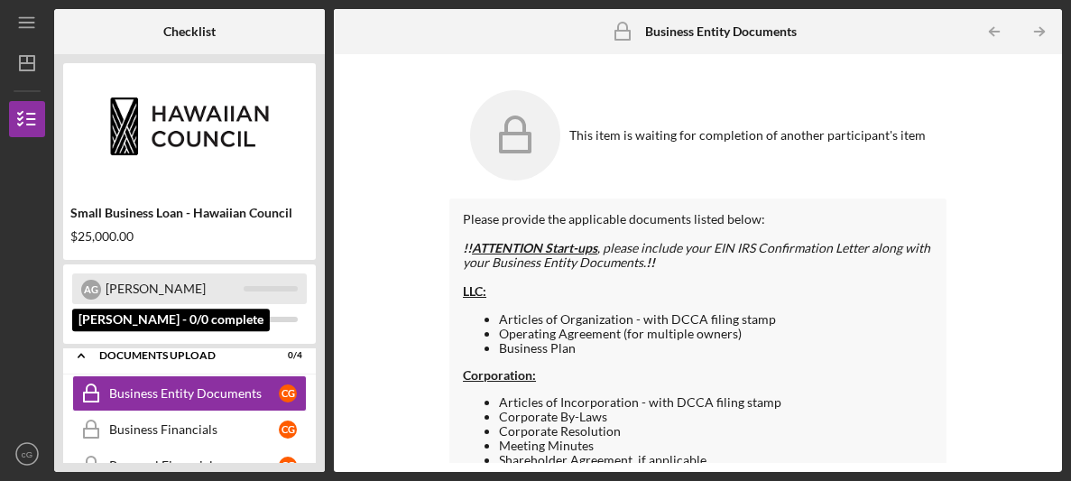
click at [280, 278] on div "[PERSON_NAME]" at bounding box center [189, 288] width 234 height 31
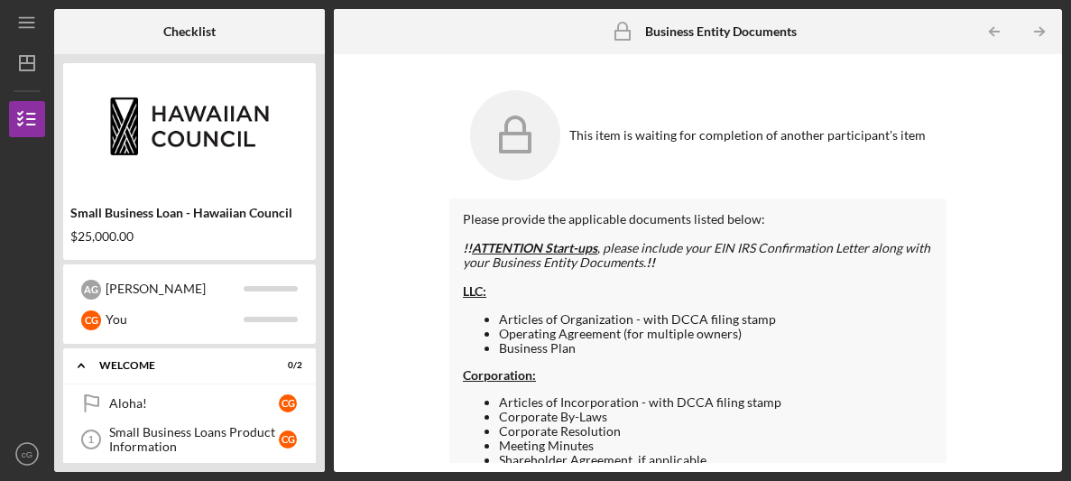
click at [151, 418] on link "Aloha! Aloha! c G" at bounding box center [189, 403] width 234 height 36
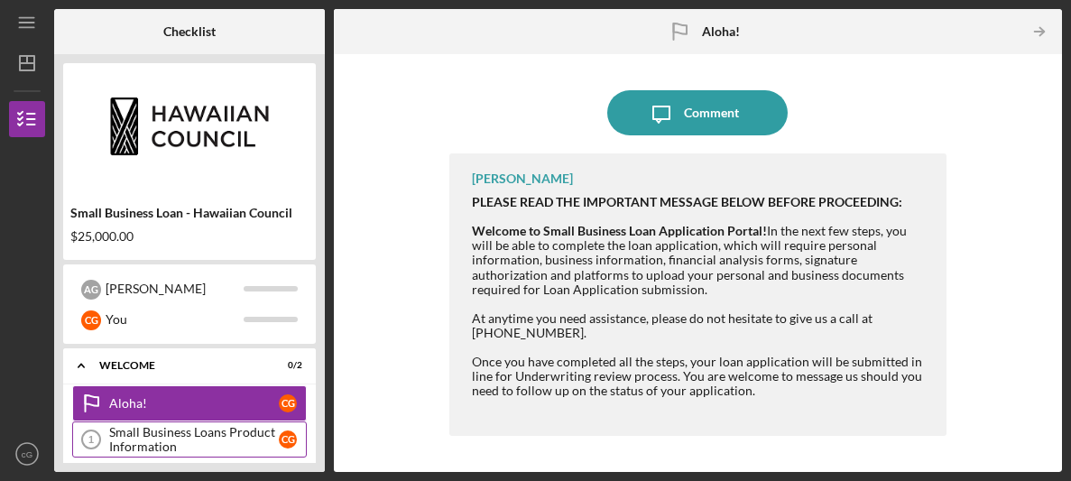
click at [147, 431] on div "Small Business Loans Product Information" at bounding box center [194, 439] width 170 height 29
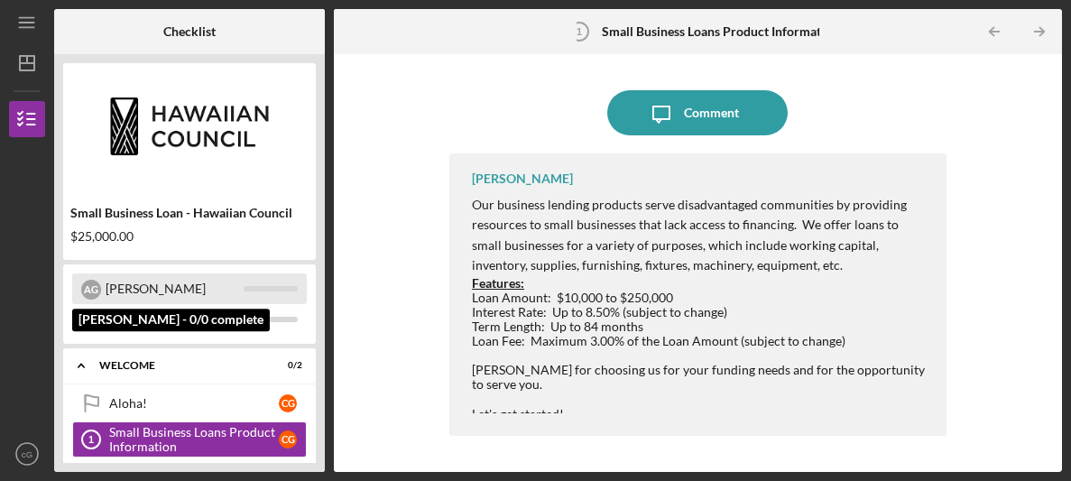
click at [131, 280] on div "[PERSON_NAME]" at bounding box center [175, 288] width 138 height 31
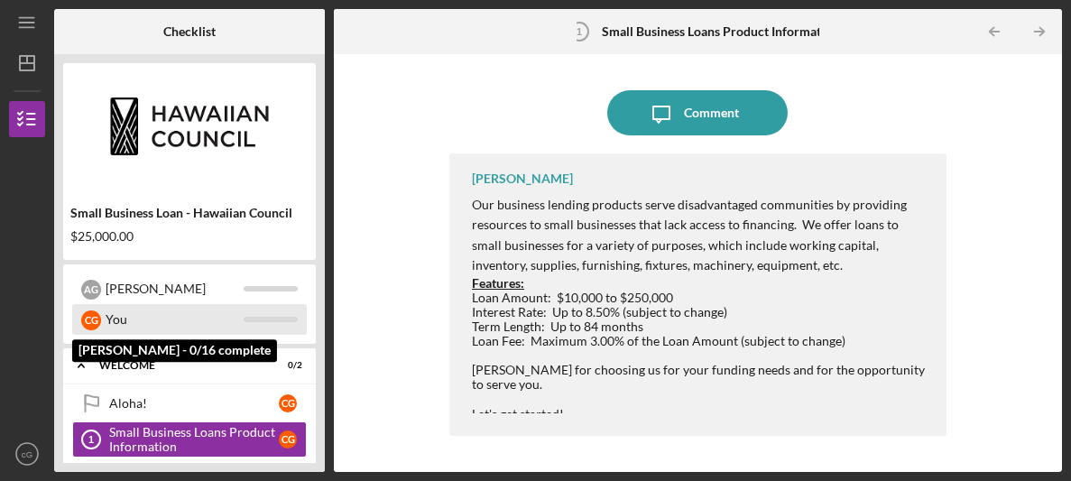
click at [131, 315] on div "You" at bounding box center [175, 319] width 138 height 31
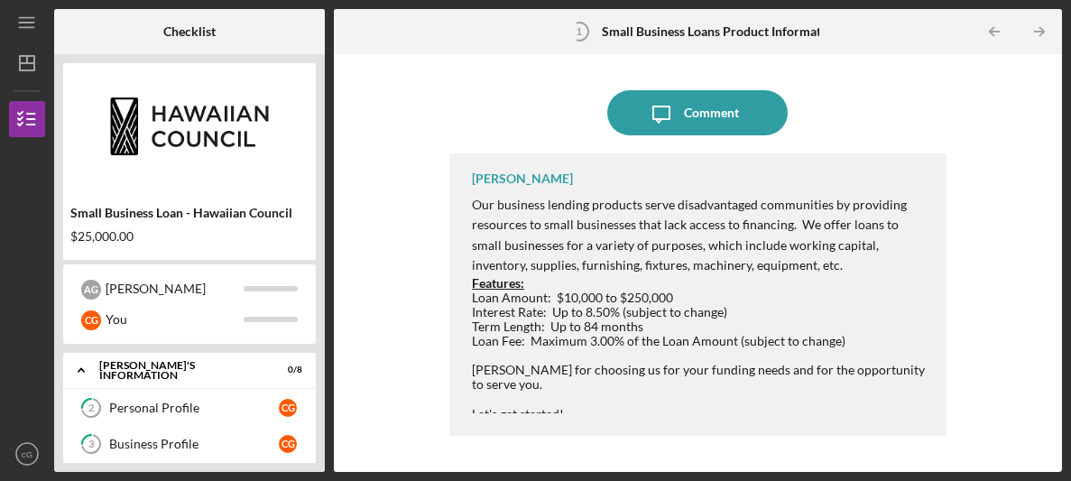
scroll to position [115, 0]
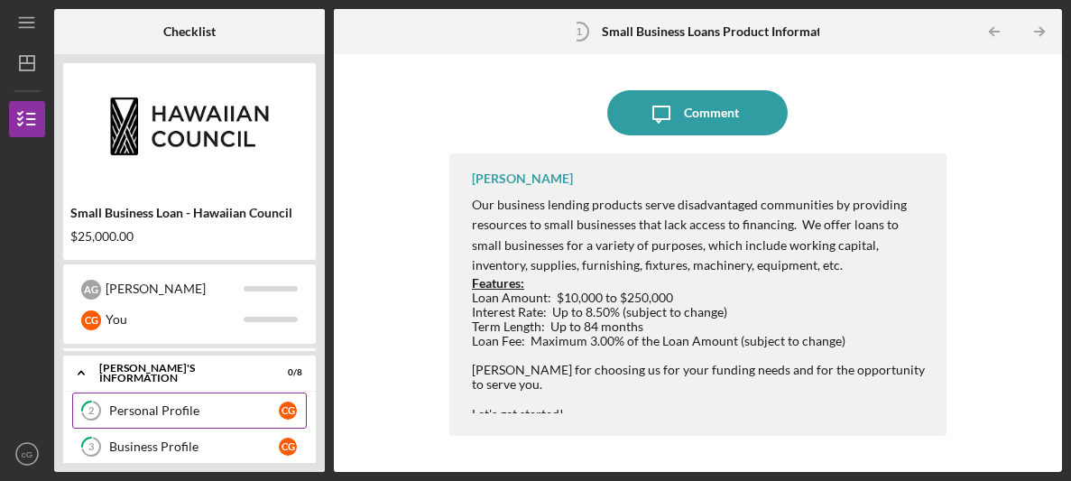
click at [155, 403] on div "Personal Profile" at bounding box center [194, 410] width 170 height 14
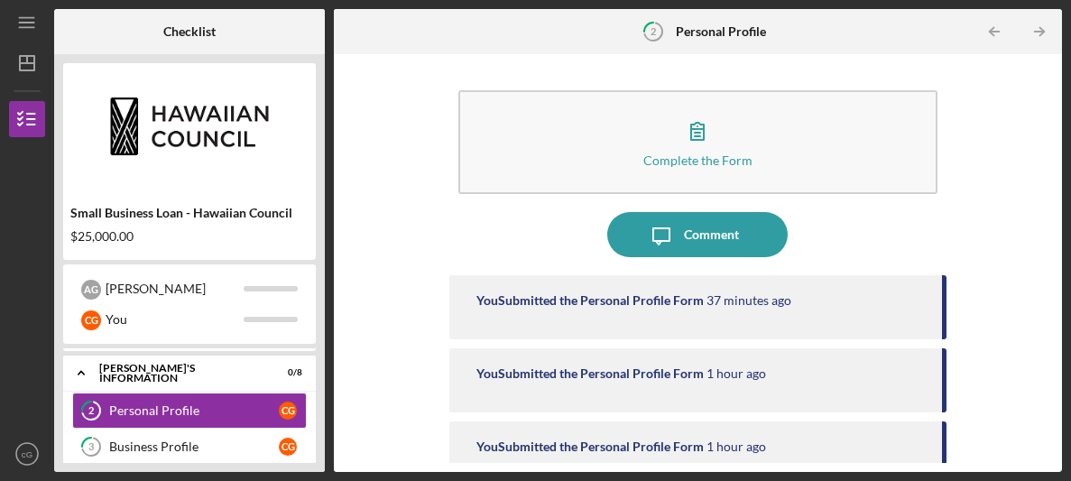
scroll to position [5, 0]
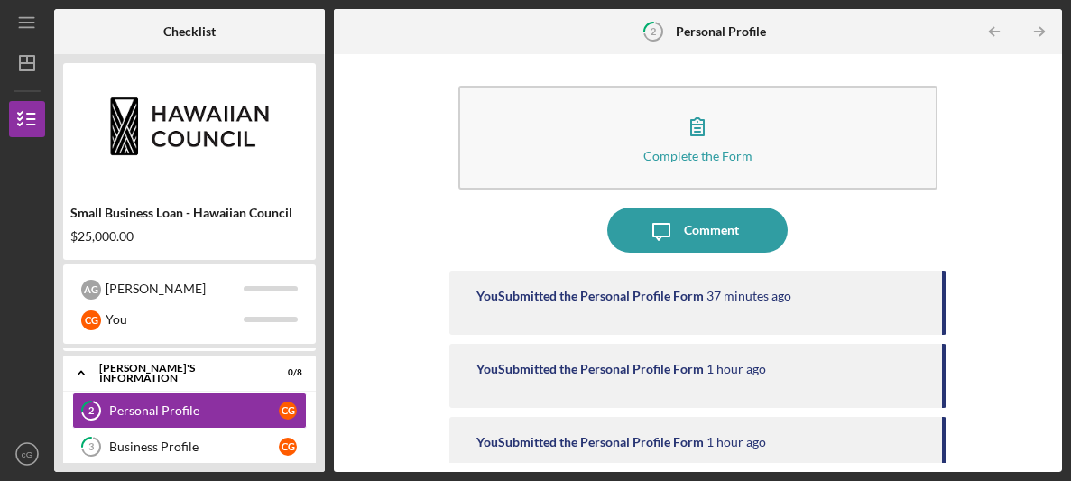
click at [568, 161] on button "Complete the Form Form" at bounding box center [697, 138] width 479 height 104
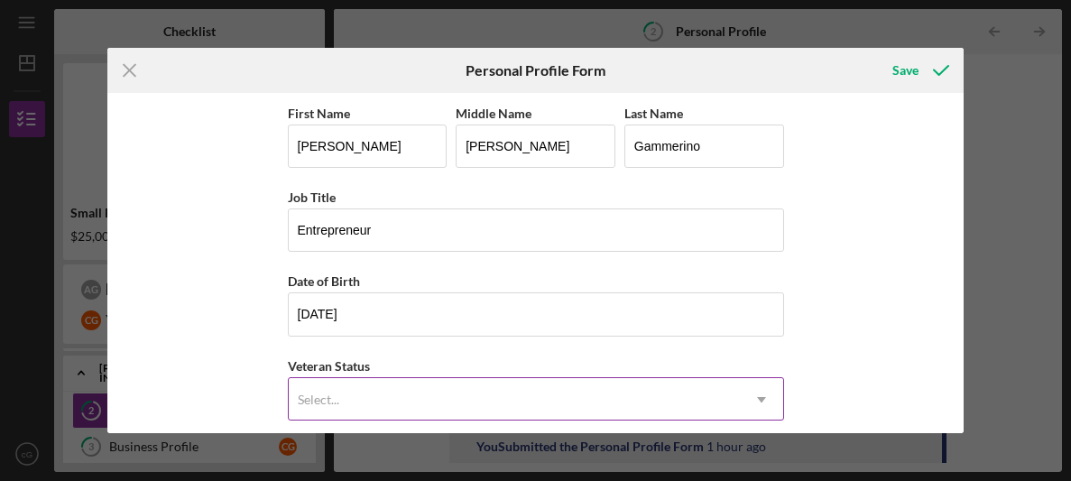
click at [333, 381] on div "Select..." at bounding box center [514, 399] width 451 height 41
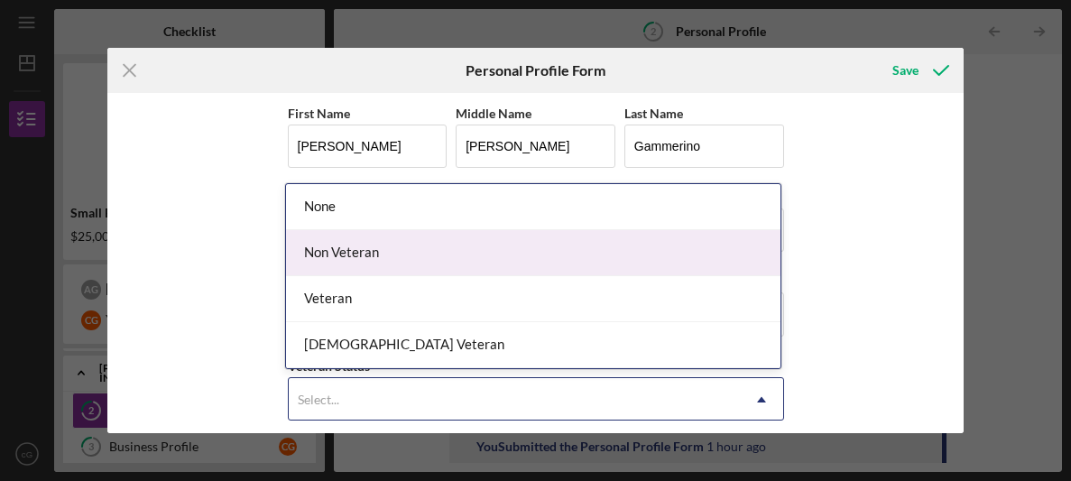
click at [376, 245] on div "Non Veteran" at bounding box center [533, 253] width 494 height 46
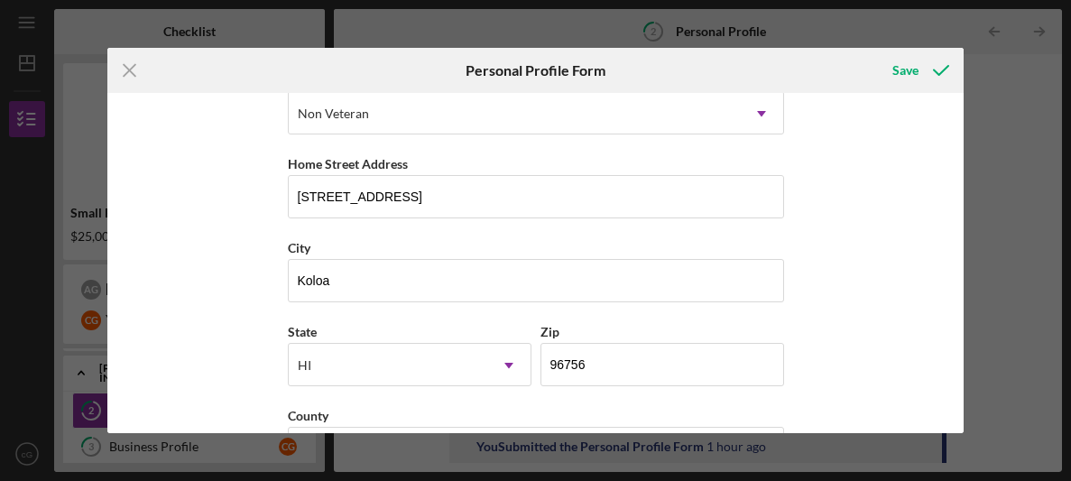
scroll to position [347, 0]
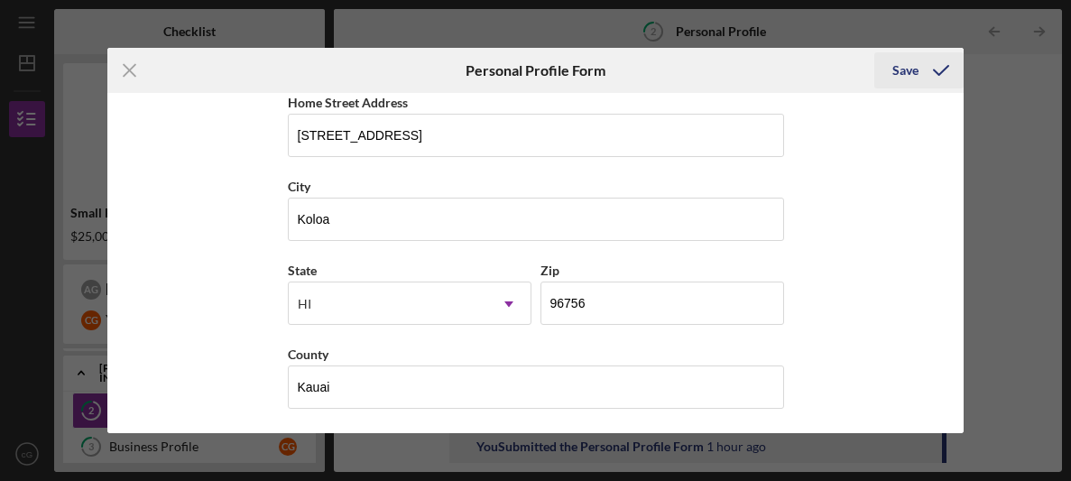
click at [914, 82] on div "Save" at bounding box center [905, 70] width 26 height 36
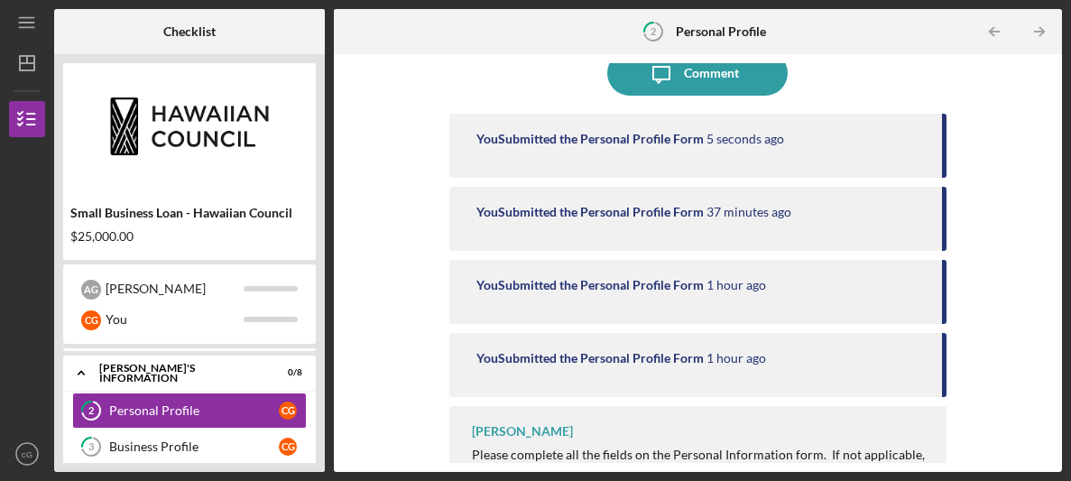
scroll to position [195, 0]
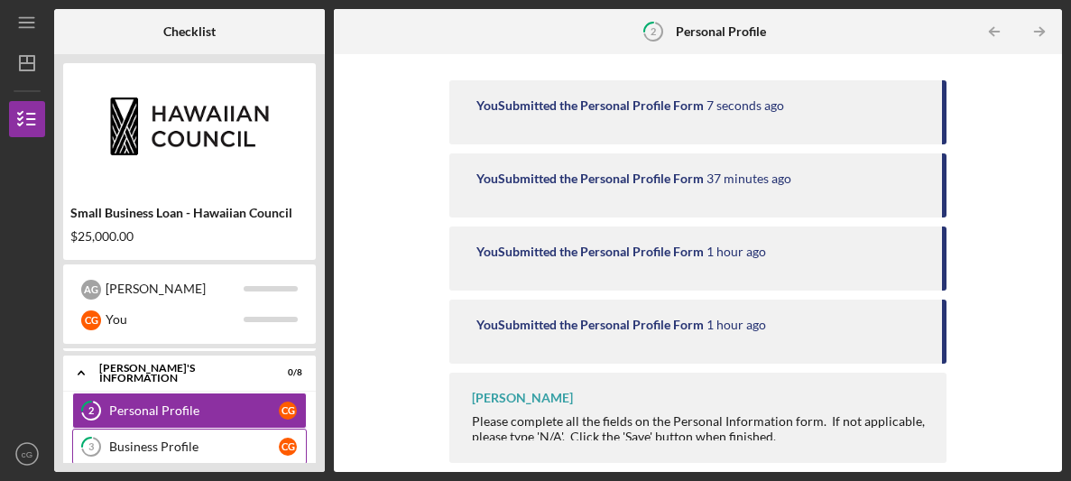
click at [230, 447] on div "Business Profile" at bounding box center [194, 446] width 170 height 14
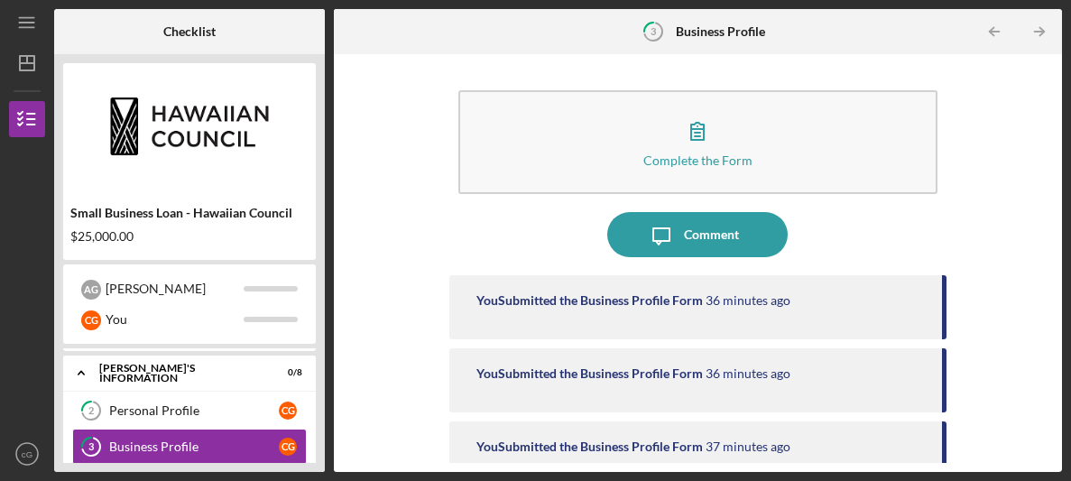
scroll to position [5, 0]
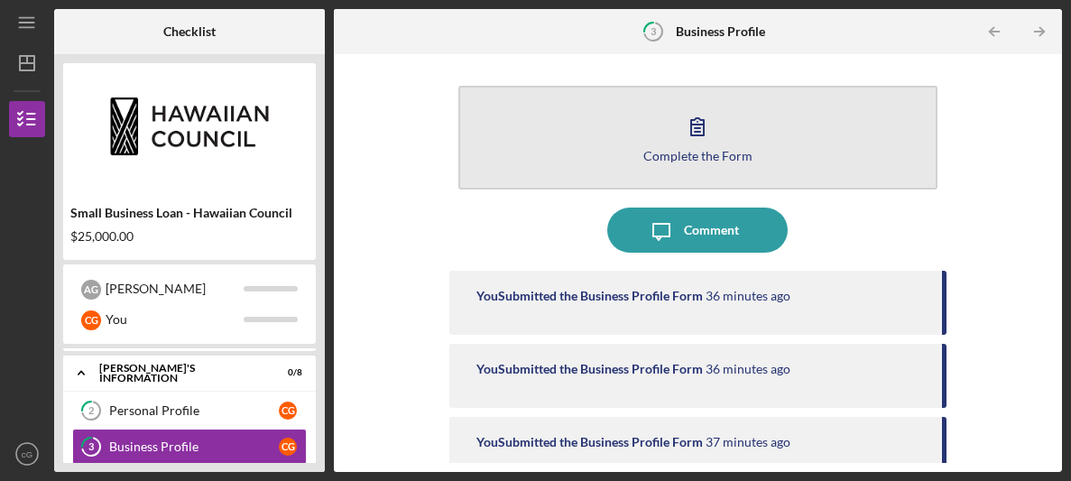
click at [591, 126] on button "Complete the Form Form" at bounding box center [697, 138] width 479 height 104
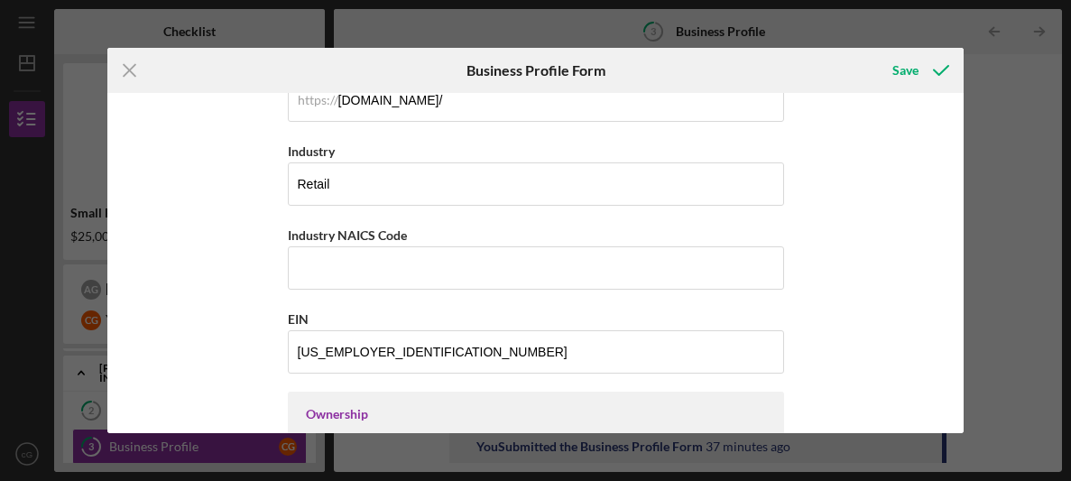
scroll to position [537, 0]
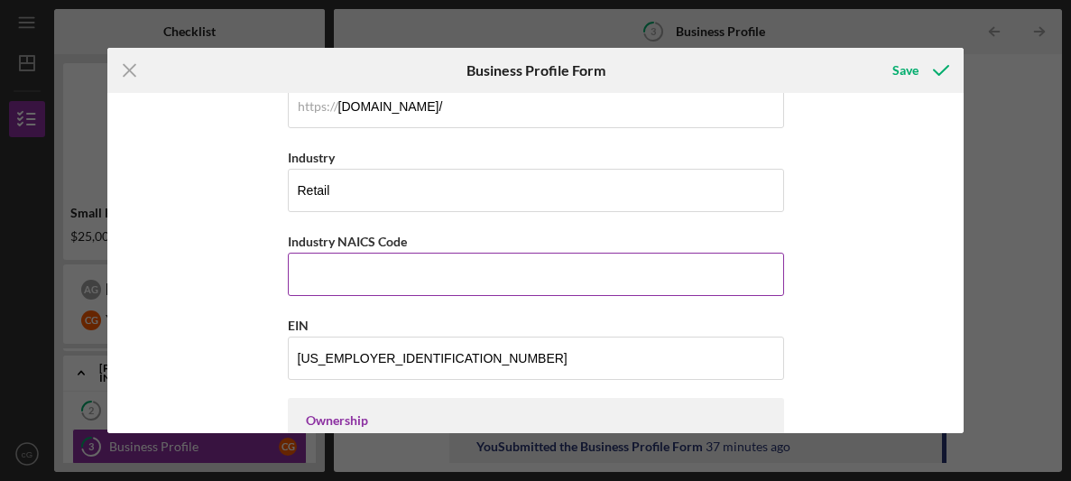
click at [408, 253] on input "Industry NAICS Code" at bounding box center [536, 274] width 496 height 43
click at [340, 262] on input "Industry NAICS Code" at bounding box center [536, 274] width 496 height 43
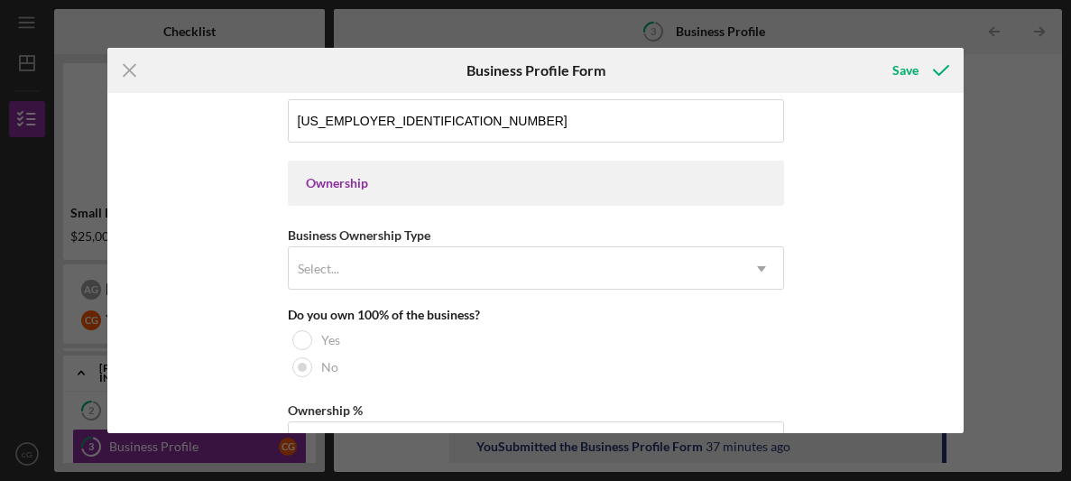
scroll to position [772, 0]
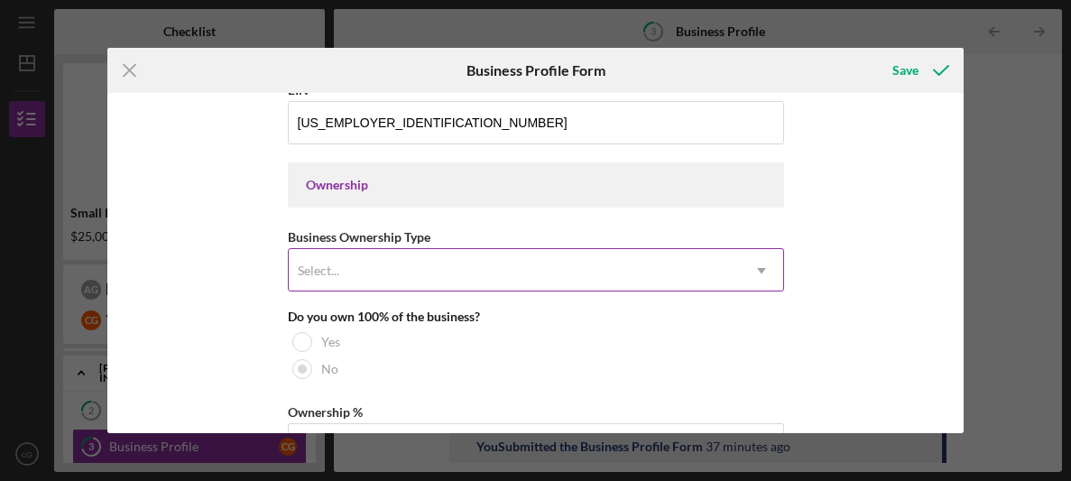
click at [320, 273] on div "Select..." at bounding box center [318, 270] width 41 height 14
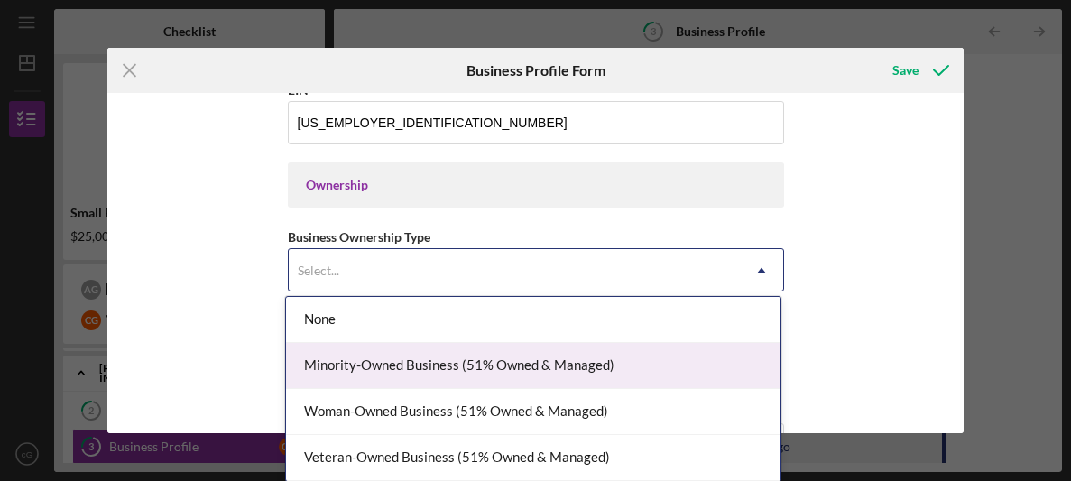
click at [330, 354] on div "Minority-Owned Business (51% Owned & Managed)" at bounding box center [533, 366] width 494 height 46
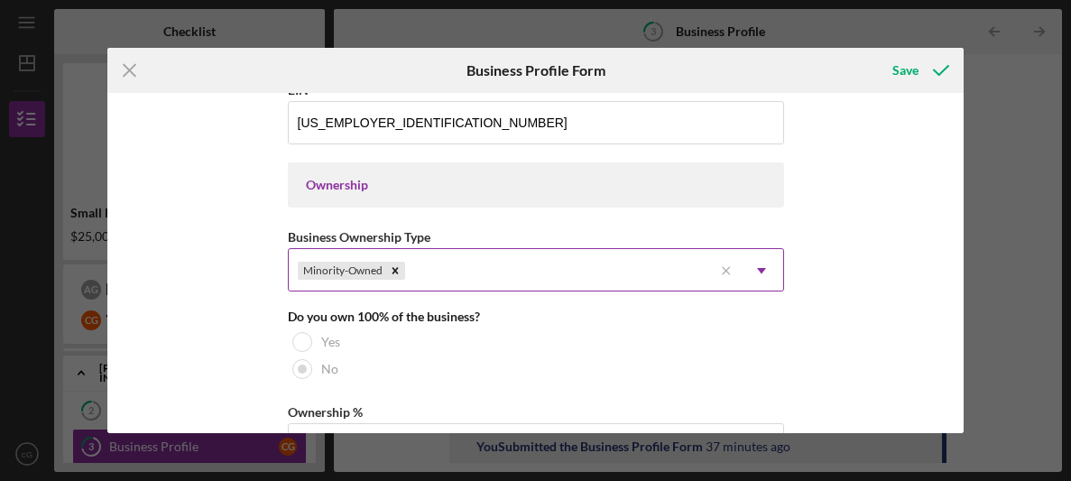
click at [455, 280] on div "Minority-Owned" at bounding box center [501, 270] width 424 height 41
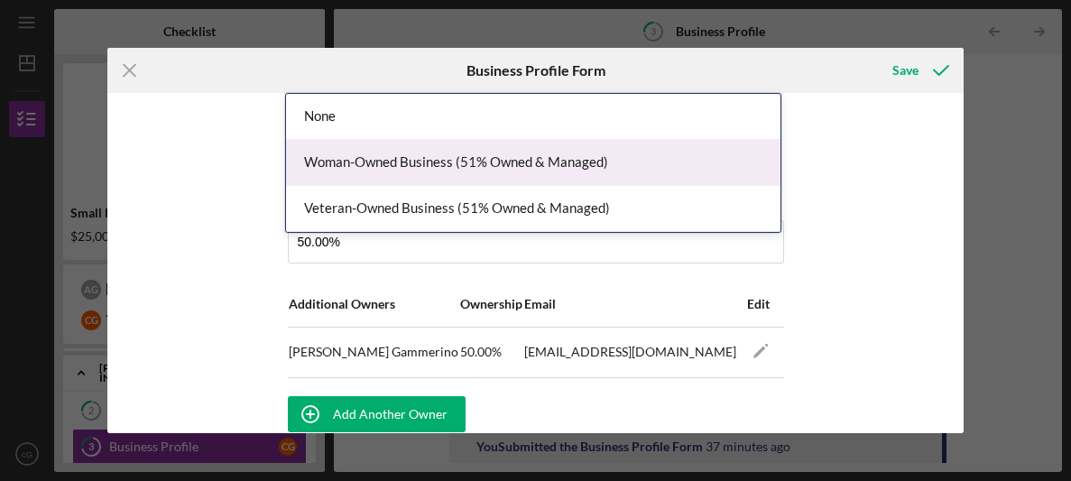
scroll to position [974, 0]
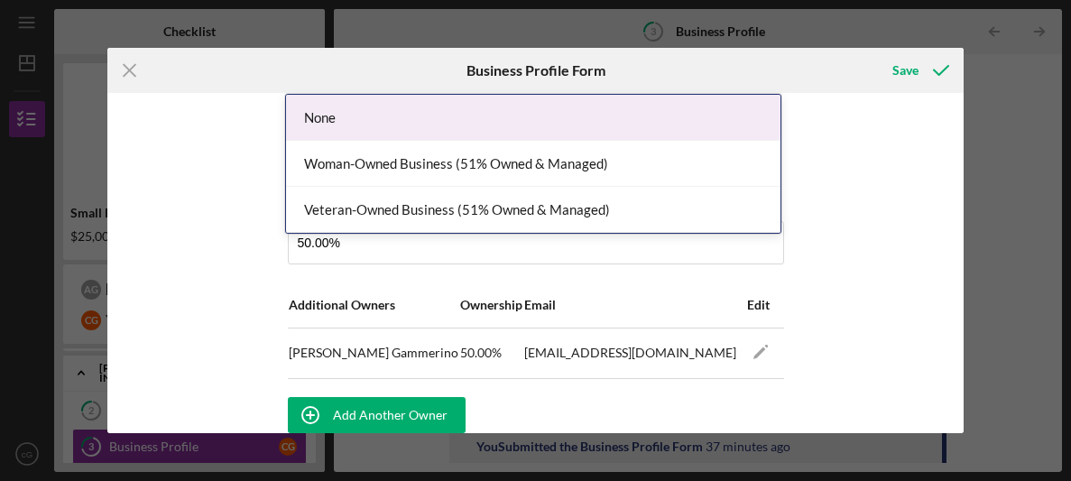
click at [531, 122] on div "None" at bounding box center [533, 118] width 494 height 46
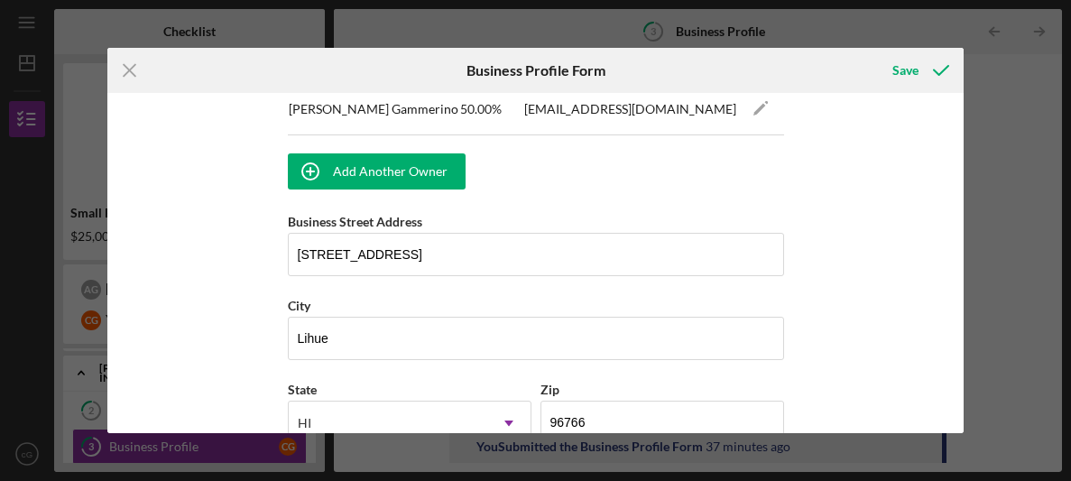
scroll to position [1728, 0]
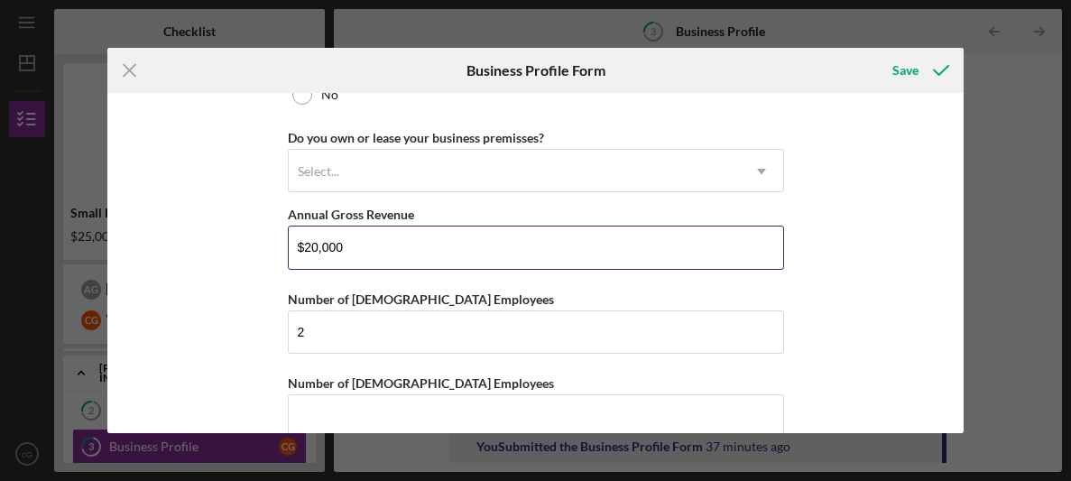
click at [535, 250] on input "$20,000" at bounding box center [536, 246] width 496 height 43
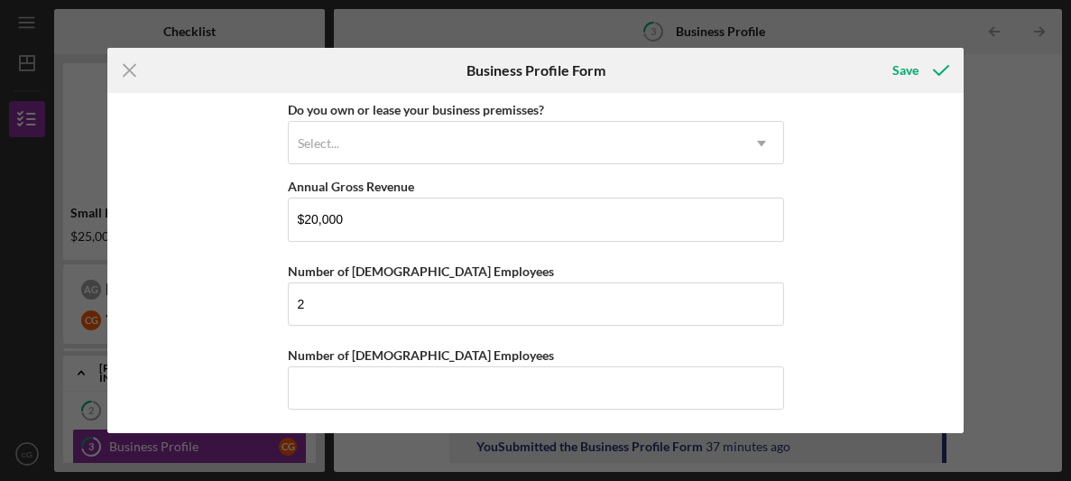
click at [410, 446] on div "Icon/Menu Close Business Profile Form Save Business Name Anuenue Baby and Me co…" at bounding box center [535, 240] width 1071 height 481
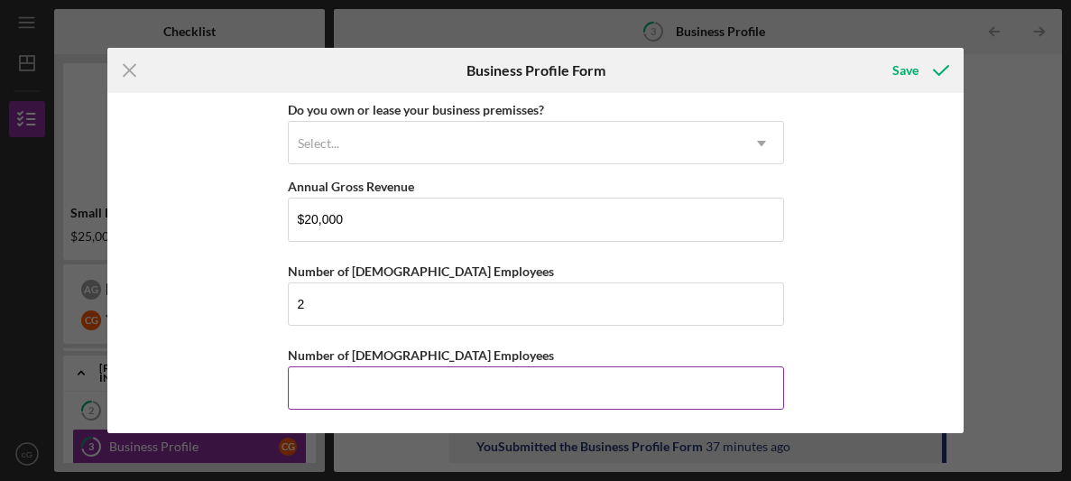
click at [380, 393] on input "Number of [DEMOGRAPHIC_DATA] Employees" at bounding box center [536, 387] width 496 height 43
type input "0"
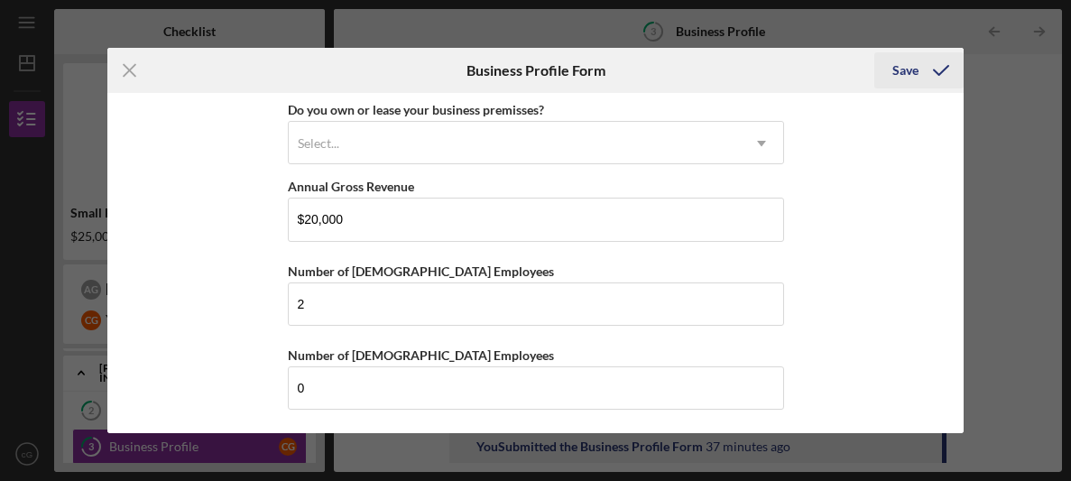
click at [921, 53] on icon "submit" at bounding box center [940, 70] width 45 height 45
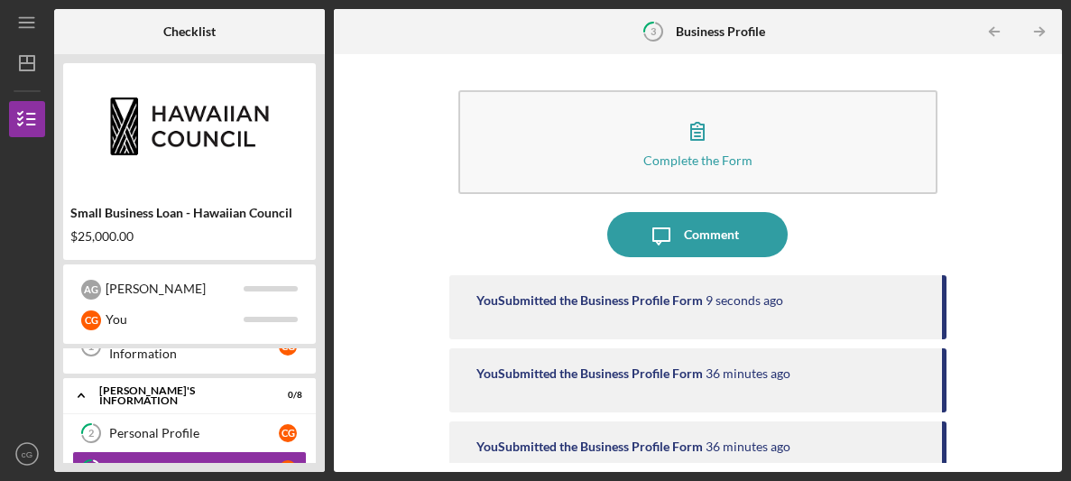
scroll to position [96, 0]
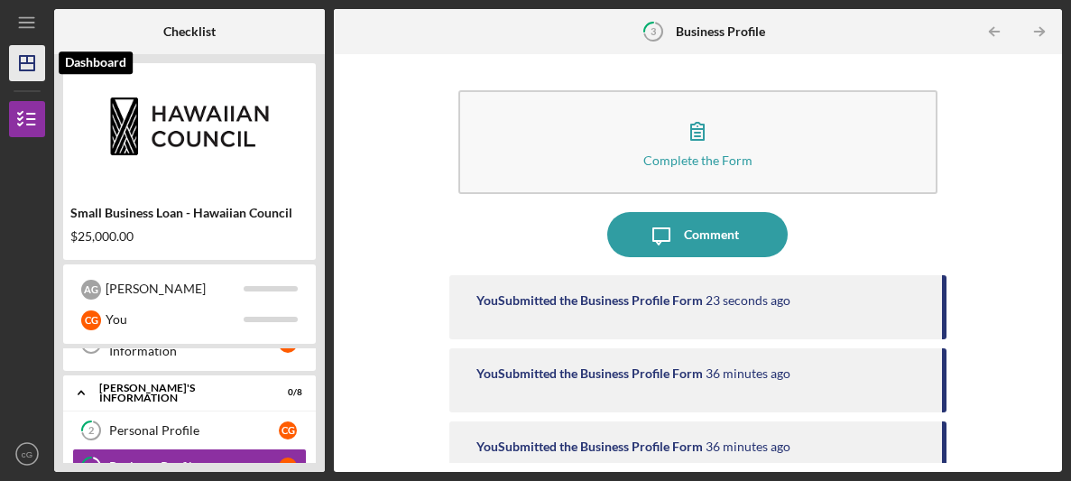
click at [32, 60] on icon "Icon/Dashboard" at bounding box center [27, 63] width 45 height 45
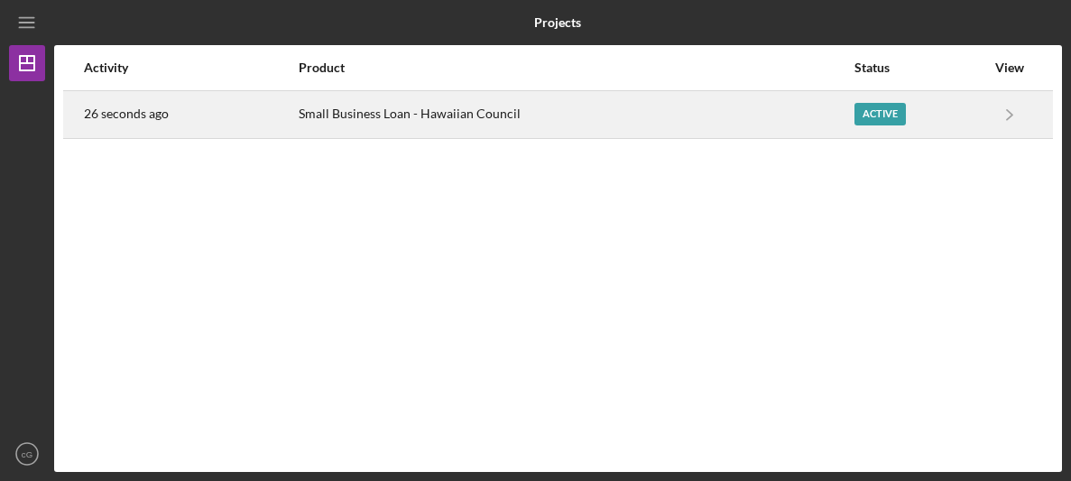
click at [359, 124] on div "Small Business Loan - Hawaiian Council" at bounding box center [576, 114] width 554 height 45
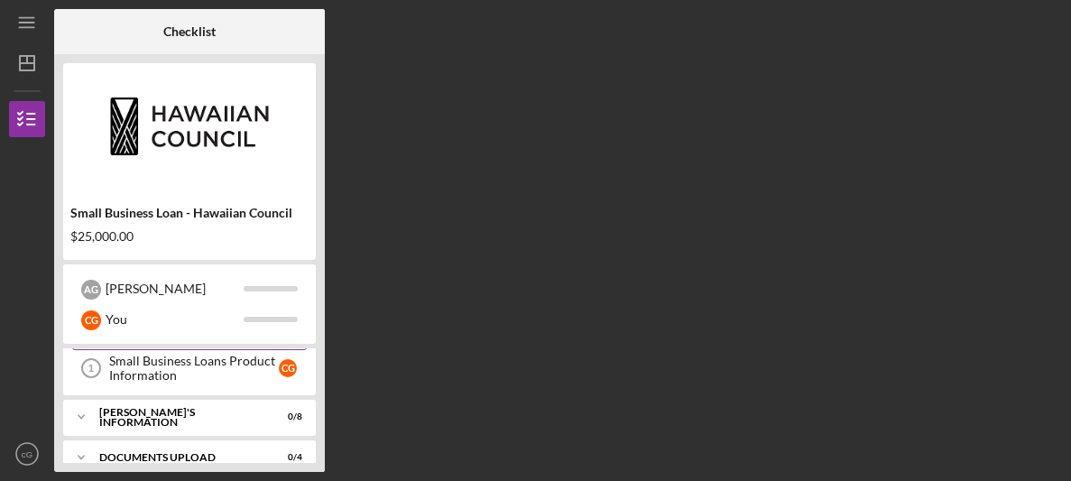
scroll to position [69, 0]
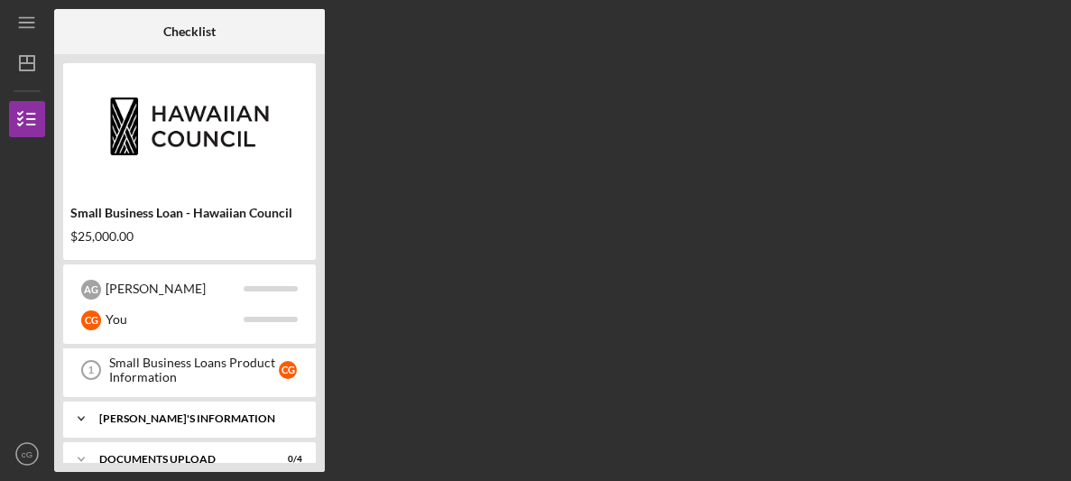
click at [158, 420] on div "[PERSON_NAME]'S INFORMATION" at bounding box center [196, 418] width 194 height 11
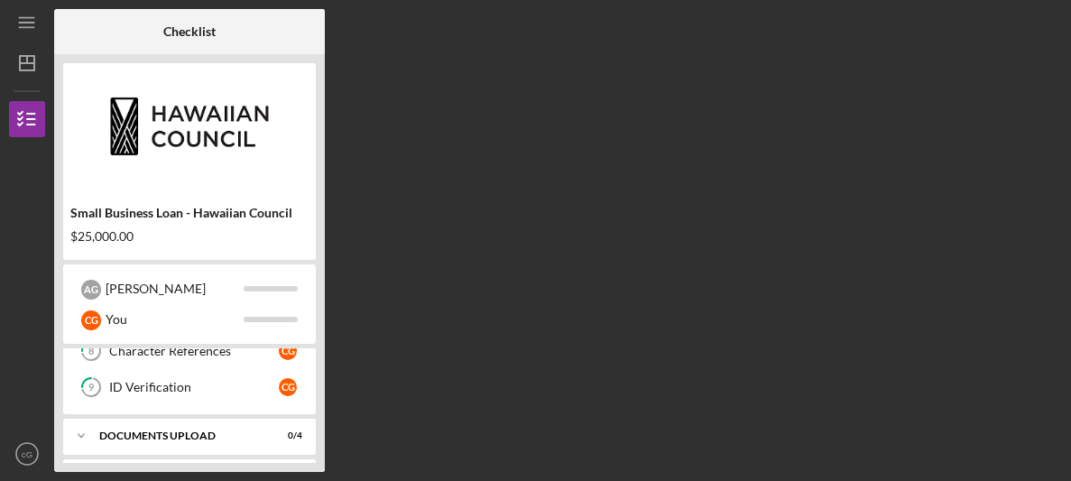
scroll to position [430, 0]
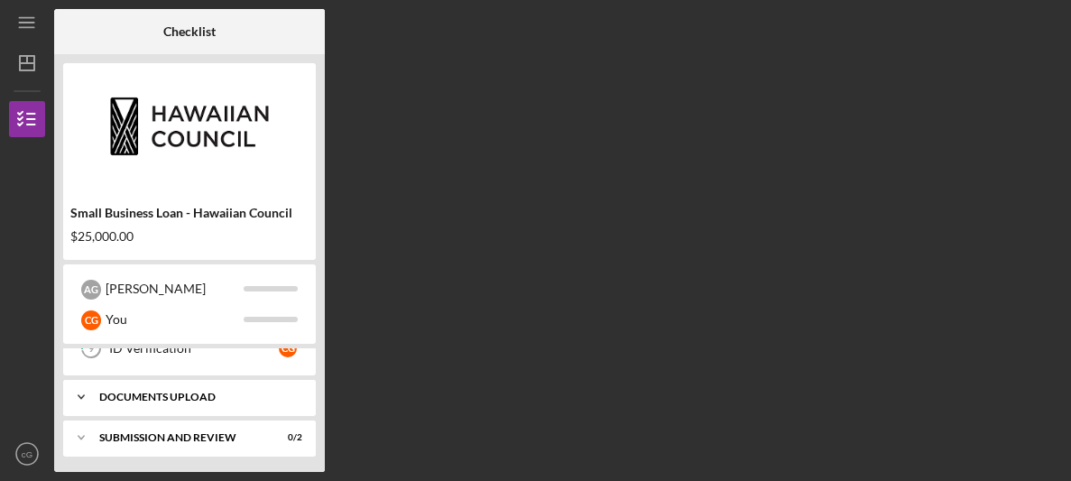
click at [152, 404] on div "Icon/Expander DOCUMENTS UPLOAD 0 / 4" at bounding box center [189, 397] width 253 height 36
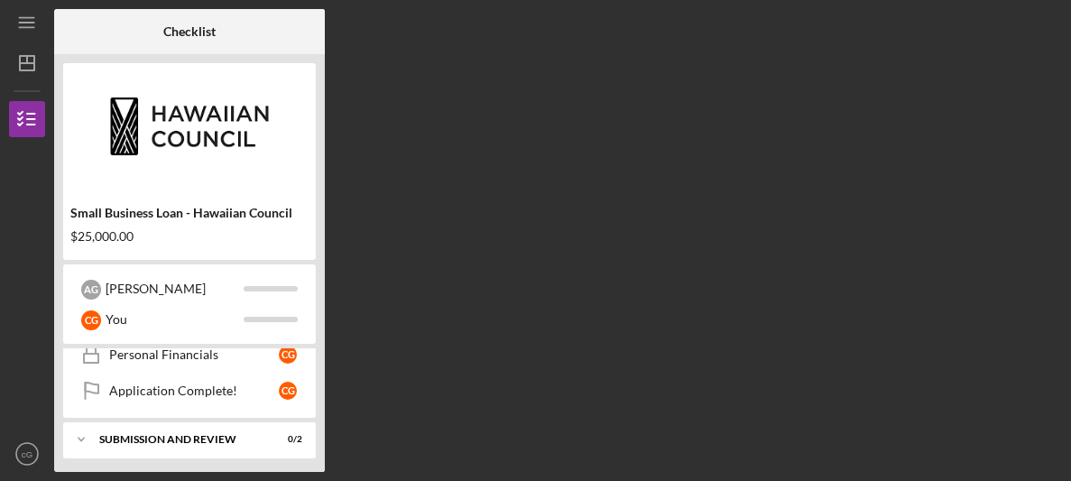
scroll to position [583, 0]
click at [144, 434] on div "SUBMISSION AND REVIEW" at bounding box center [196, 439] width 194 height 11
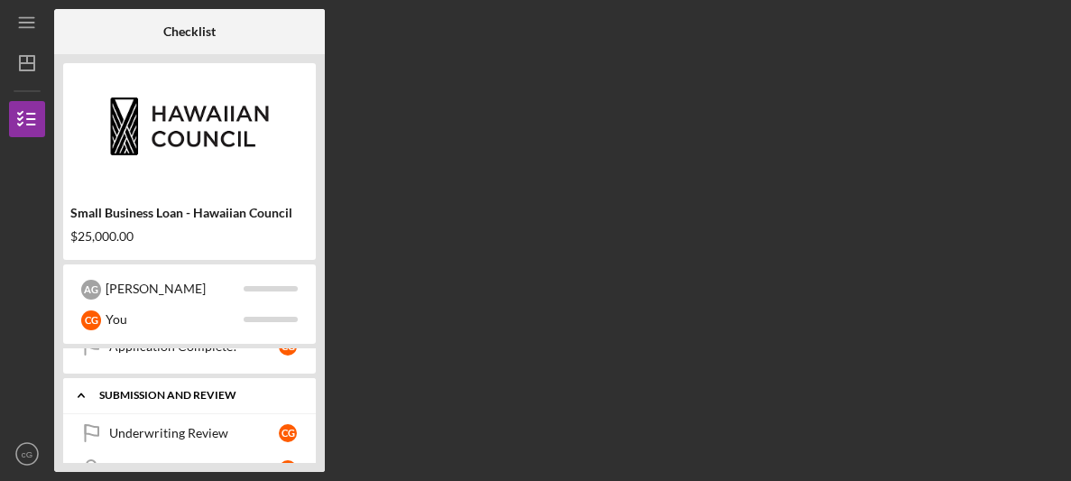
scroll to position [629, 0]
click at [144, 433] on div "Underwriting Review" at bounding box center [194, 431] width 170 height 14
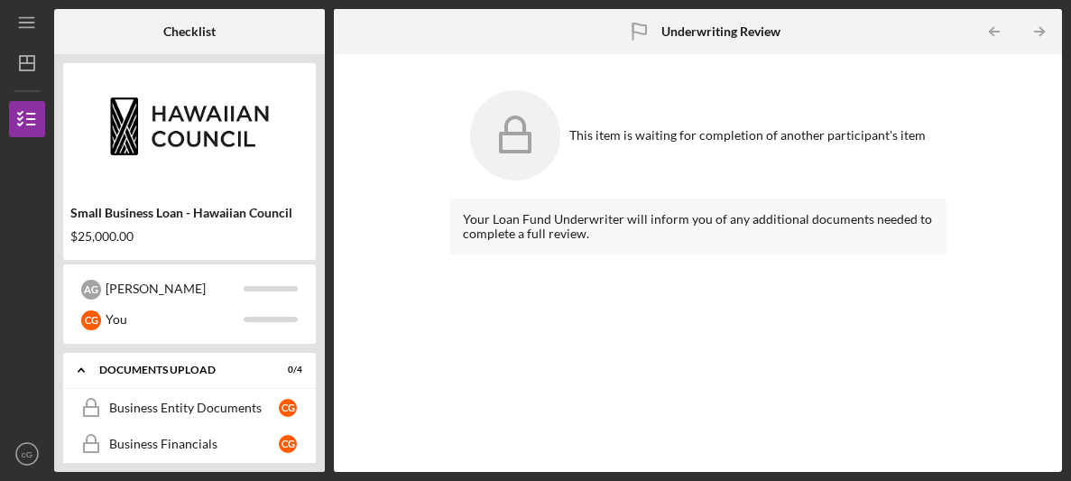
scroll to position [455, 0]
click at [133, 403] on div "Business Entity Documents" at bounding box center [194, 410] width 170 height 14
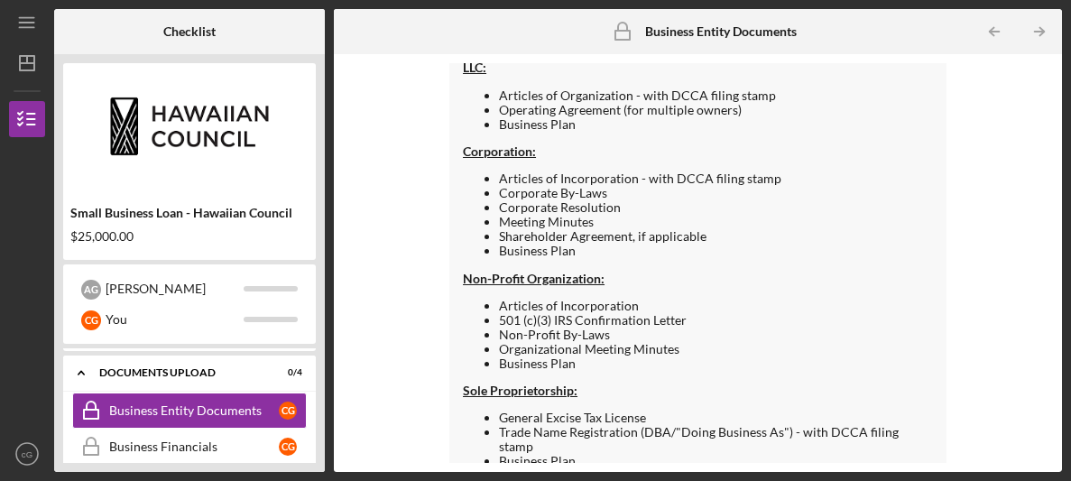
scroll to position [241, 0]
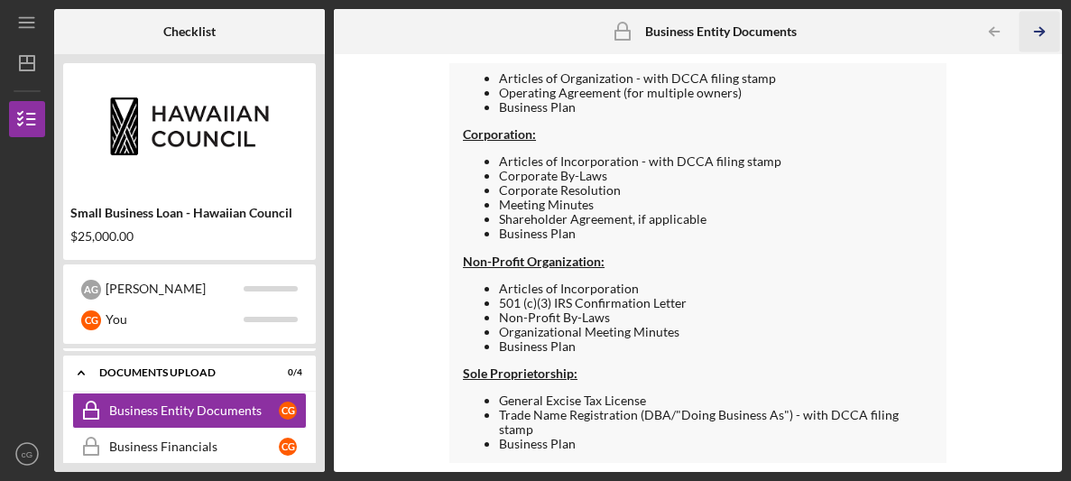
click at [1038, 29] on icon "Icon/Table Pagination Arrow" at bounding box center [1039, 32] width 41 height 41
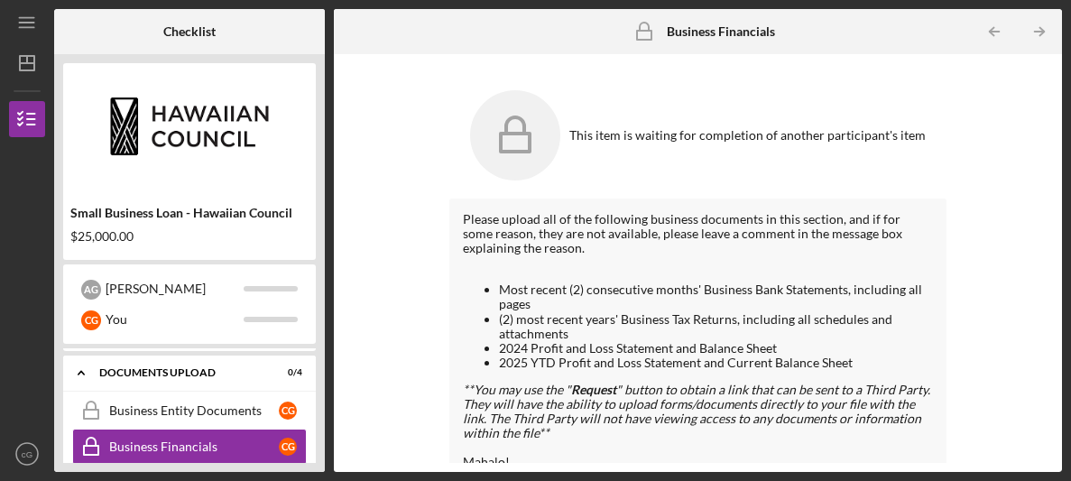
scroll to position [20, 0]
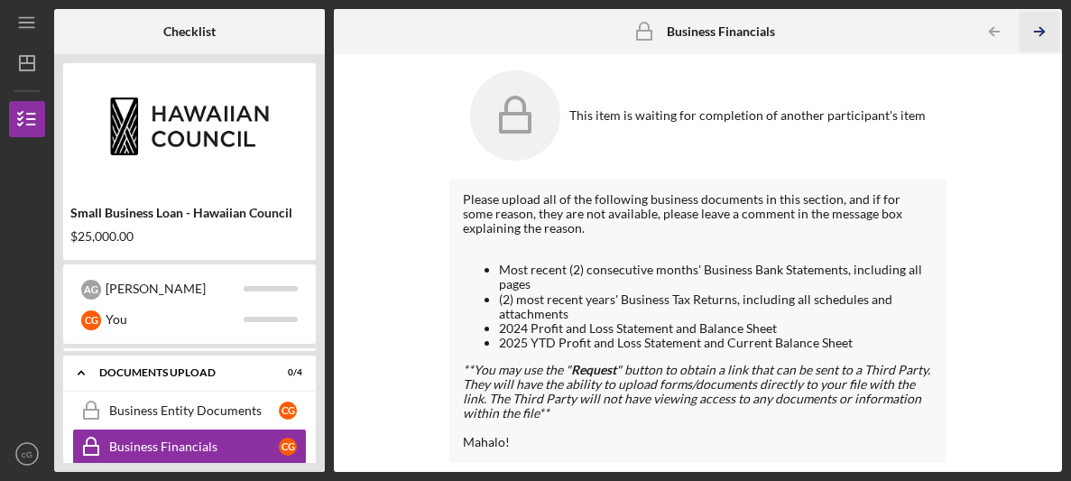
click at [1043, 32] on icon "Icon/Table Pagination Arrow" at bounding box center [1039, 32] width 41 height 41
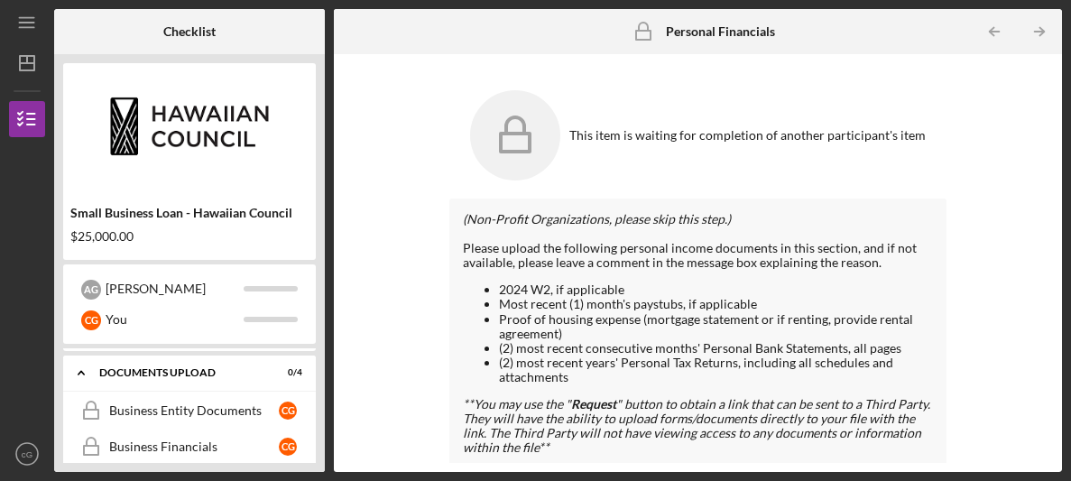
click at [1043, 32] on icon "Icon/Table Pagination Arrow" at bounding box center [1039, 32] width 41 height 41
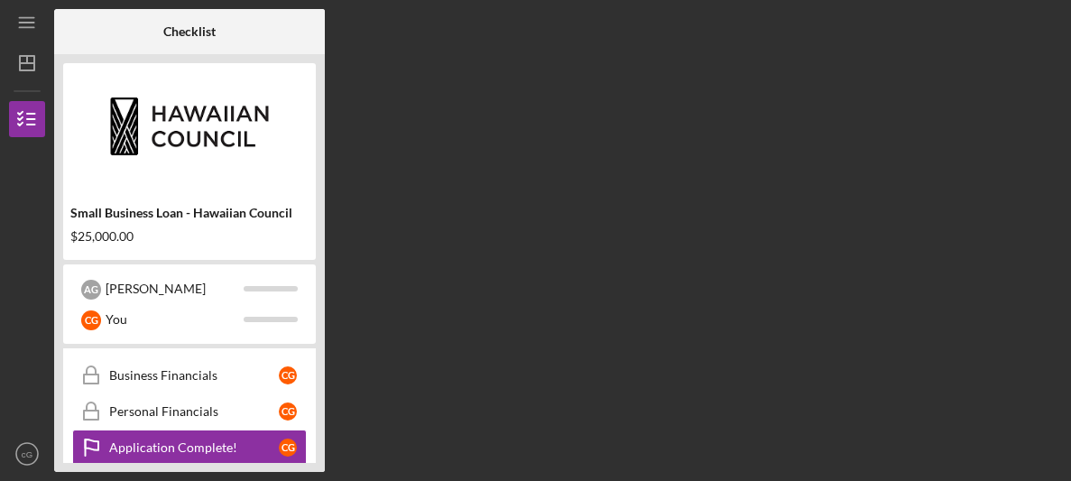
scroll to position [564, 0]
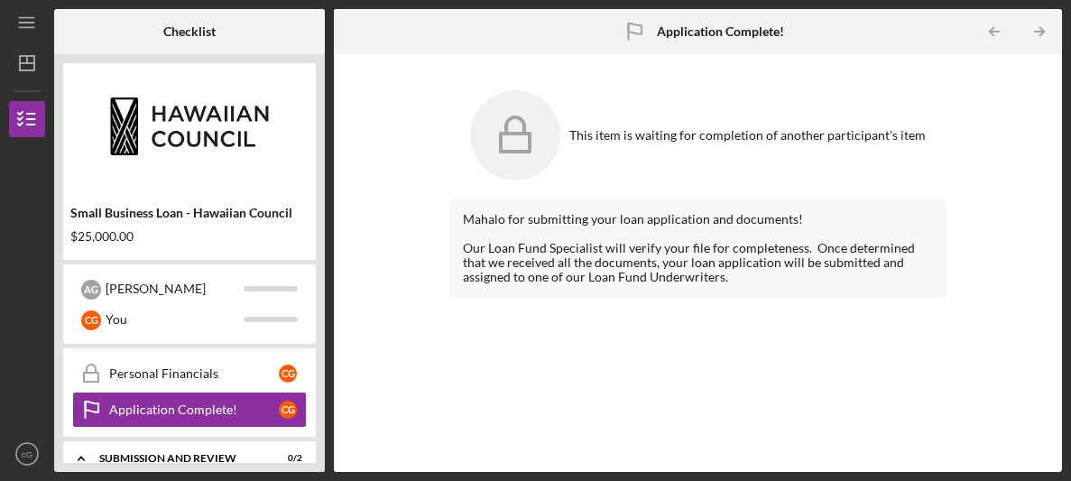
click at [1043, 32] on icon "Icon/Table Pagination Arrow" at bounding box center [1039, 32] width 41 height 41
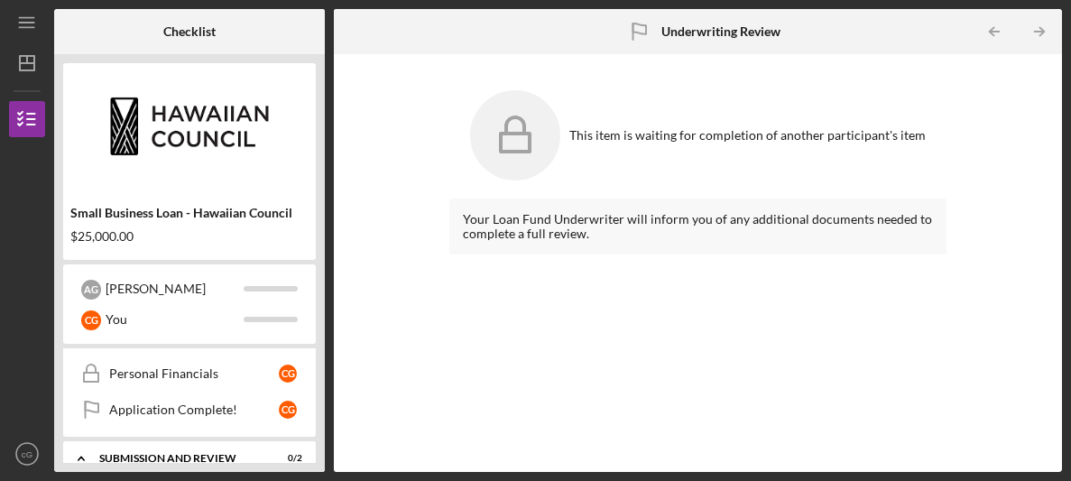
scroll to position [650, 0]
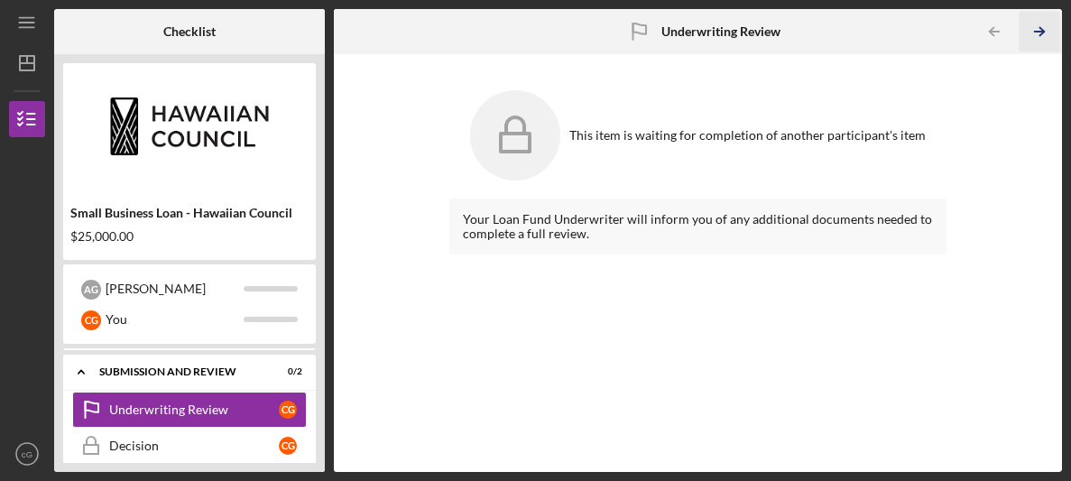
click at [1043, 32] on icon "Icon/Table Pagination Arrow" at bounding box center [1039, 32] width 41 height 41
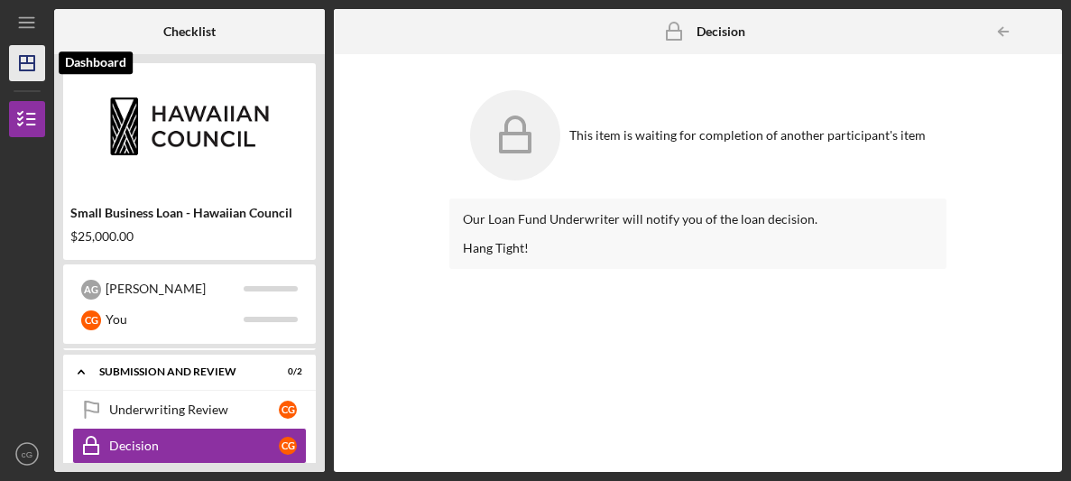
click at [12, 54] on icon "Icon/Dashboard" at bounding box center [27, 63] width 45 height 45
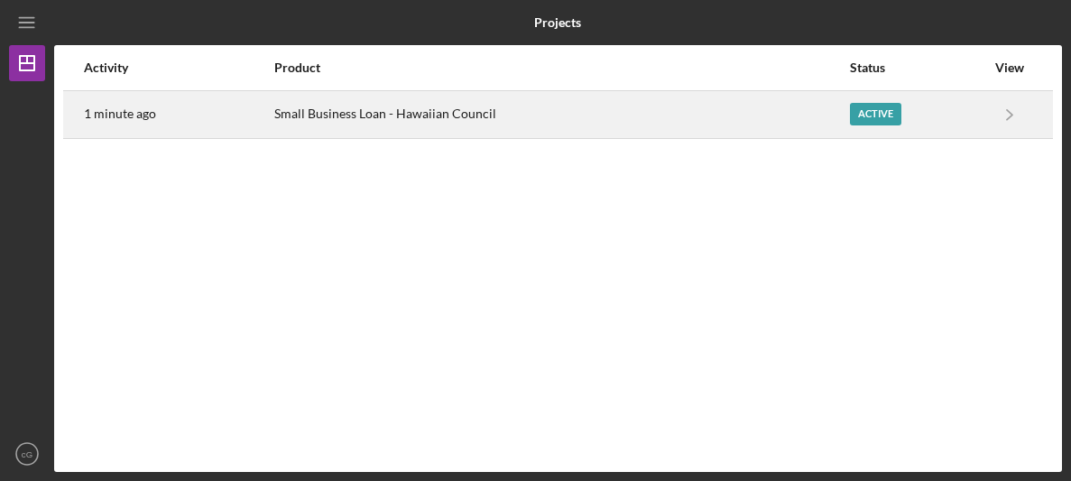
click at [855, 119] on div "Active" at bounding box center [875, 114] width 51 height 23
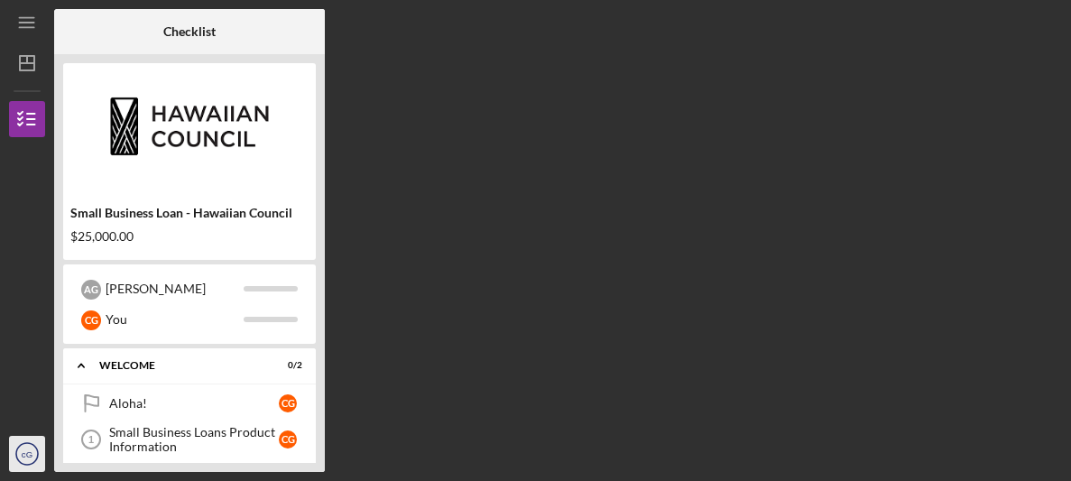
click at [22, 465] on icon "cG" at bounding box center [27, 453] width 36 height 45
click at [461, 285] on div "Checklist Small Business Loan - Hawaiian Council $25,000.00 [PERSON_NAME] c G Y…" at bounding box center [557, 240] width 1007 height 463
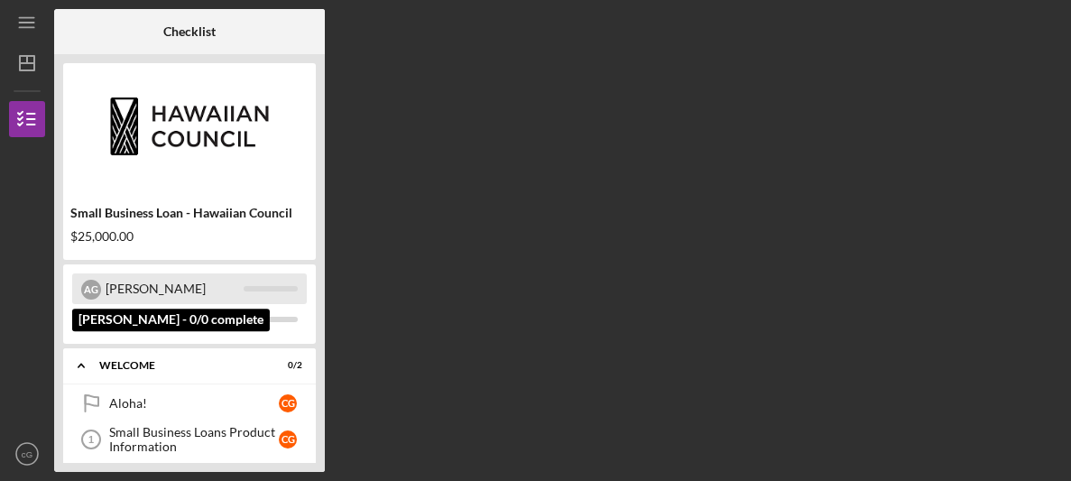
click at [162, 292] on div "[PERSON_NAME]" at bounding box center [175, 288] width 138 height 31
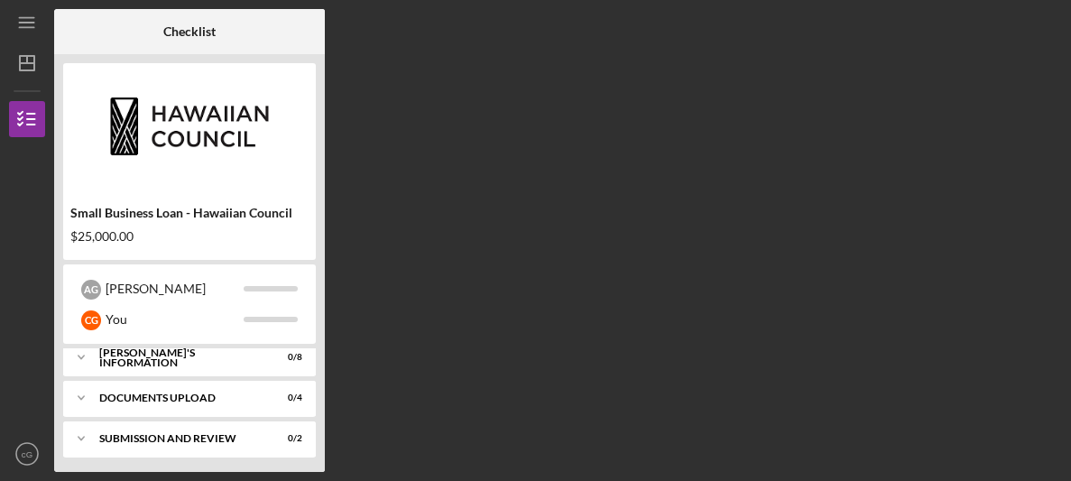
scroll to position [133, 0]
click at [156, 402] on div "Icon/Expander DOCUMENTS UPLOAD 0 / 4" at bounding box center [189, 395] width 253 height 36
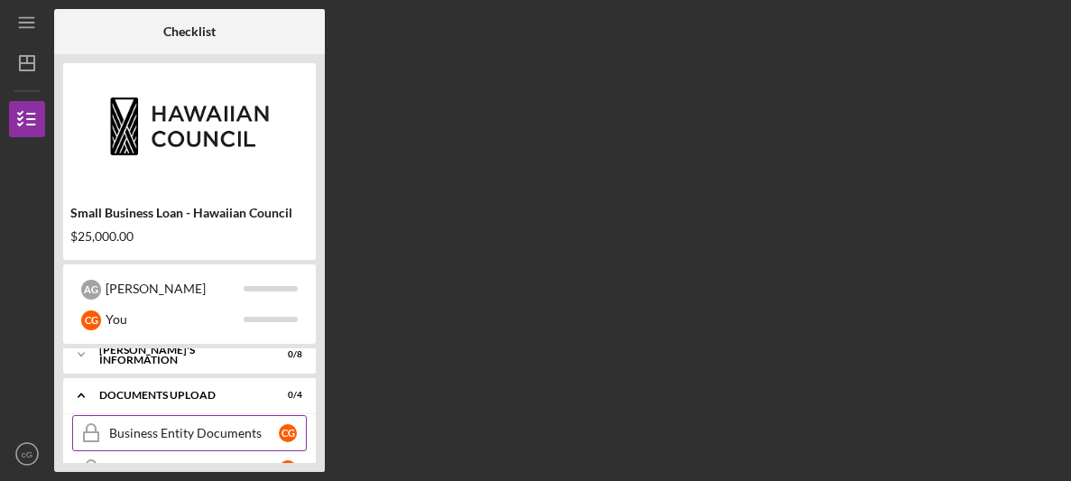
click at [152, 438] on link "Business Entity Documents Business Entity Documents c G" at bounding box center [189, 433] width 234 height 36
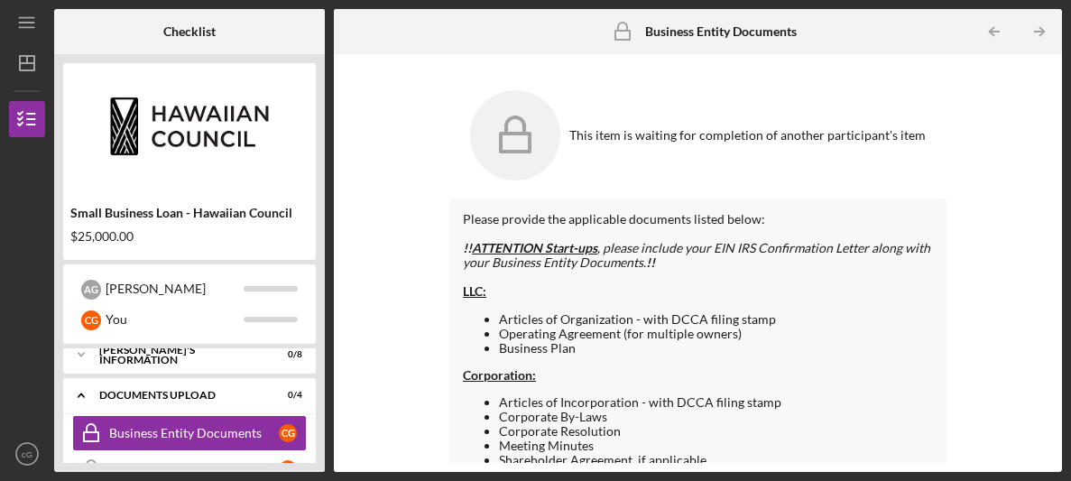
click at [533, 132] on icon at bounding box center [515, 135] width 90 height 90
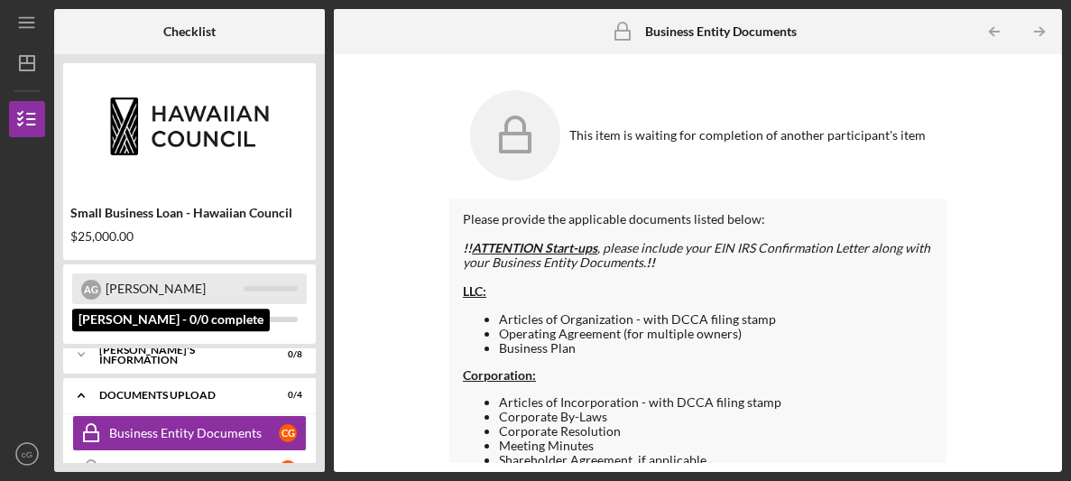
click at [139, 296] on div "[PERSON_NAME]" at bounding box center [175, 288] width 138 height 31
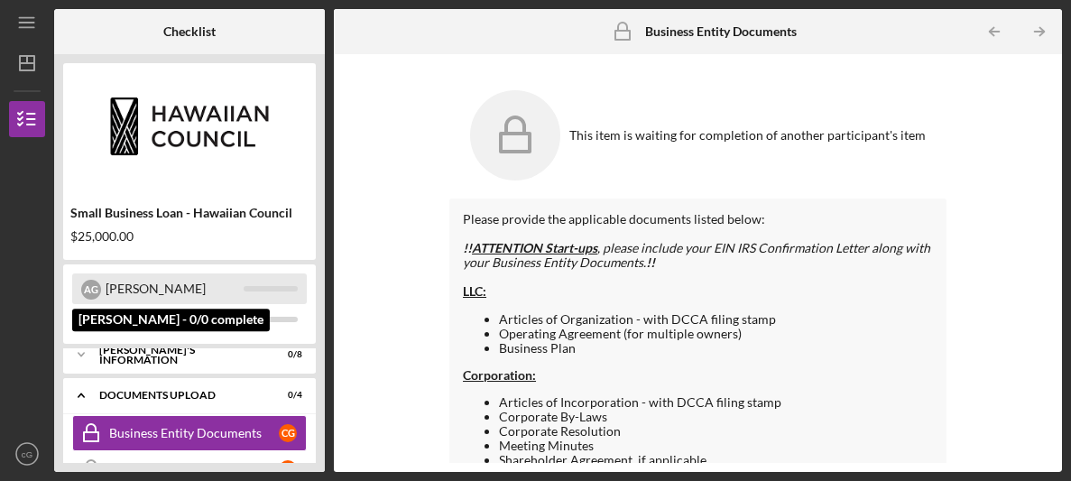
click at [191, 291] on div "[PERSON_NAME]" at bounding box center [175, 288] width 138 height 31
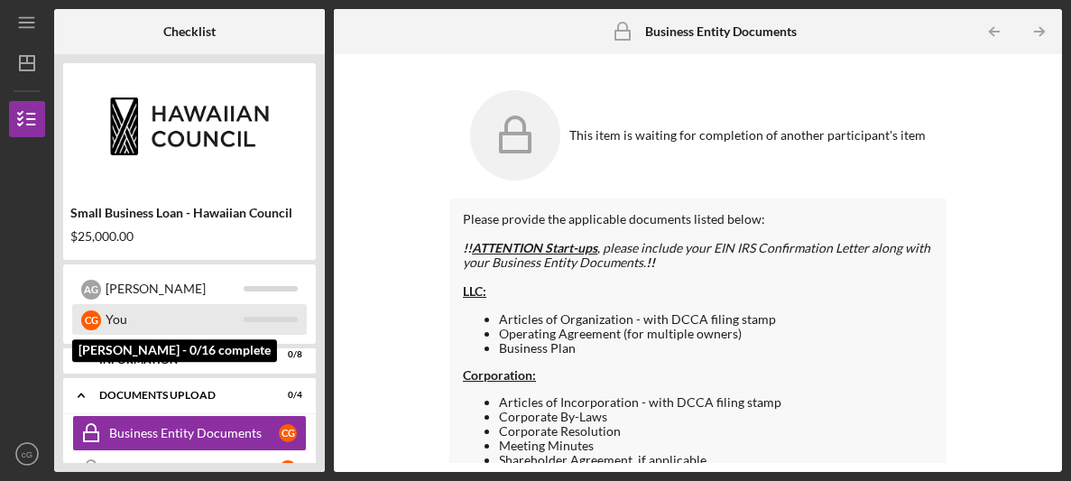
click at [242, 329] on div "You" at bounding box center [175, 319] width 138 height 31
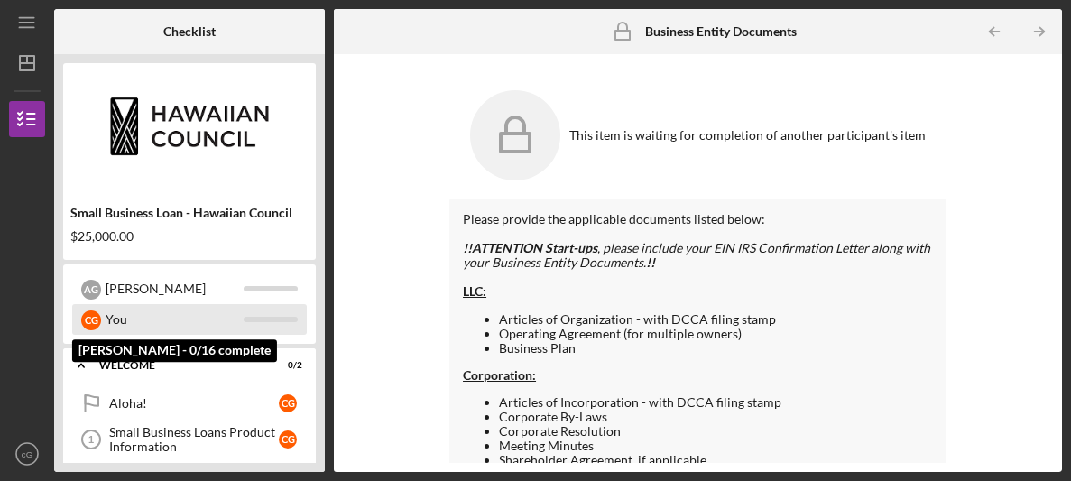
click at [188, 315] on div "You" at bounding box center [175, 319] width 138 height 31
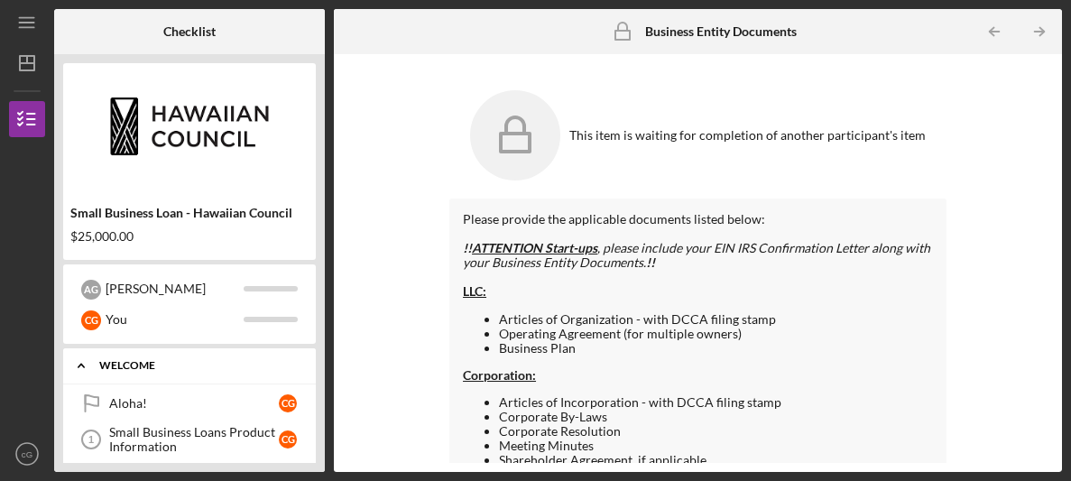
click at [164, 363] on div "WELCOME" at bounding box center [196, 365] width 194 height 11
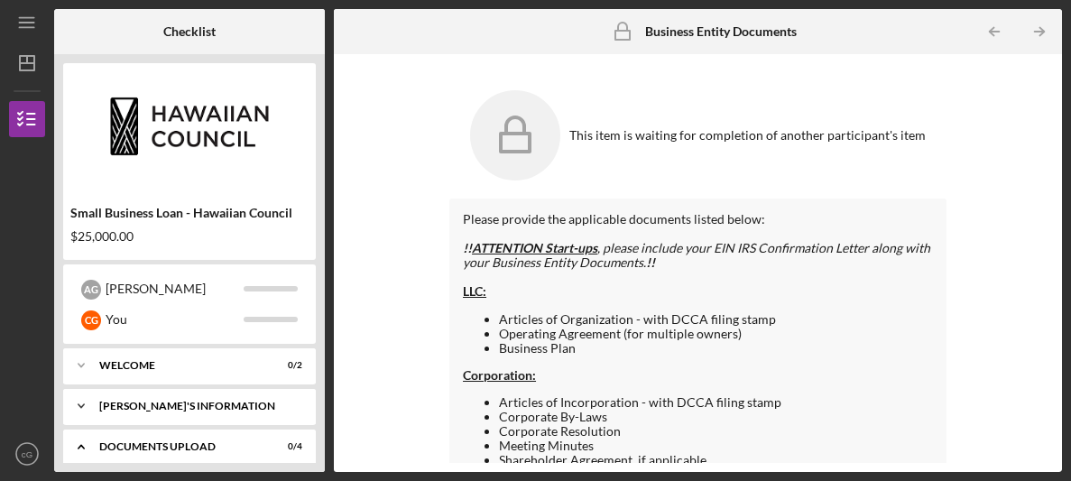
click at [153, 415] on div "Icon/Expander [PERSON_NAME]'S INFORMATION 0 / 8" at bounding box center [189, 406] width 253 height 36
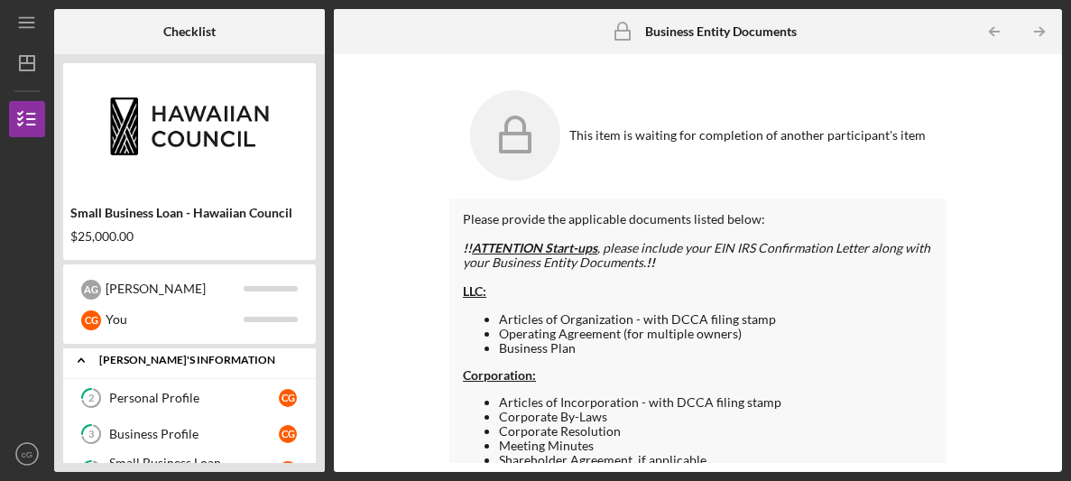
scroll to position [43, 0]
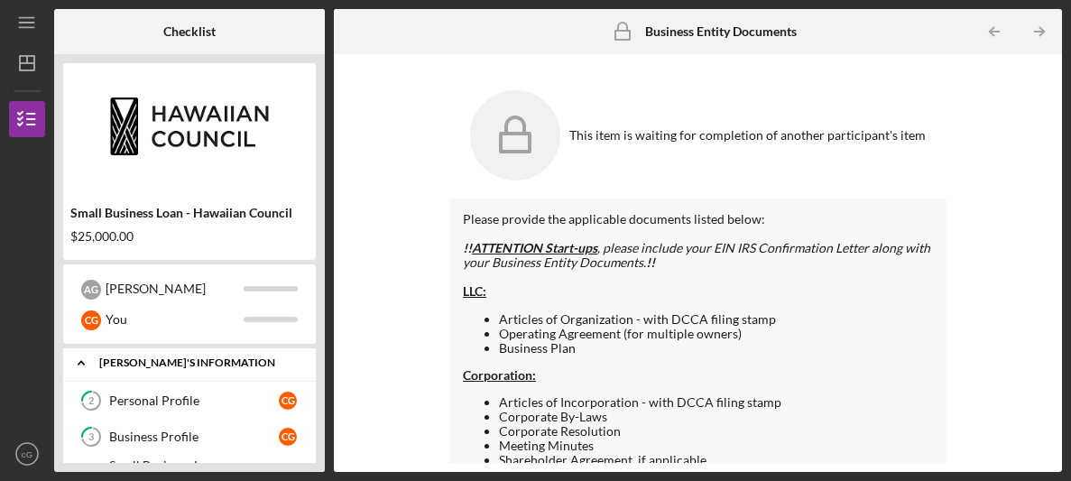
click at [153, 413] on link "2 Personal Profile c G" at bounding box center [189, 400] width 234 height 36
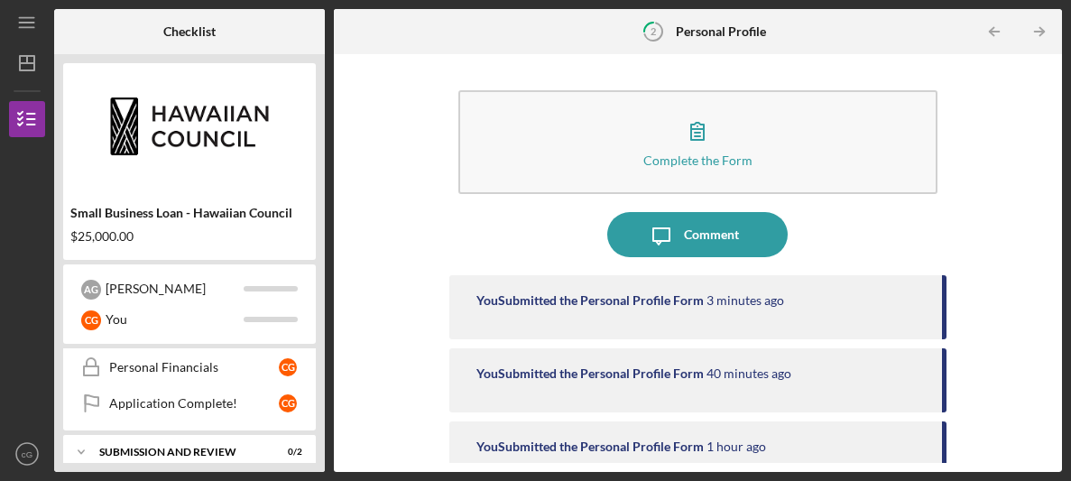
scroll to position [502, 0]
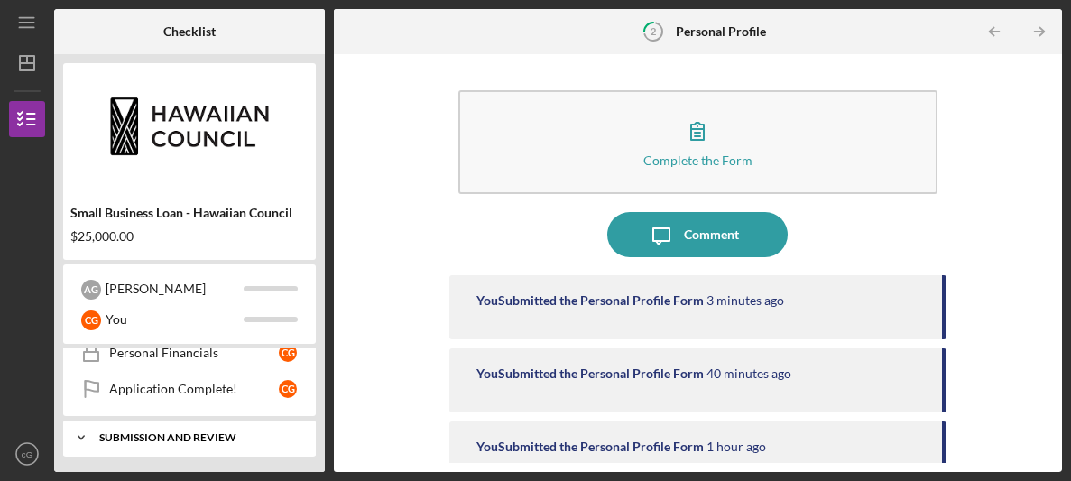
click at [241, 423] on div "Icon/Expander SUBMISSION AND REVIEW 0 / 2" at bounding box center [189, 437] width 253 height 36
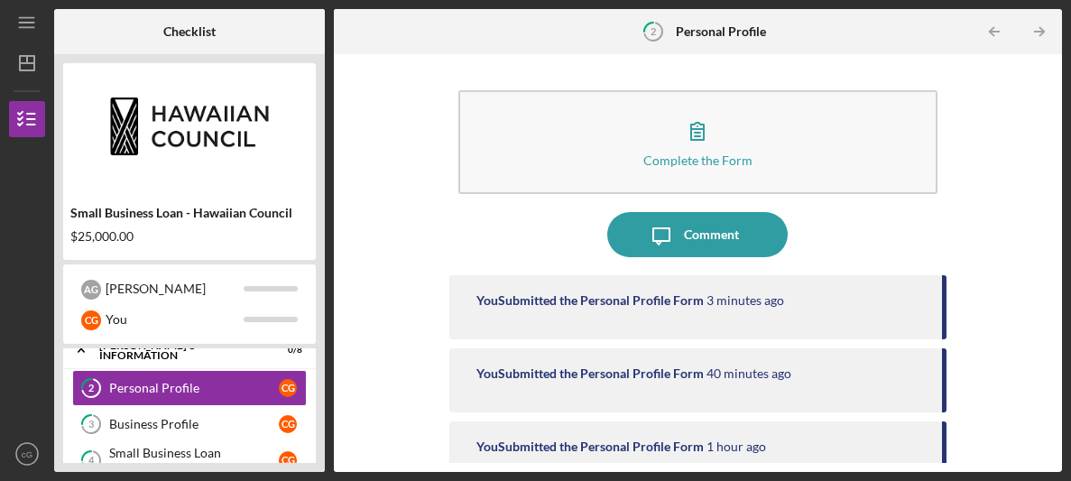
scroll to position [0, 0]
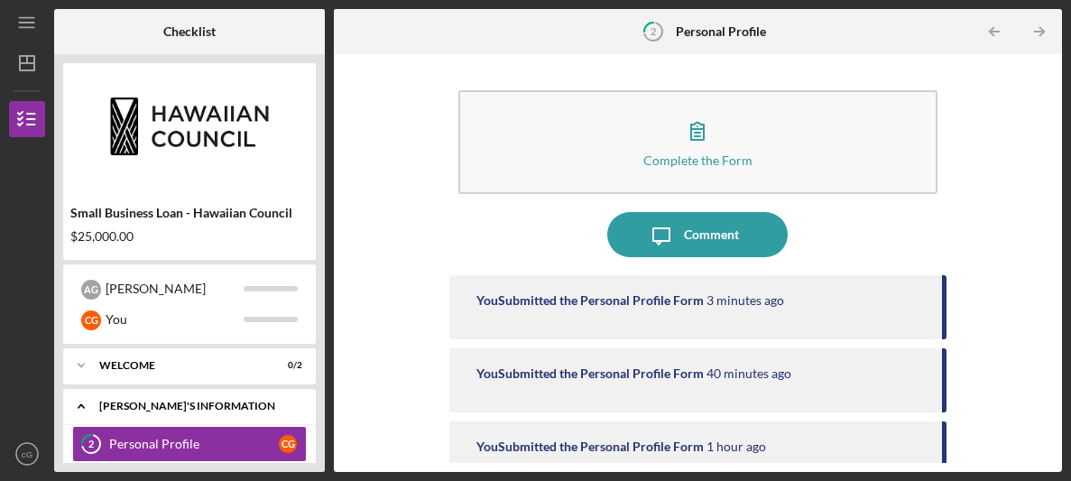
click at [218, 408] on div "[PERSON_NAME]'S INFORMATION" at bounding box center [196, 405] width 194 height 11
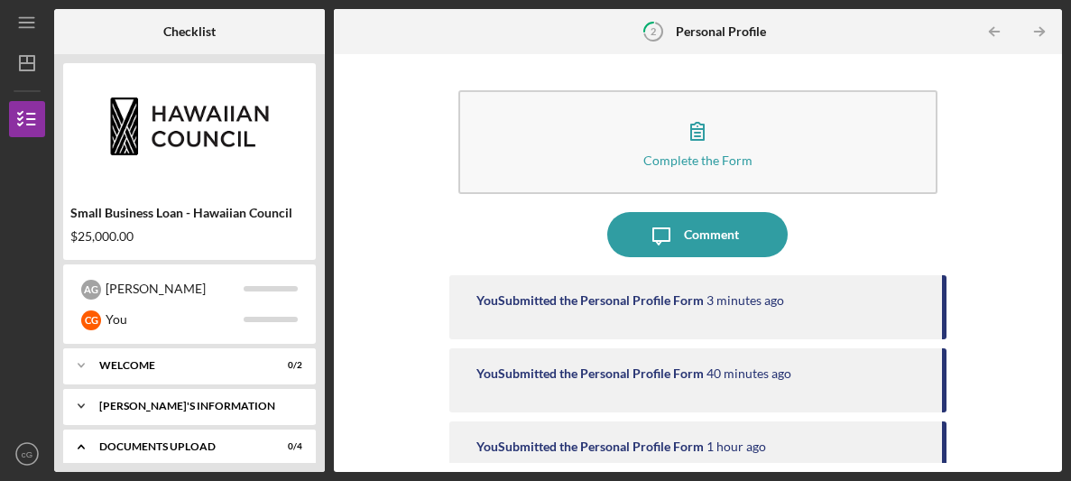
click at [218, 408] on div "[PERSON_NAME]'S INFORMATION" at bounding box center [196, 405] width 194 height 11
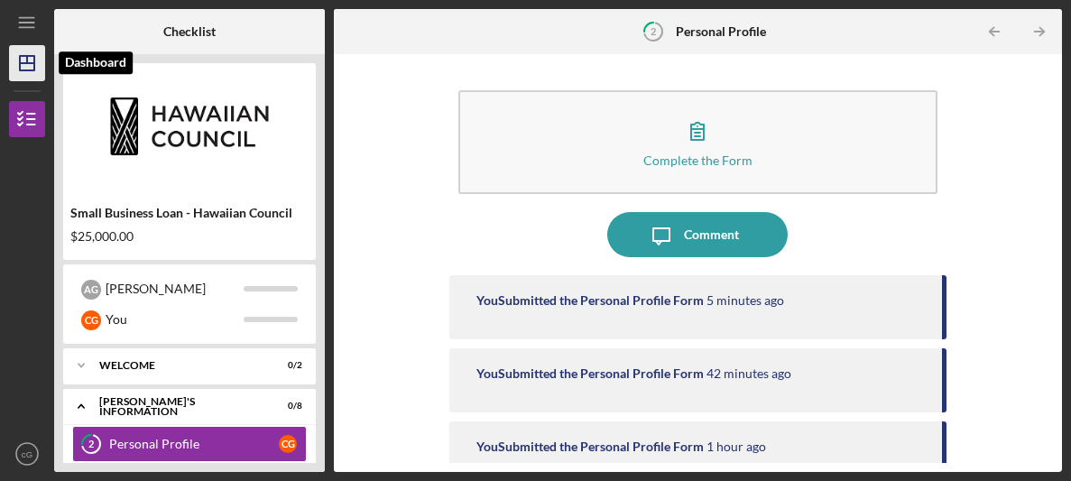
click at [18, 73] on icon "Icon/Dashboard" at bounding box center [27, 63] width 45 height 45
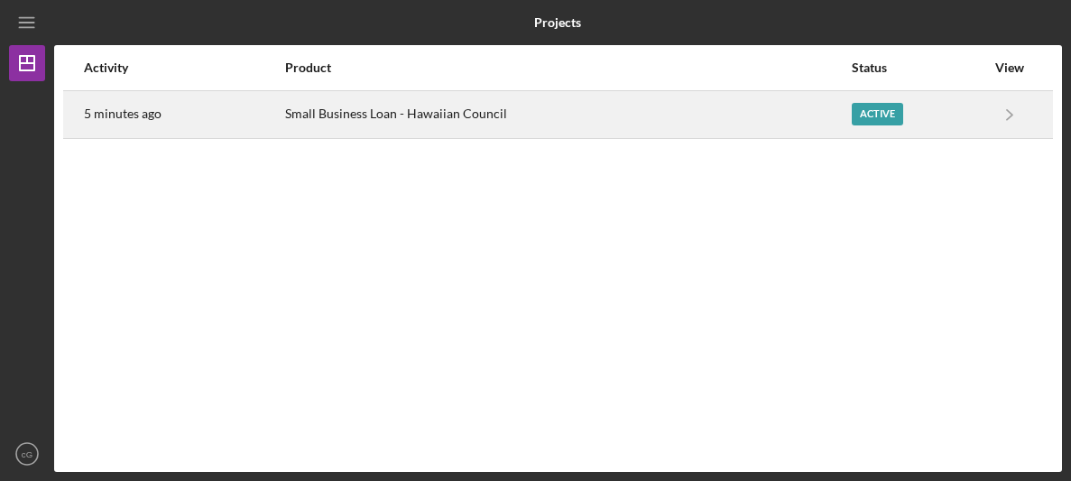
click at [465, 116] on div "Small Business Loan - Hawaiian Council" at bounding box center [567, 114] width 565 height 45
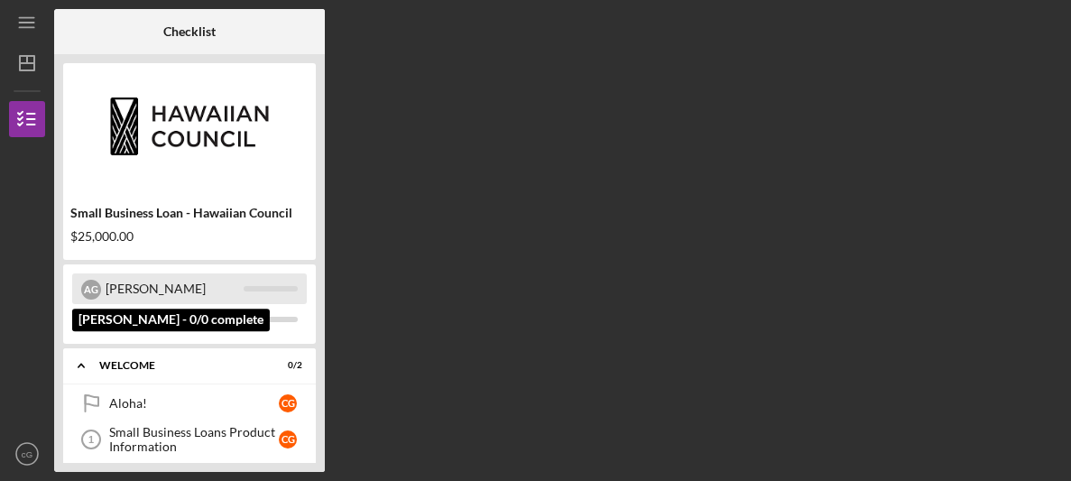
click at [167, 294] on div "[PERSON_NAME]" at bounding box center [175, 288] width 138 height 31
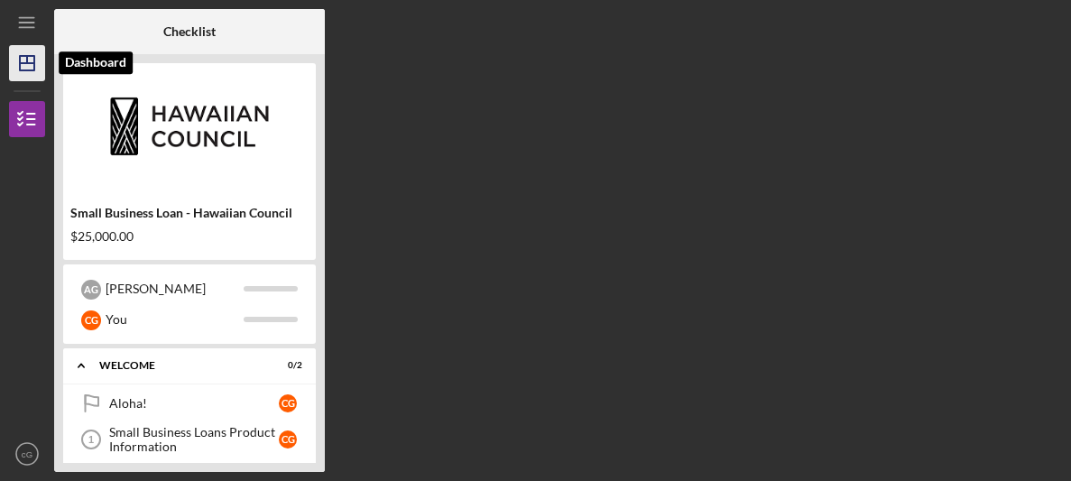
click at [10, 60] on icon "Icon/Dashboard" at bounding box center [27, 63] width 45 height 45
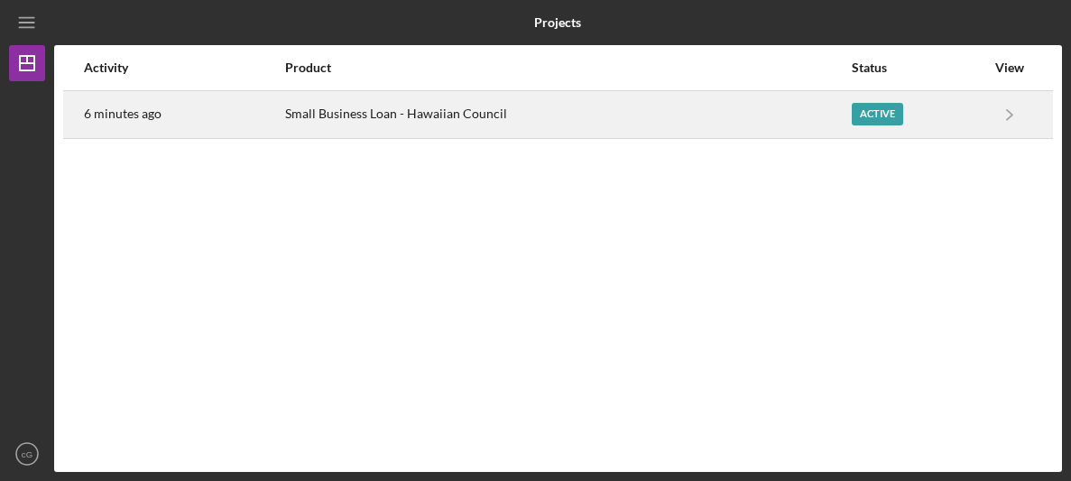
click at [266, 110] on div "6 minutes ago" at bounding box center [183, 114] width 199 height 45
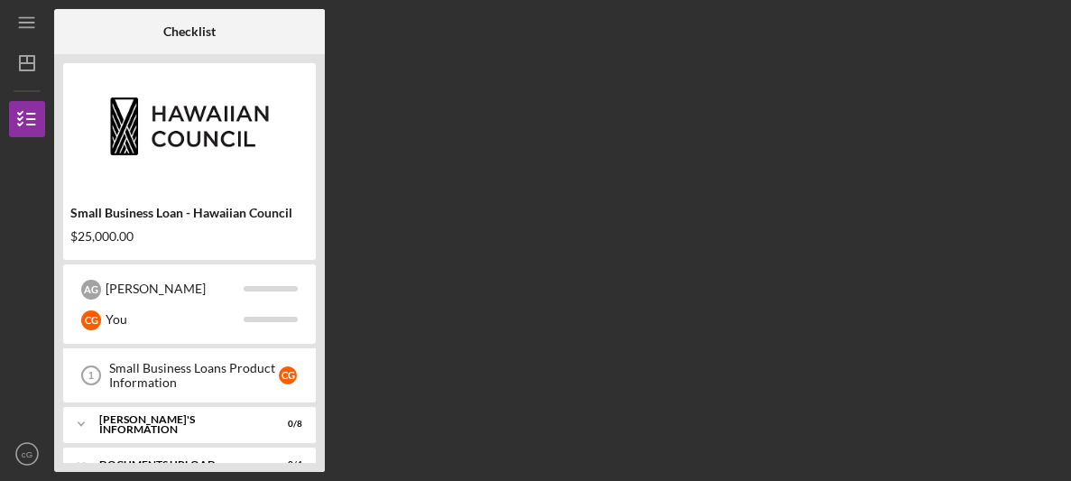
scroll to position [62, 0]
click at [231, 382] on div "Small Business Loans Product Information" at bounding box center [194, 377] width 170 height 29
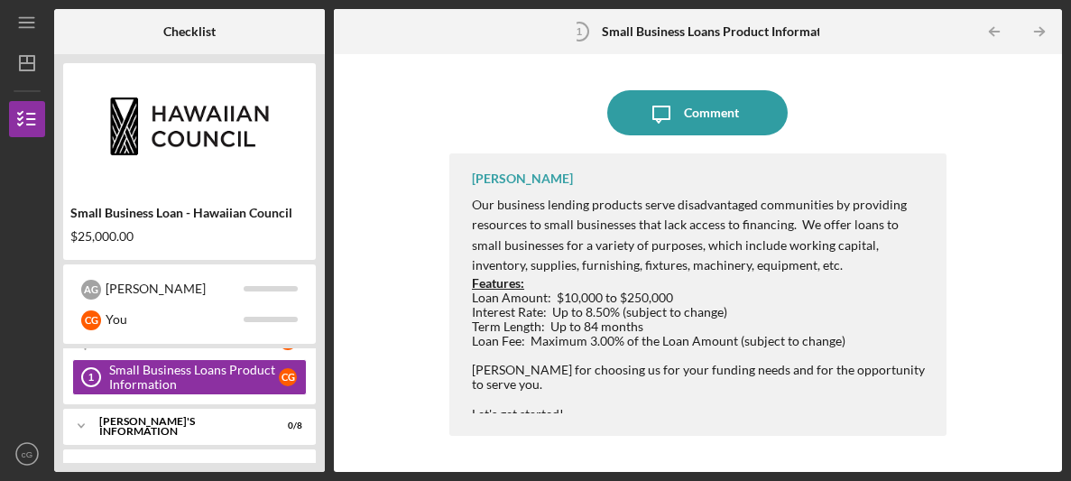
click at [567, 407] on div "Let's get started!" at bounding box center [700, 414] width 456 height 14
drag, startPoint x: 567, startPoint y: 405, endPoint x: 602, endPoint y: 378, distance: 43.7
click at [602, 378] on div "Features: Loan Amount: $10,000 to $250,000 Interest Rate: Up to 8.50% (subject …" at bounding box center [700, 348] width 456 height 145
click at [1034, 39] on icon "Icon/Table Pagination Arrow" at bounding box center [1039, 32] width 41 height 41
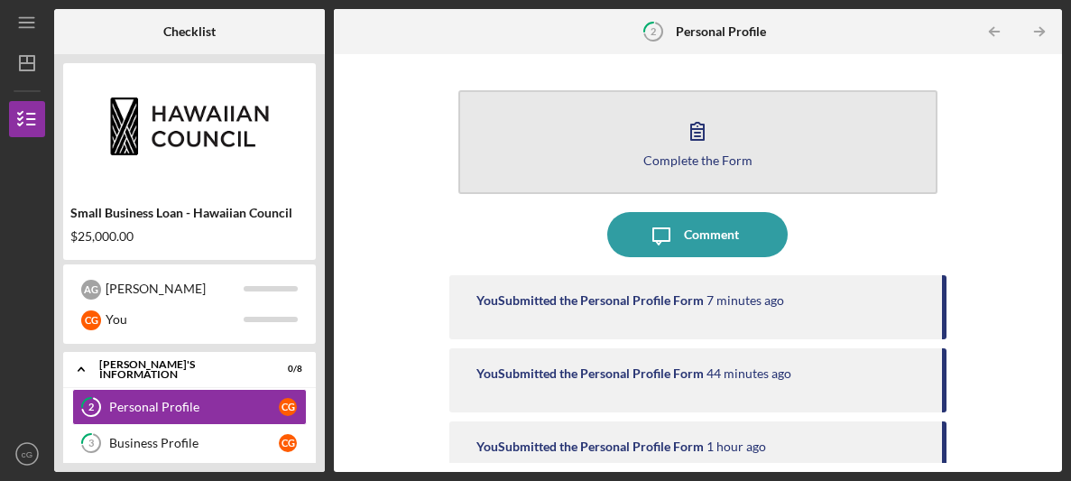
scroll to position [1, 0]
click at [723, 161] on div "Complete the Form" at bounding box center [697, 159] width 109 height 14
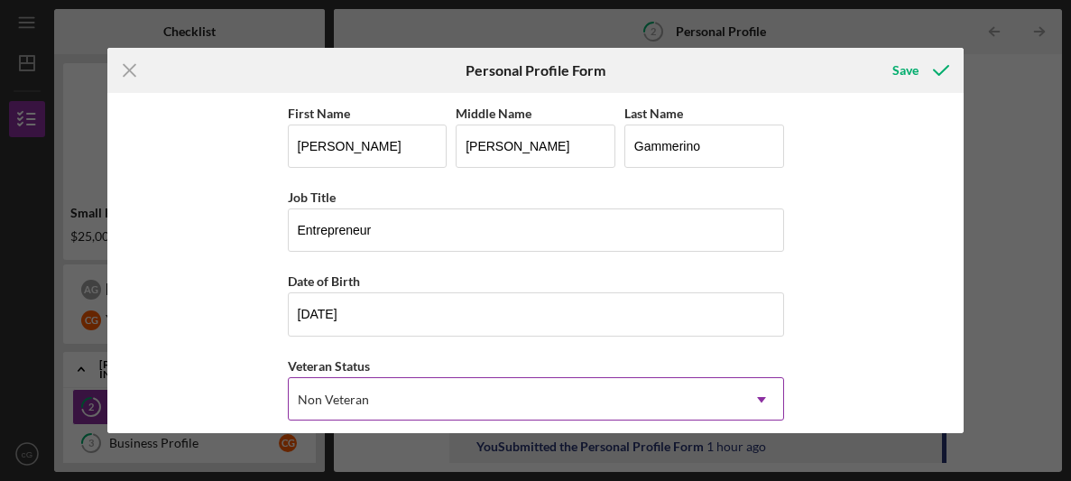
scroll to position [2, 0]
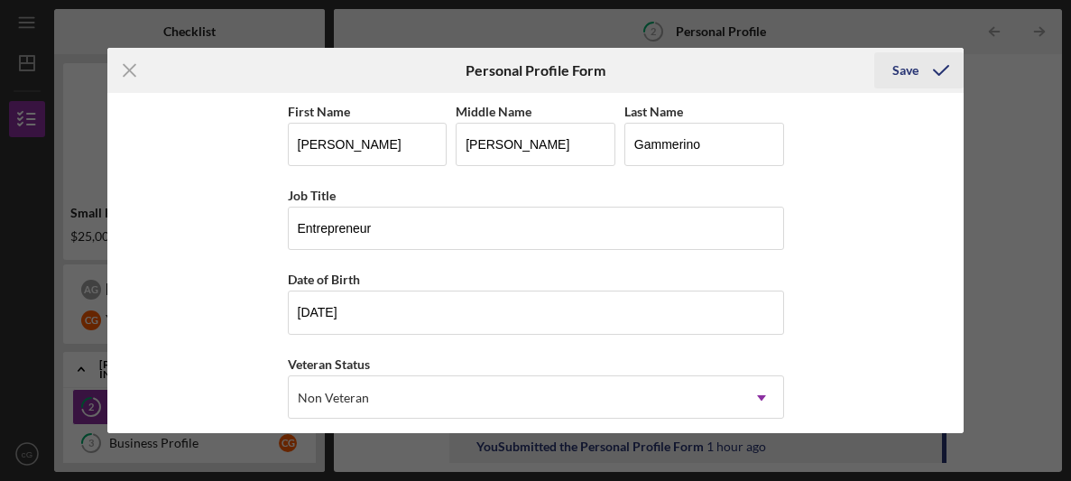
click at [896, 74] on div "Save" at bounding box center [905, 70] width 26 height 36
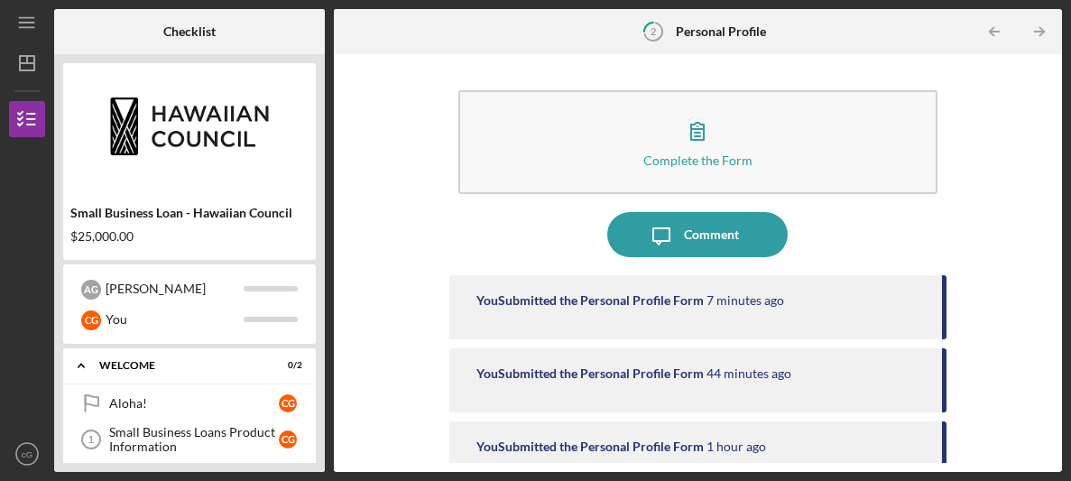
scroll to position [11, 0]
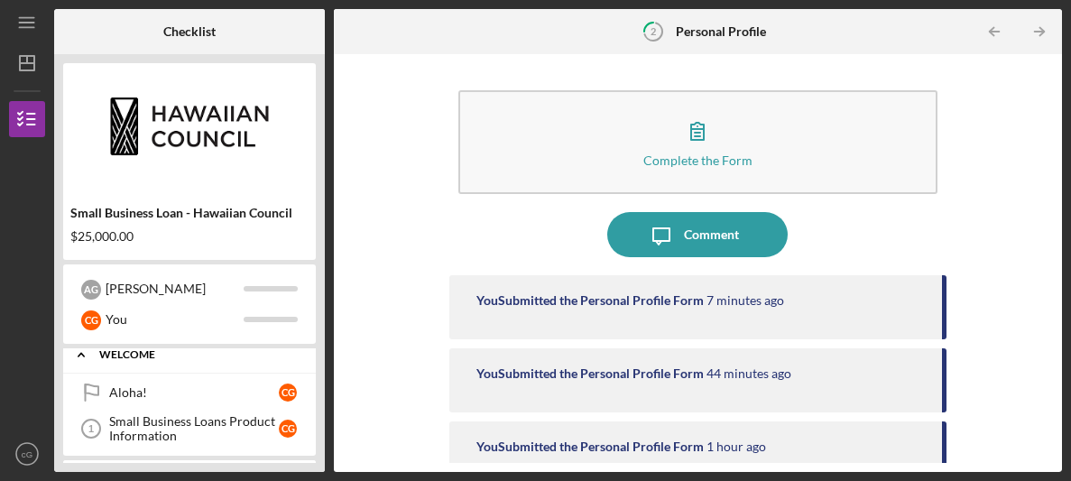
click at [85, 354] on icon "Icon/Expander" at bounding box center [81, 354] width 36 height 36
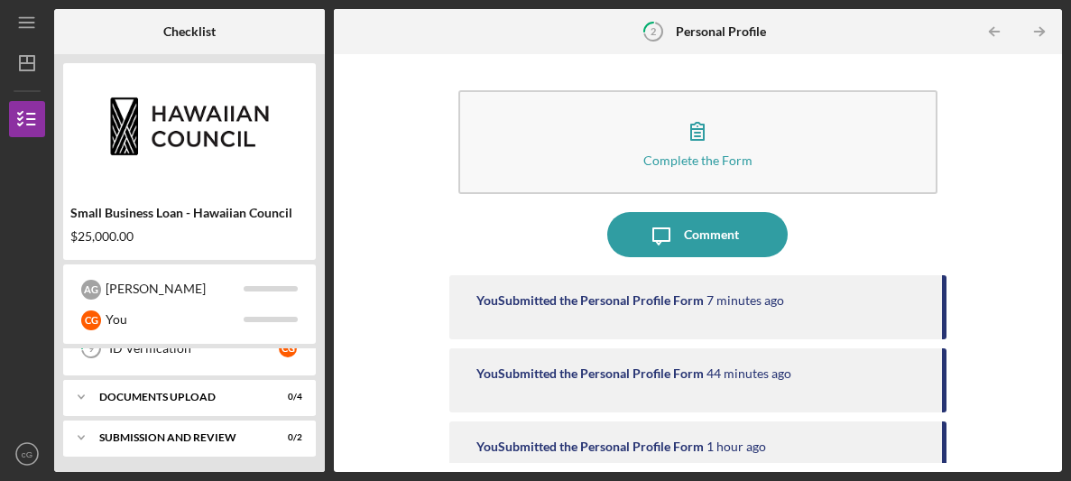
scroll to position [348, 0]
click at [139, 403] on div "Icon/Expander DOCUMENTS UPLOAD 0 / 4" at bounding box center [189, 397] width 253 height 36
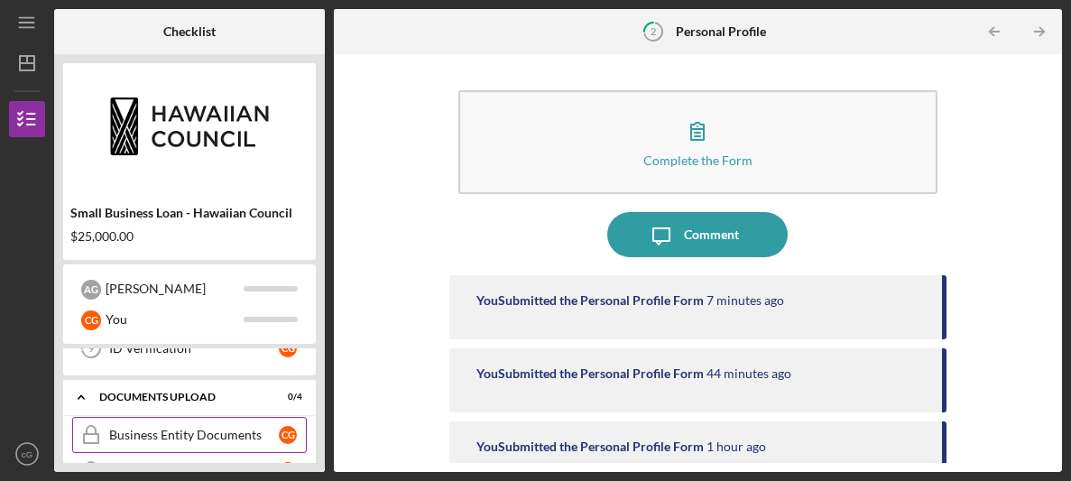
click at [137, 427] on div "Business Entity Documents" at bounding box center [194, 434] width 170 height 14
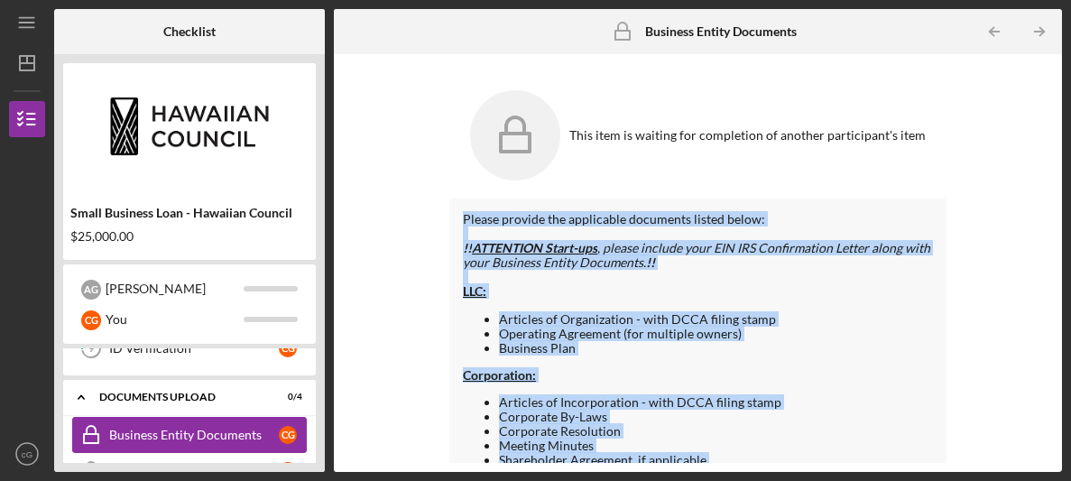
click at [137, 427] on div "Business Entity Documents" at bounding box center [194, 434] width 170 height 14
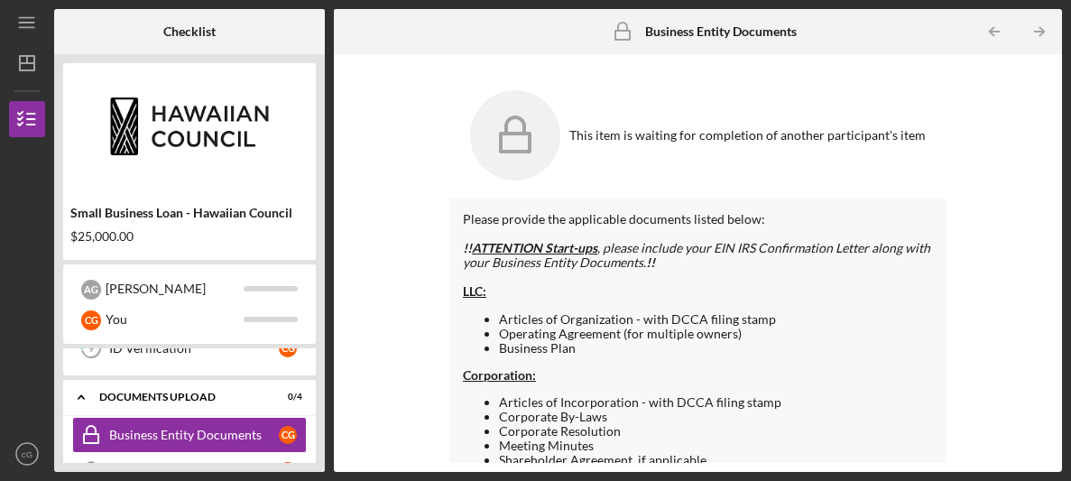
click at [708, 193] on div "This item is waiting for completion of another participant's item" at bounding box center [697, 139] width 497 height 117
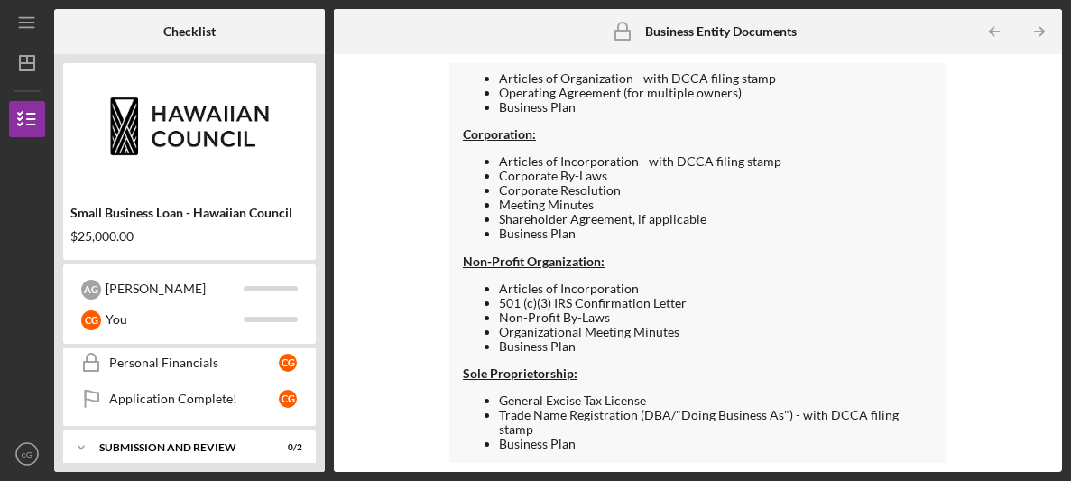
scroll to position [492, 0]
click at [161, 382] on link "Application Complete! Application Complete! c G" at bounding box center [189, 399] width 234 height 36
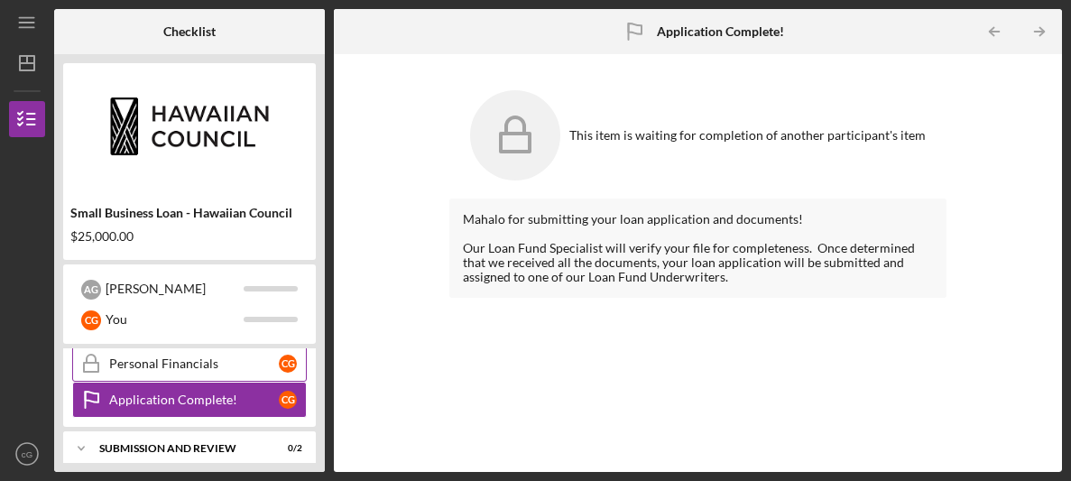
click at [207, 369] on link "Personal Financials Personal Financials c G" at bounding box center [189, 363] width 234 height 36
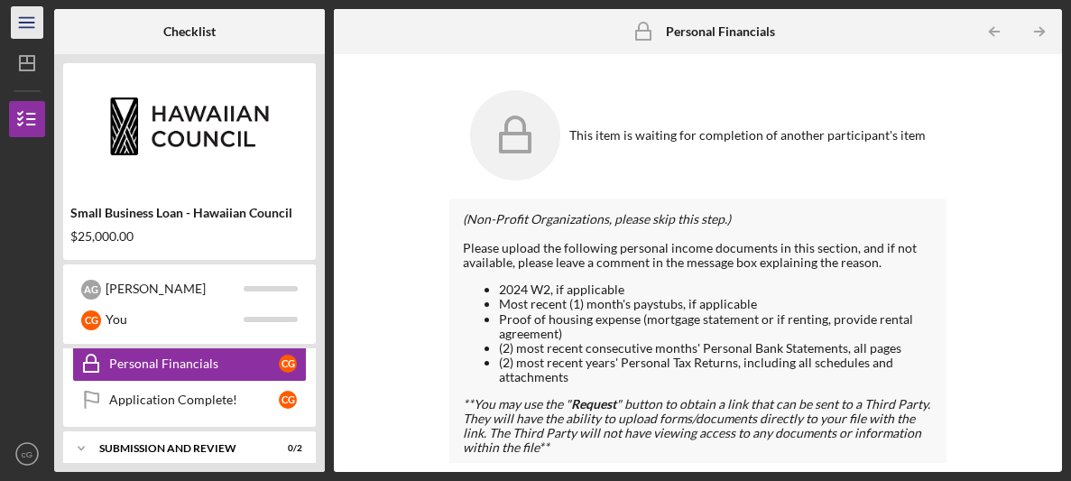
click at [37, 12] on icon "Icon/Menu" at bounding box center [27, 23] width 41 height 41
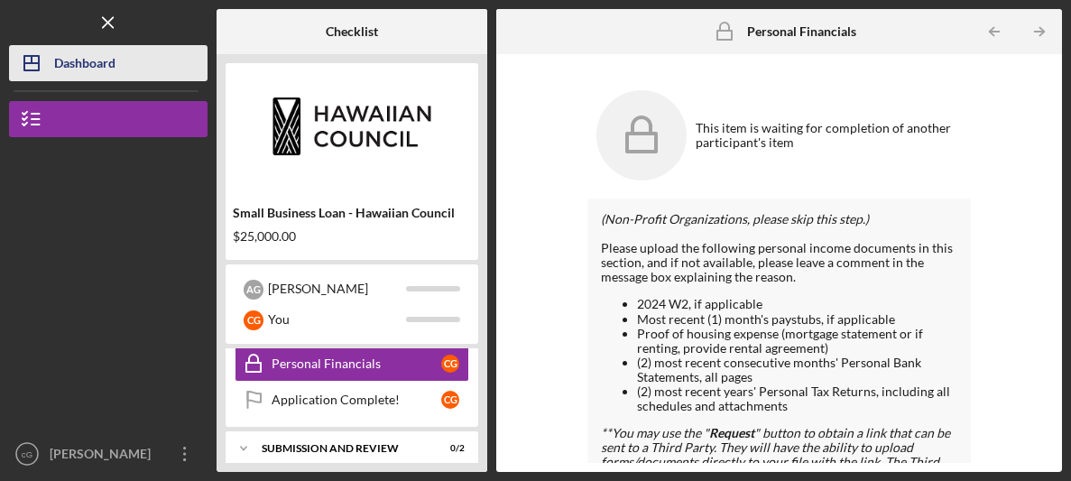
click at [78, 79] on div "Dashboard" at bounding box center [84, 65] width 61 height 41
